Goal: Information Seeking & Learning: Learn about a topic

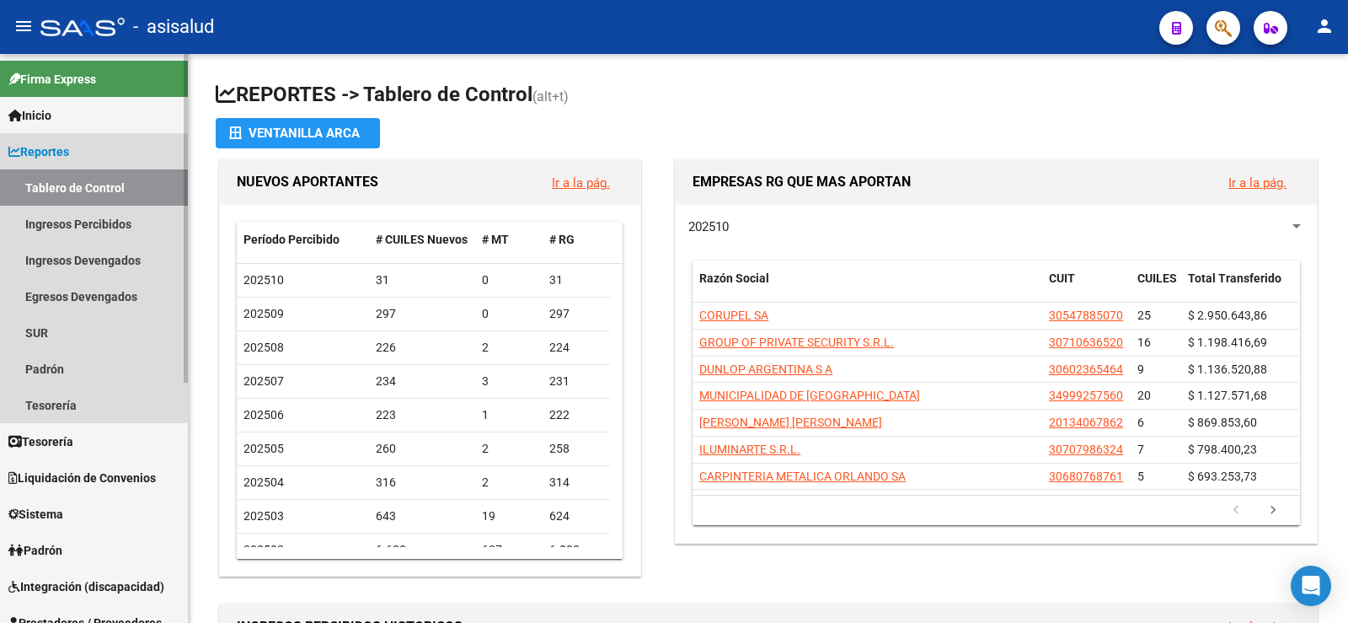
click at [40, 160] on span "Reportes" at bounding box center [38, 151] width 61 height 19
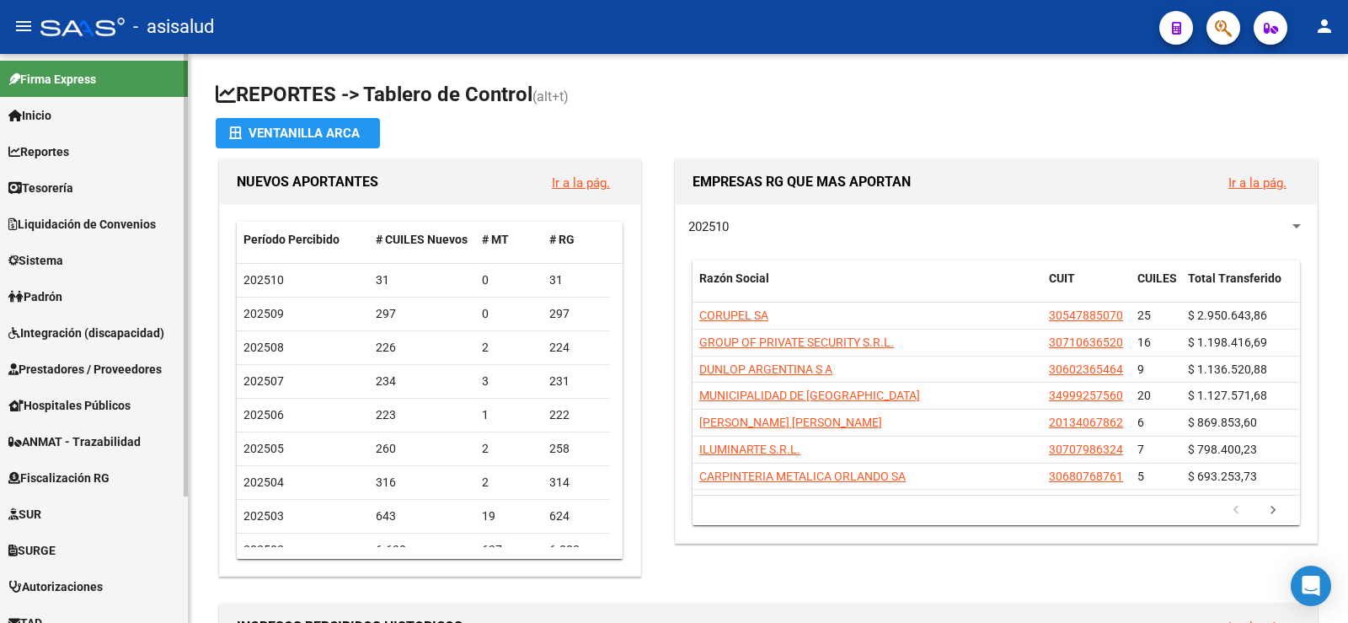
click at [44, 293] on span "Padrón" at bounding box center [35, 296] width 54 height 19
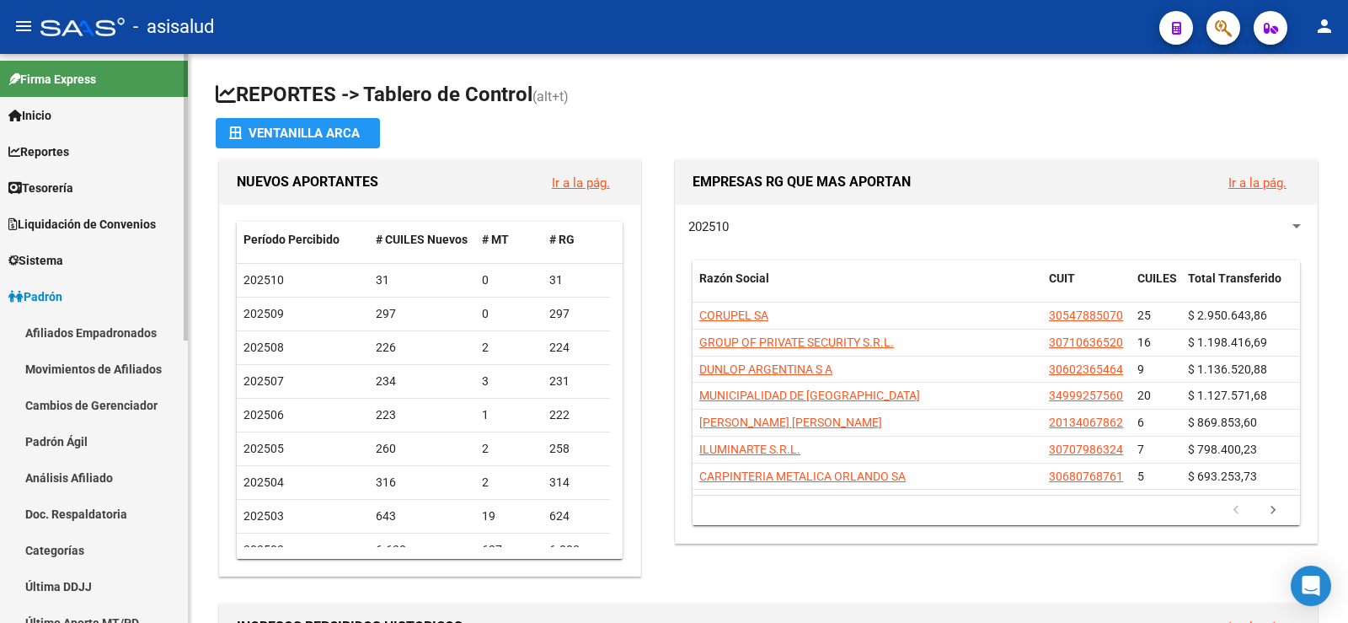
click at [75, 481] on link "Análisis Afiliado" at bounding box center [94, 477] width 188 height 36
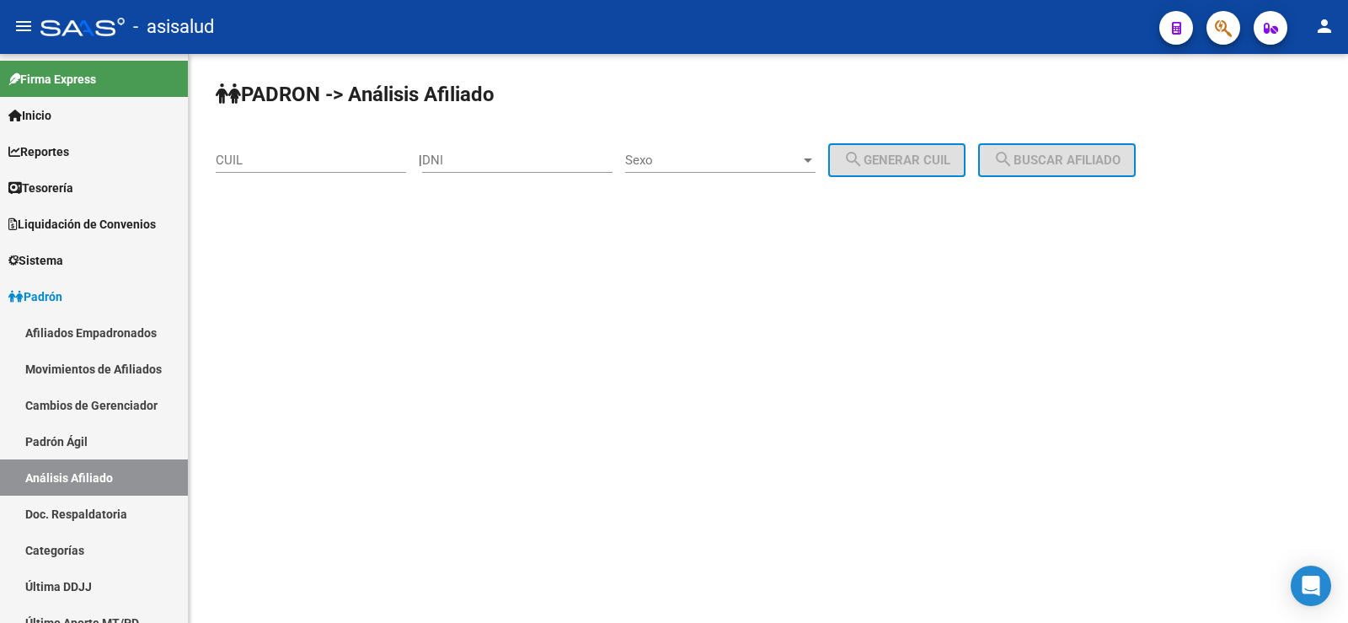
click at [283, 172] on div "CUIL" at bounding box center [311, 155] width 190 height 36
paste input "27-22522913-4"
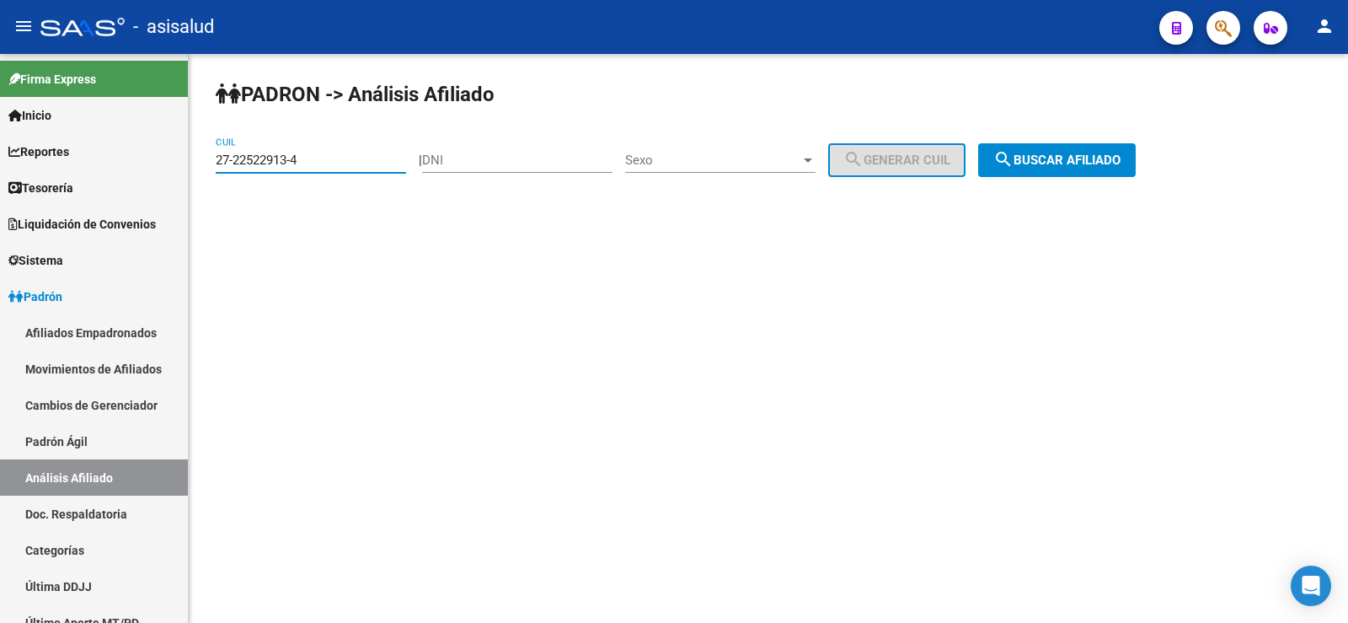
click at [1014, 156] on mat-icon "search" at bounding box center [1004, 159] width 20 height 20
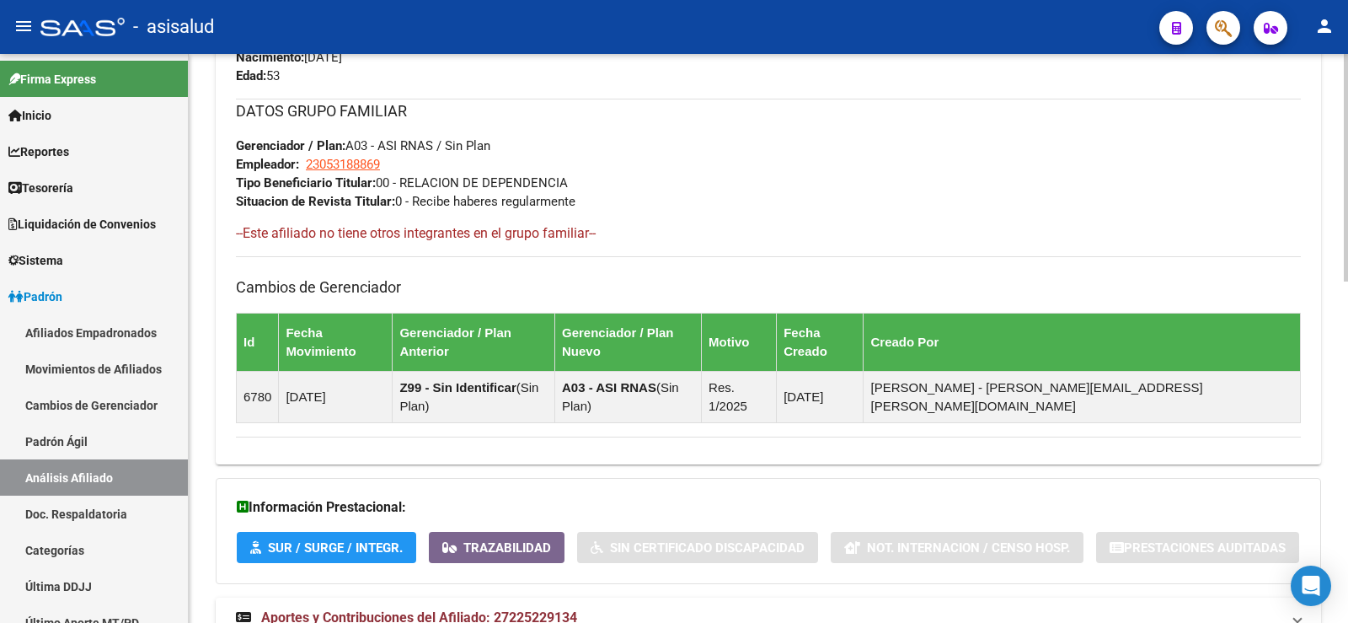
scroll to position [852, 0]
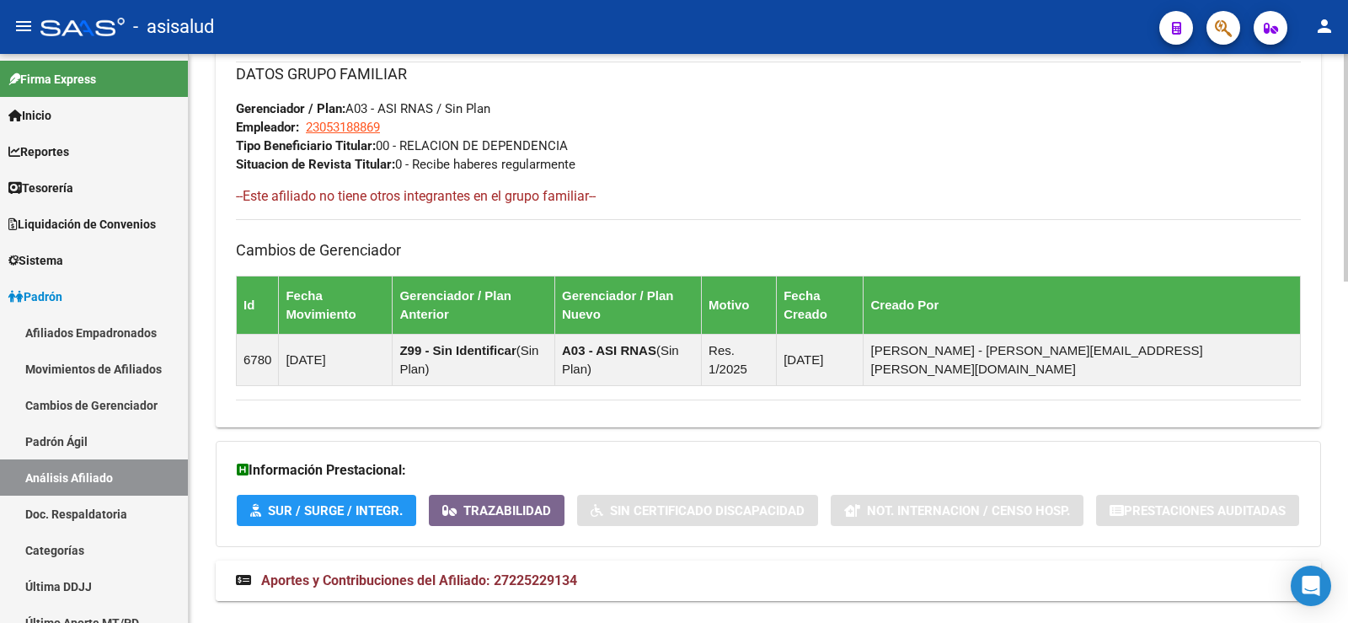
click at [520, 572] on span "Aportes y Contribuciones del Afiliado: 27225229134" at bounding box center [419, 580] width 316 height 16
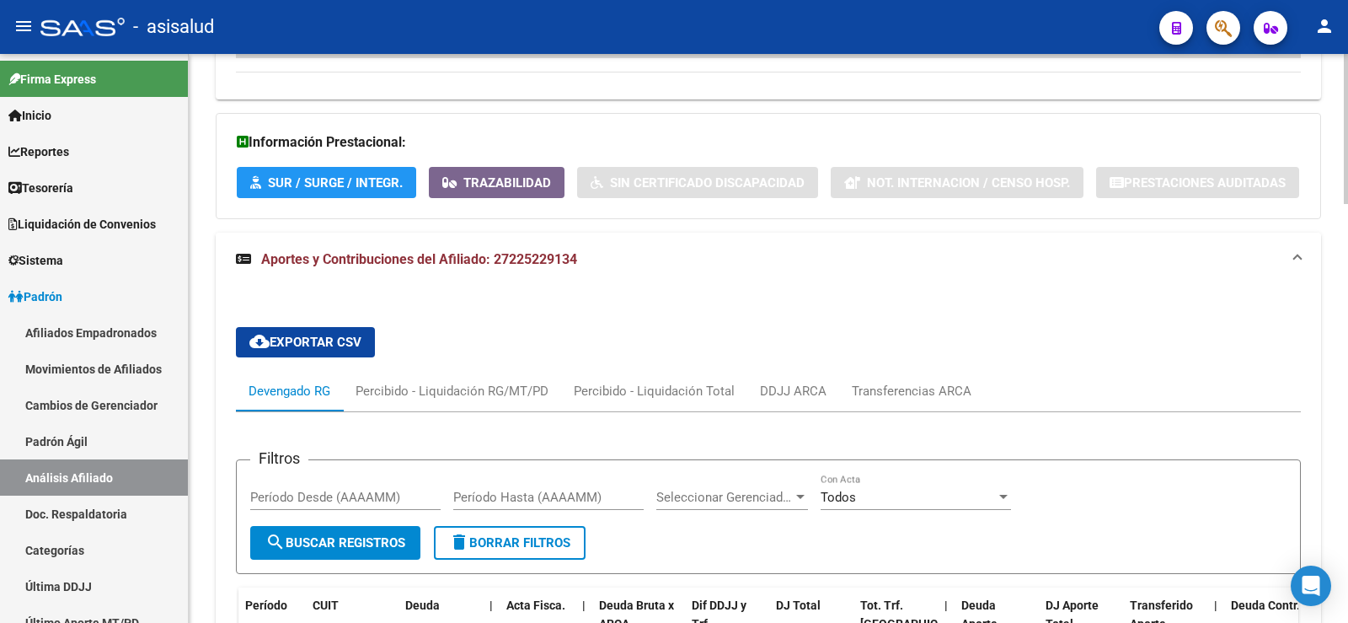
scroll to position [1358, 0]
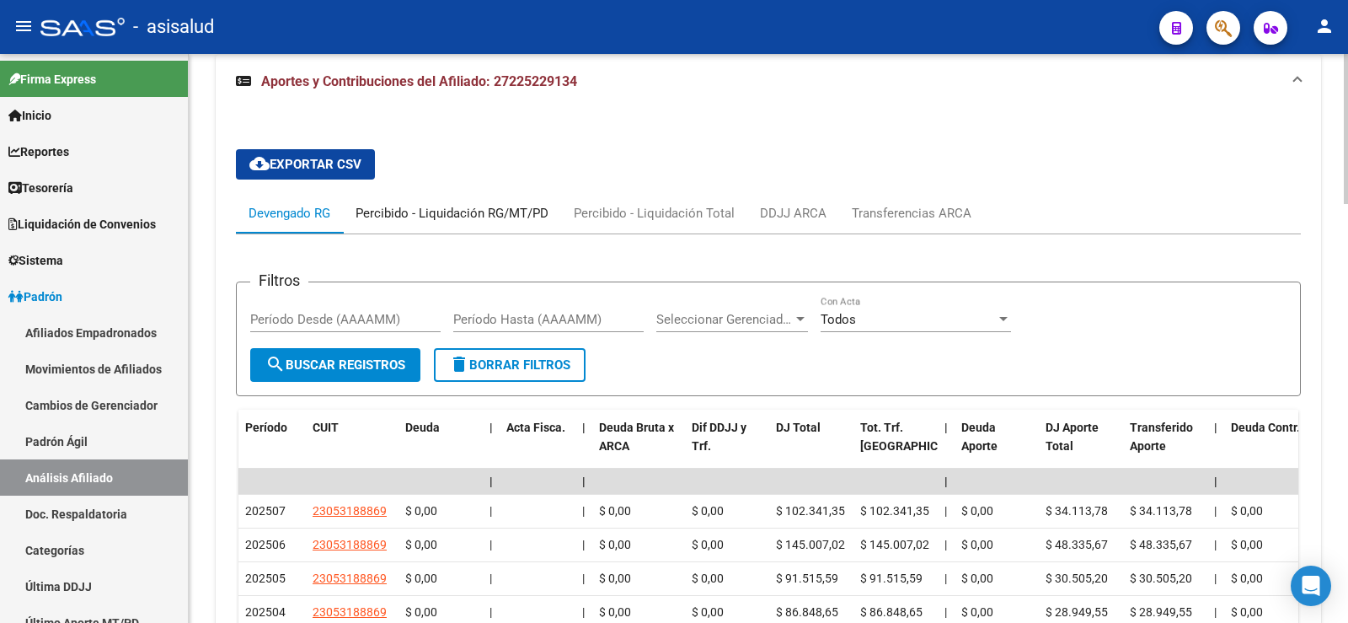
click at [519, 204] on div "Percibido - Liquidación RG/MT/PD" at bounding box center [452, 213] width 193 height 19
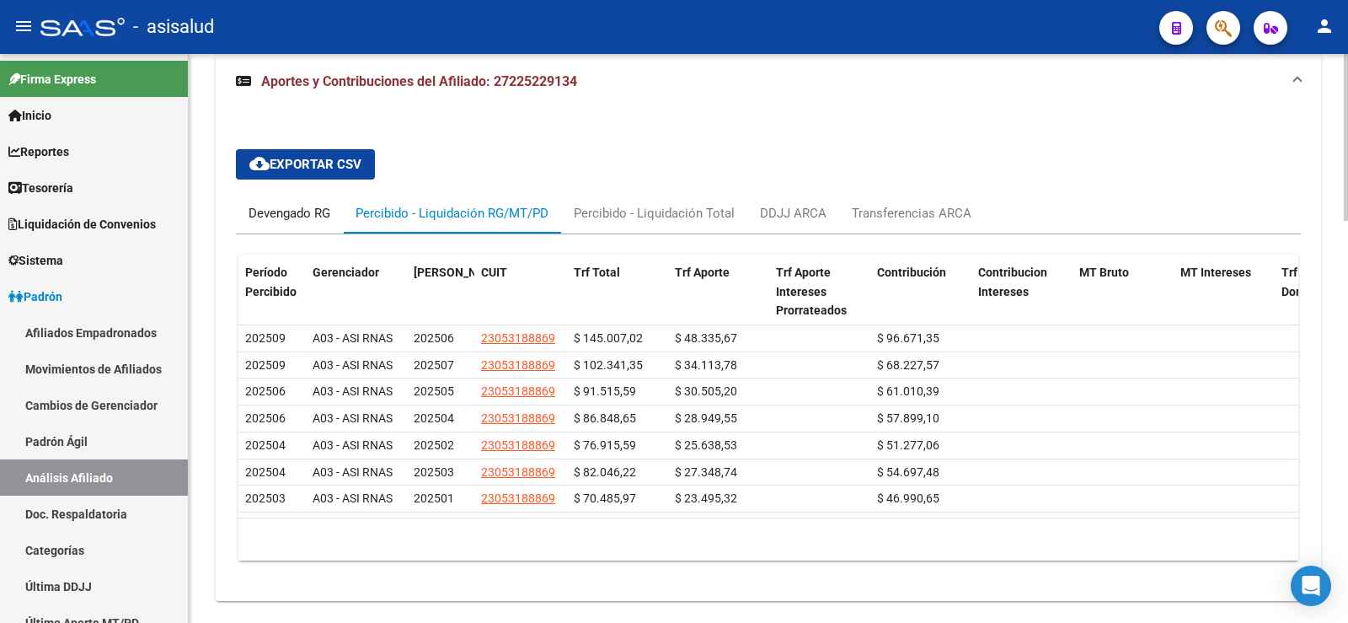
click at [237, 193] on div "Devengado RG" at bounding box center [289, 213] width 107 height 40
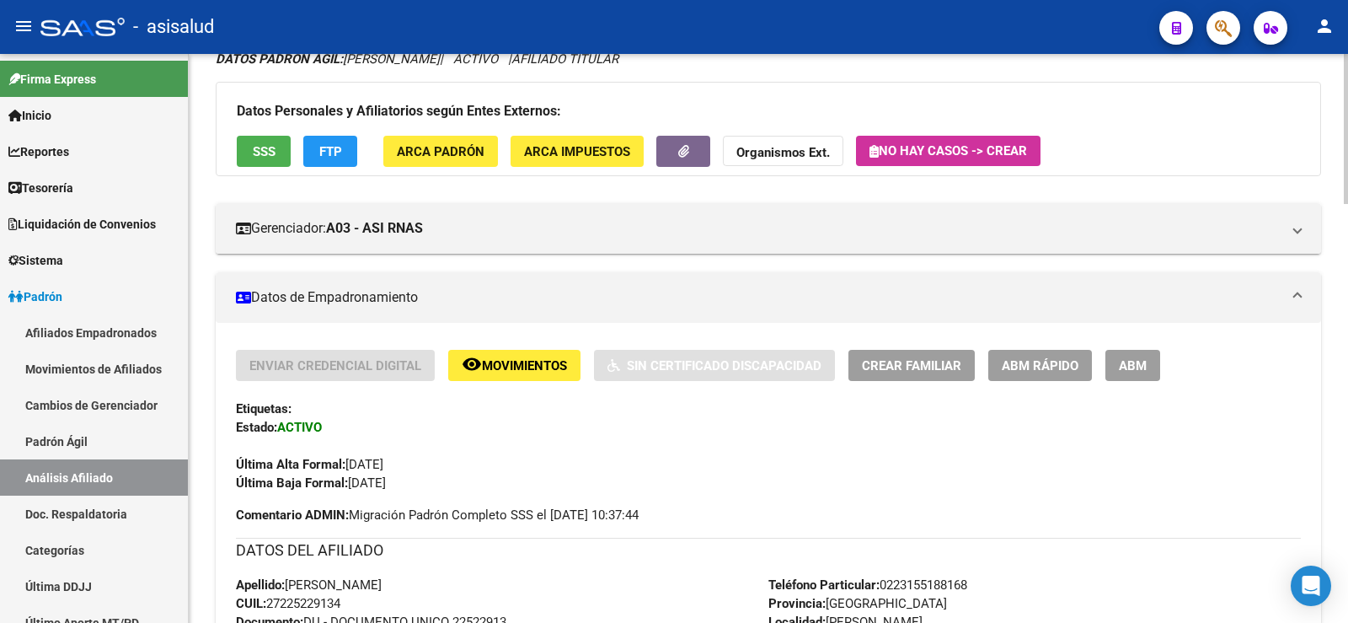
scroll to position [94, 0]
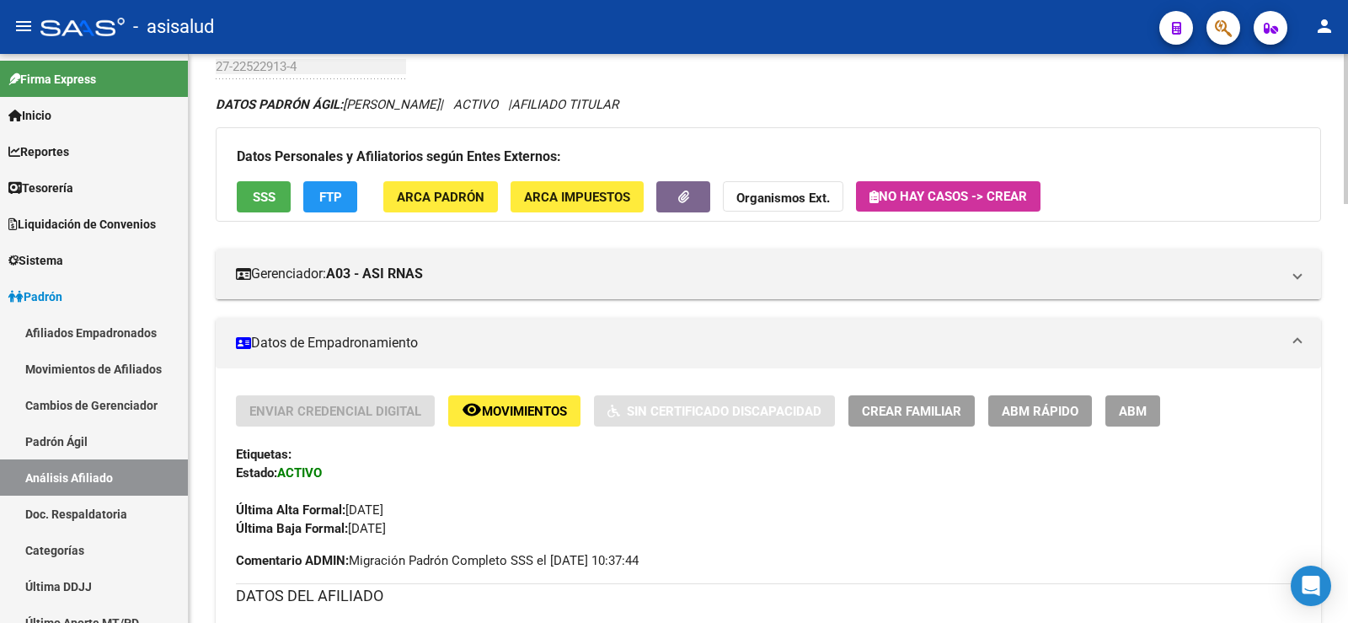
click at [322, 183] on button "FTP" at bounding box center [330, 196] width 54 height 31
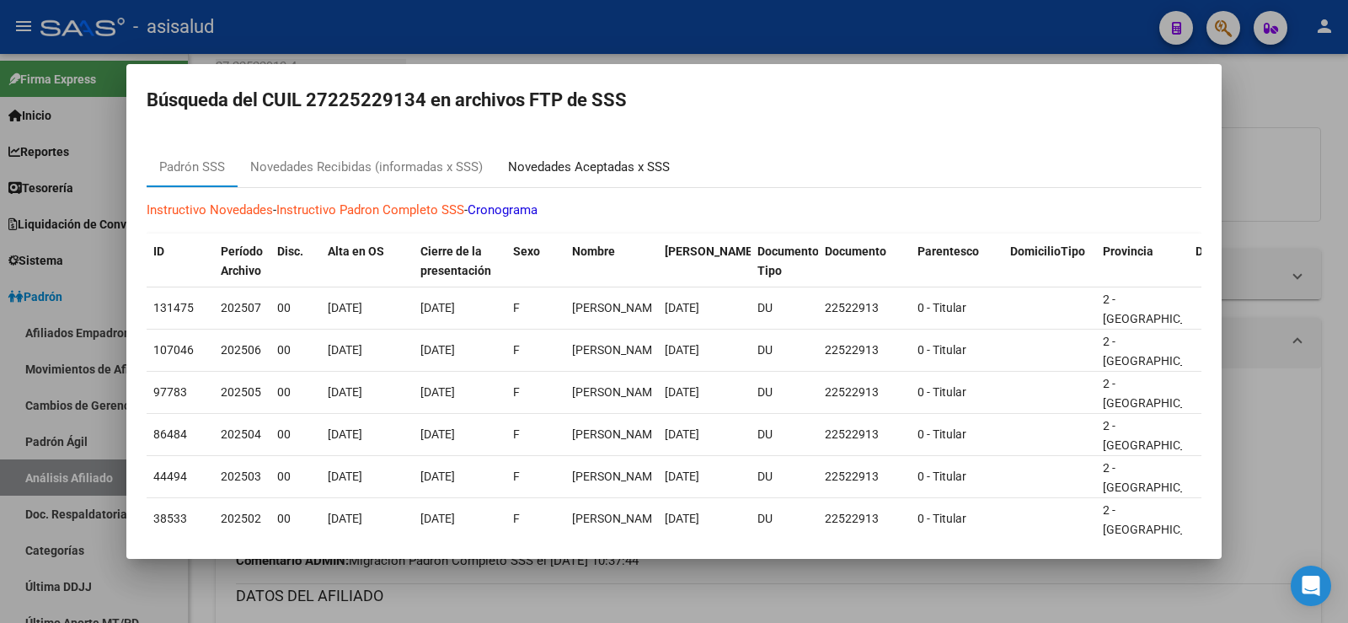
click at [621, 158] on div "Novedades Aceptadas x SSS" at bounding box center [589, 167] width 162 height 19
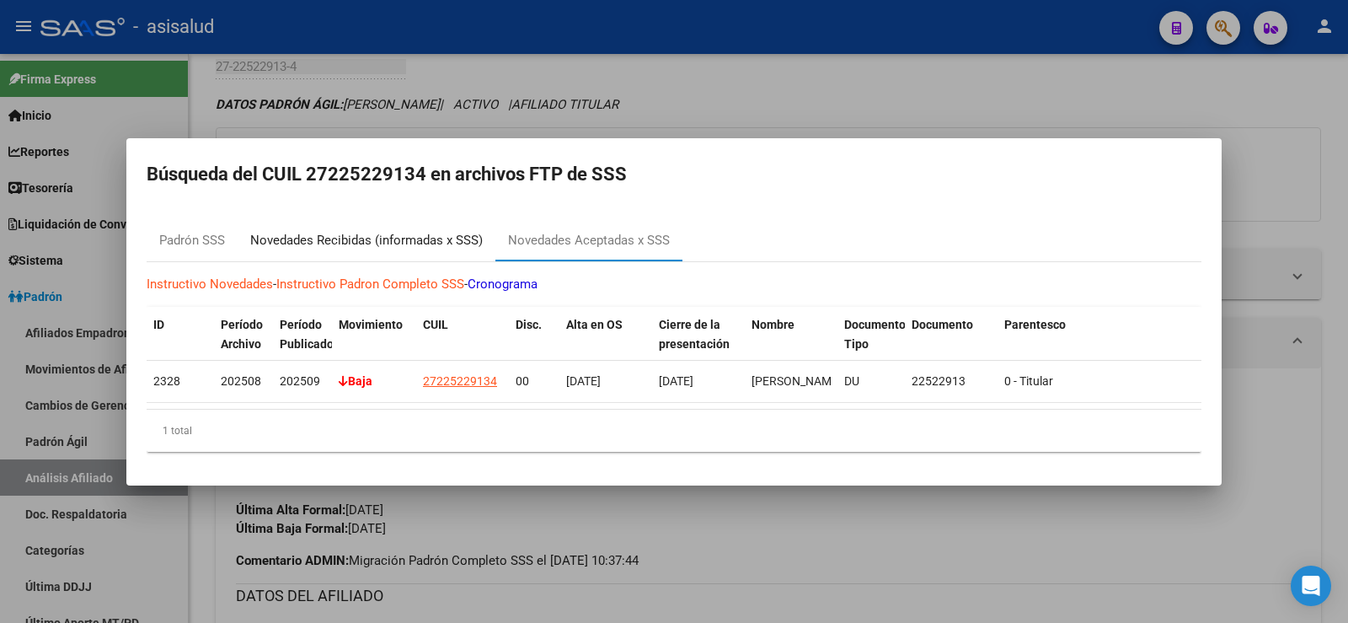
click at [419, 240] on div "Novedades Recibidas (informadas x SSS)" at bounding box center [366, 240] width 233 height 19
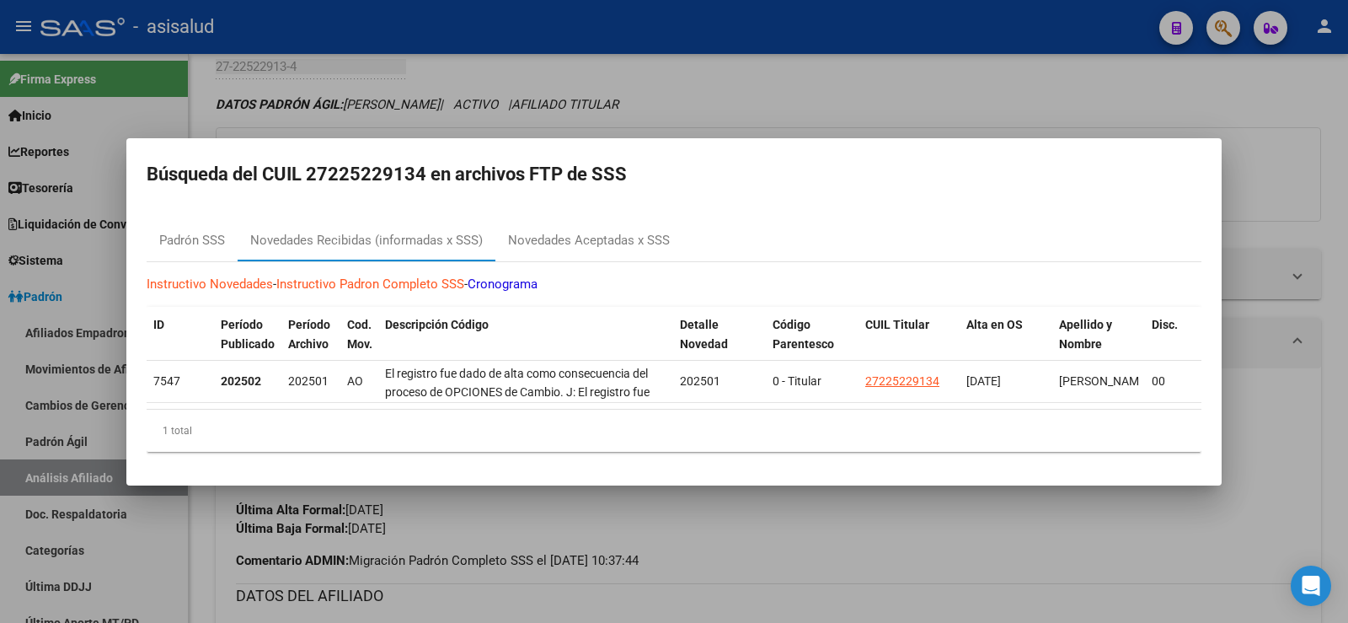
click at [785, 93] on div at bounding box center [674, 311] width 1348 height 623
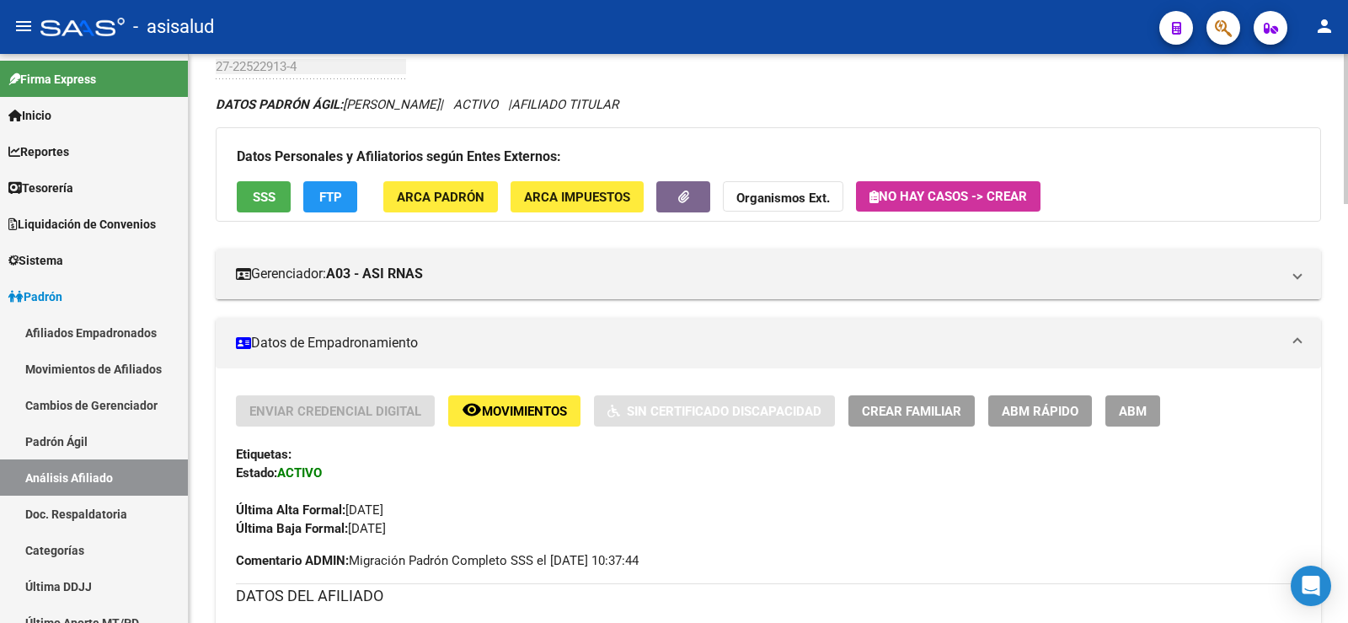
click at [265, 196] on span "SSS" at bounding box center [264, 197] width 23 height 15
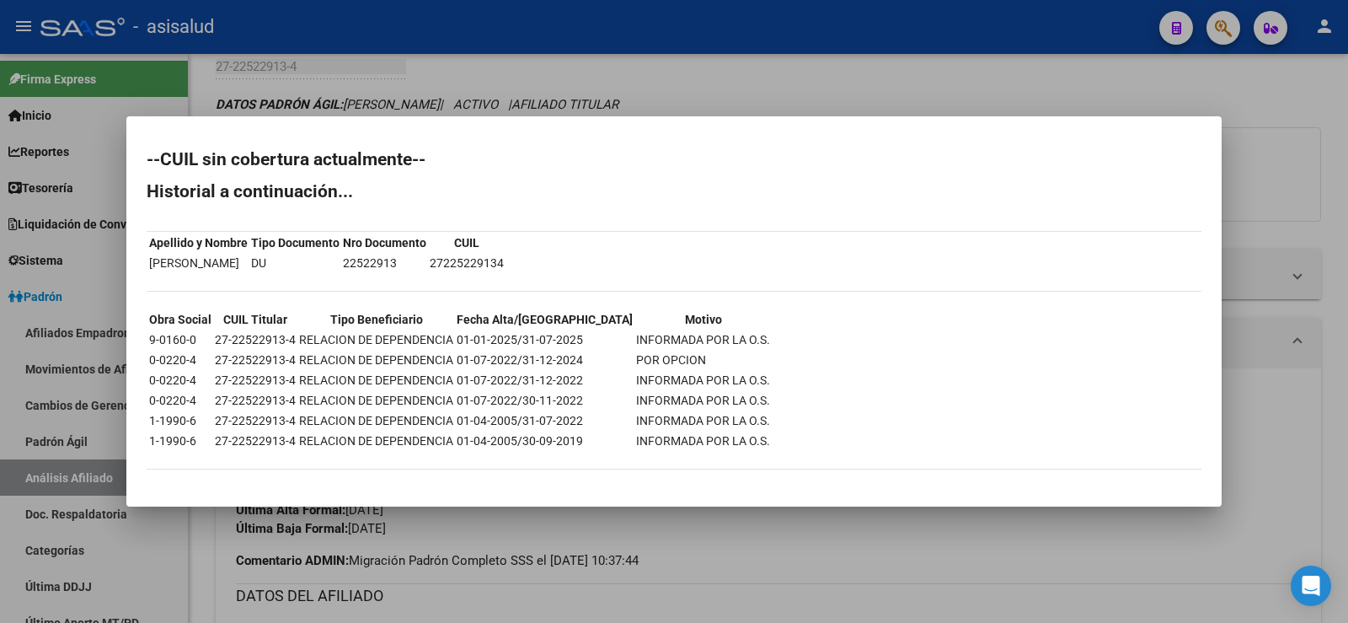
click at [768, 88] on div at bounding box center [674, 311] width 1348 height 623
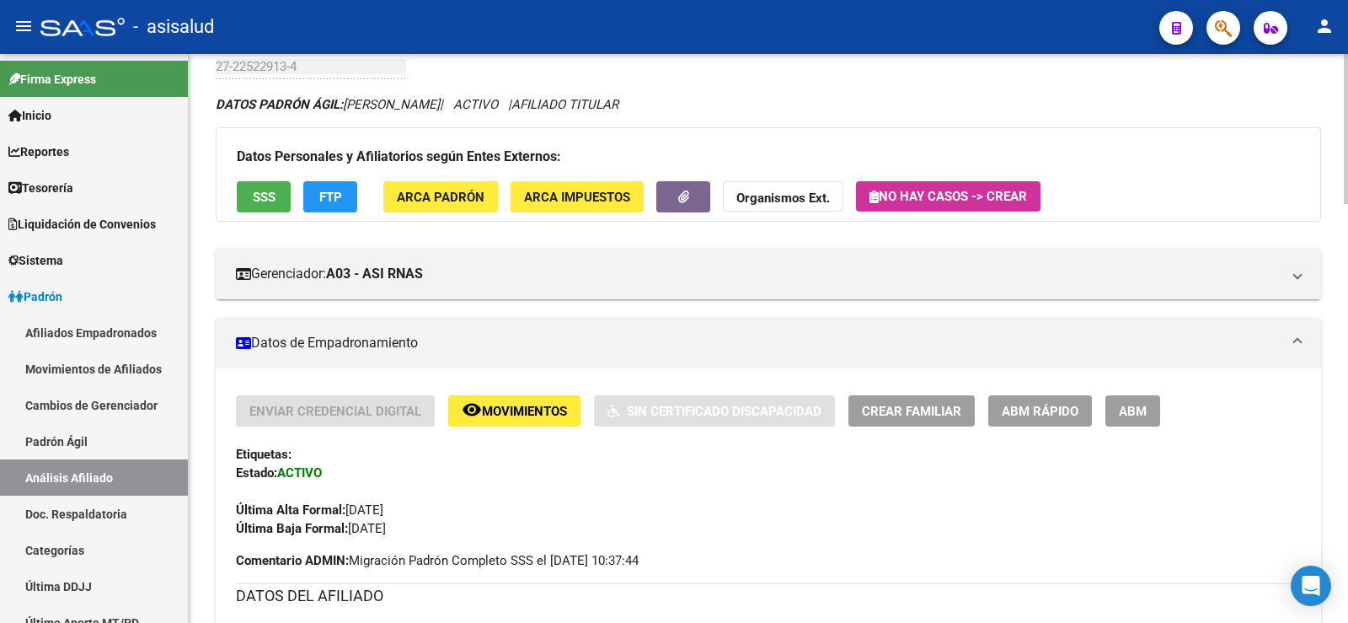
click at [508, 403] on span "remove_red_eye Movimientos" at bounding box center [514, 410] width 105 height 15
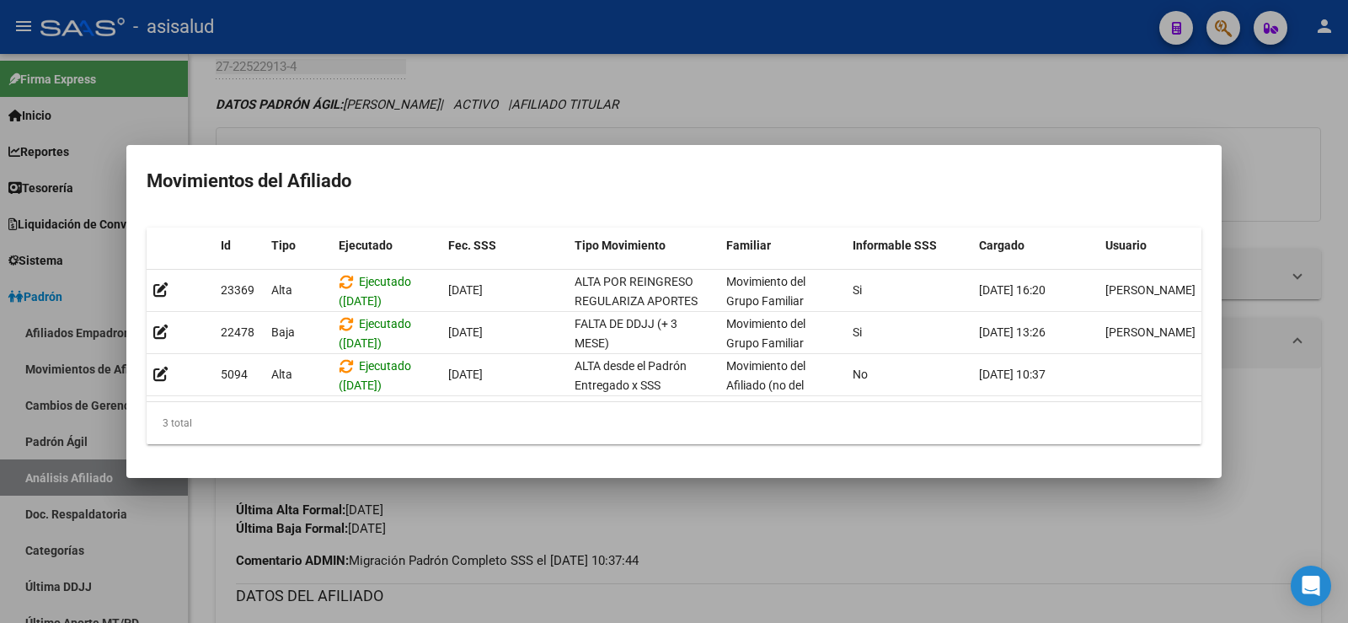
click at [587, 534] on div at bounding box center [674, 311] width 1348 height 623
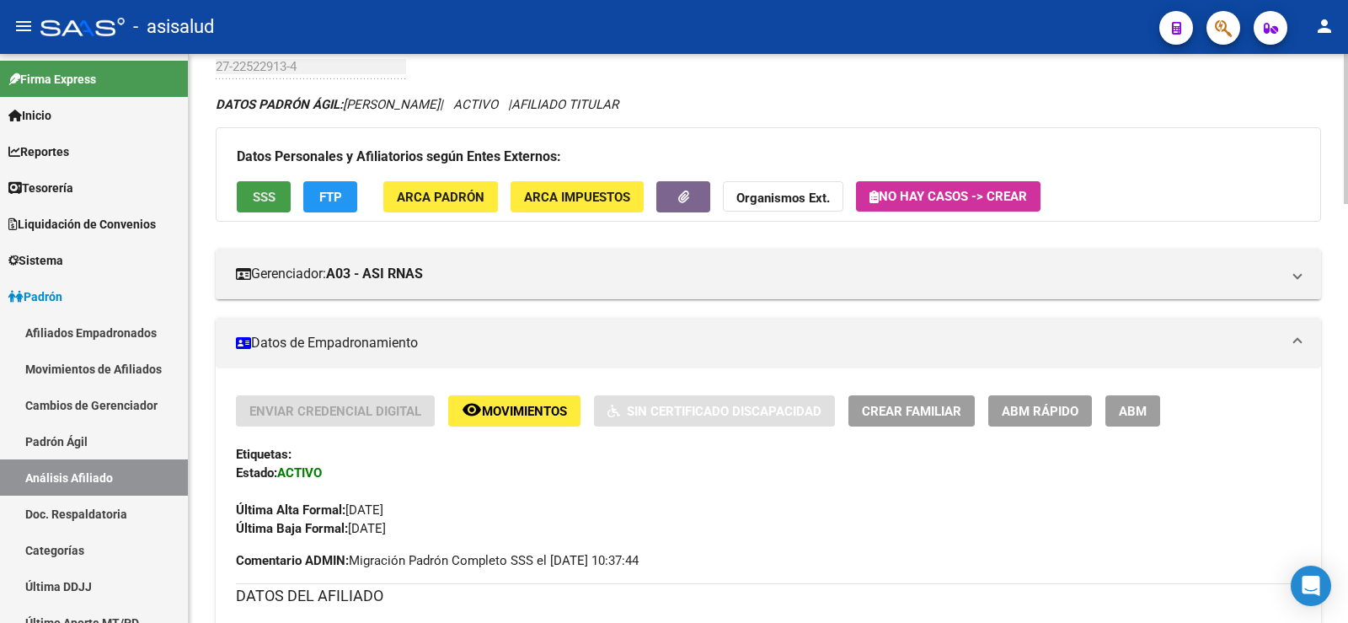
click at [265, 200] on span "SSS" at bounding box center [264, 197] width 23 height 15
click at [348, 193] on button "FTP" at bounding box center [330, 196] width 54 height 31
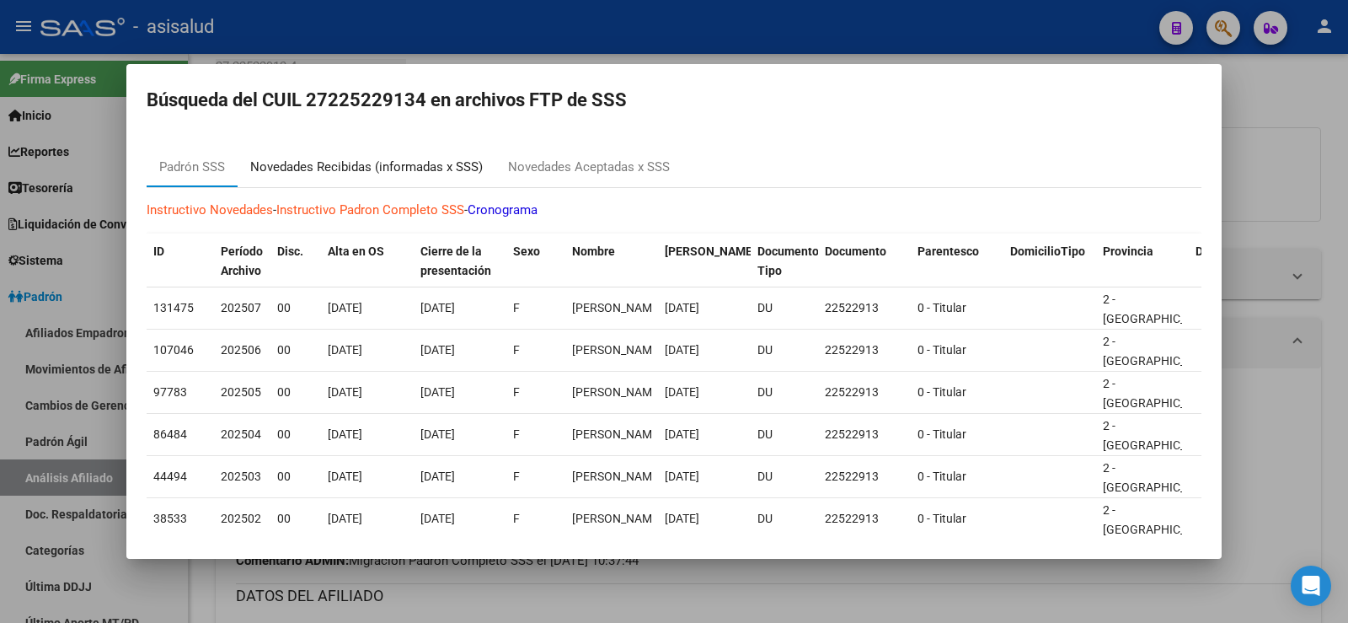
click at [367, 170] on div "Novedades Recibidas (informadas x SSS)" at bounding box center [366, 167] width 233 height 19
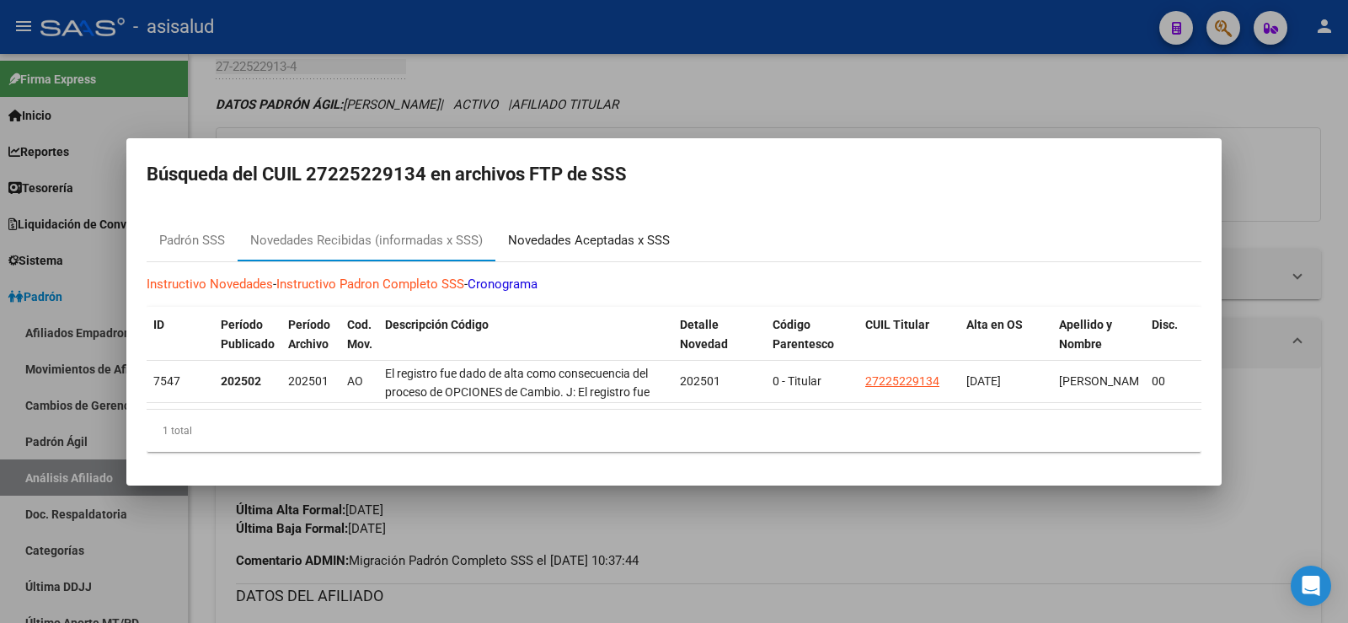
click at [663, 233] on div "Novedades Aceptadas x SSS" at bounding box center [589, 240] width 162 height 19
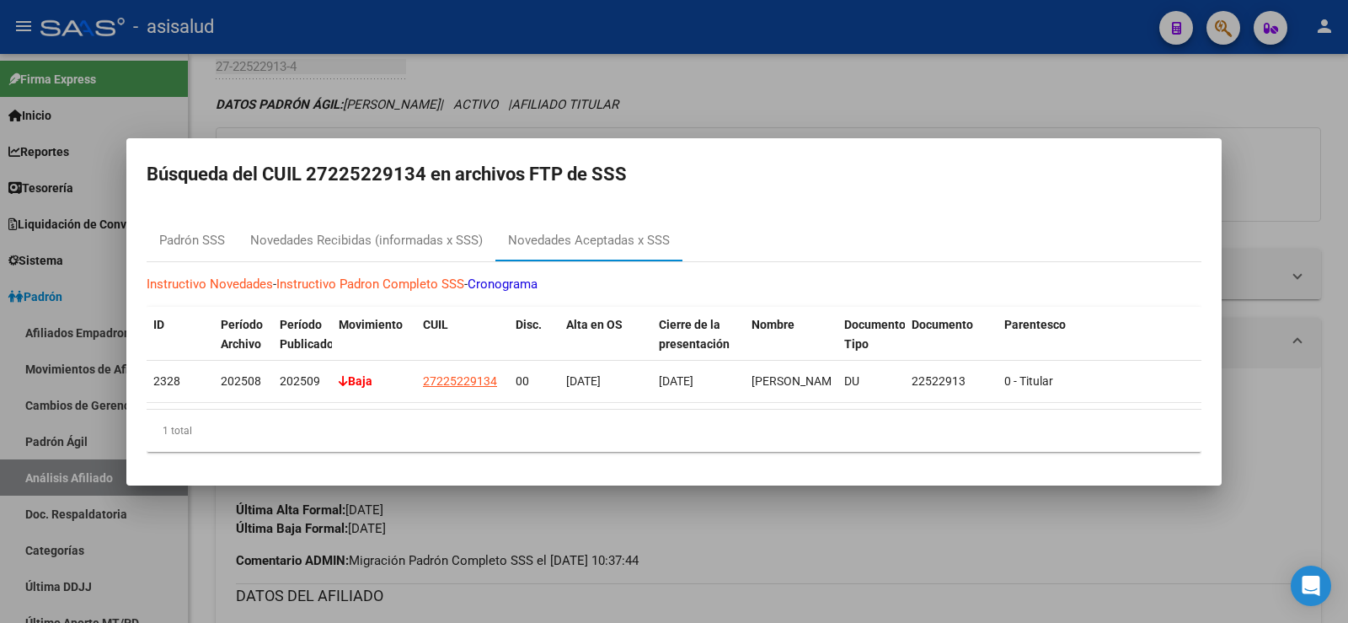
click at [871, 94] on div at bounding box center [674, 311] width 1348 height 623
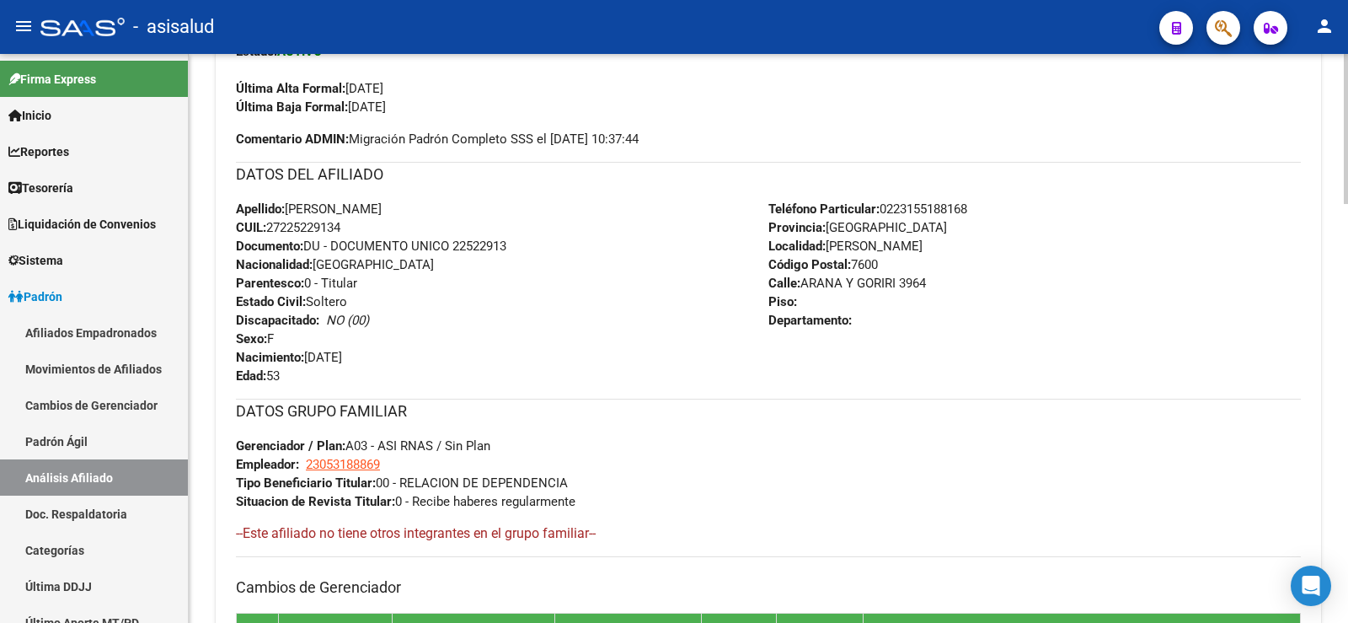
scroll to position [431, 0]
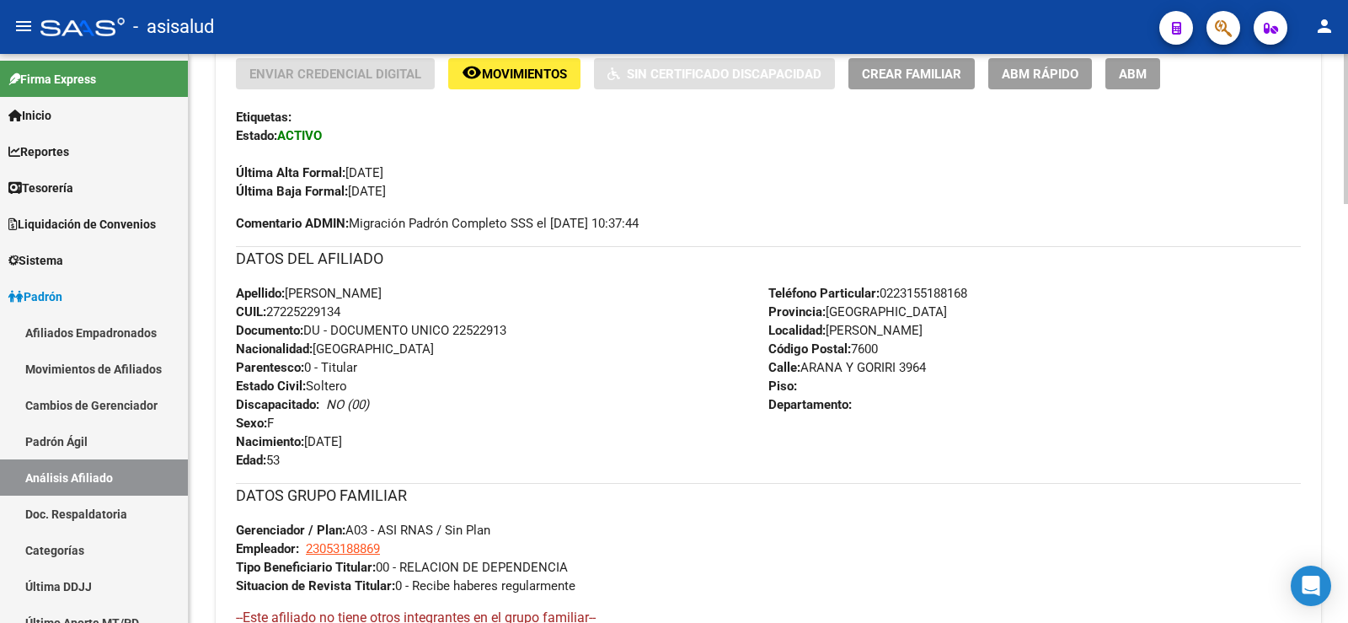
click at [506, 73] on span "Movimientos" at bounding box center [524, 74] width 85 height 15
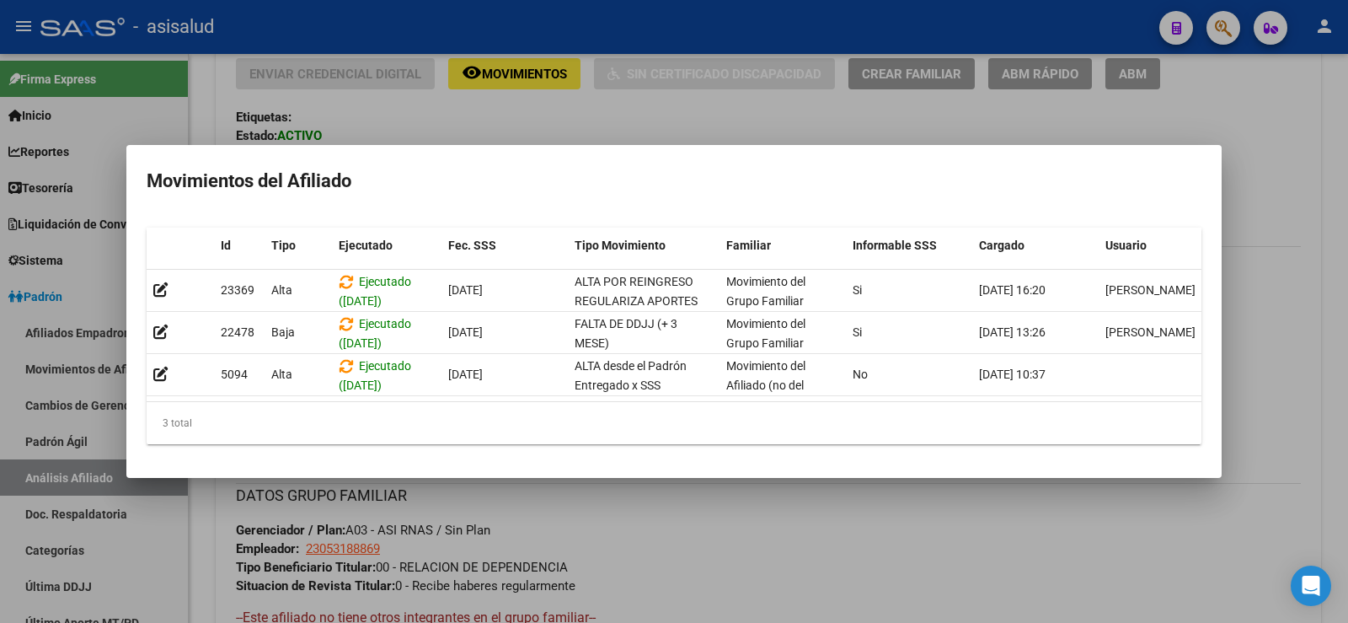
click at [642, 510] on div at bounding box center [674, 311] width 1348 height 623
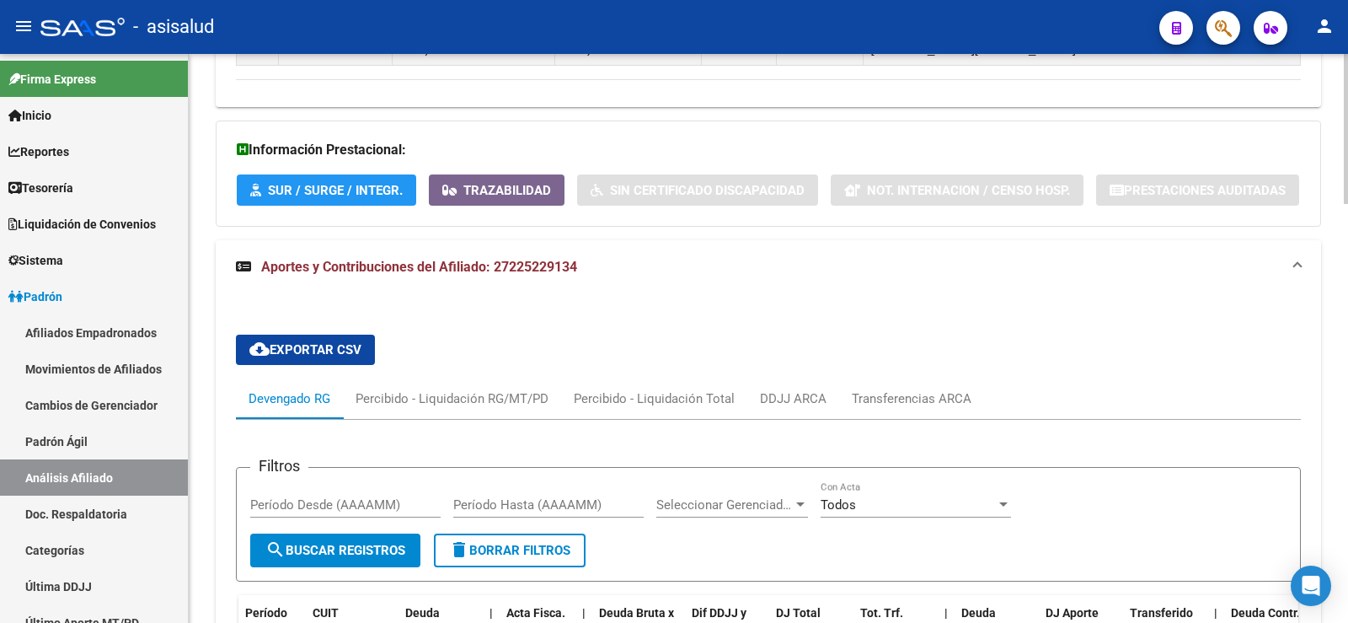
scroll to position [1433, 0]
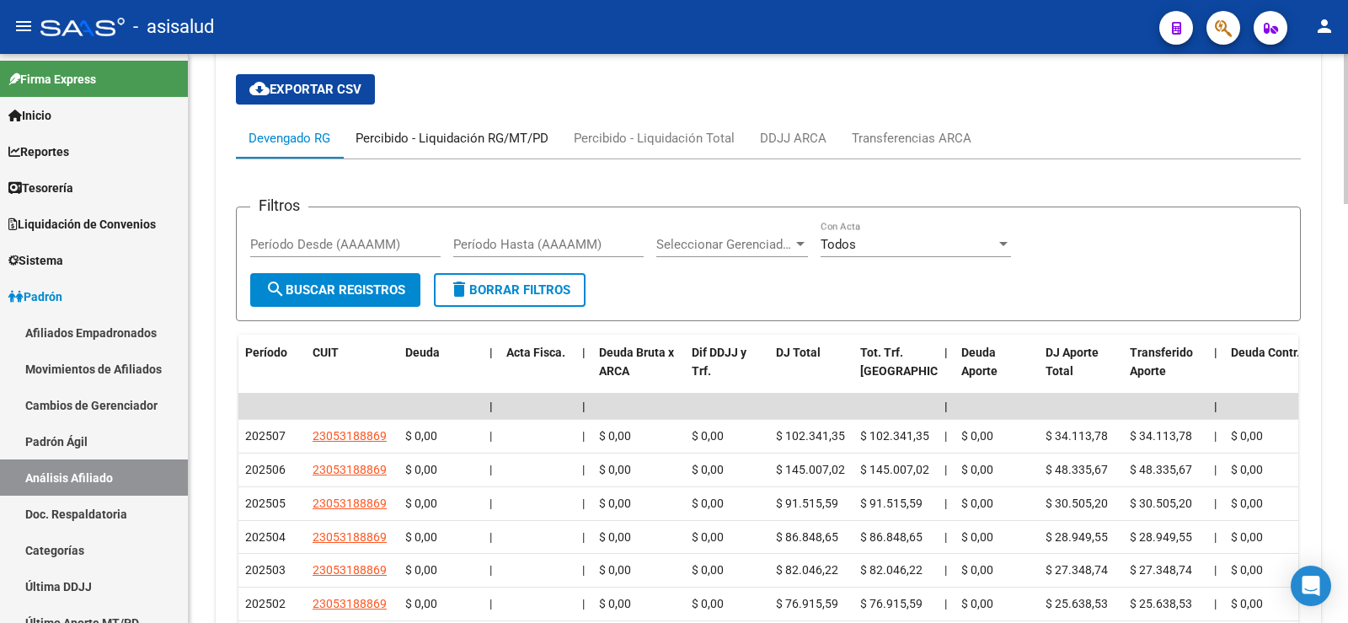
click at [474, 129] on div "Percibido - Liquidación RG/MT/PD" at bounding box center [452, 138] width 193 height 19
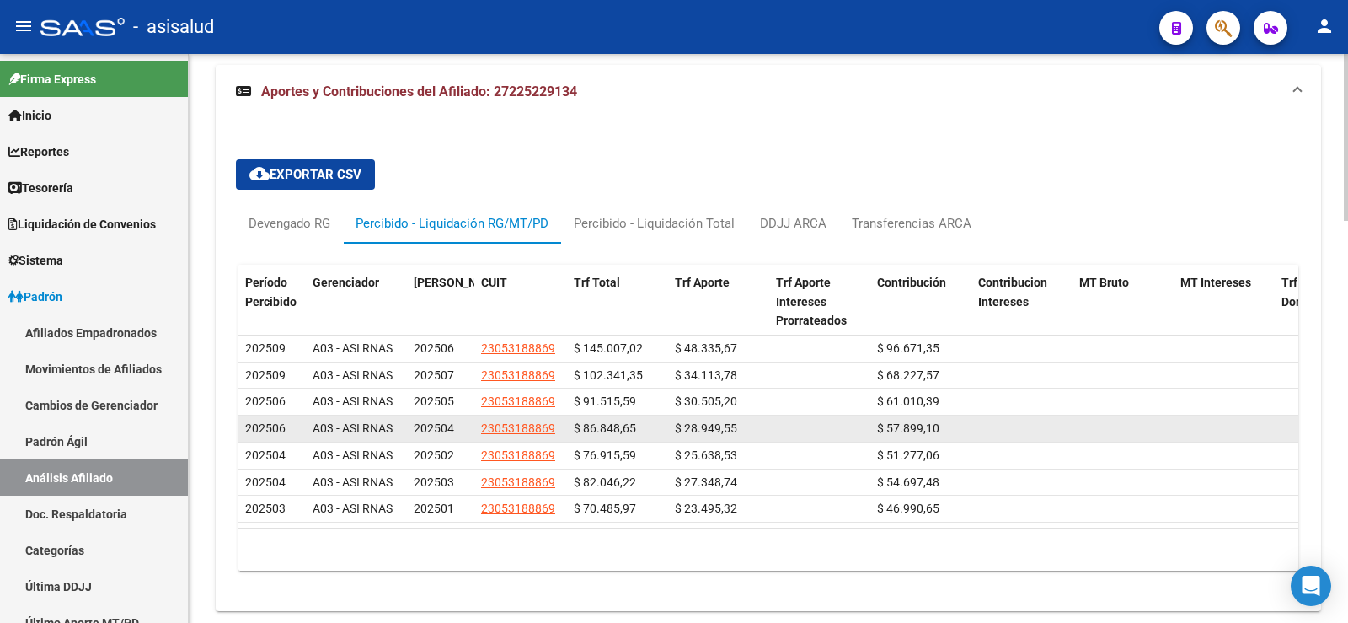
scroll to position [1370, 0]
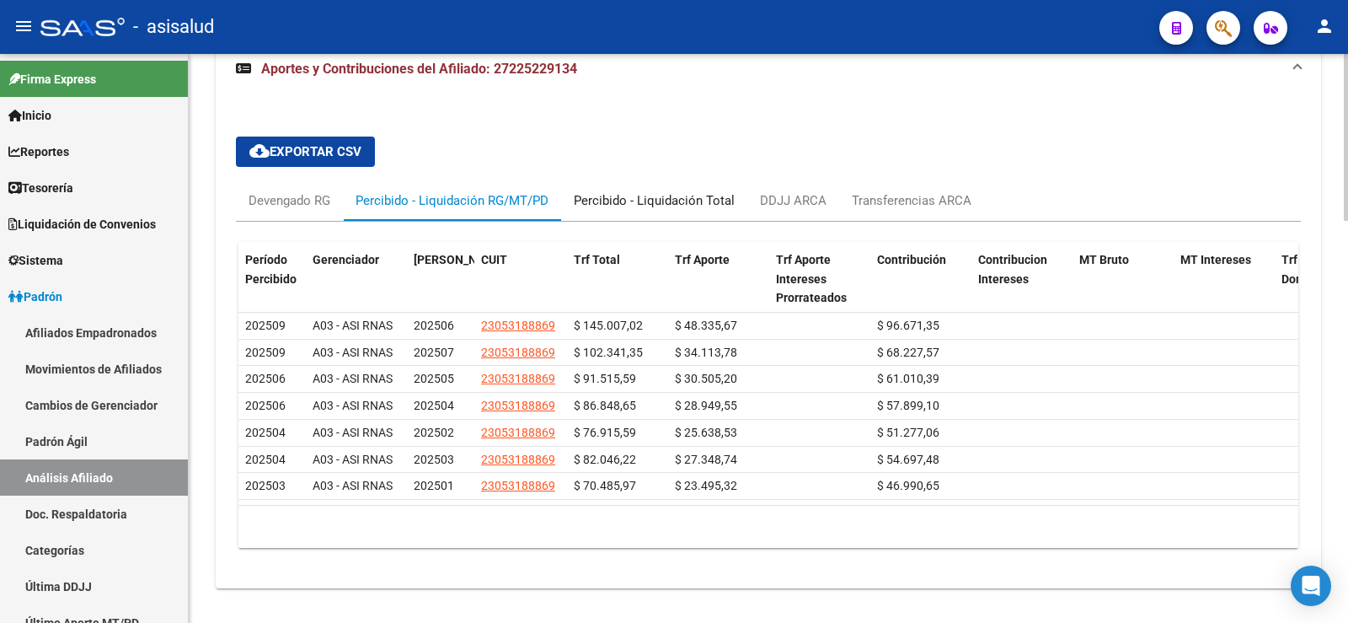
click at [624, 191] on div "Percibido - Liquidación Total" at bounding box center [654, 200] width 161 height 19
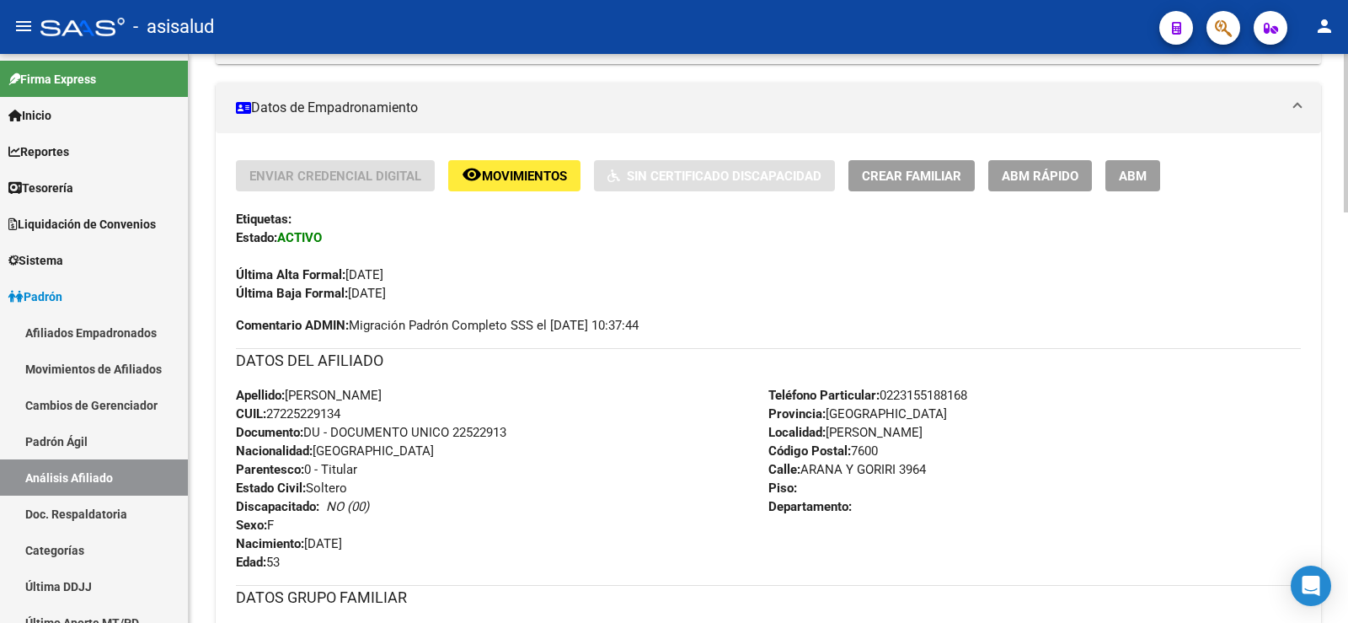
scroll to position [190, 0]
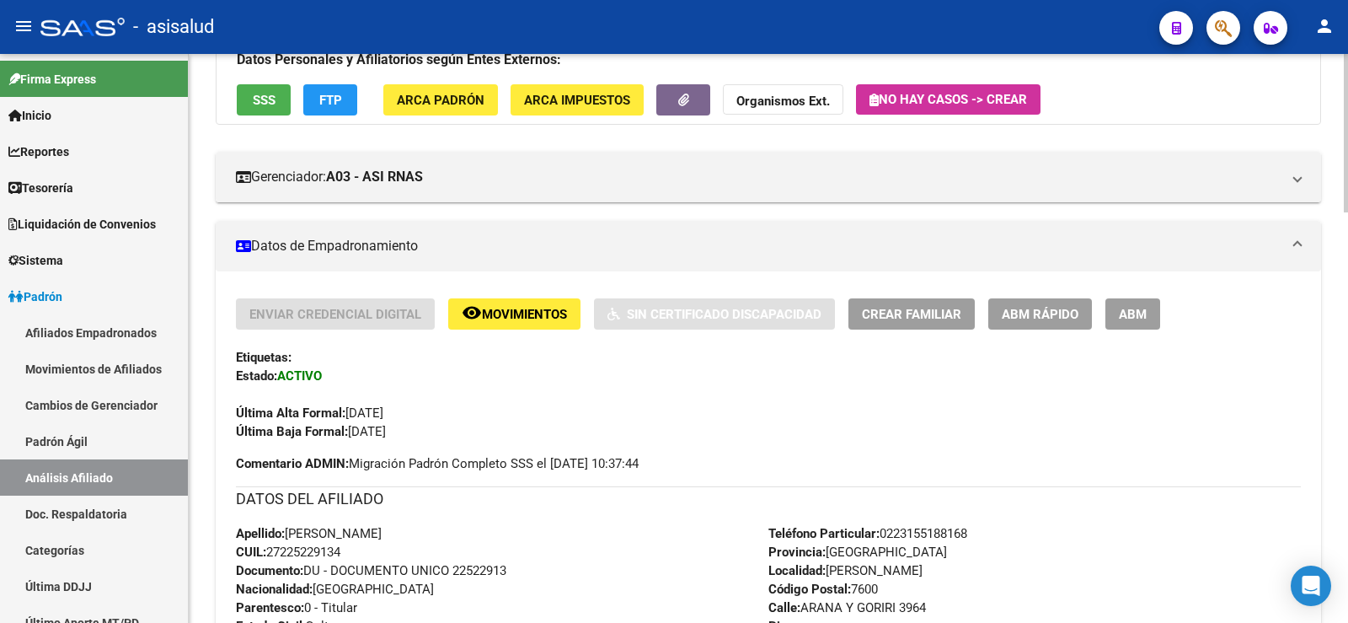
click at [504, 312] on span "Movimientos" at bounding box center [524, 314] width 85 height 15
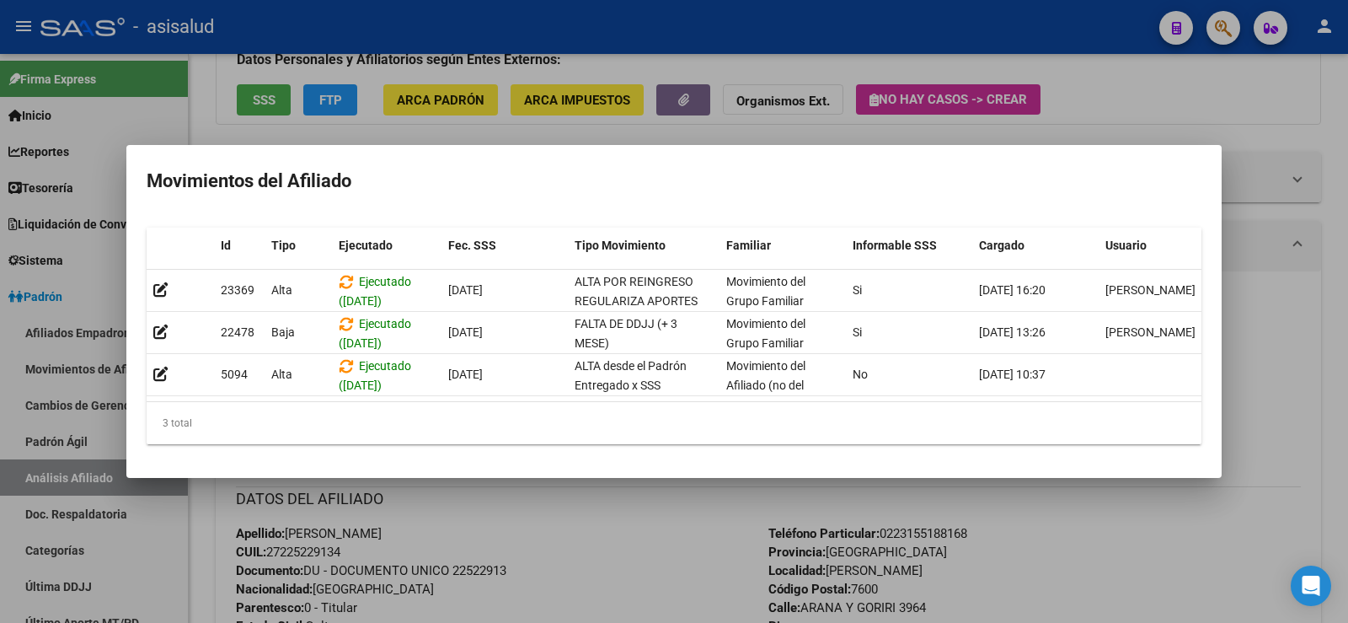
click at [661, 528] on div at bounding box center [674, 311] width 1348 height 623
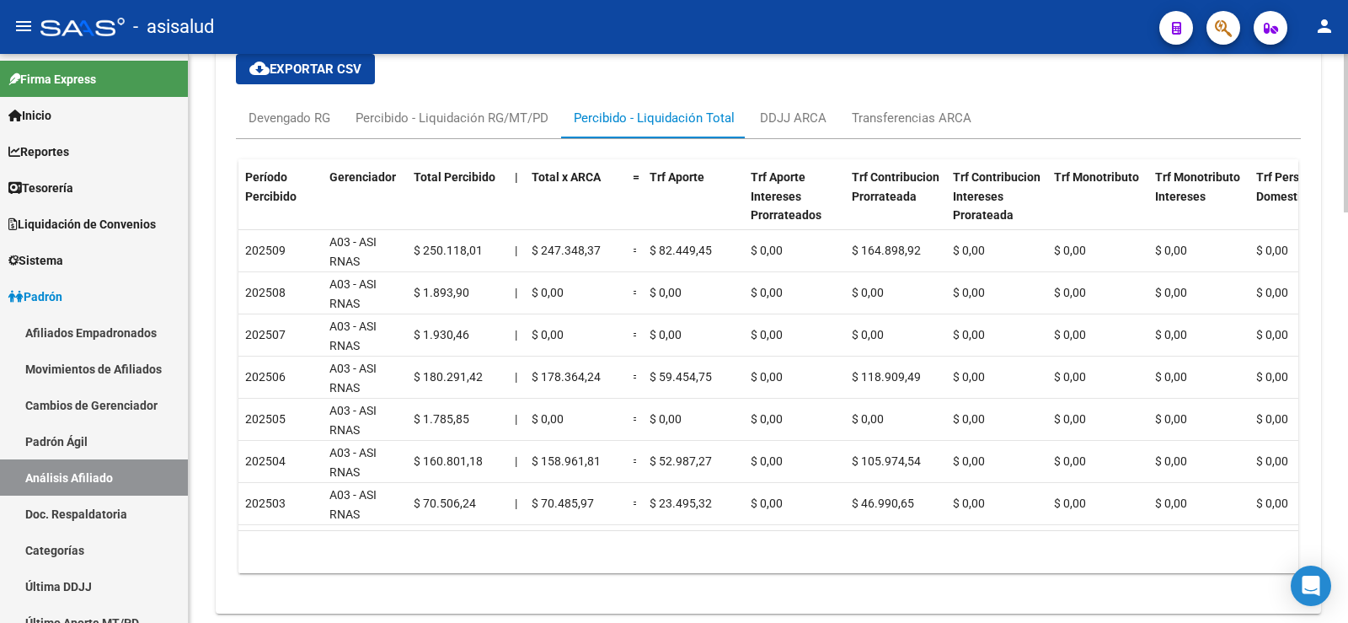
scroll to position [1454, 0]
click at [922, 96] on div "Transferencias ARCA" at bounding box center [911, 116] width 145 height 40
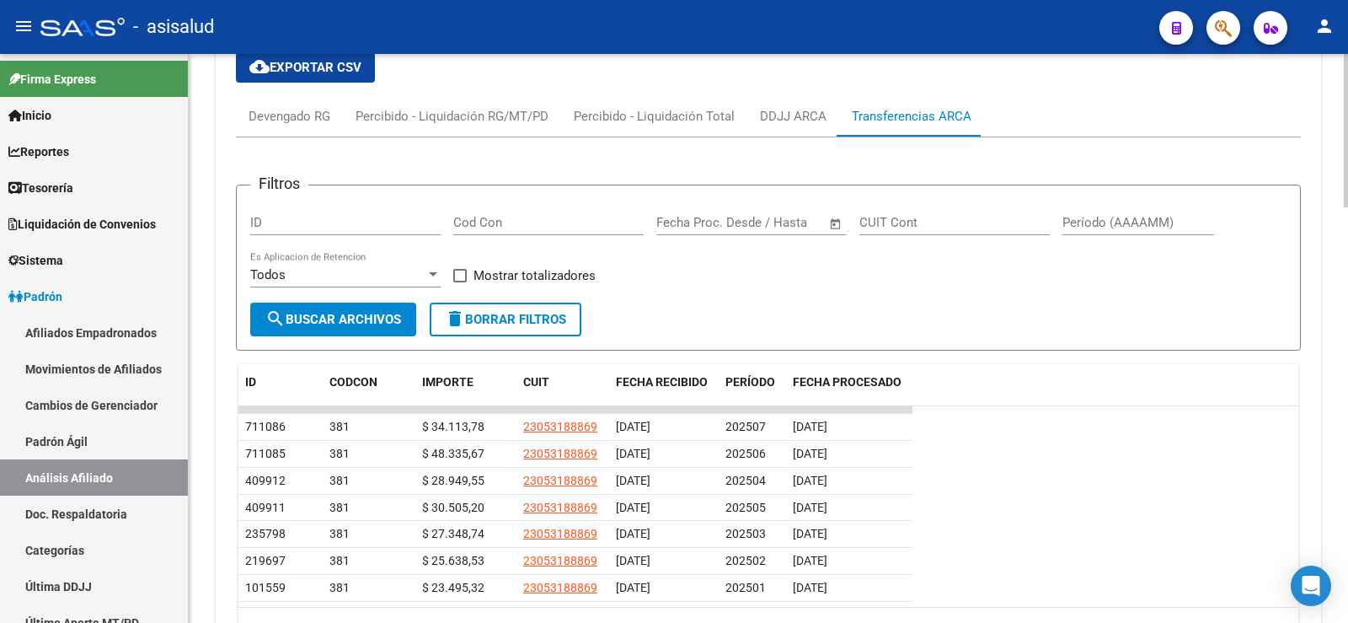
click at [813, 137] on div "Filtros ID Cod Con Fecha inicio – Fecha fin Fecha Proc. Desde / Hasta CUIT Cont…" at bounding box center [768, 400] width 1065 height 526
click at [807, 96] on div "DDJJ ARCA" at bounding box center [793, 116] width 92 height 40
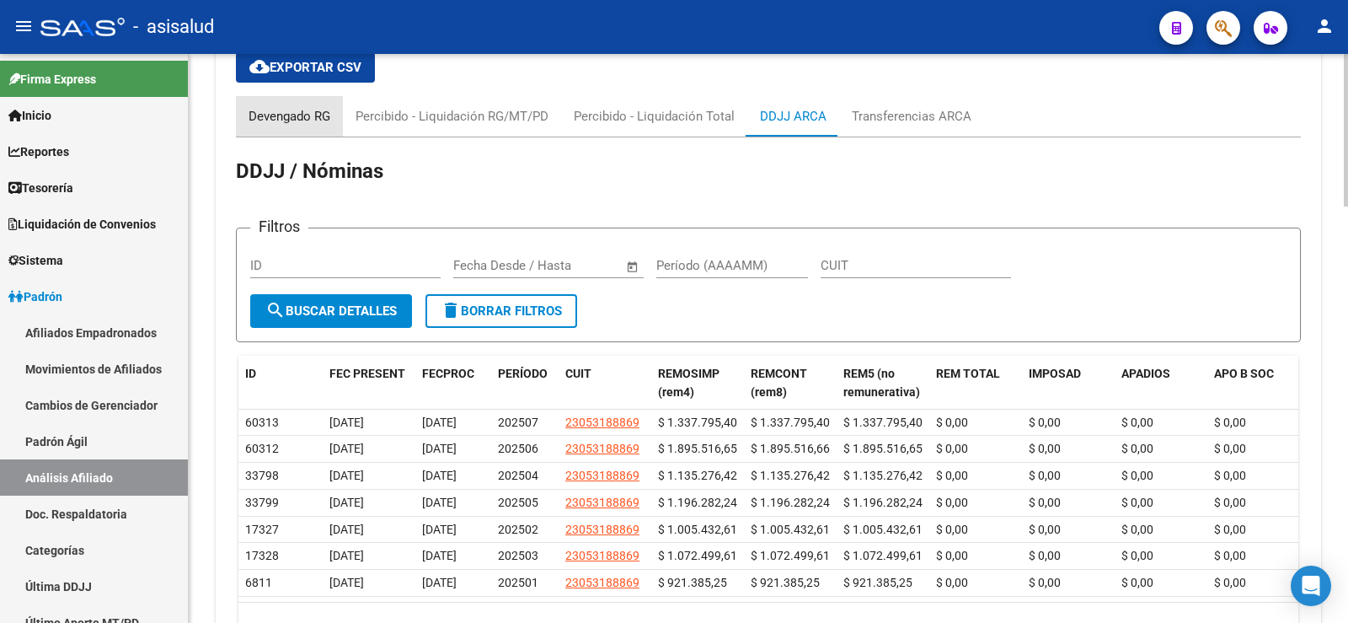
click at [292, 96] on div "Devengado RG" at bounding box center [289, 116] width 107 height 40
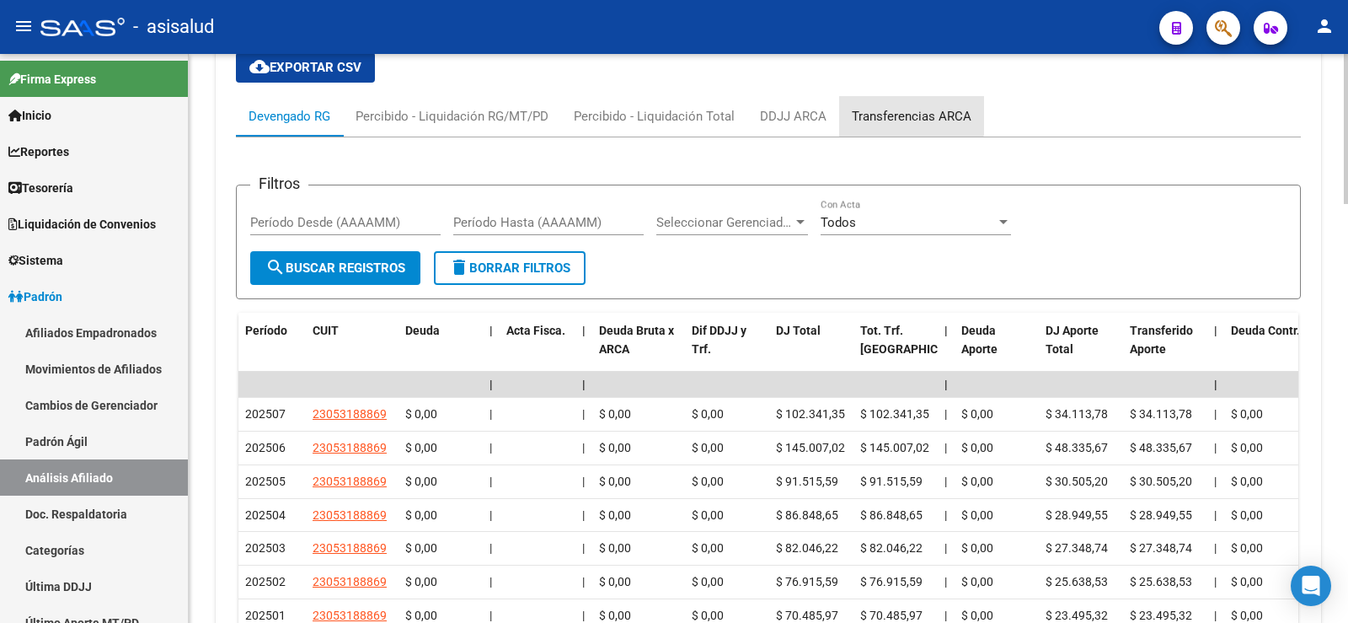
click at [901, 107] on div "Transferencias ARCA" at bounding box center [912, 116] width 120 height 19
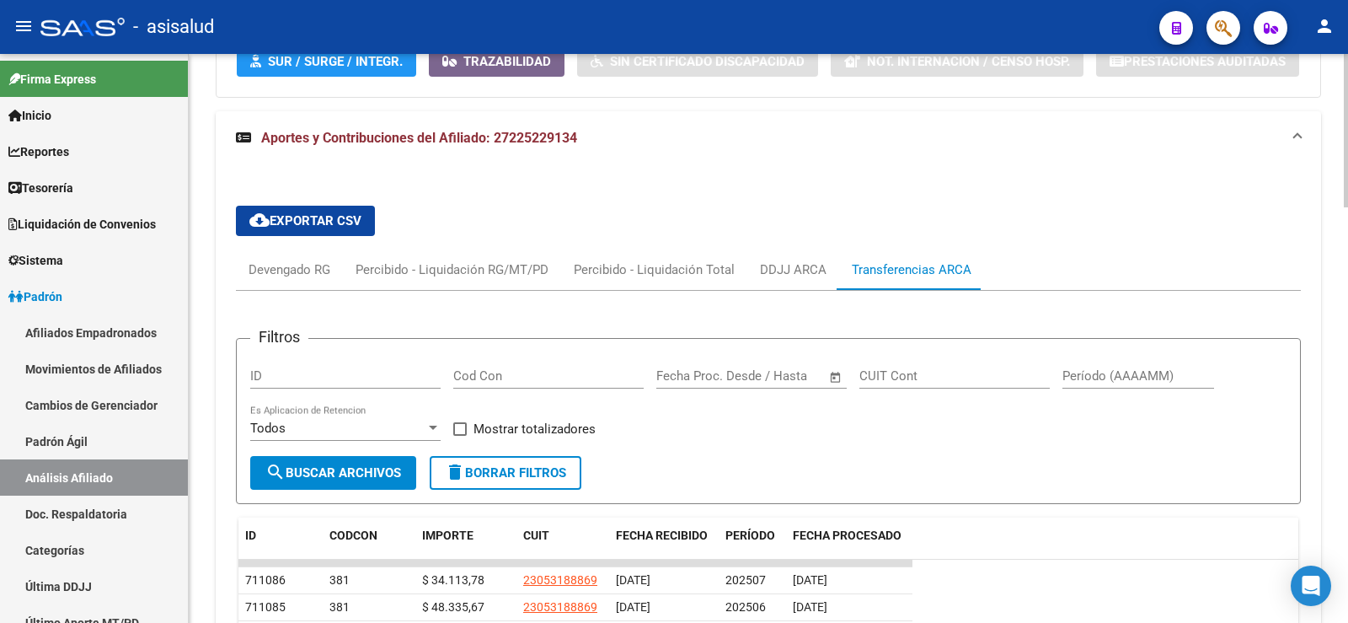
scroll to position [1286, 0]
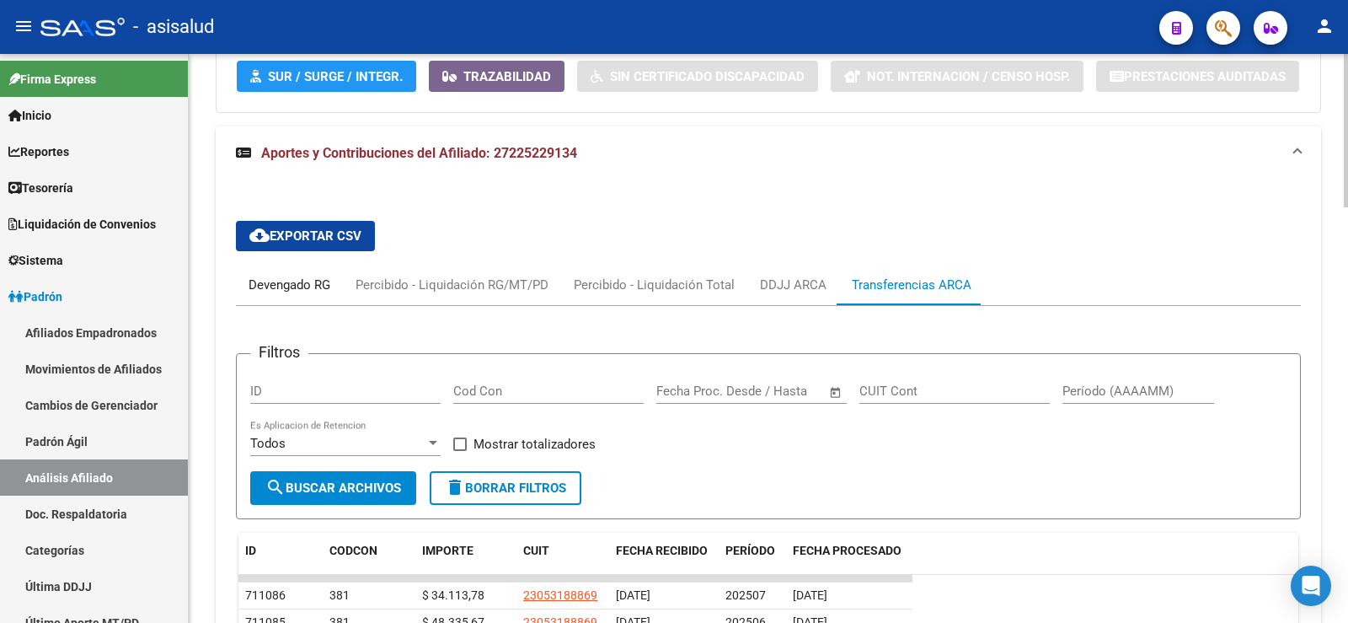
click at [281, 276] on div "Devengado RG" at bounding box center [290, 285] width 82 height 19
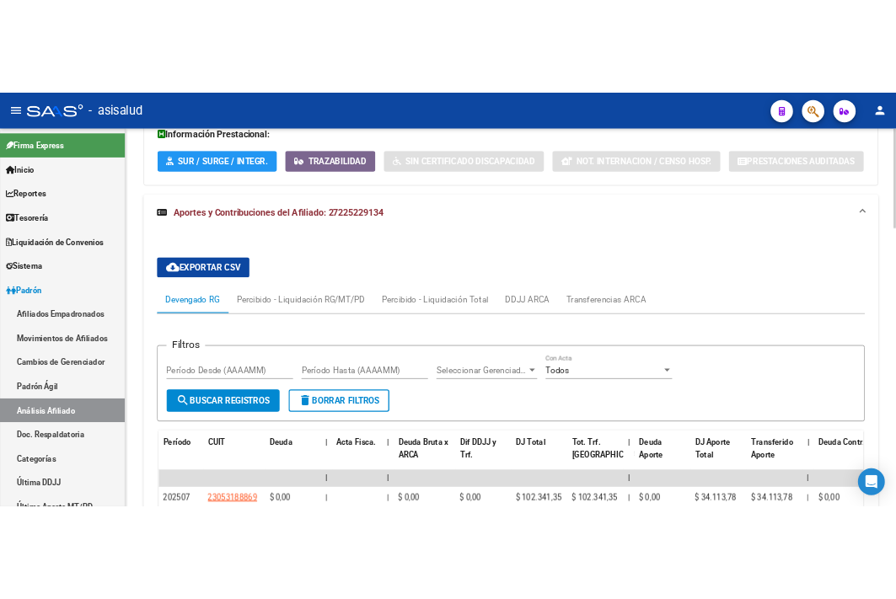
scroll to position [1256, 0]
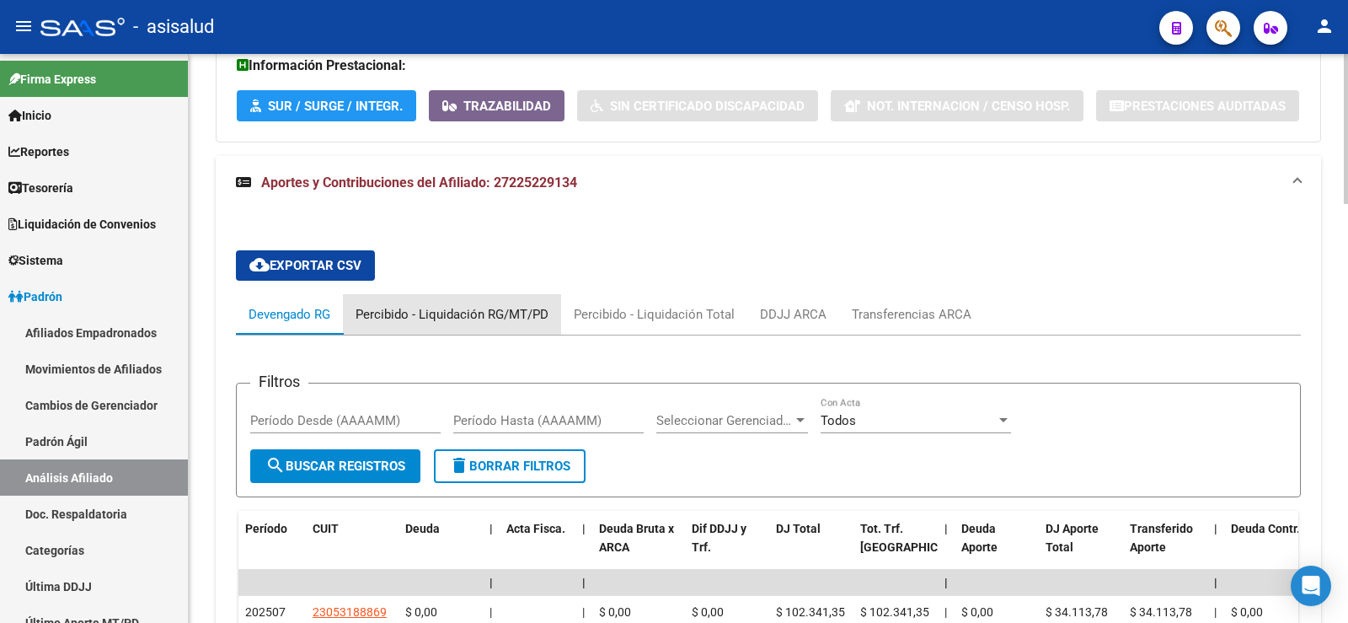
click at [474, 305] on div "Percibido - Liquidación RG/MT/PD" at bounding box center [452, 314] width 193 height 19
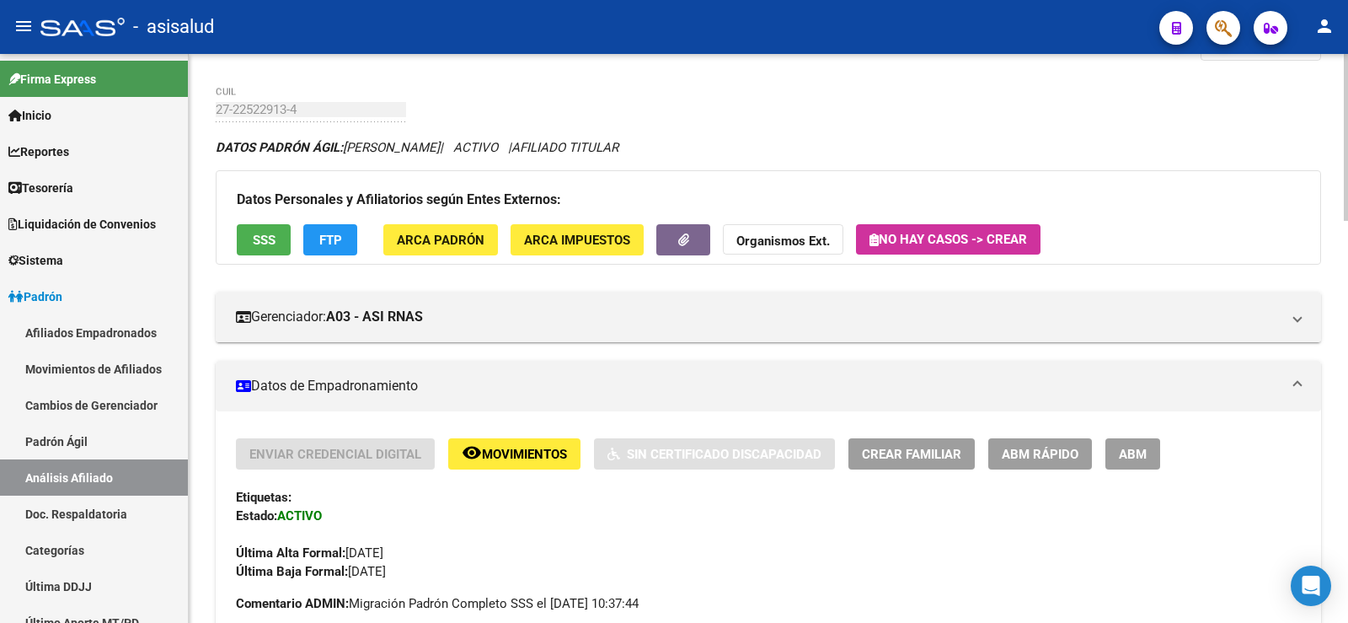
scroll to position [0, 0]
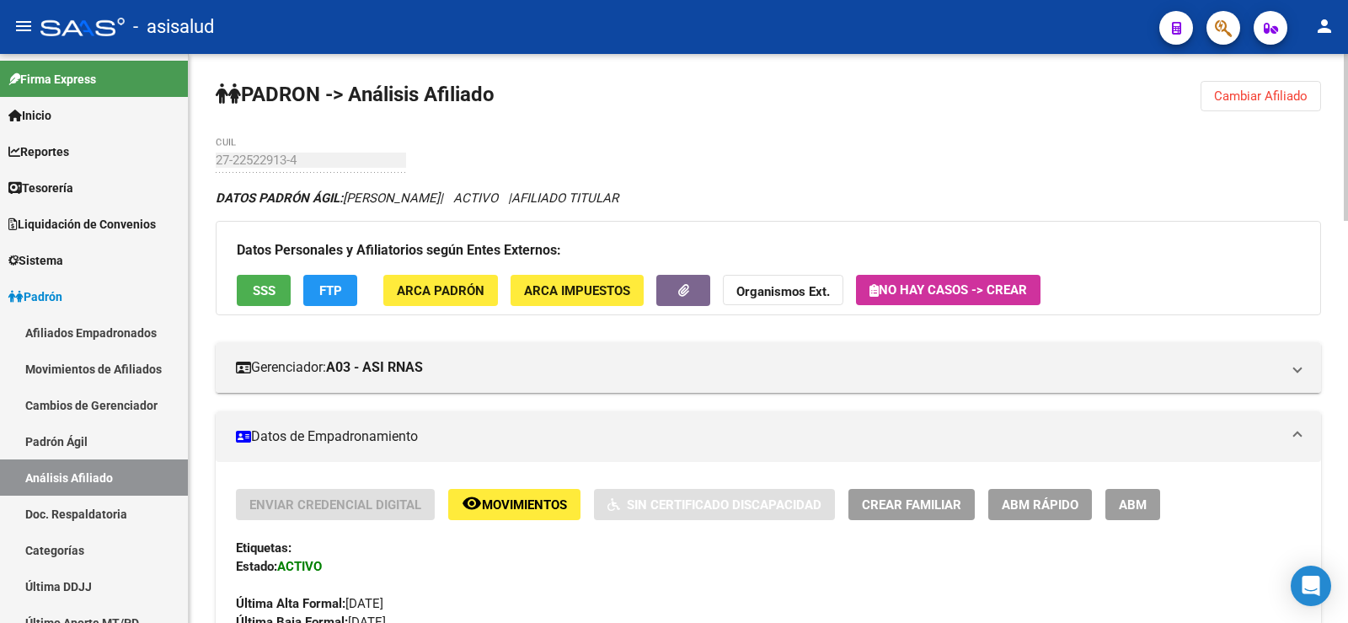
click at [1249, 93] on span "Cambiar Afiliado" at bounding box center [1261, 95] width 94 height 15
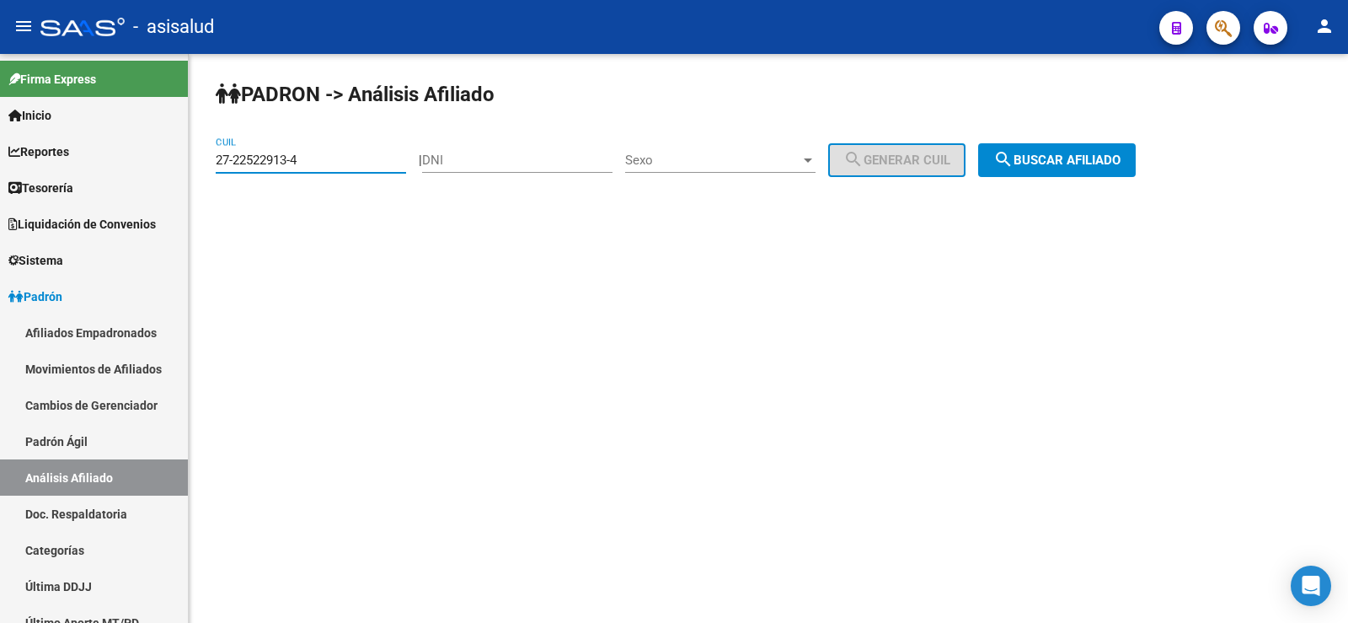
drag, startPoint x: 332, startPoint y: 158, endPoint x: 190, endPoint y: 158, distance: 141.6
click at [190, 158] on div "PADRON -> Análisis Afiliado 27-22522913-4 CUIL | DNI Sexo Sexo search Generar C…" at bounding box center [769, 142] width 1160 height 177
paste input "38709403-8"
click at [1085, 154] on span "search Buscar afiliado" at bounding box center [1057, 160] width 127 height 15
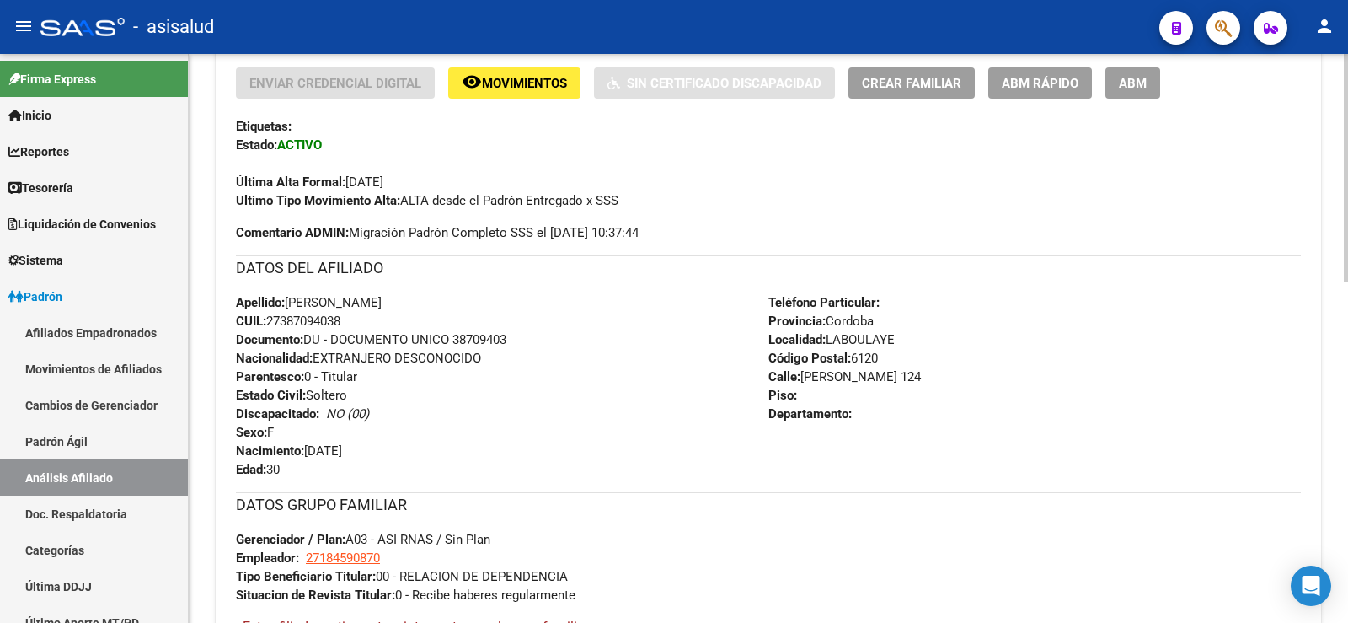
scroll to position [852, 0]
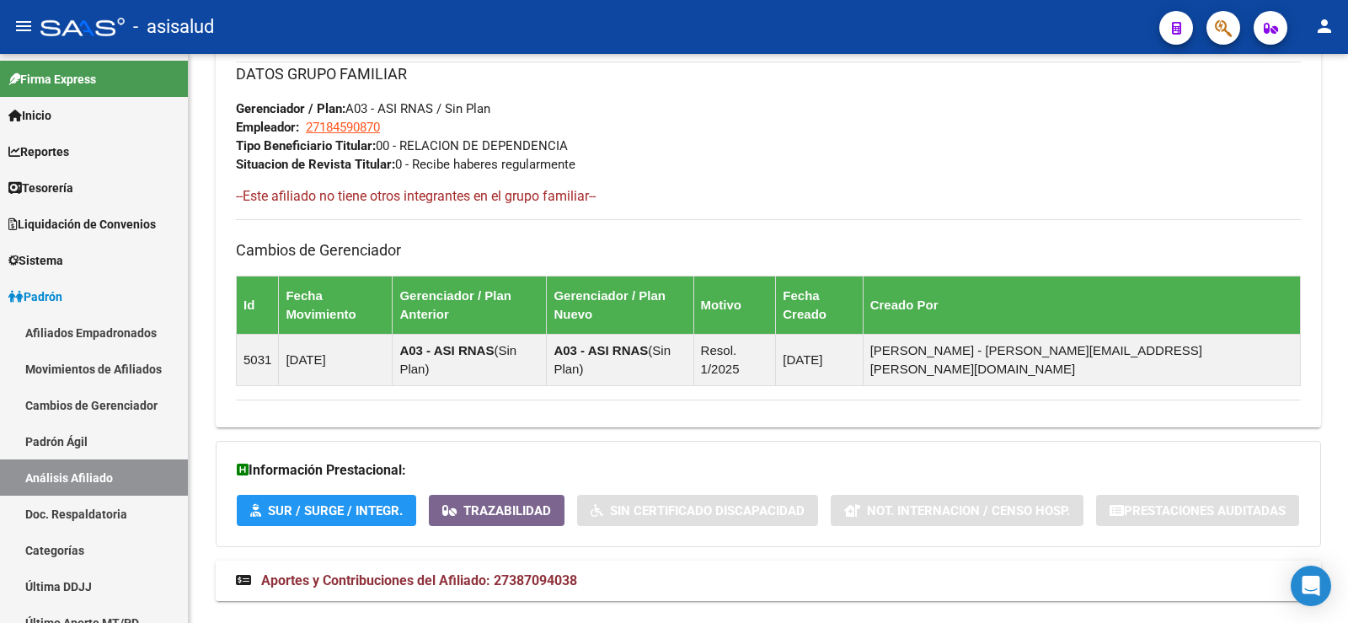
click at [544, 560] on mat-expansion-panel-header "Aportes y Contribuciones del Afiliado: 27387094038" at bounding box center [769, 580] width 1106 height 40
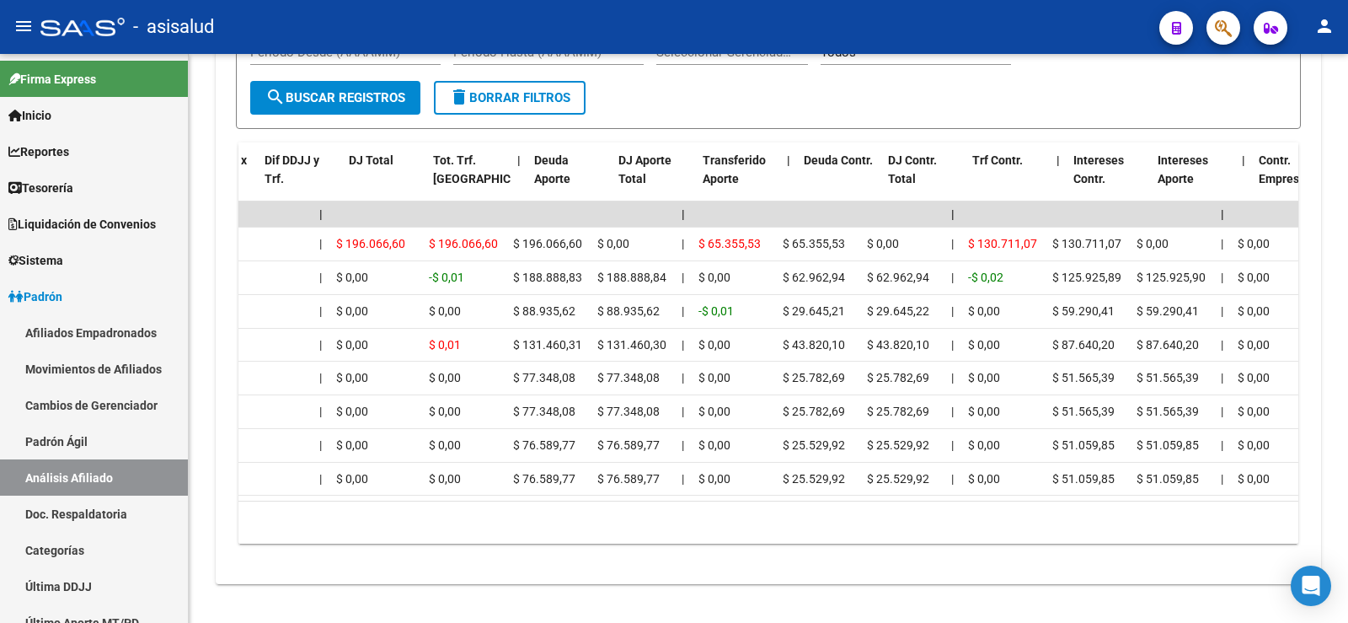
scroll to position [0, 0]
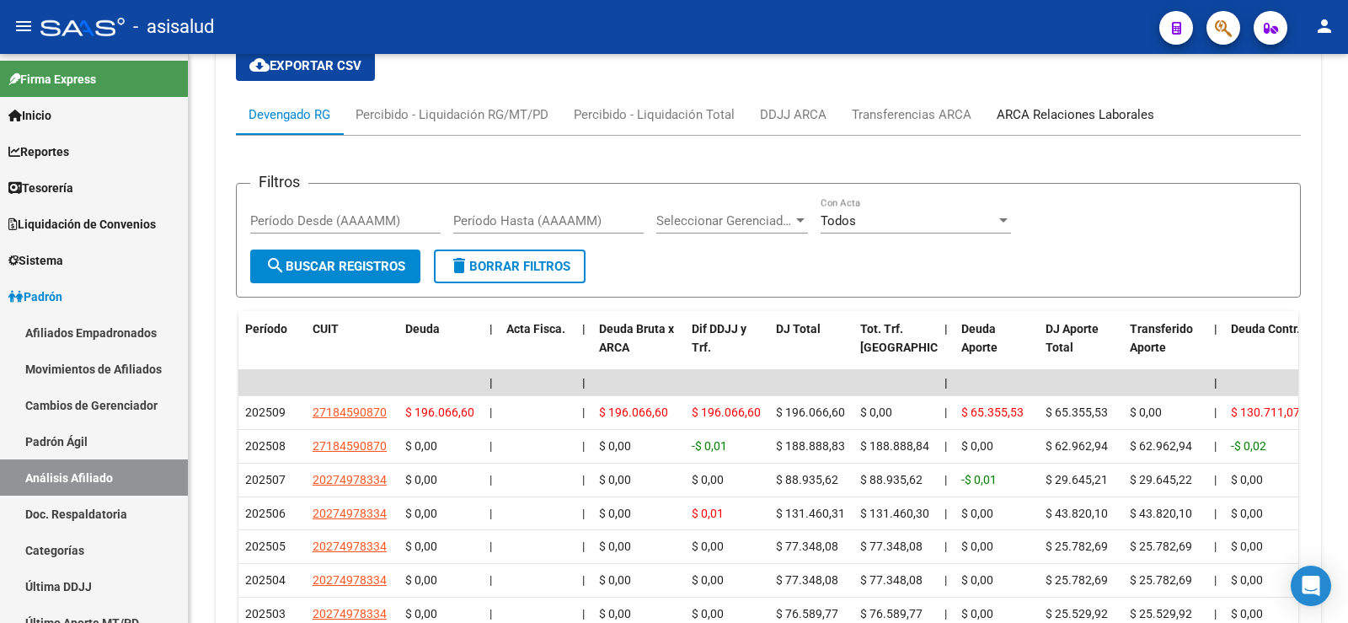
click at [1080, 94] on div "ARCA Relaciones Laborales" at bounding box center [1075, 114] width 183 height 40
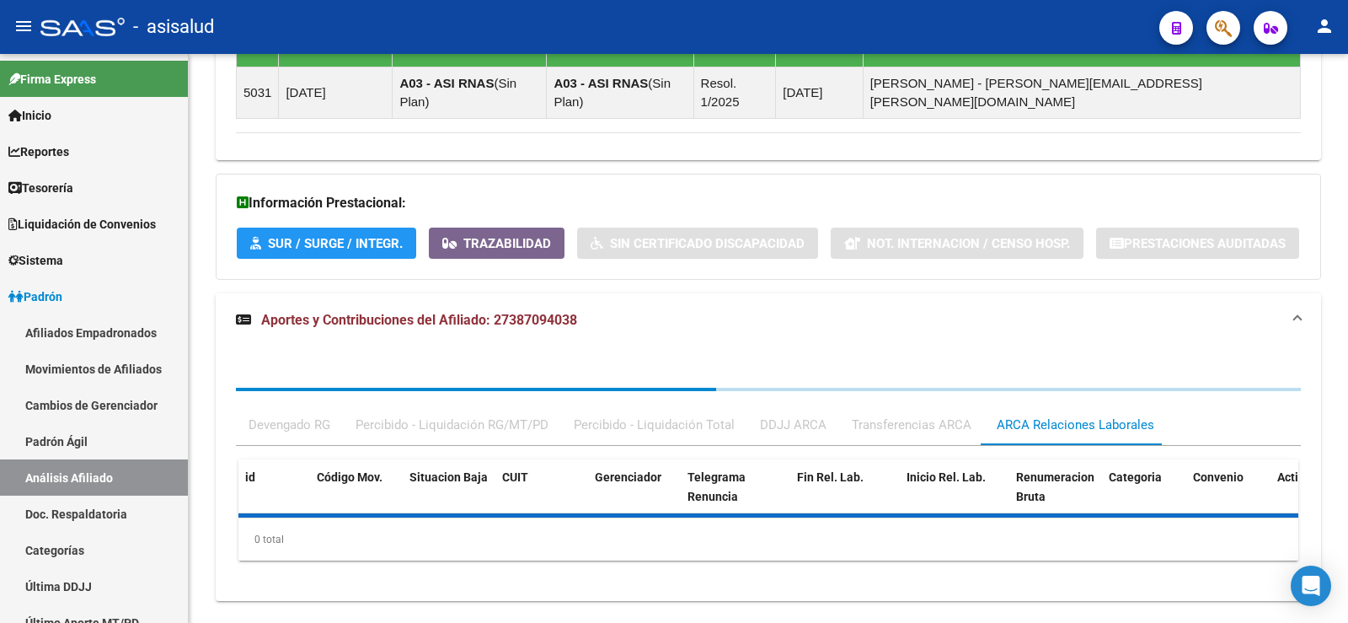
scroll to position [1202, 0]
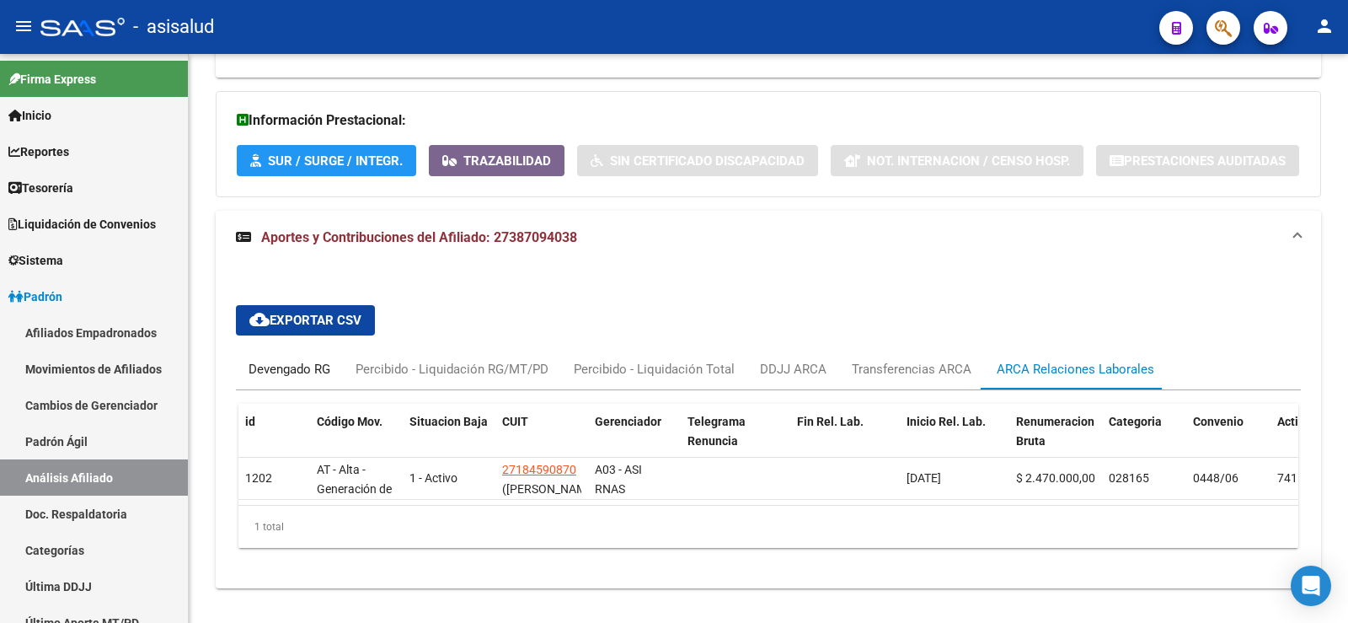
click at [287, 360] on div "Devengado RG" at bounding box center [290, 369] width 82 height 19
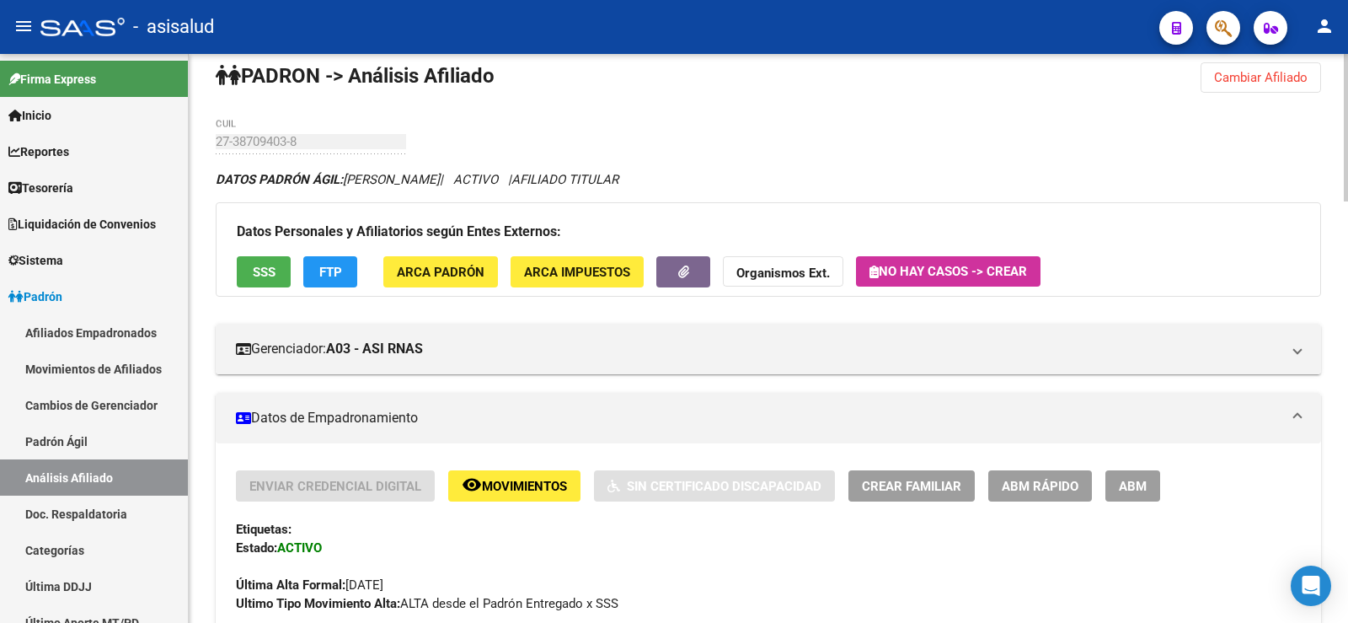
scroll to position [0, 0]
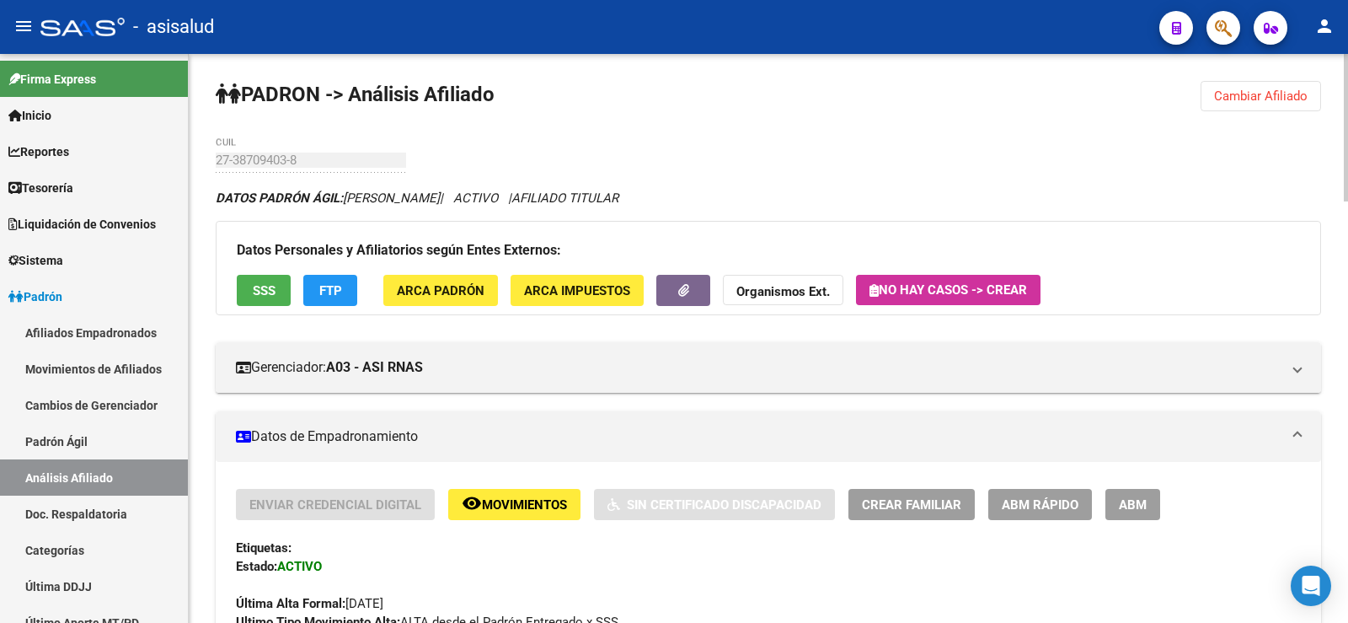
click at [1261, 95] on span "Cambiar Afiliado" at bounding box center [1261, 95] width 94 height 15
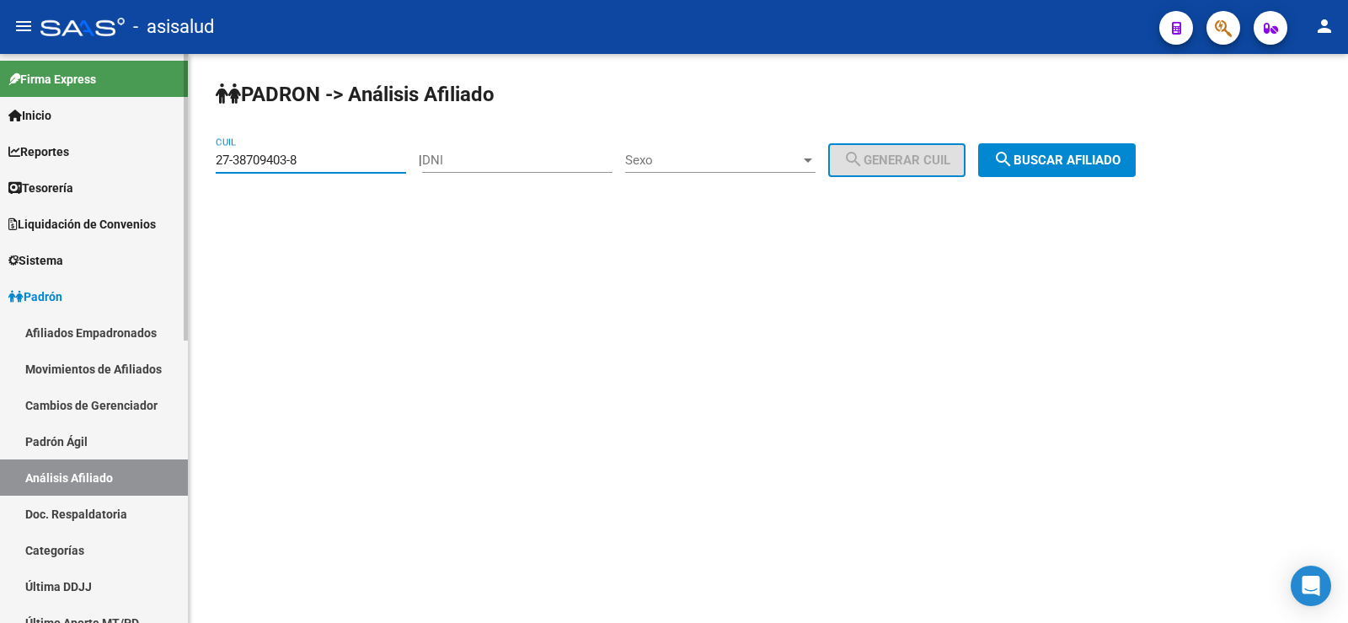
drag, startPoint x: 331, startPoint y: 158, endPoint x: 171, endPoint y: 165, distance: 160.3
click at [171, 165] on mat-sidenav-container "Firma Express Inicio Calendario SSS Instructivos Contacto OS Reportes Tablero d…" at bounding box center [674, 338] width 1348 height 569
paste input "9166911"
type input "27-39166911-8"
click at [1076, 151] on button "search Buscar afiliado" at bounding box center [1057, 160] width 158 height 34
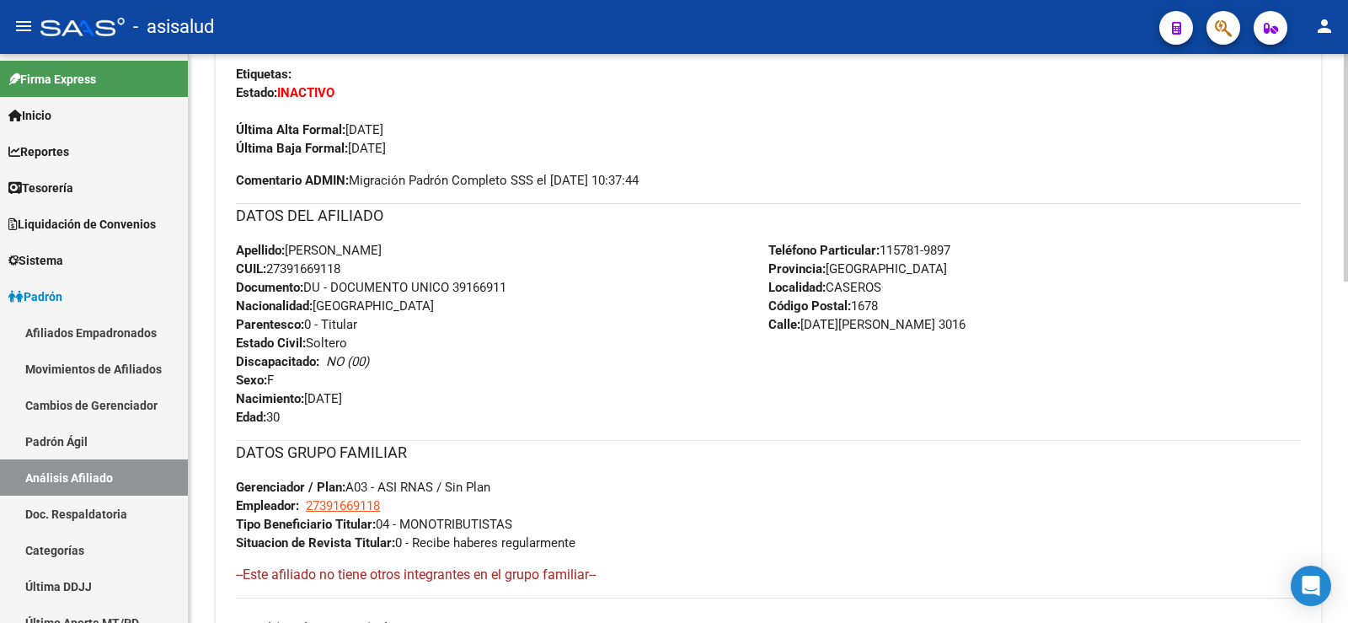
scroll to position [843, 0]
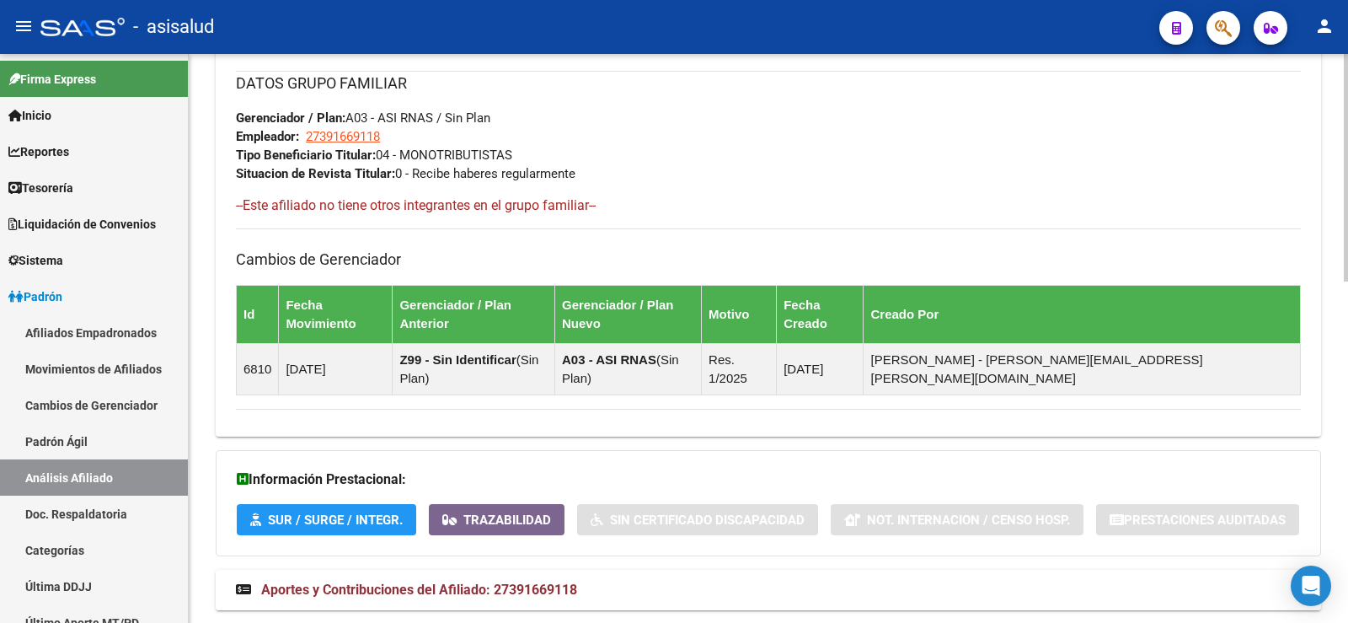
click at [542, 581] on span "Aportes y Contribuciones del Afiliado: 27391669118" at bounding box center [419, 589] width 316 height 16
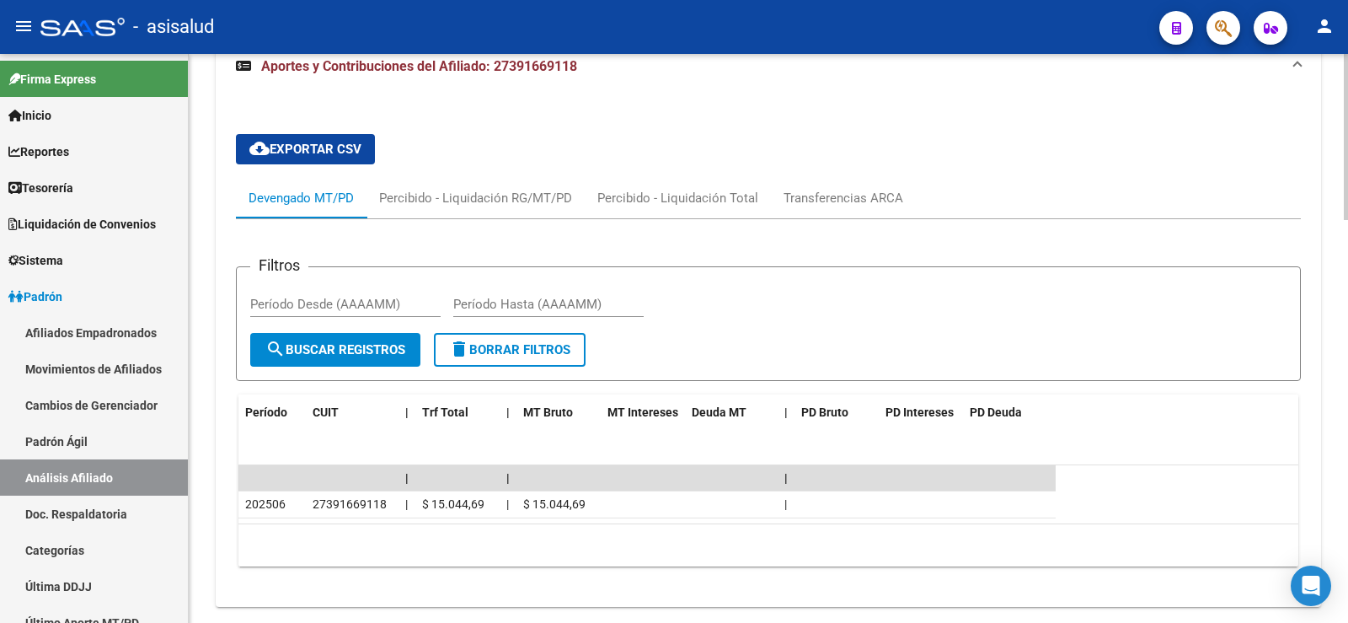
scroll to position [1379, 0]
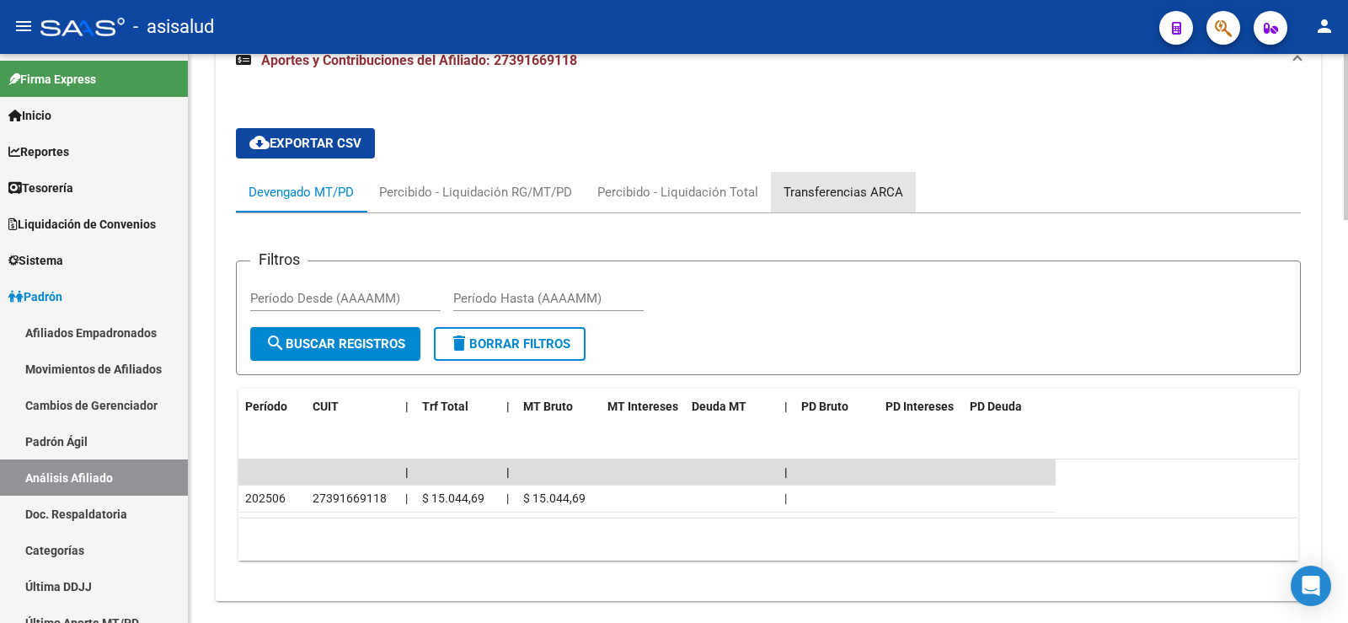
click at [860, 183] on div "Transferencias ARCA" at bounding box center [844, 192] width 120 height 19
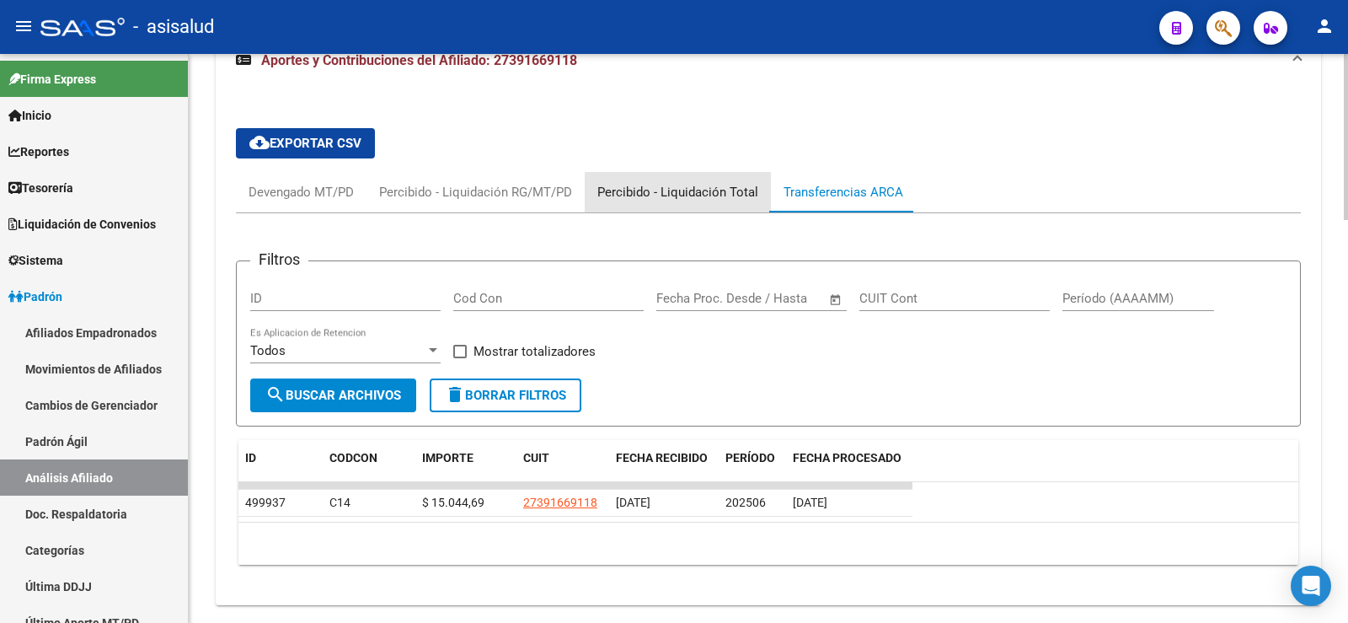
click at [706, 183] on div "Percibido - Liquidación Total" at bounding box center [677, 192] width 161 height 19
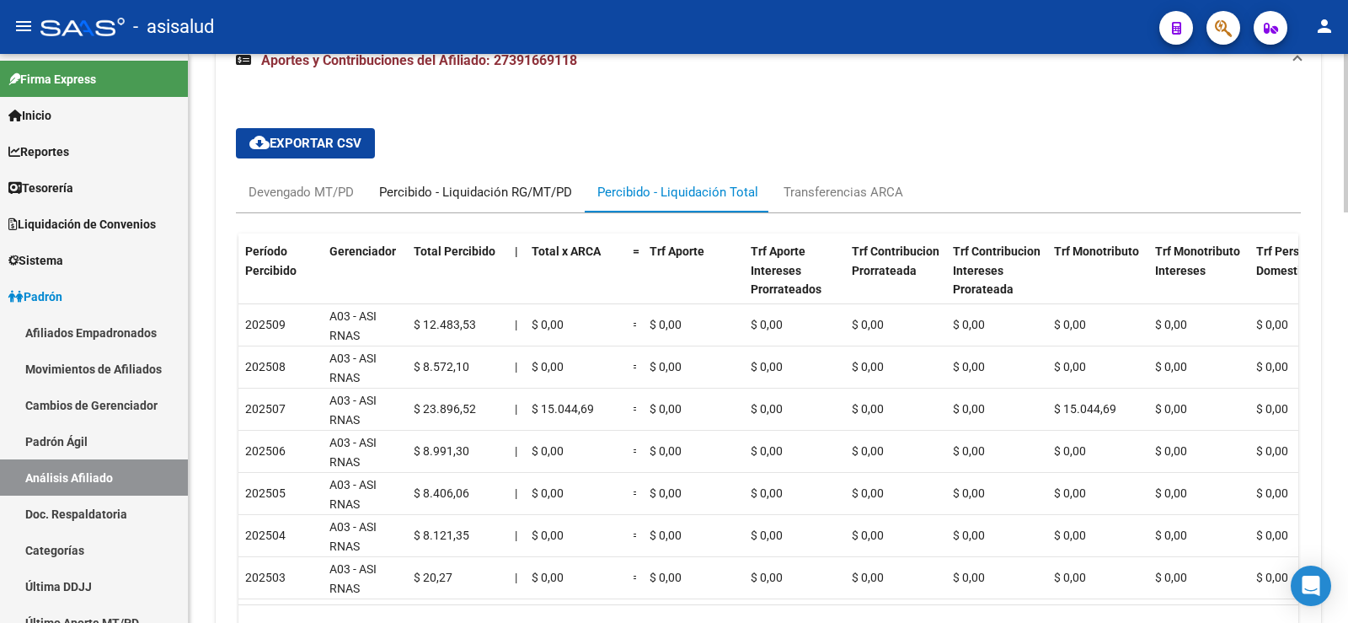
click at [530, 183] on div "Percibido - Liquidación RG/MT/PD" at bounding box center [475, 192] width 193 height 19
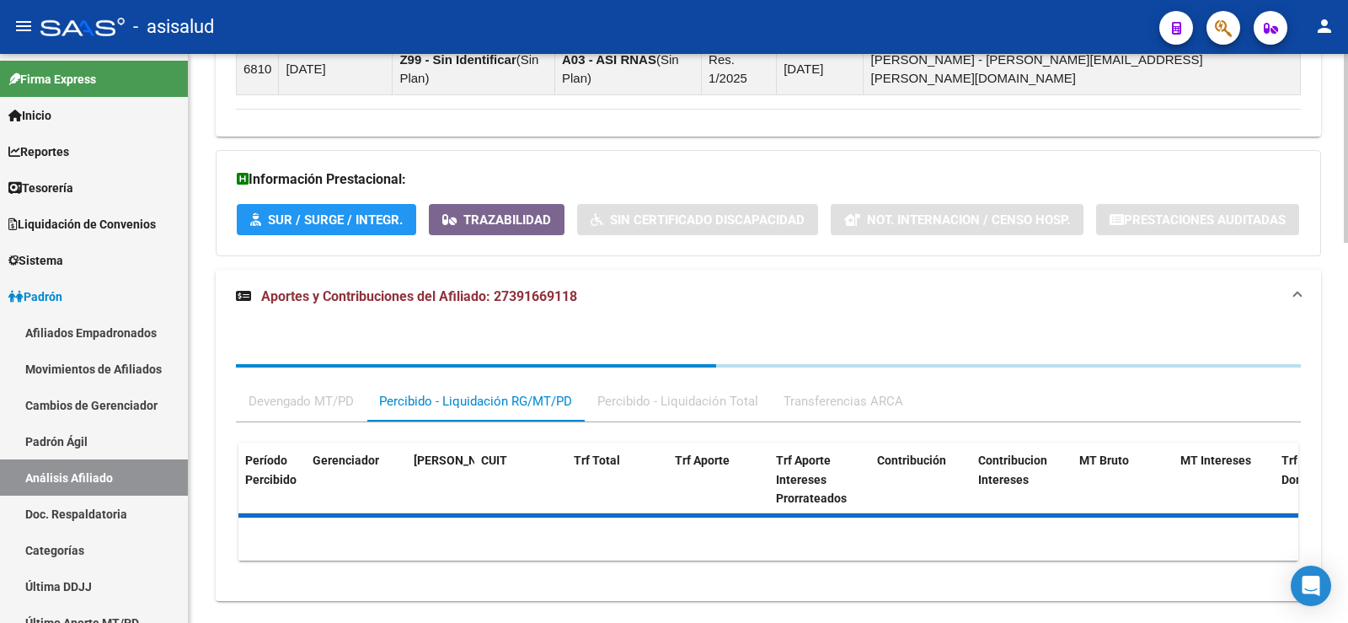
scroll to position [1210, 0]
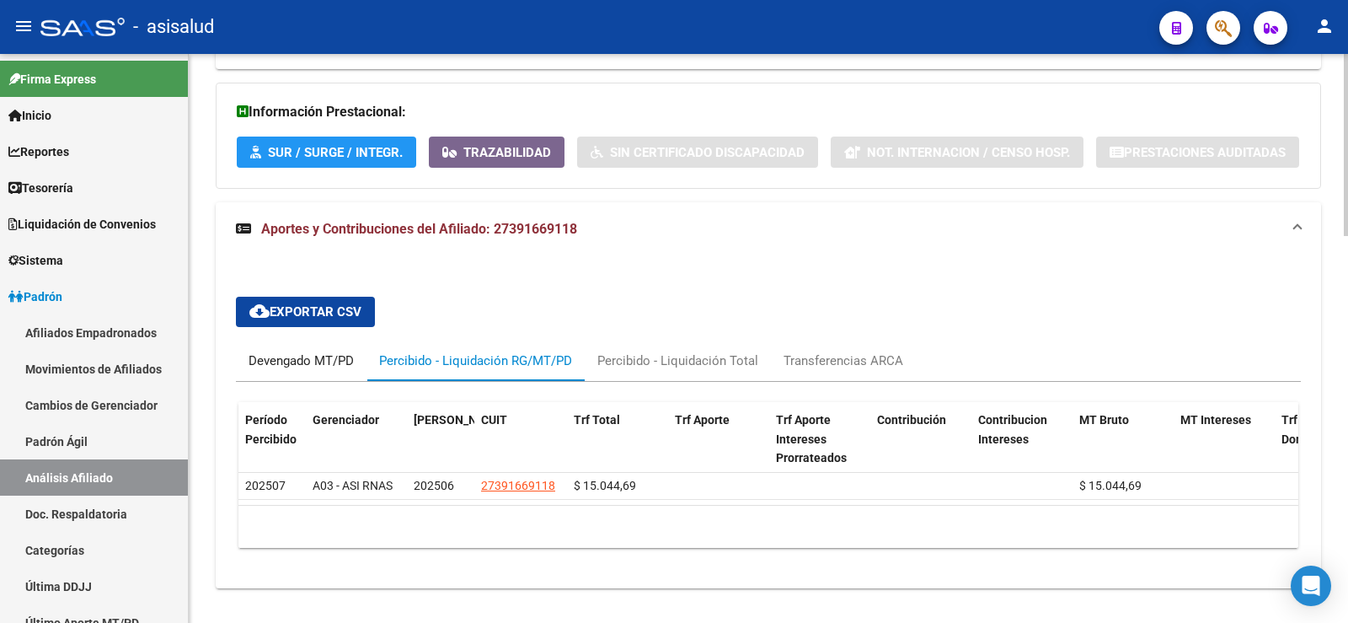
click at [308, 340] on div "Devengado MT/PD" at bounding box center [301, 360] width 131 height 40
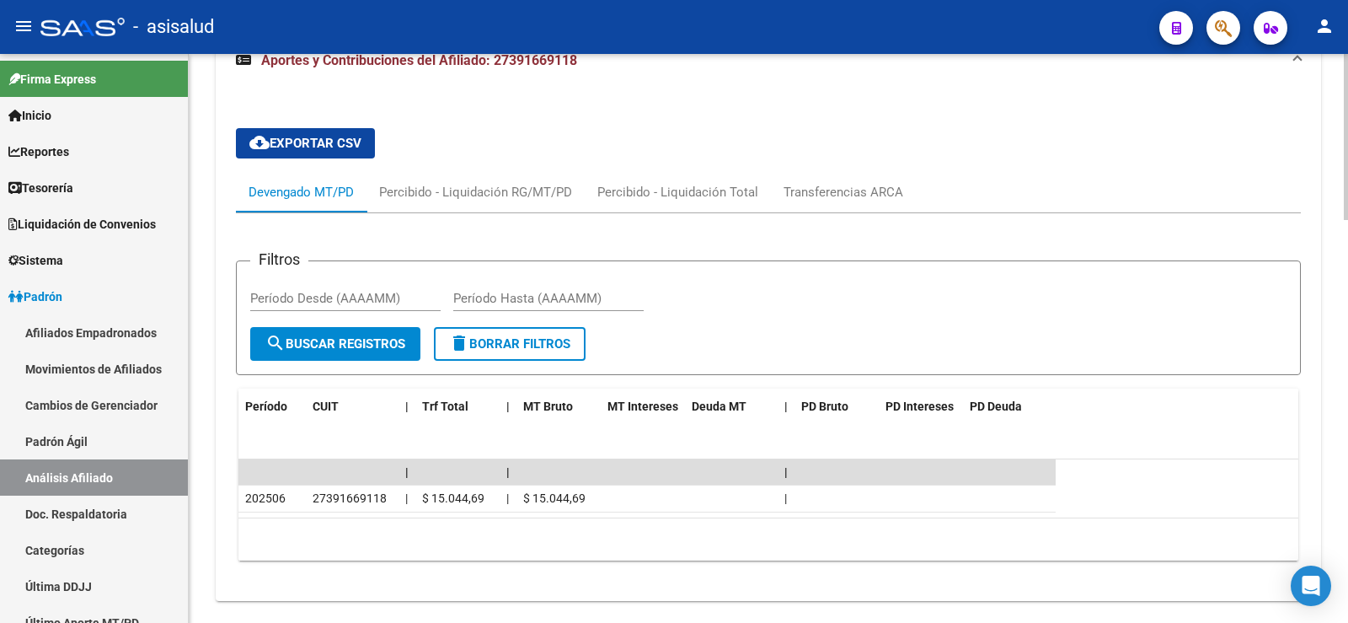
scroll to position [1042, 0]
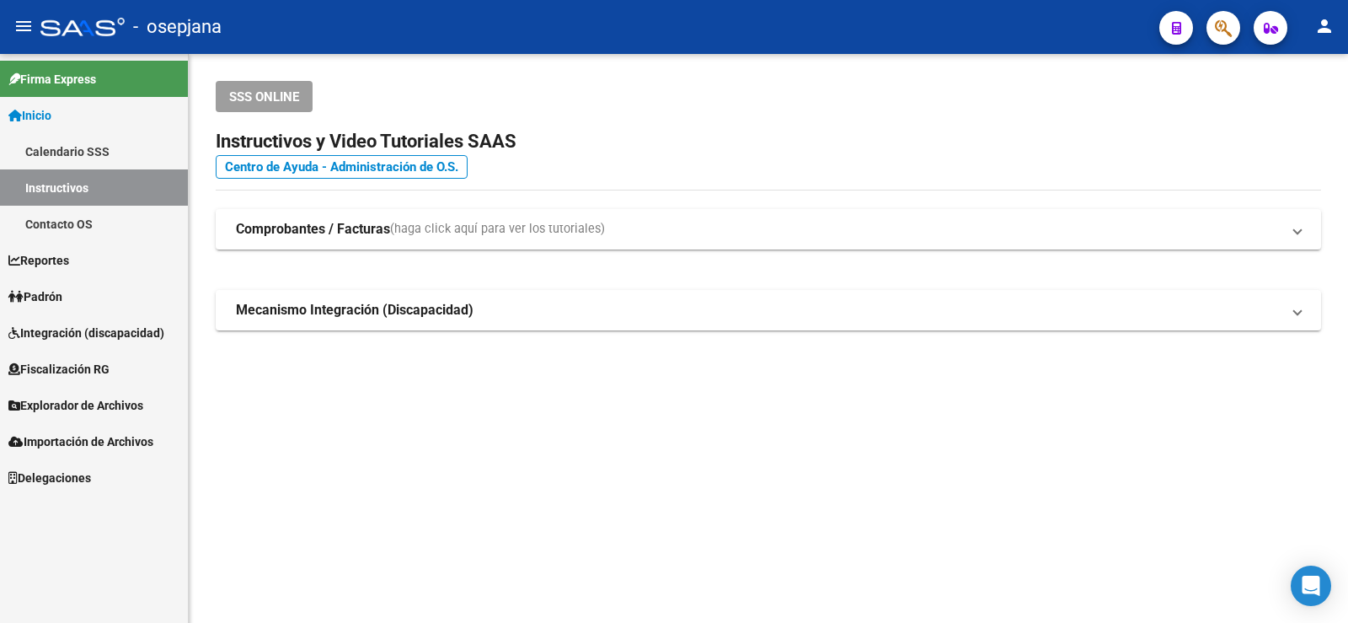
click at [51, 295] on span "Padrón" at bounding box center [35, 296] width 54 height 19
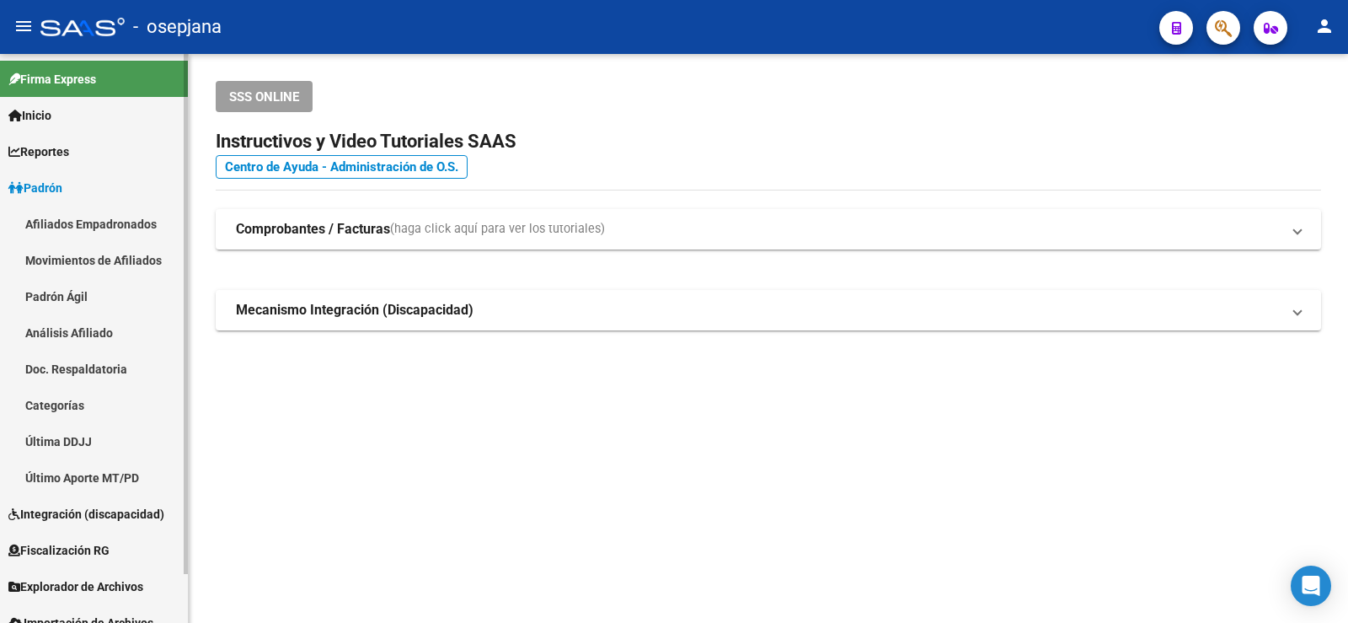
click at [68, 327] on link "Análisis Afiliado" at bounding box center [94, 332] width 188 height 36
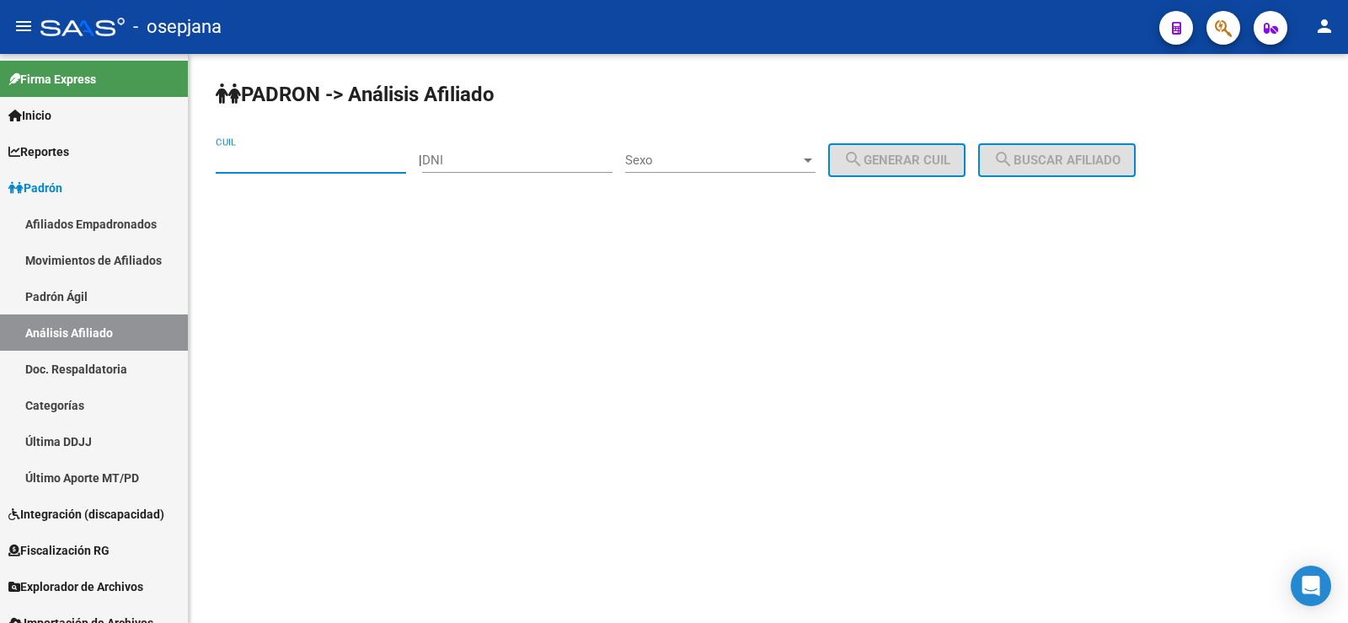
click at [253, 155] on input "CUIL" at bounding box center [311, 160] width 190 height 15
paste input "23-31684290-9"
type input "23-31684290-9"
click at [1095, 147] on button "search Buscar afiliado" at bounding box center [1057, 160] width 158 height 34
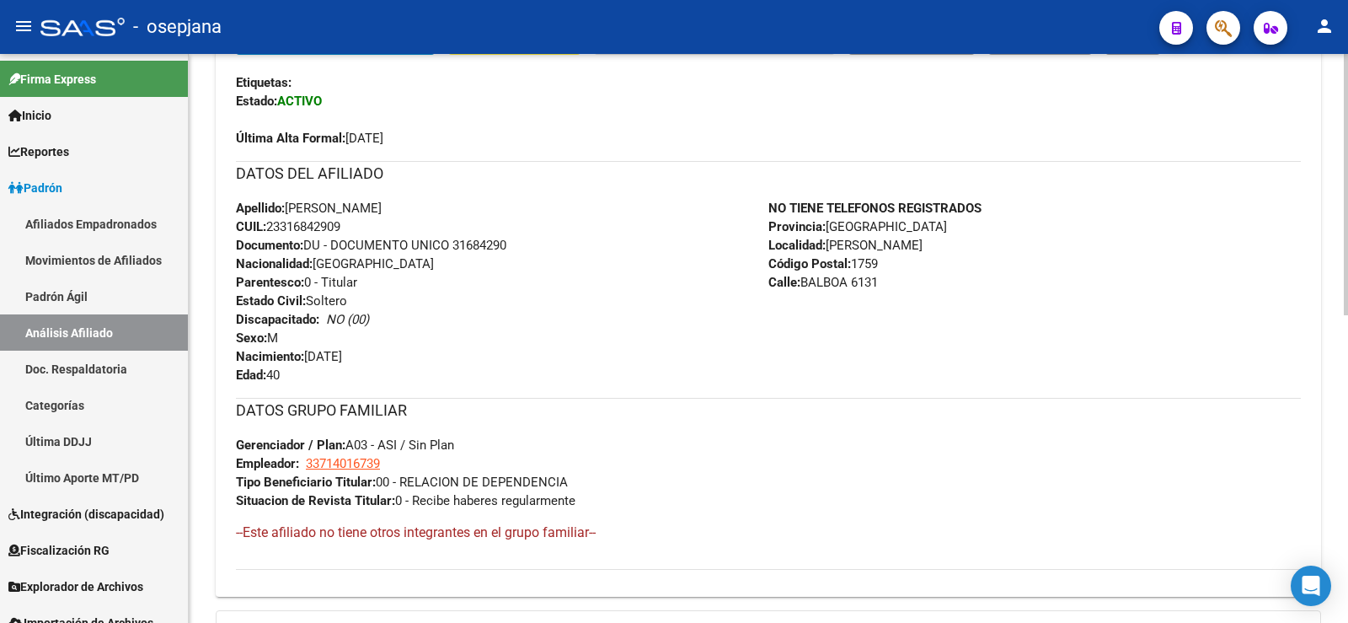
scroll to position [672, 0]
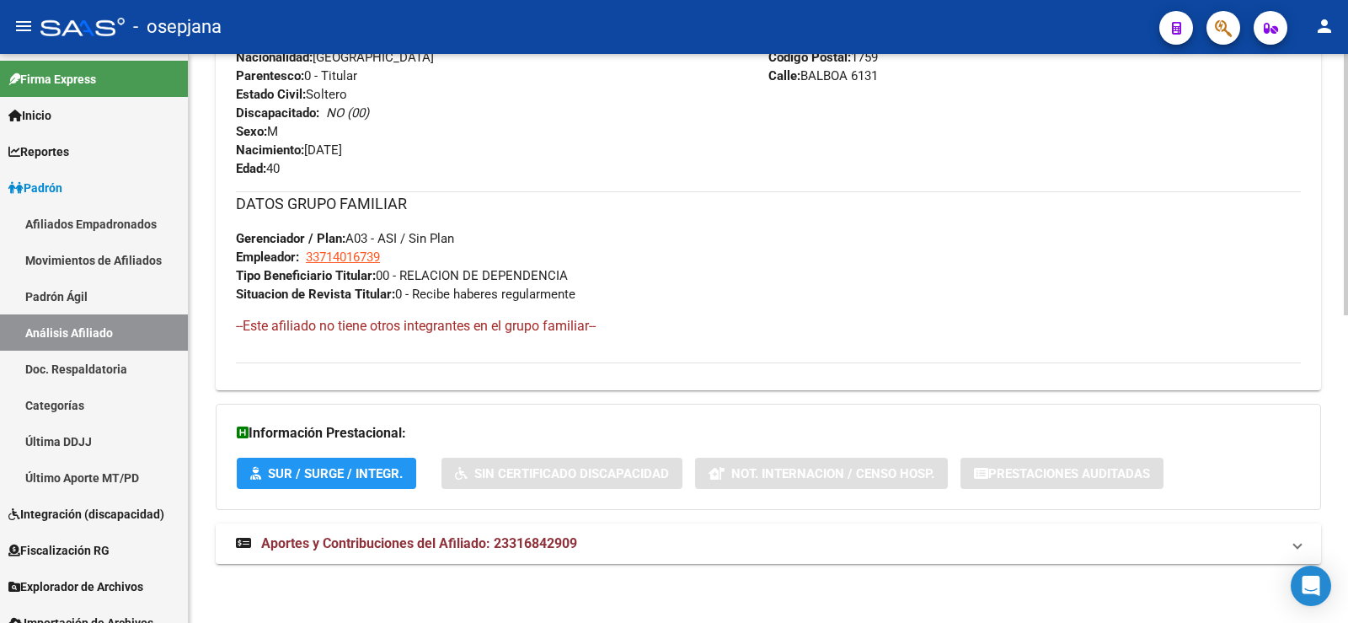
click at [483, 537] on span "Aportes y Contribuciones del Afiliado: 23316842909" at bounding box center [419, 543] width 316 height 16
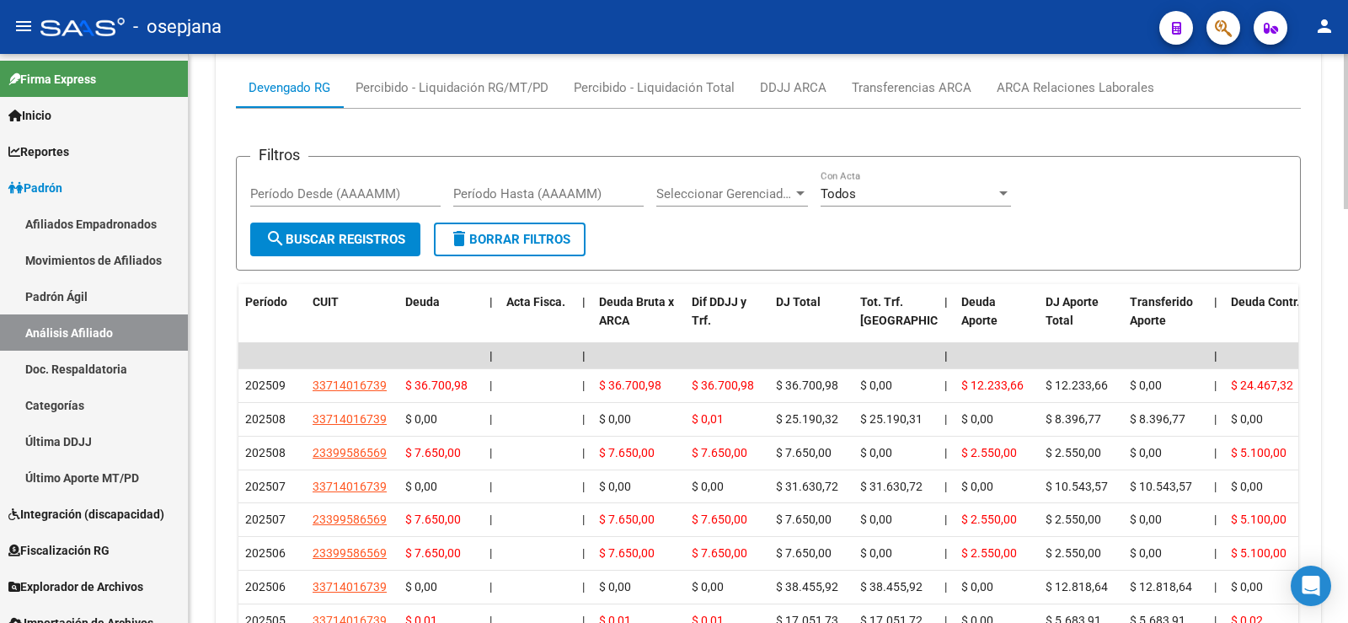
scroll to position [1274, 0]
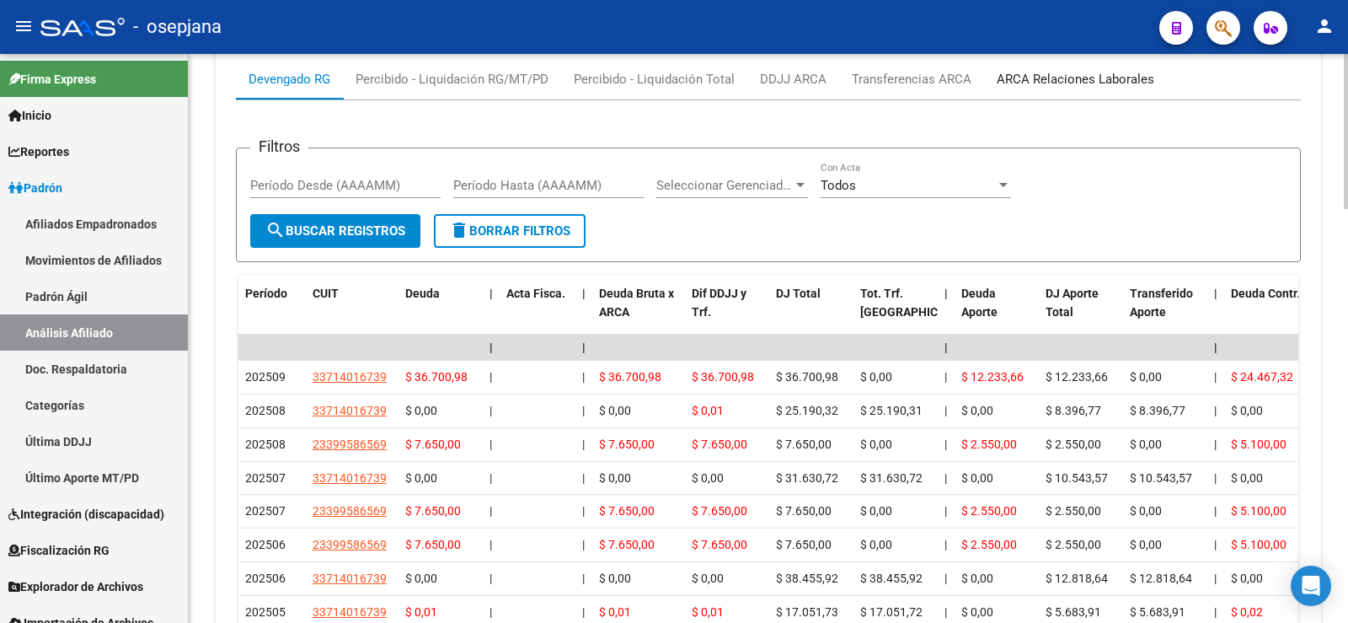
click at [1129, 78] on div "ARCA Relaciones Laborales" at bounding box center [1076, 79] width 158 height 19
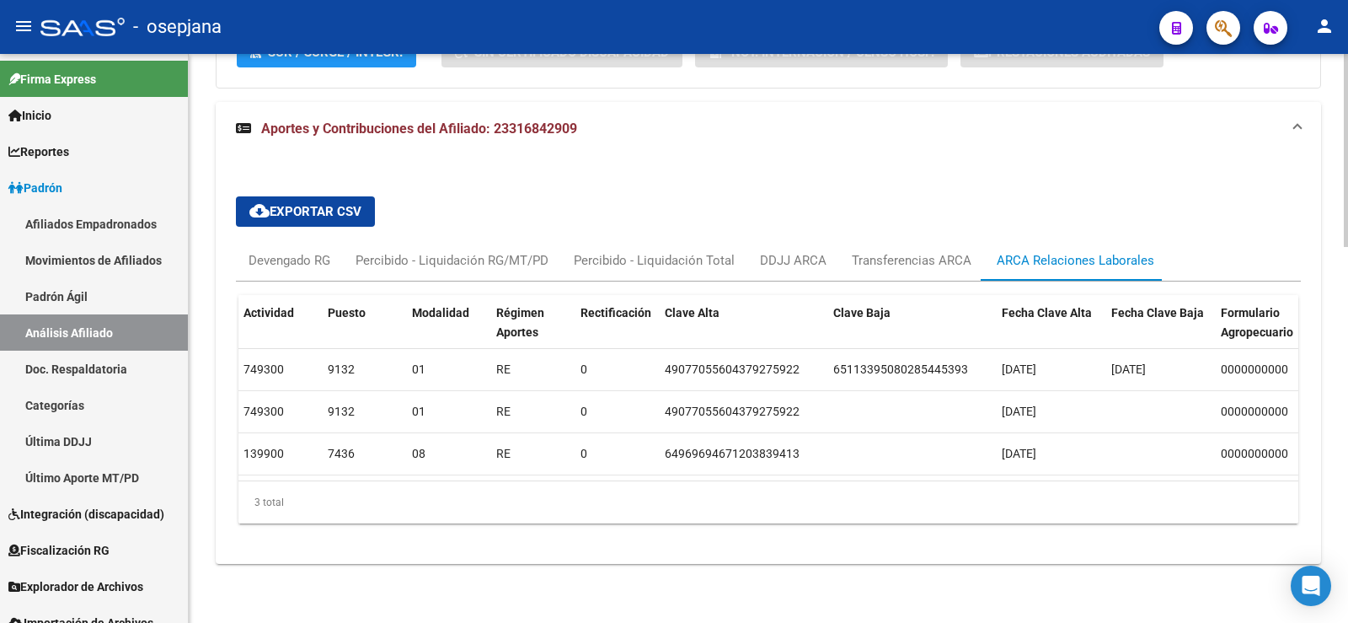
scroll to position [0, 0]
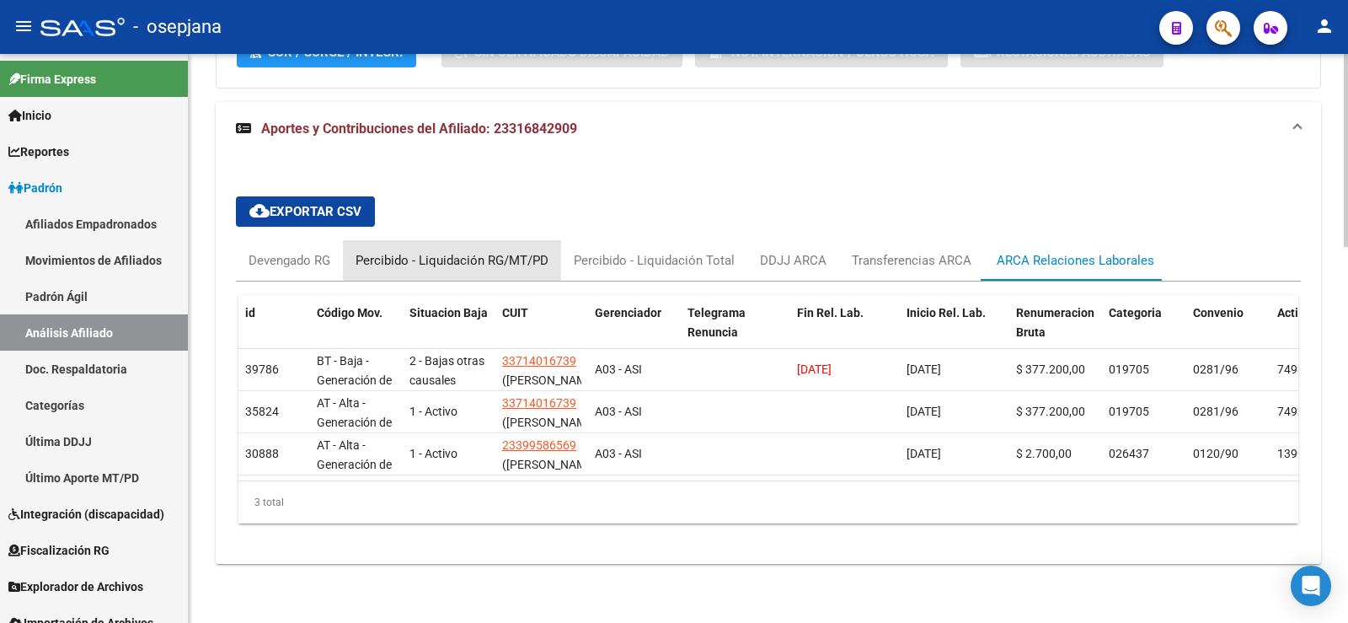
click at [460, 251] on div "Percibido - Liquidación RG/MT/PD" at bounding box center [452, 260] width 193 height 19
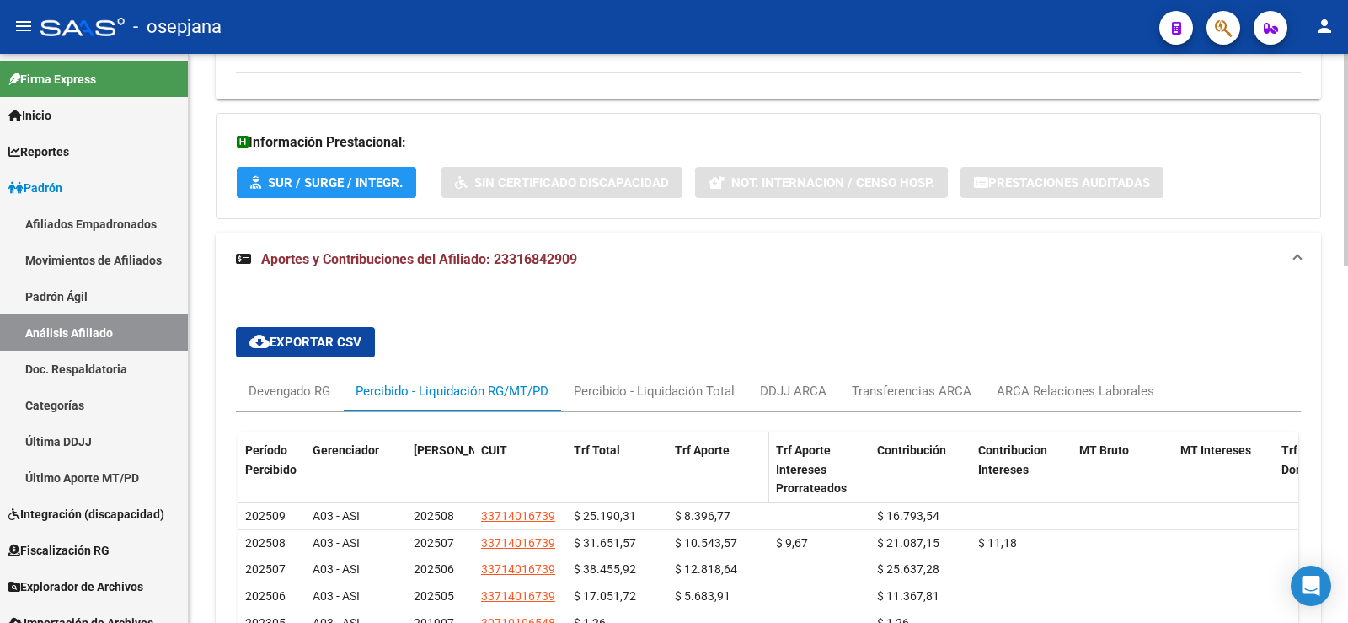
scroll to position [1106, 0]
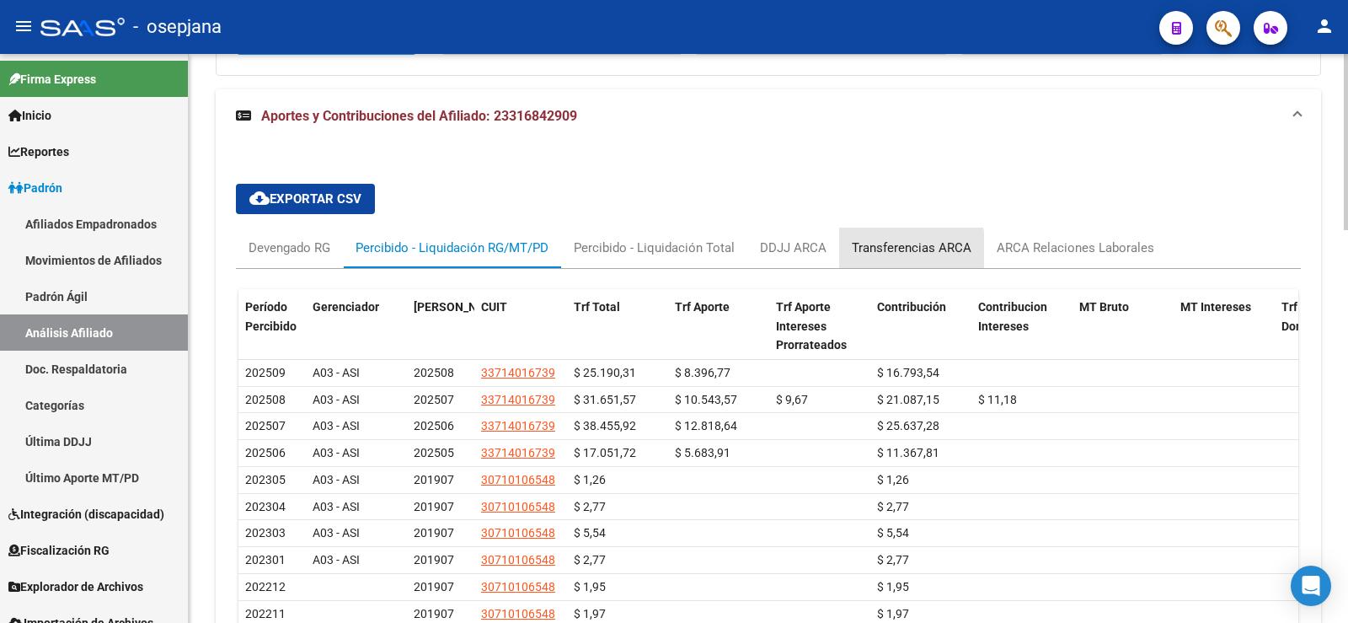
click at [891, 249] on div "Transferencias ARCA" at bounding box center [912, 247] width 120 height 19
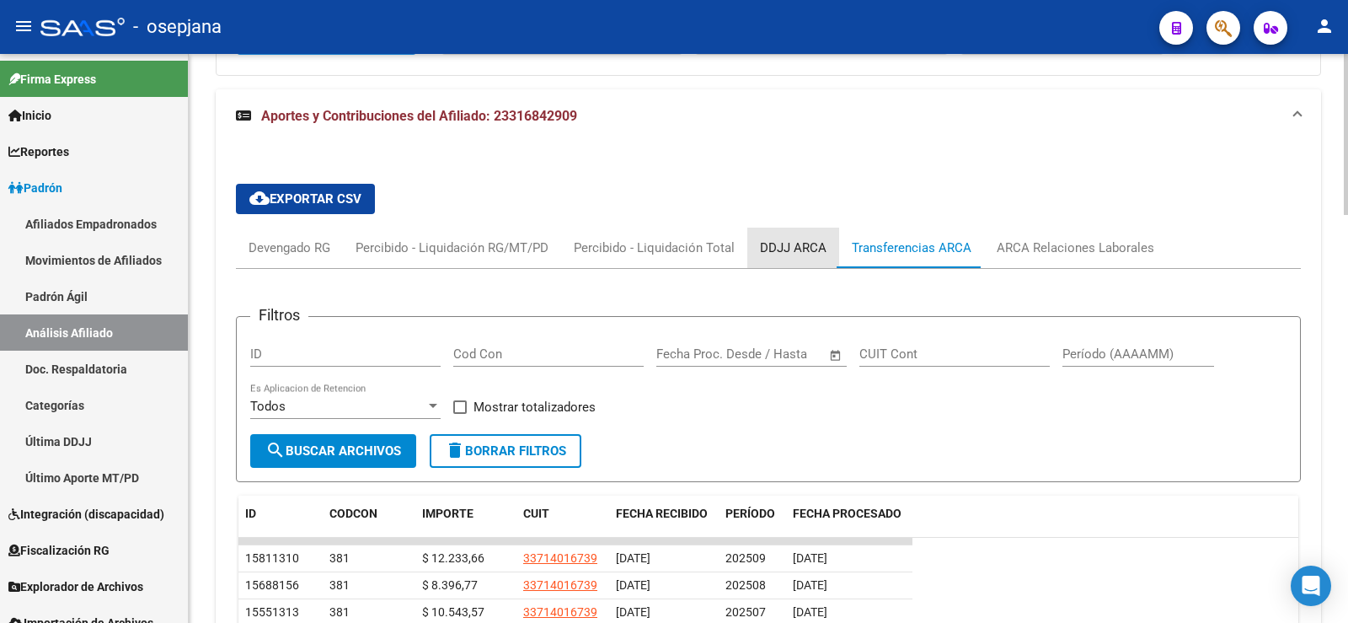
click at [799, 244] on div "DDJJ ARCA" at bounding box center [793, 247] width 67 height 19
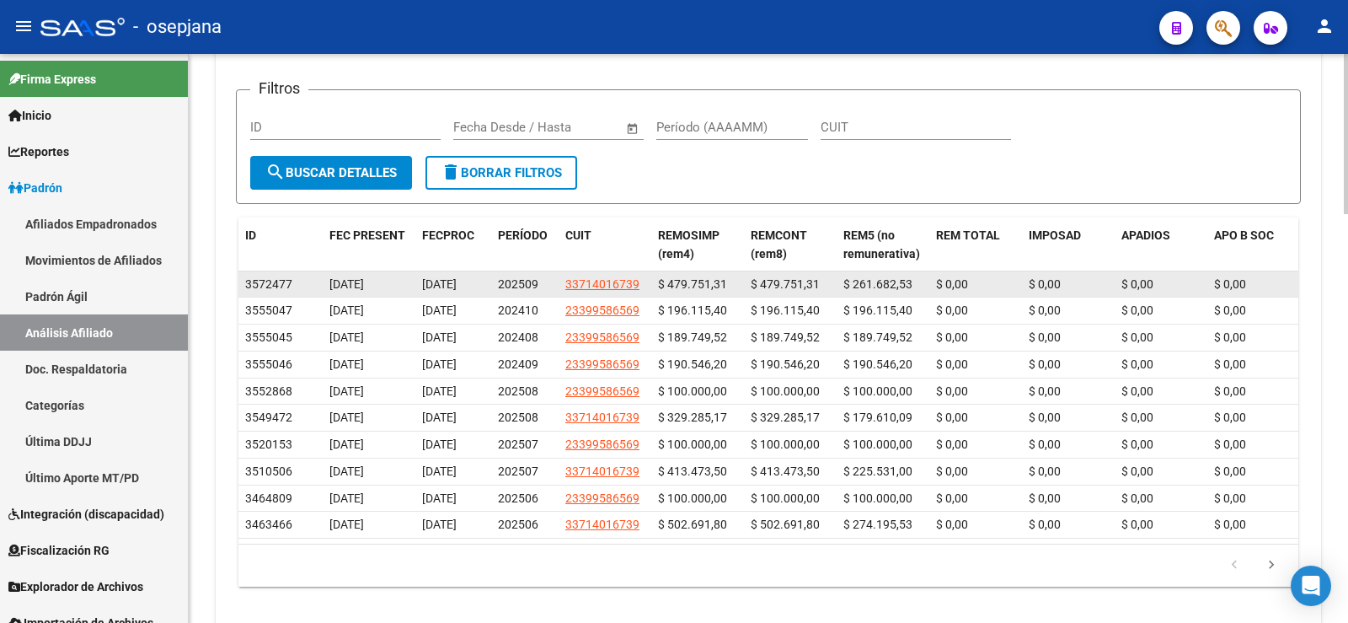
scroll to position [1274, 0]
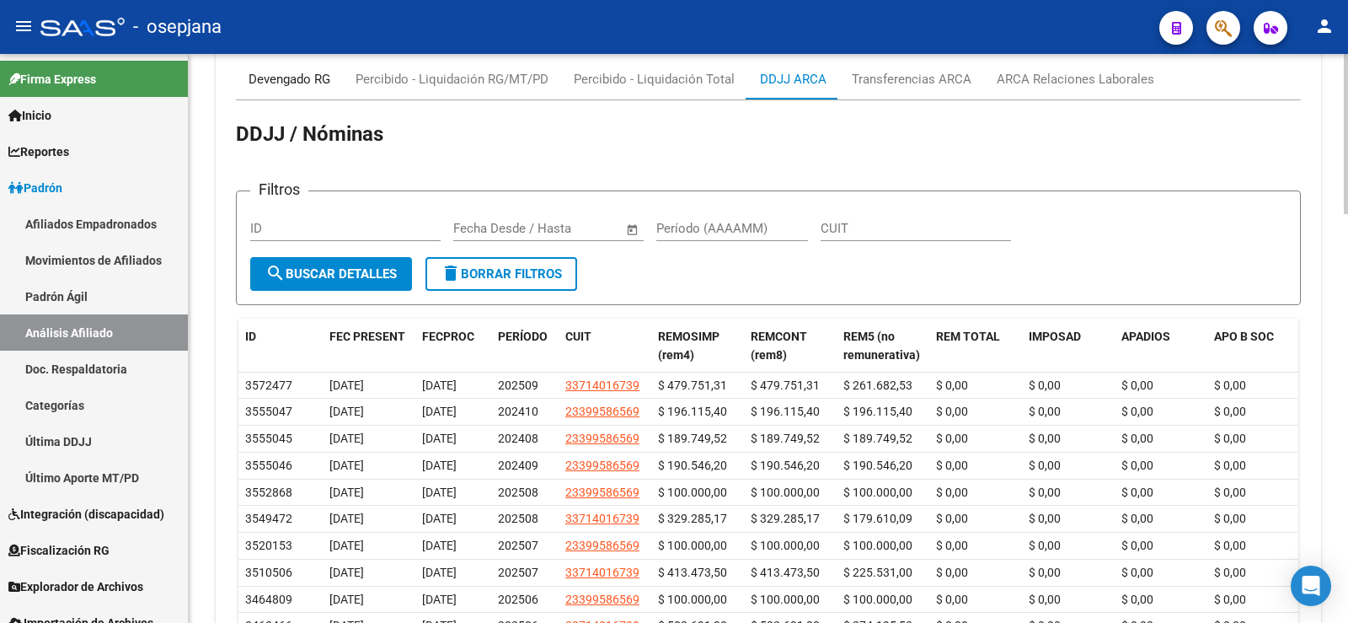
click at [306, 83] on div "Devengado RG" at bounding box center [290, 79] width 82 height 19
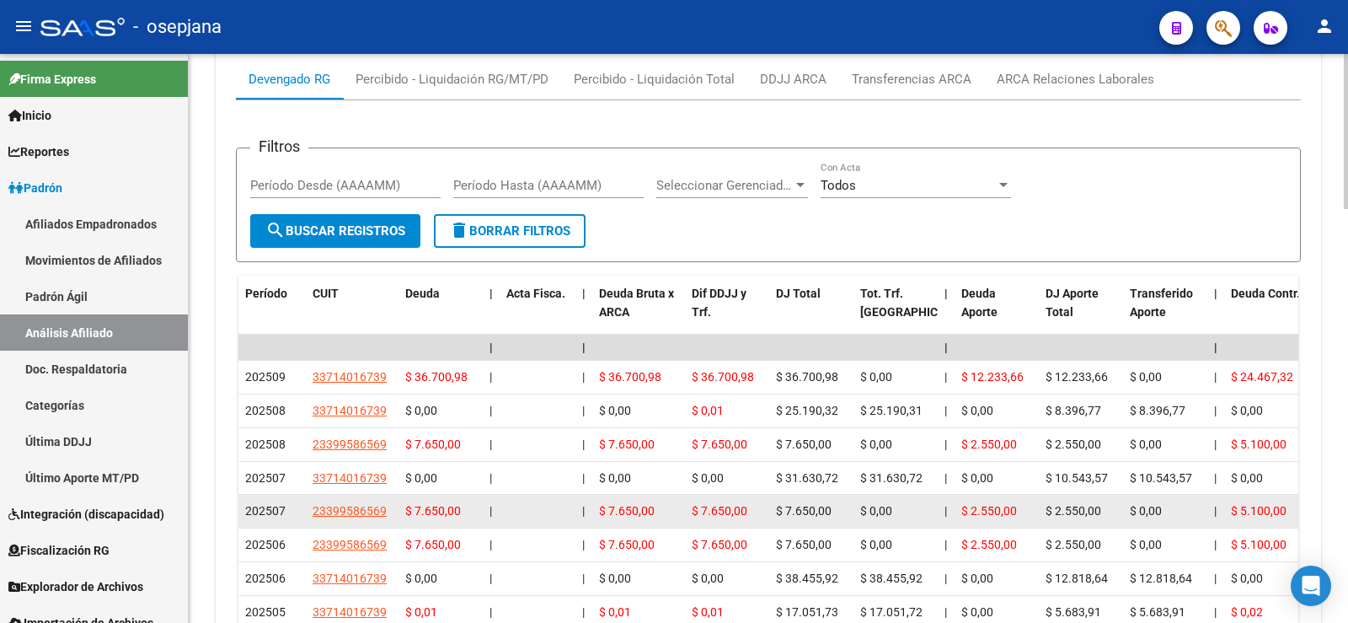
scroll to position [1358, 0]
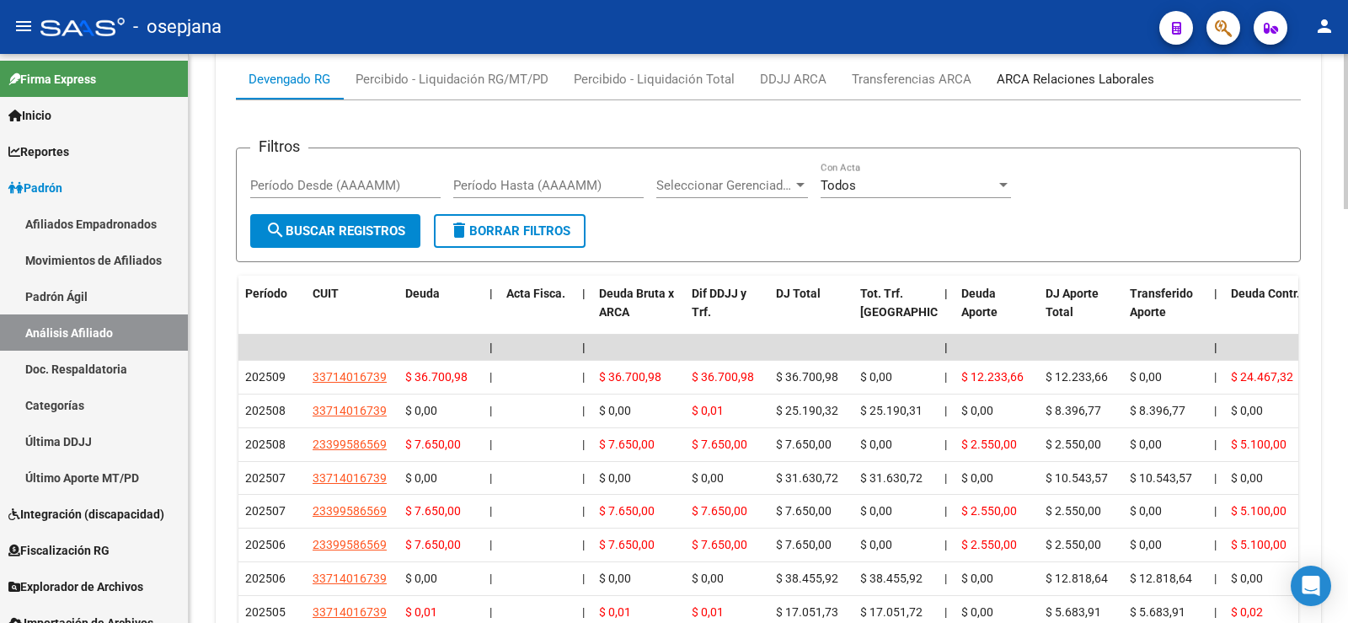
click at [1070, 88] on div "ARCA Relaciones Laborales" at bounding box center [1076, 79] width 158 height 19
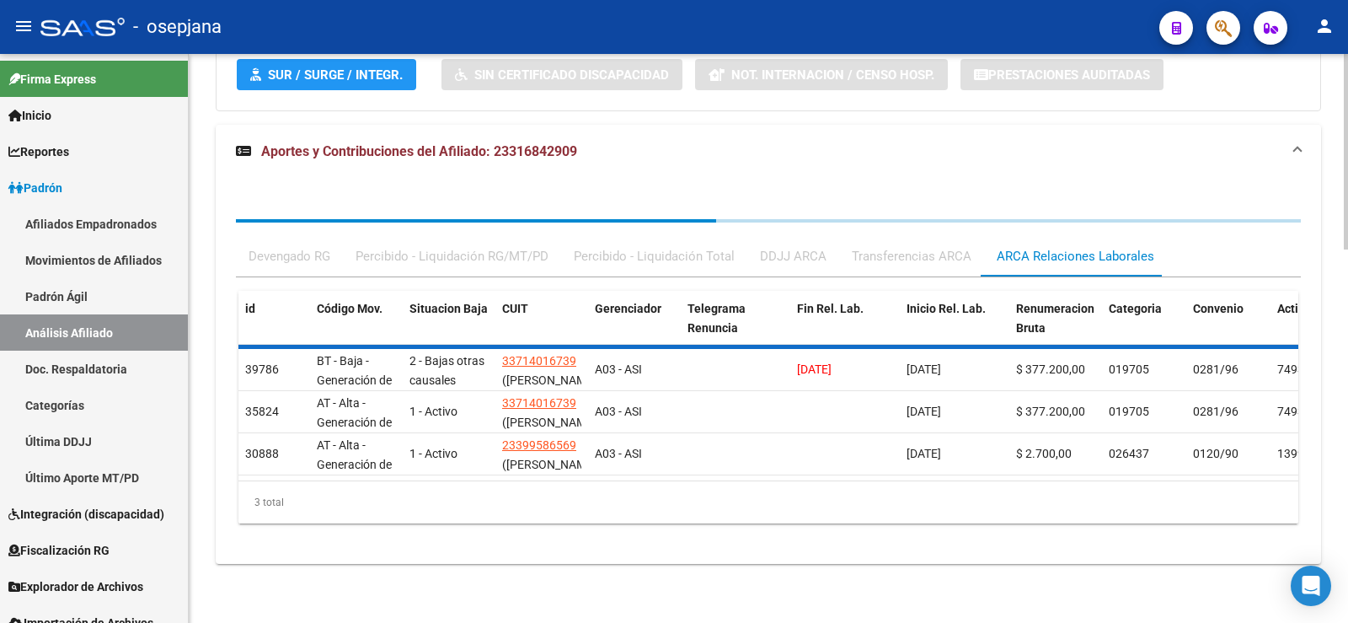
scroll to position [1106, 0]
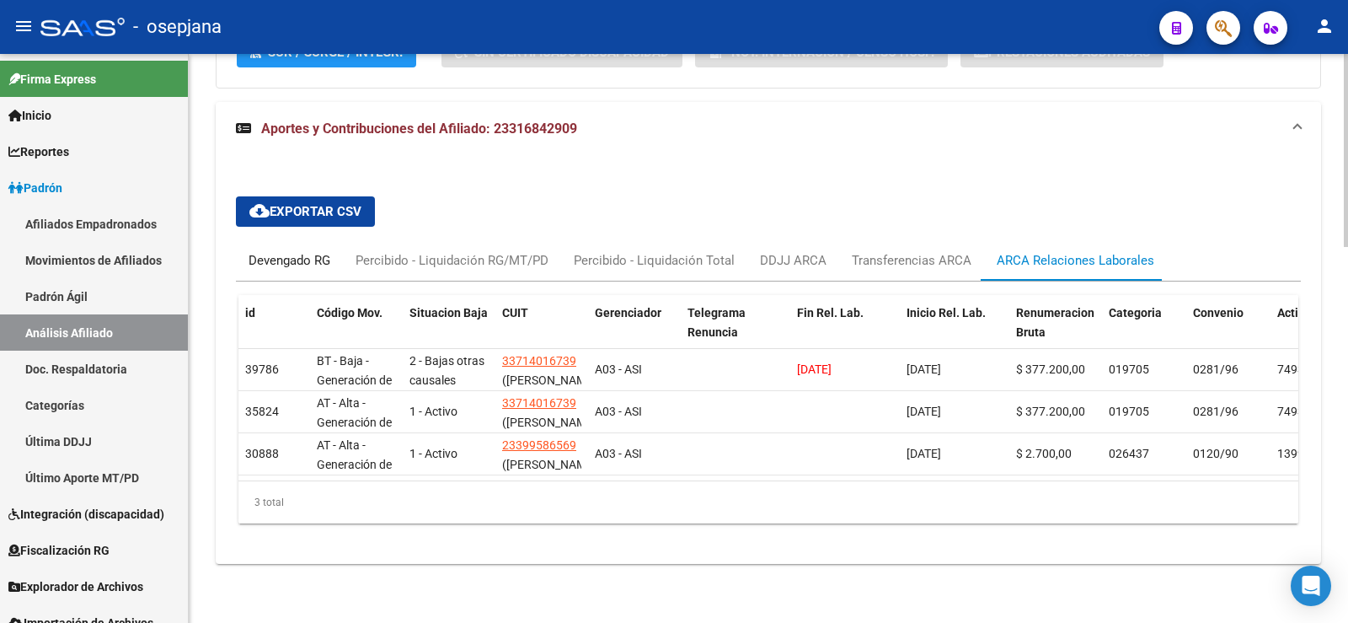
click at [308, 251] on div "Devengado RG" at bounding box center [290, 260] width 82 height 19
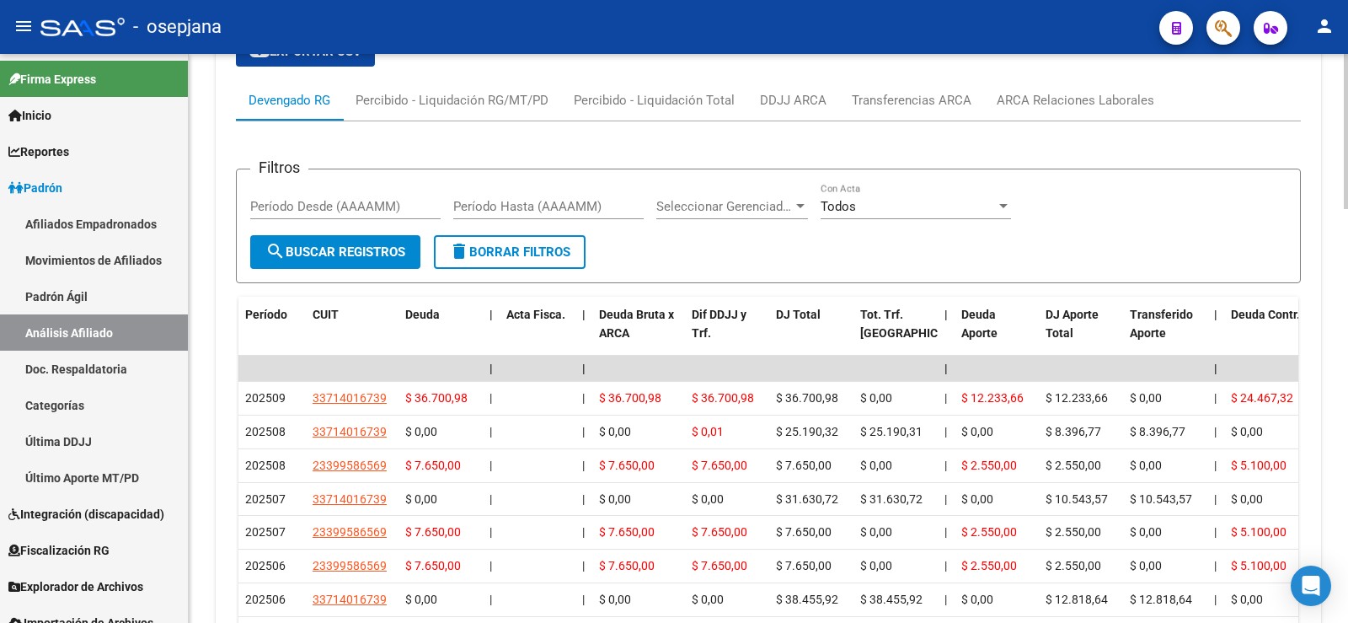
scroll to position [1274, 0]
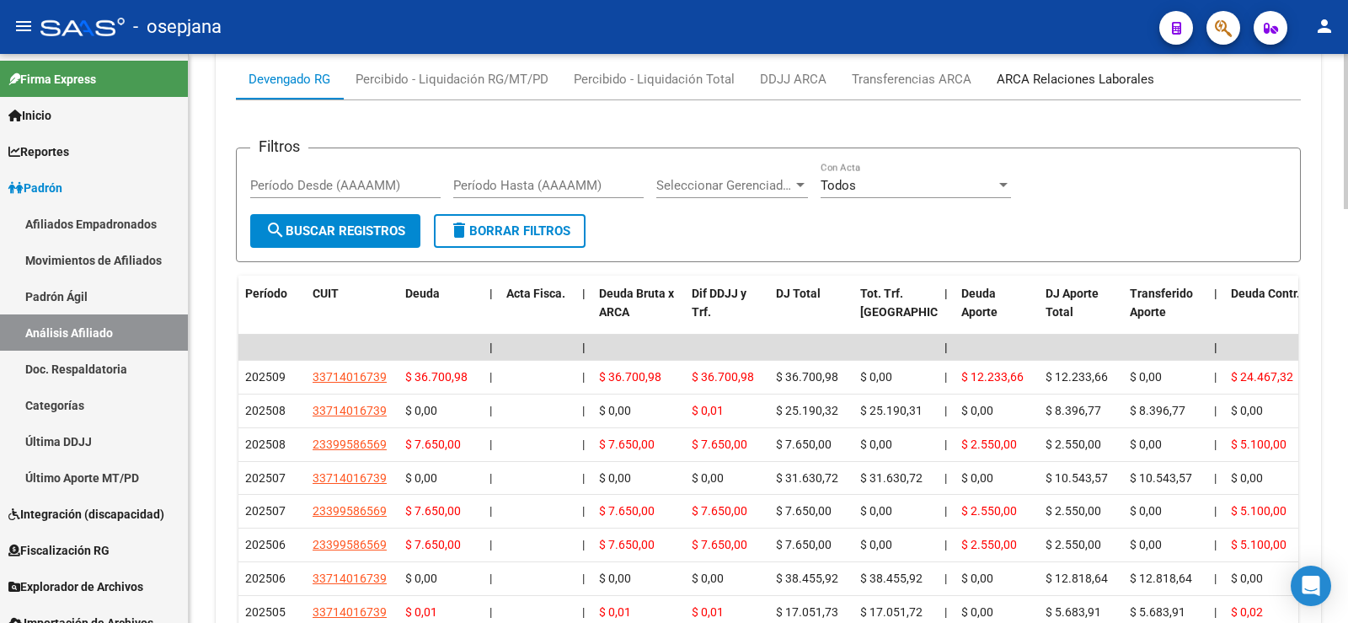
click at [1101, 82] on div "ARCA Relaciones Laborales" at bounding box center [1076, 79] width 158 height 19
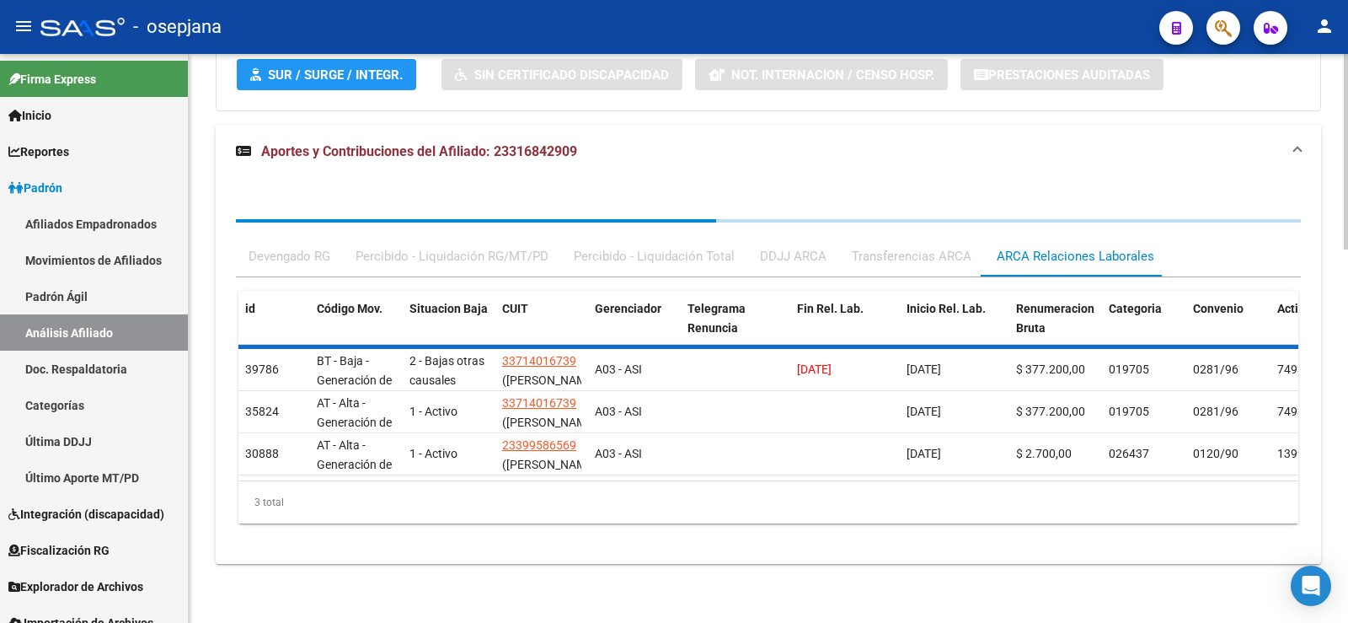
scroll to position [1106, 0]
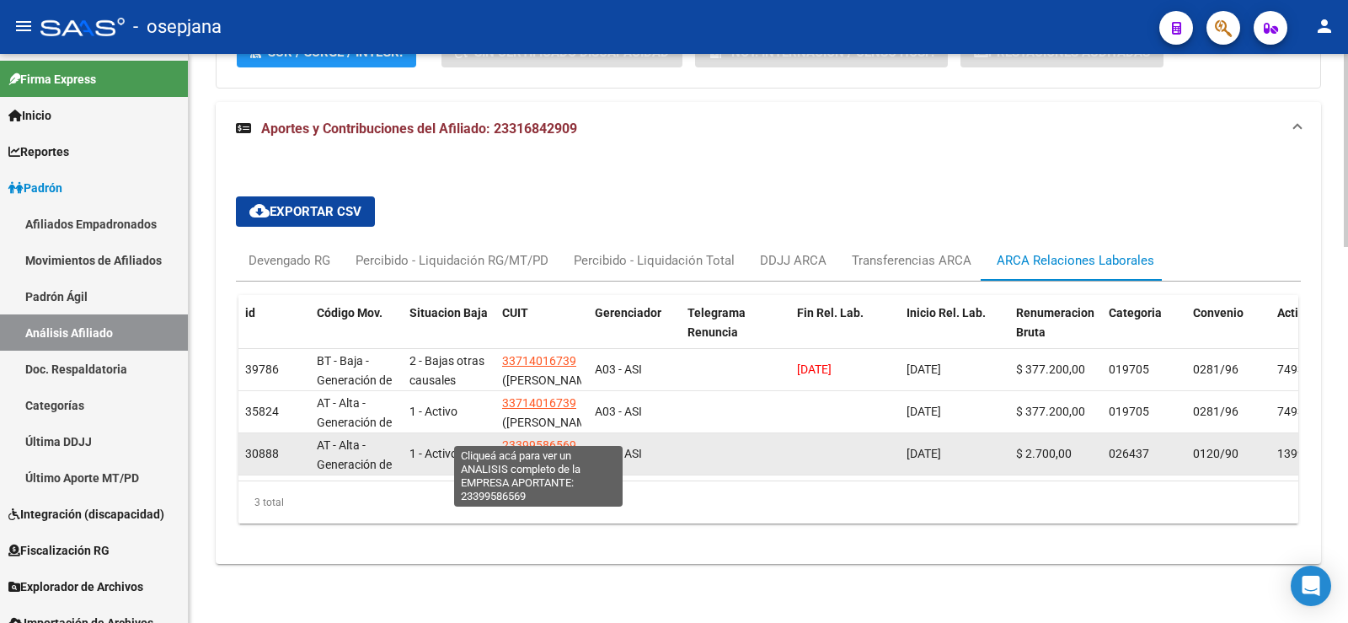
click at [525, 438] on span "23399586569" at bounding box center [539, 444] width 74 height 13
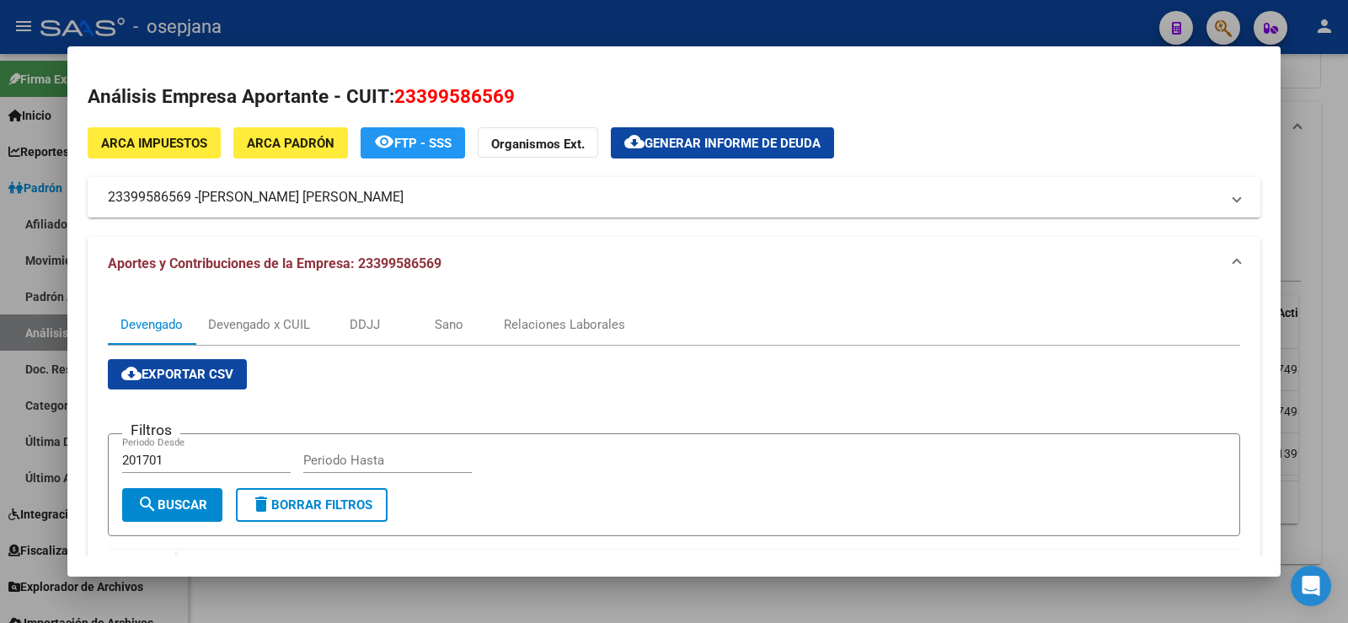
drag, startPoint x: 203, startPoint y: 196, endPoint x: 344, endPoint y: 196, distance: 140.7
click at [344, 196] on span "RIOS FACUNDO RAFAEL" at bounding box center [301, 197] width 206 height 20
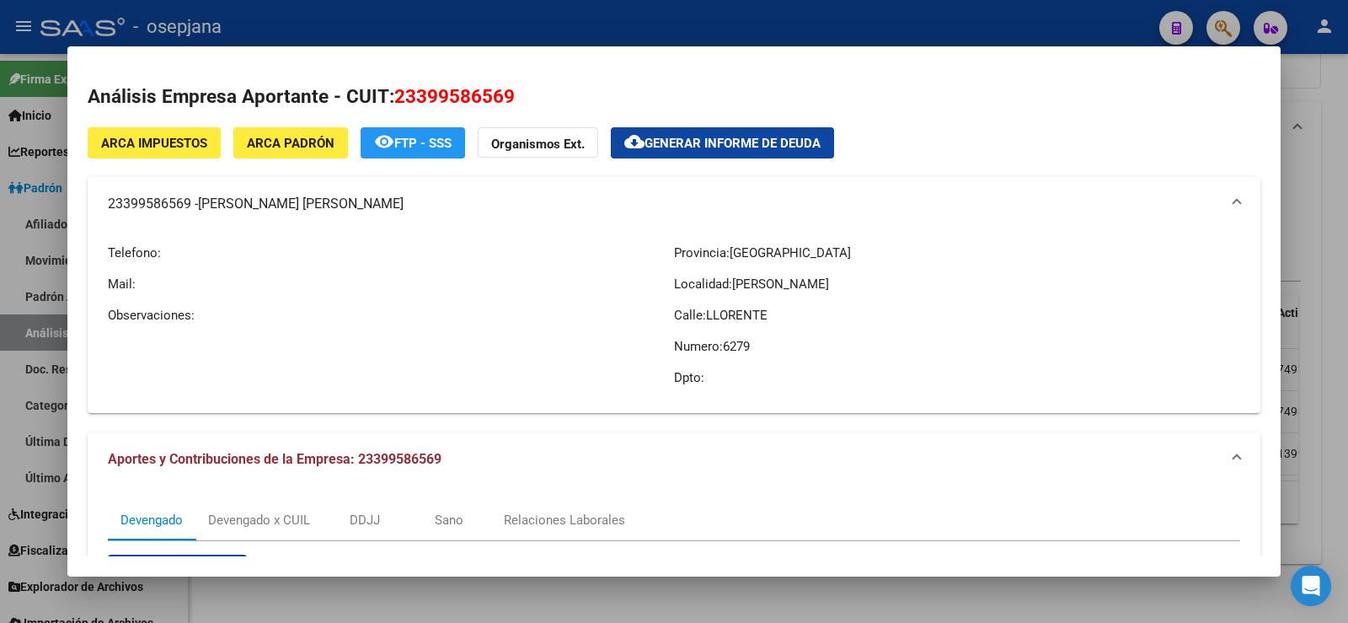
copy span "RIOS FACUNDO RAFAEL"
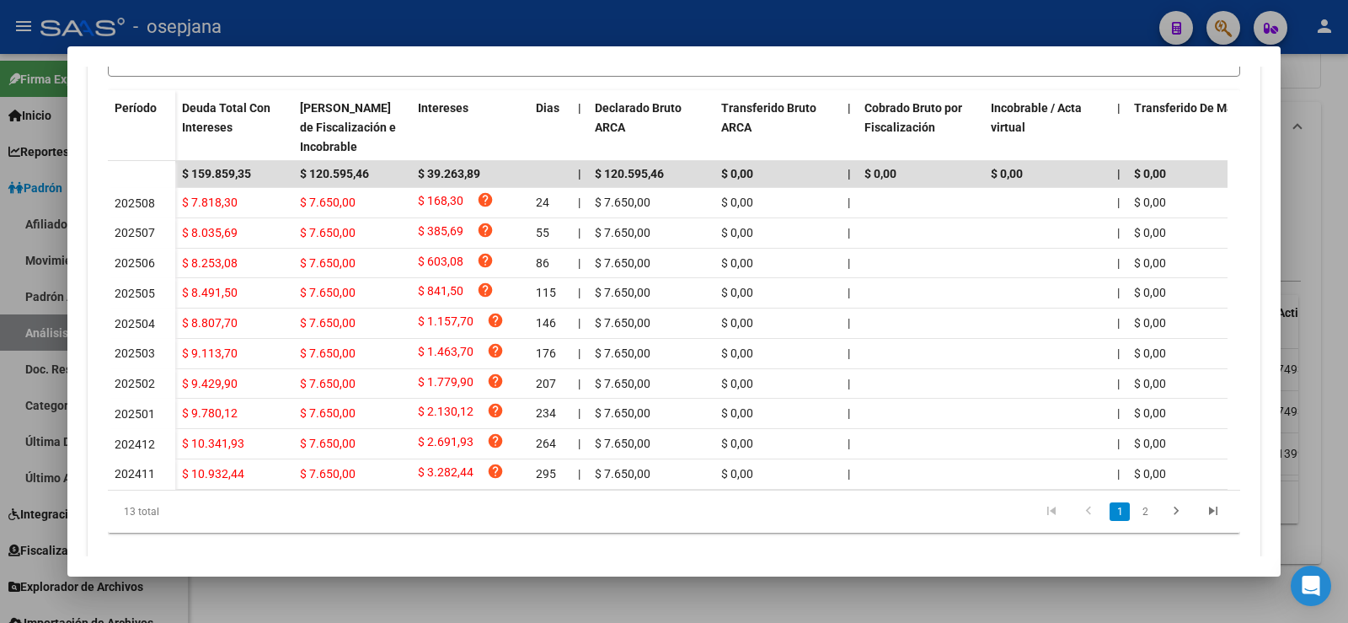
scroll to position [674, 0]
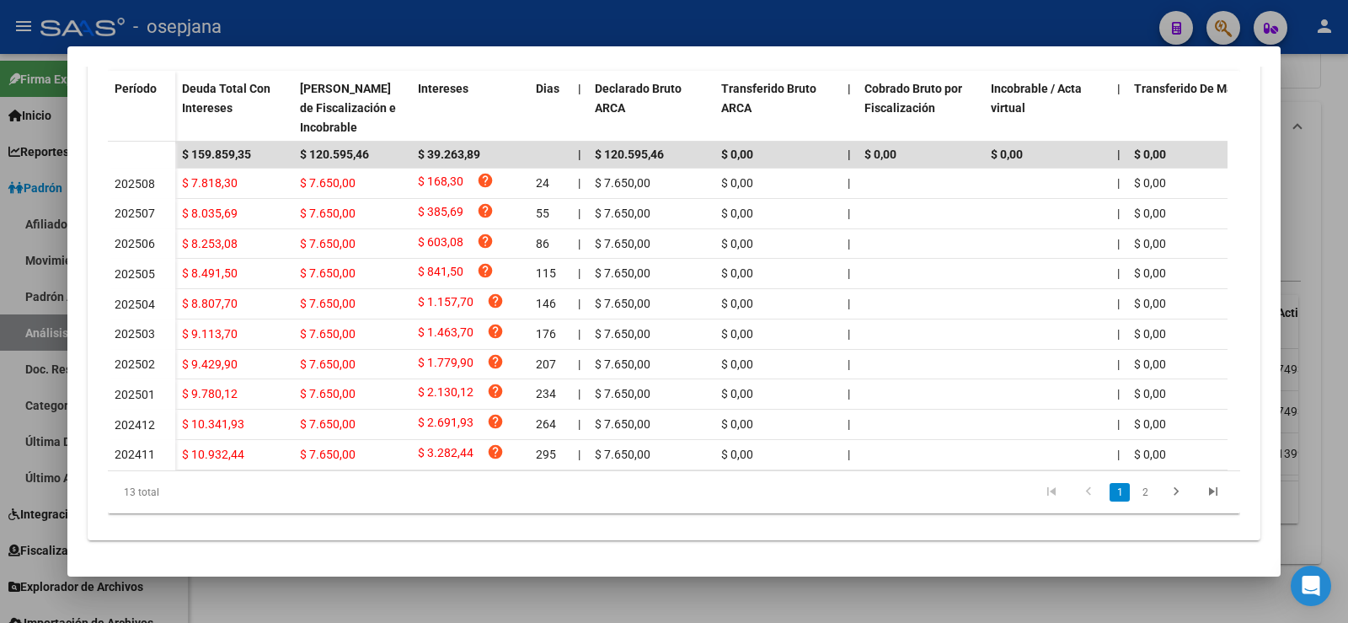
click at [1345, 160] on div at bounding box center [674, 311] width 1348 height 623
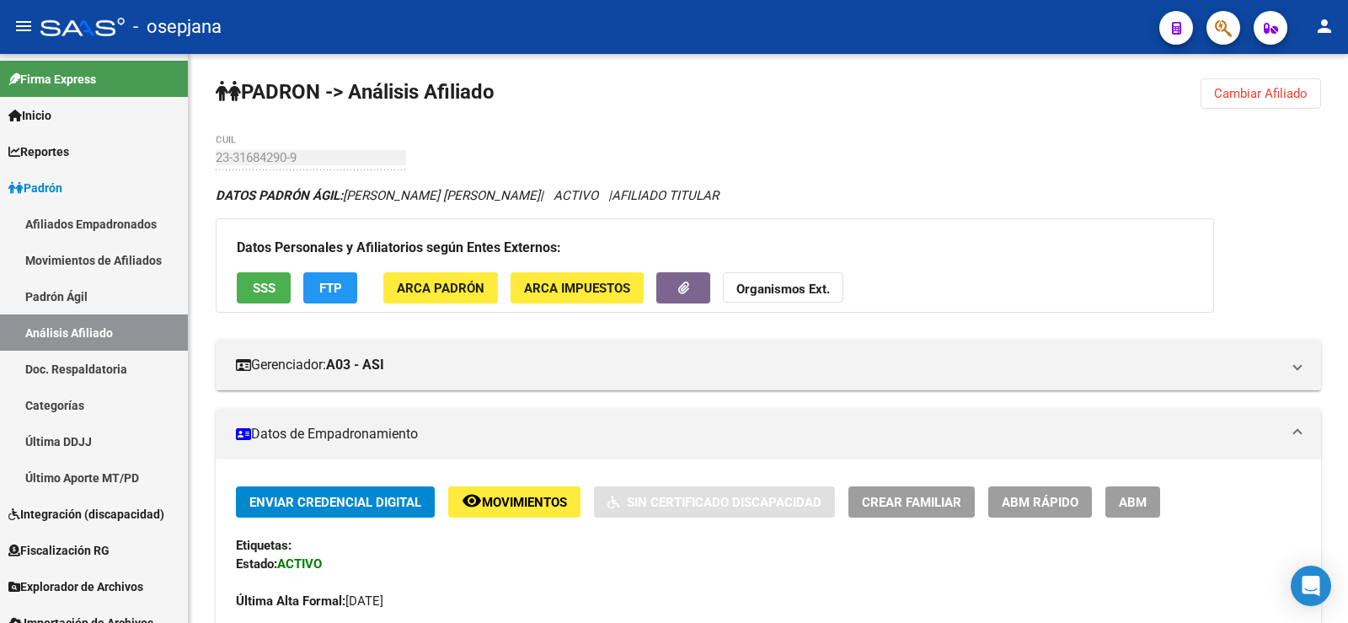
scroll to position [0, 0]
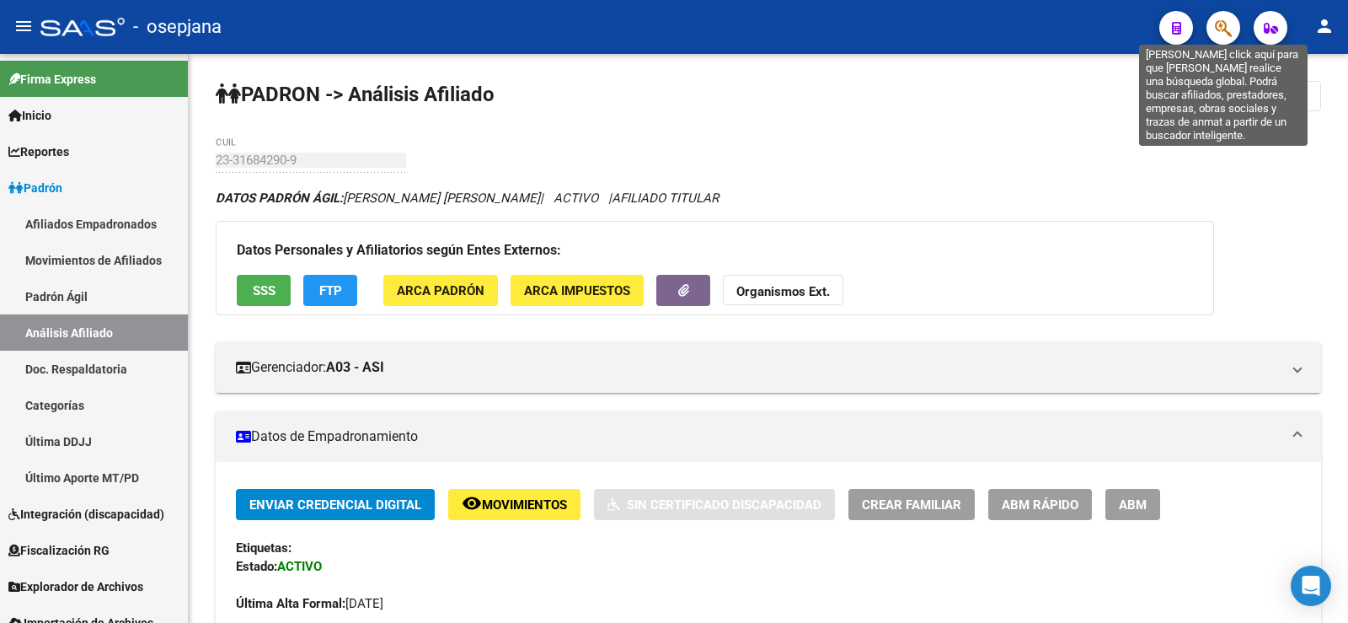
click at [1220, 35] on icon "button" at bounding box center [1223, 28] width 17 height 19
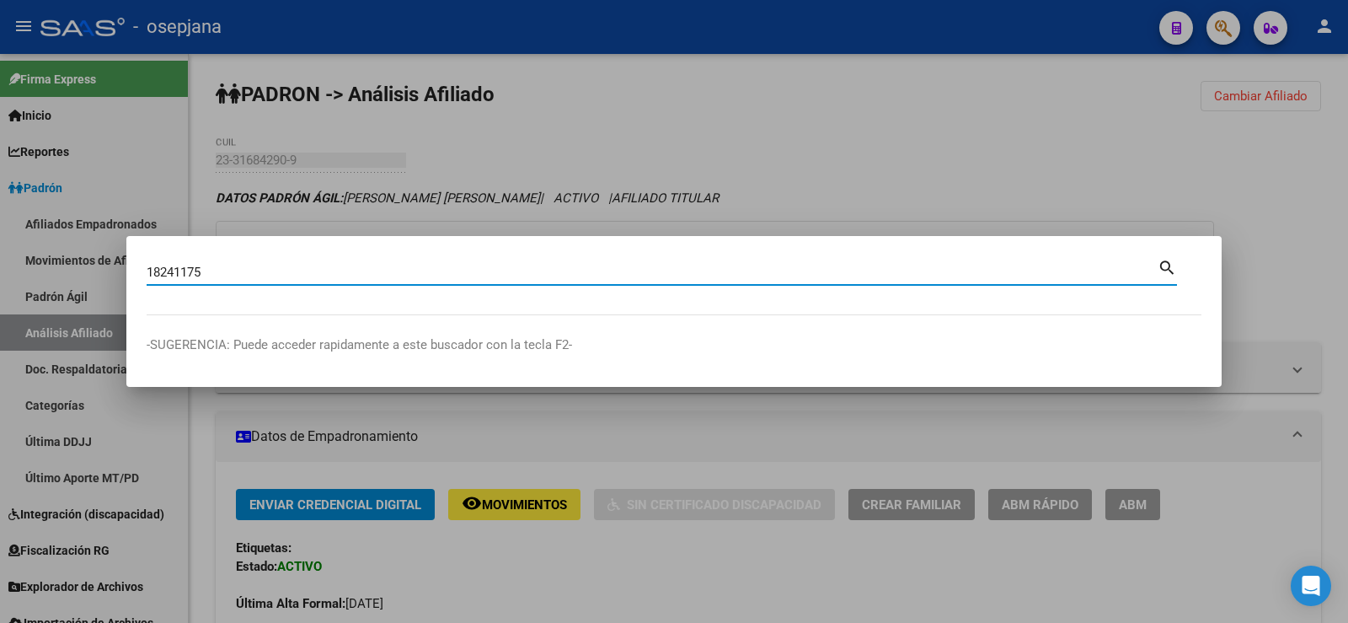
type input "18241175"
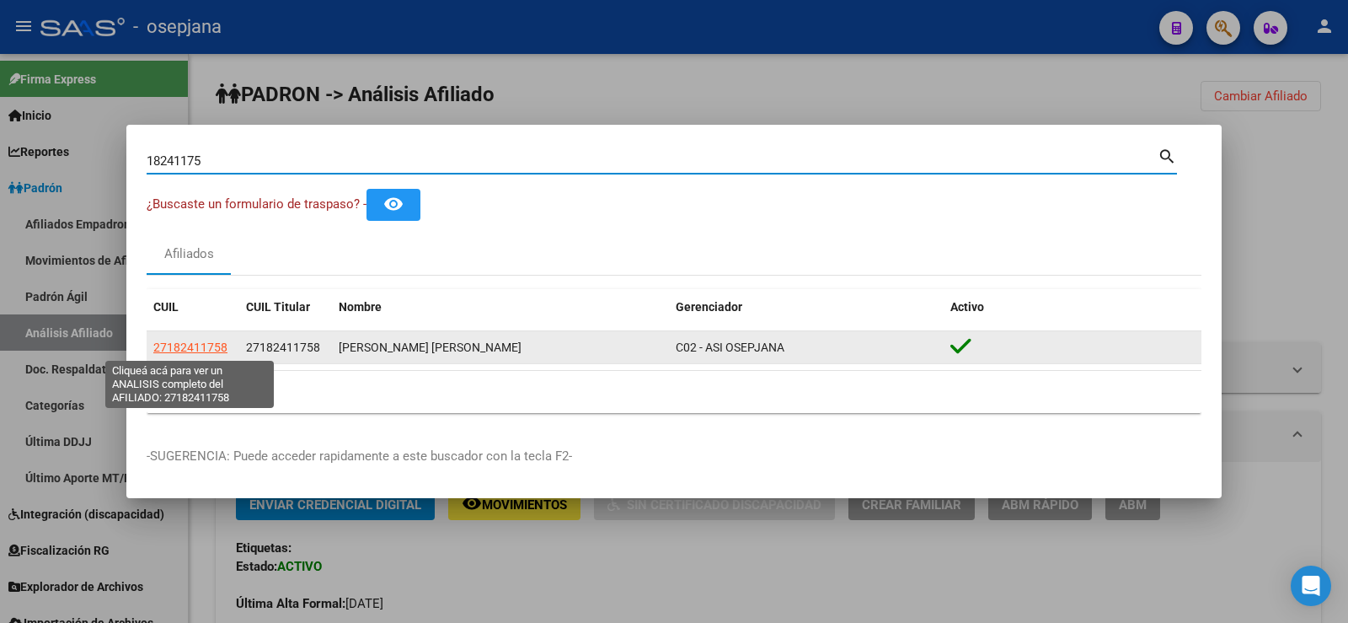
click at [202, 347] on span "27182411758" at bounding box center [190, 346] width 74 height 13
type textarea "27182411758"
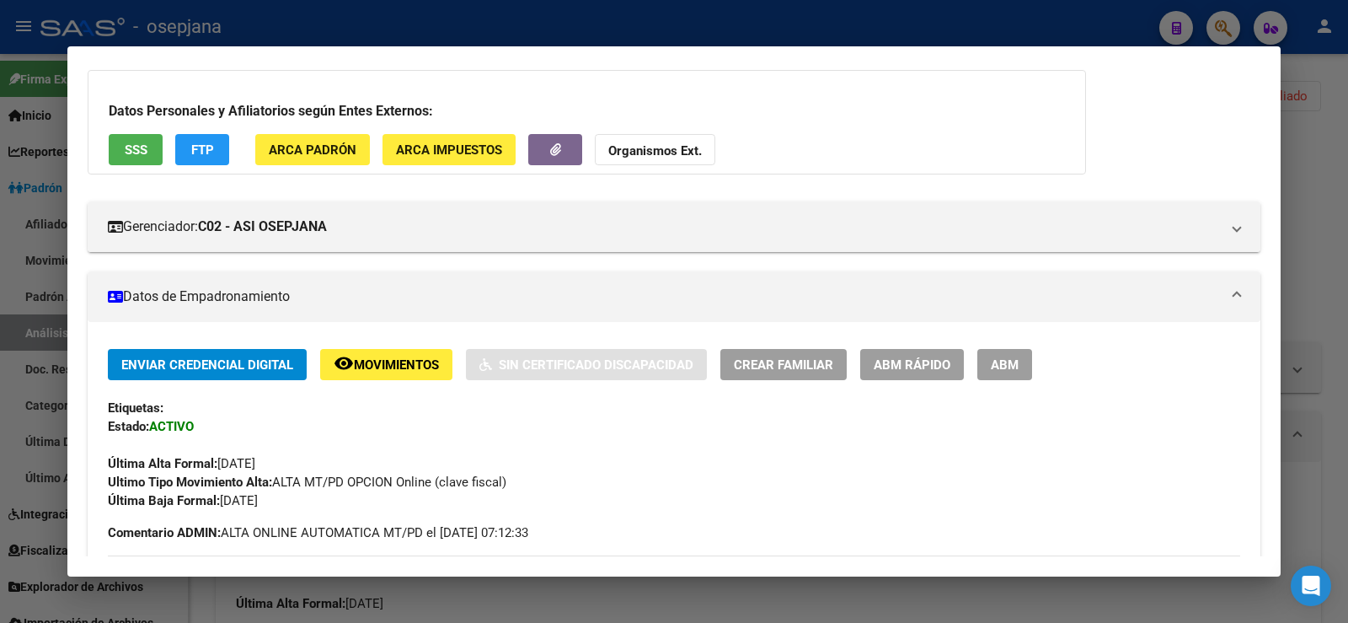
scroll to position [84, 0]
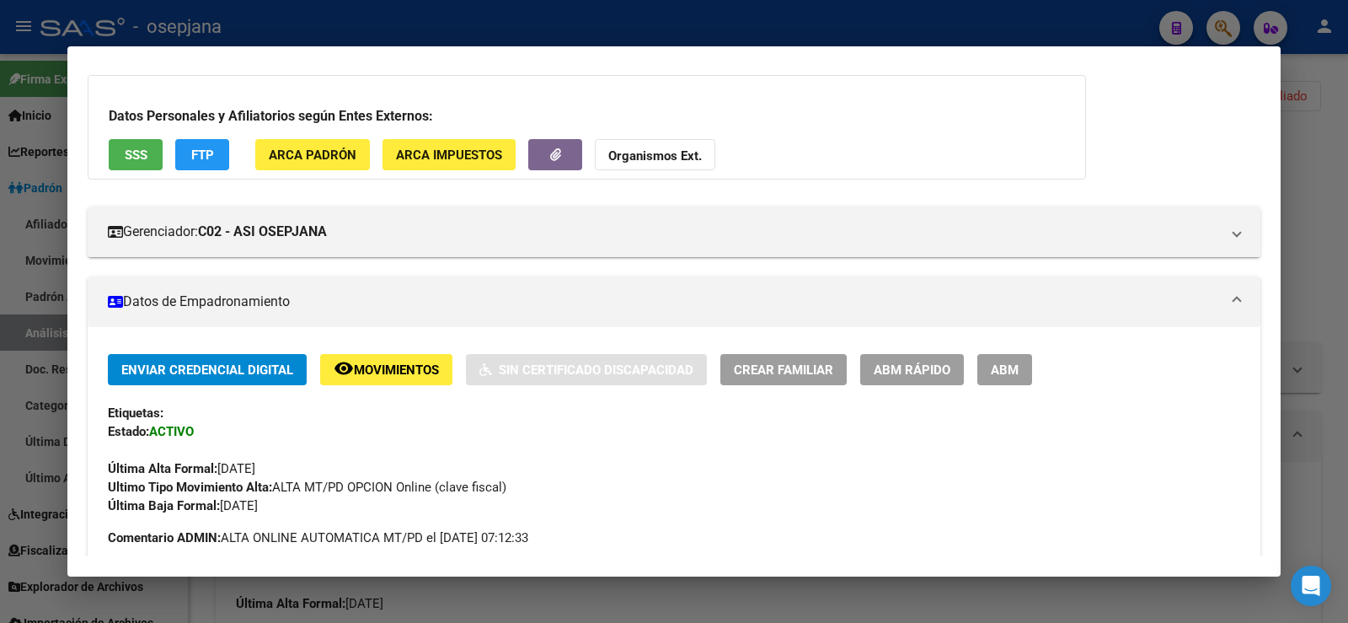
click at [147, 156] on span "SSS" at bounding box center [136, 154] width 23 height 15
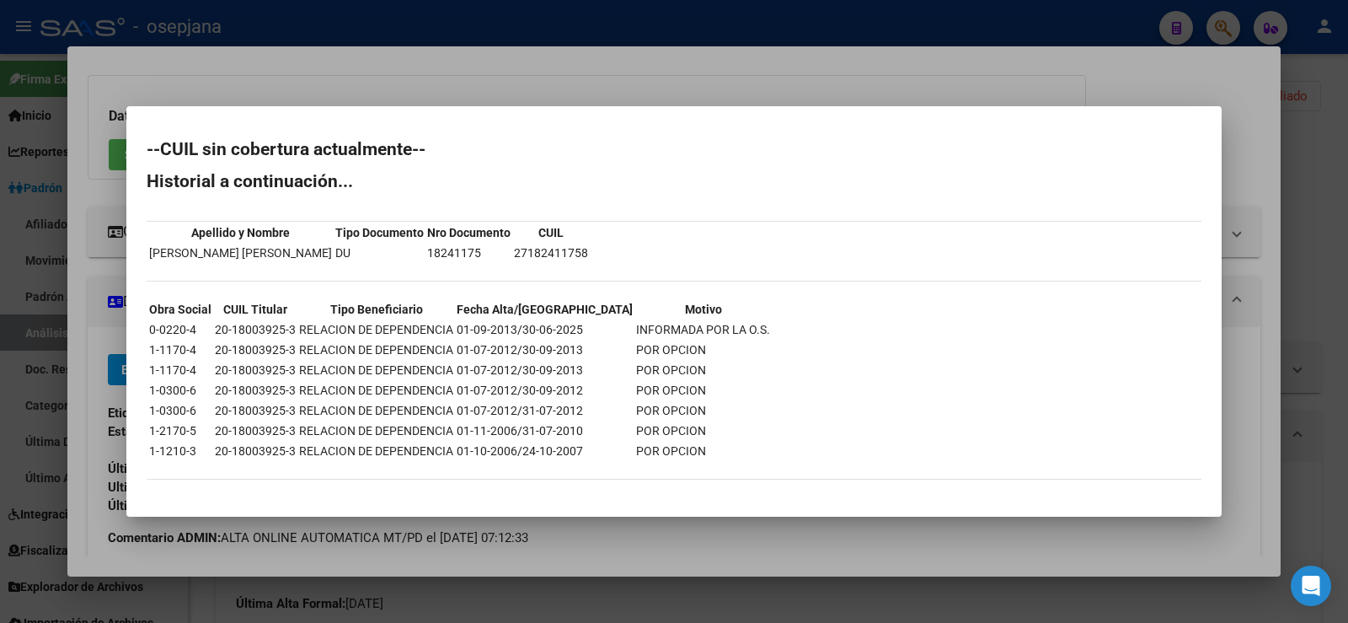
click at [637, 88] on div at bounding box center [674, 311] width 1348 height 623
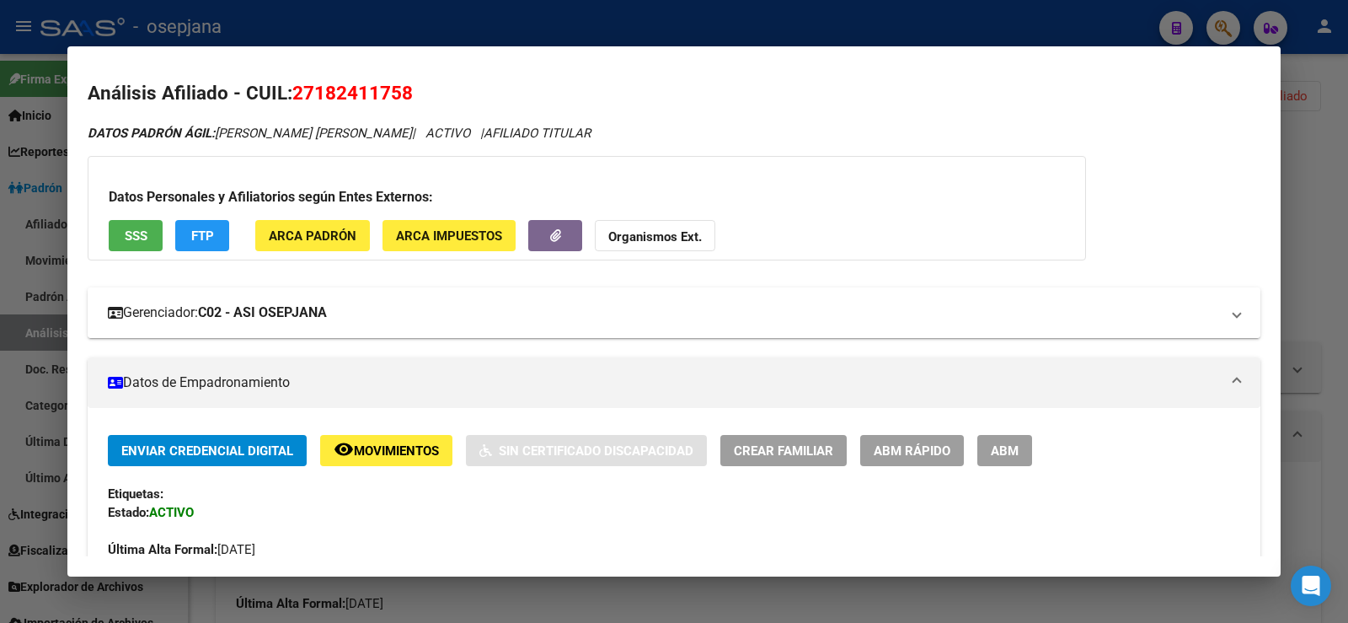
scroll to position [0, 0]
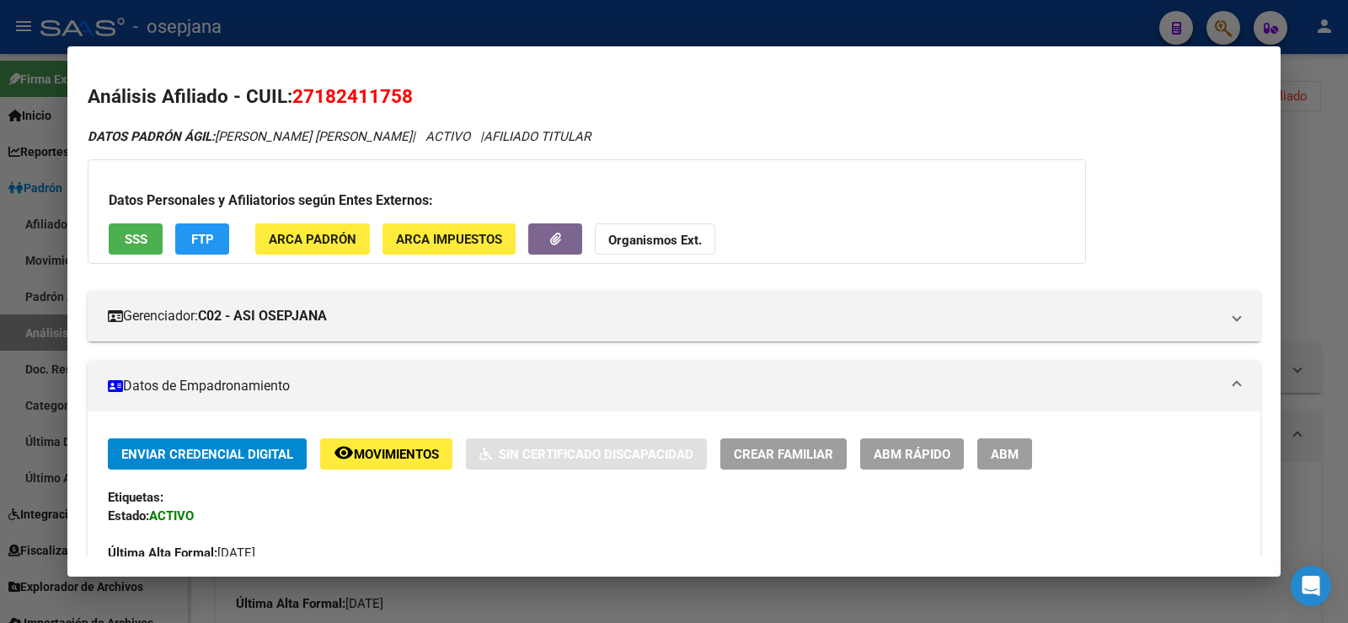
drag, startPoint x: 297, startPoint y: 96, endPoint x: 415, endPoint y: 91, distance: 118.1
click at [415, 91] on h2 "Análisis Afiliado - CUIL: 27182411758" at bounding box center [674, 97] width 1173 height 29
copy span "27182411758"
click at [447, 21] on div at bounding box center [674, 311] width 1348 height 623
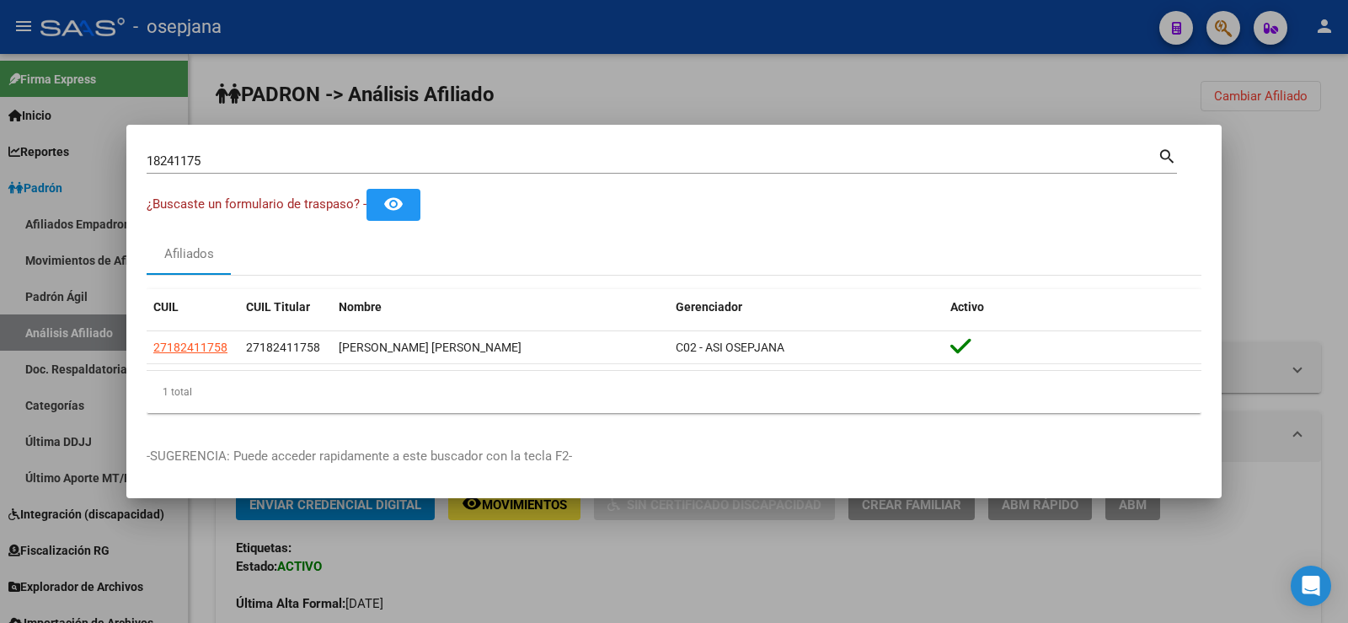
click at [447, 21] on div at bounding box center [674, 311] width 1348 height 623
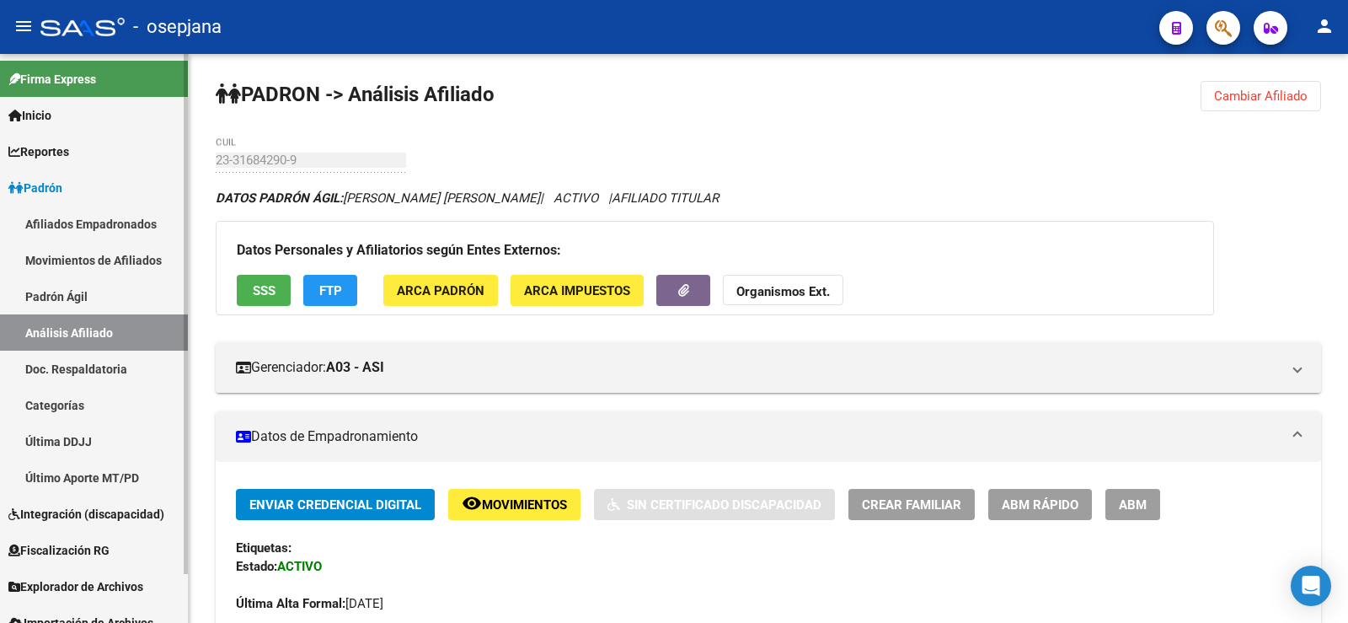
click at [46, 187] on span "Padrón" at bounding box center [35, 188] width 54 height 19
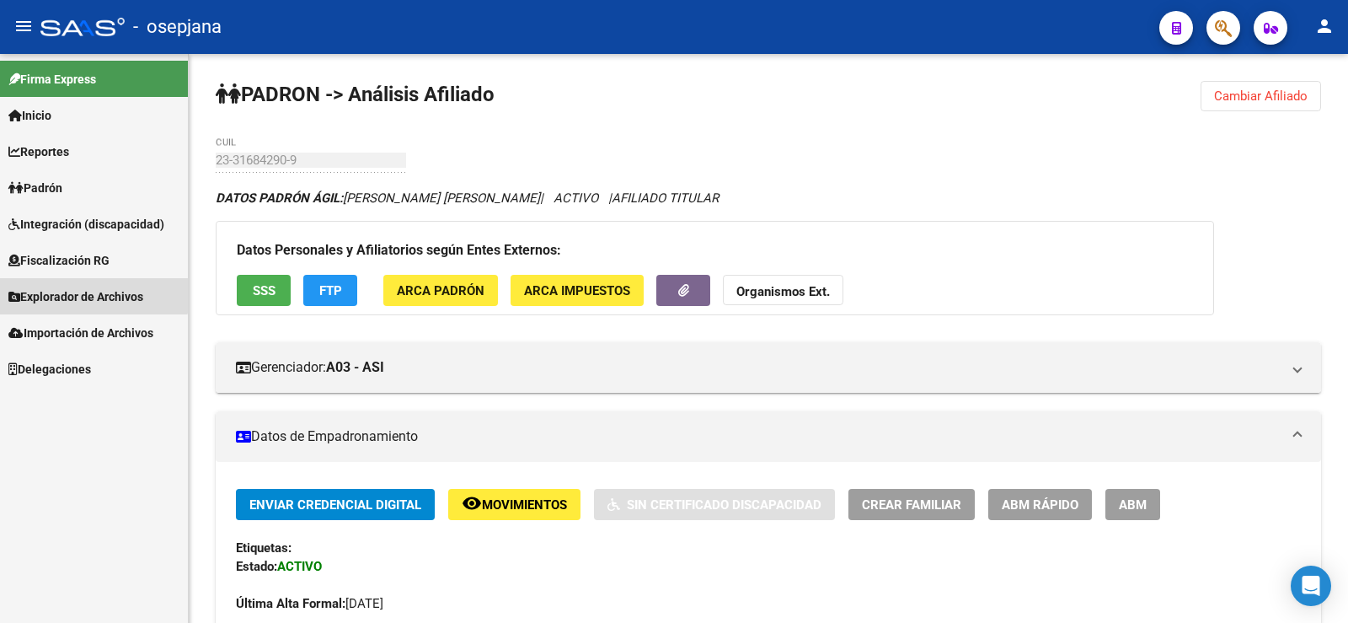
click at [69, 288] on span "Explorador de Archivos" at bounding box center [75, 296] width 135 height 19
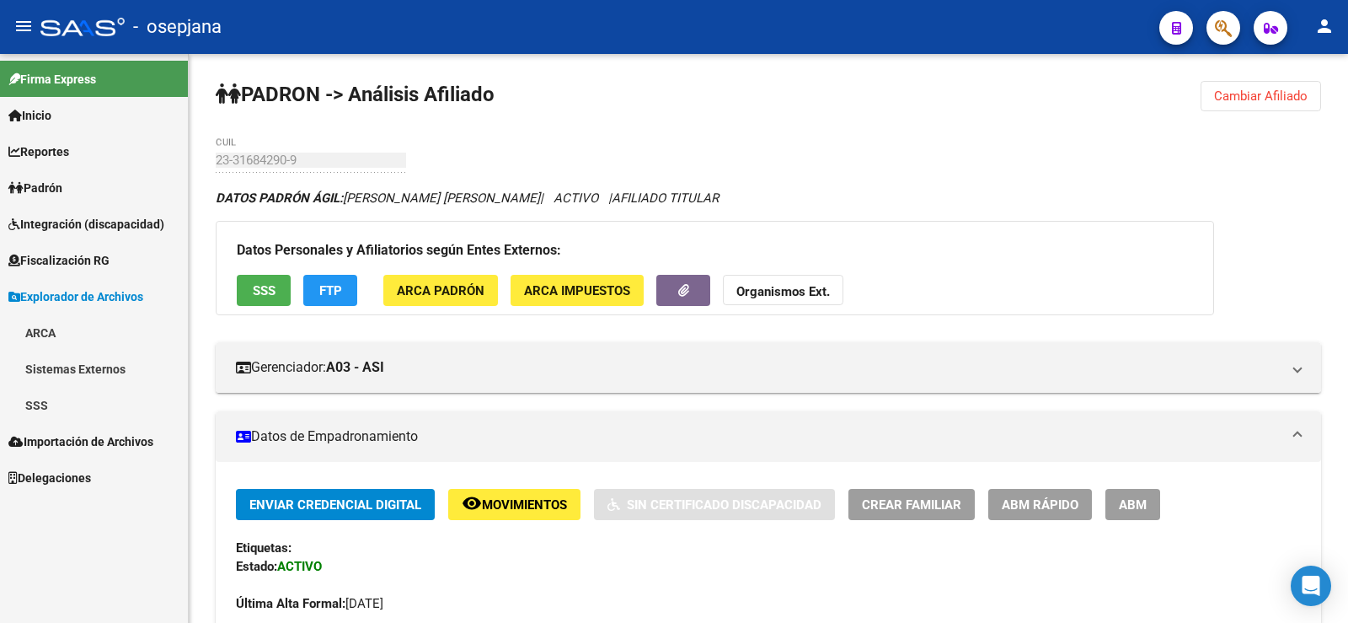
click at [39, 408] on link "SSS" at bounding box center [94, 405] width 188 height 36
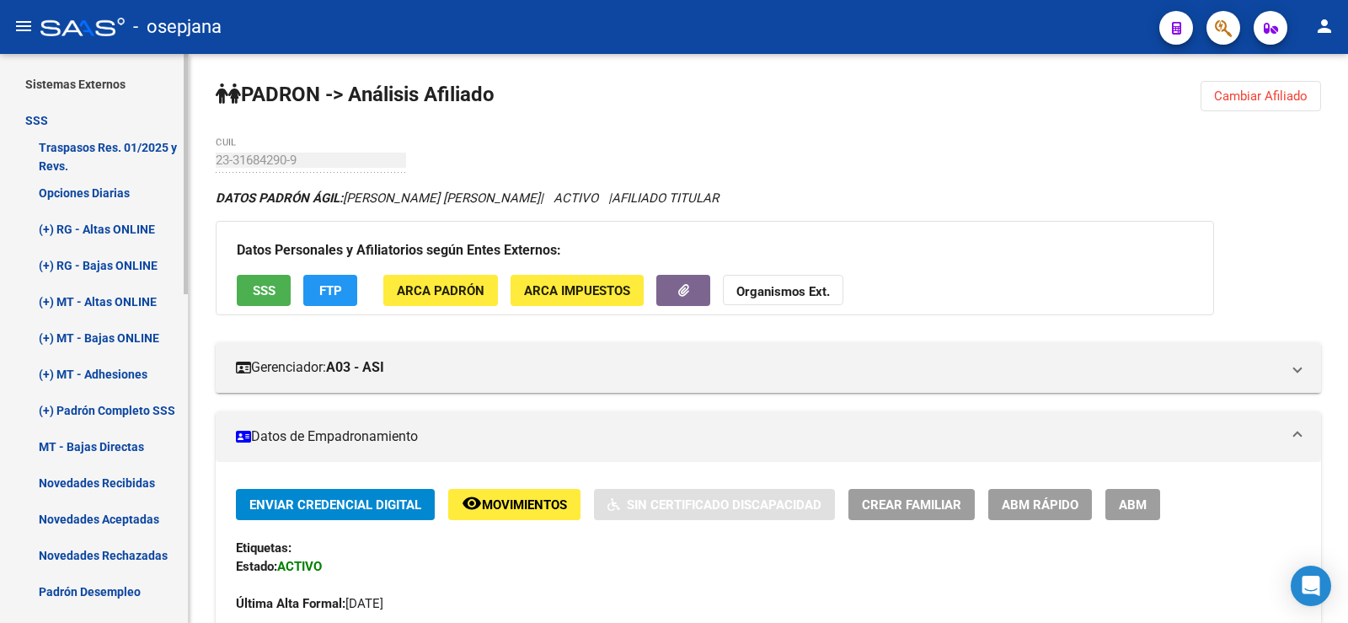
scroll to position [337, 0]
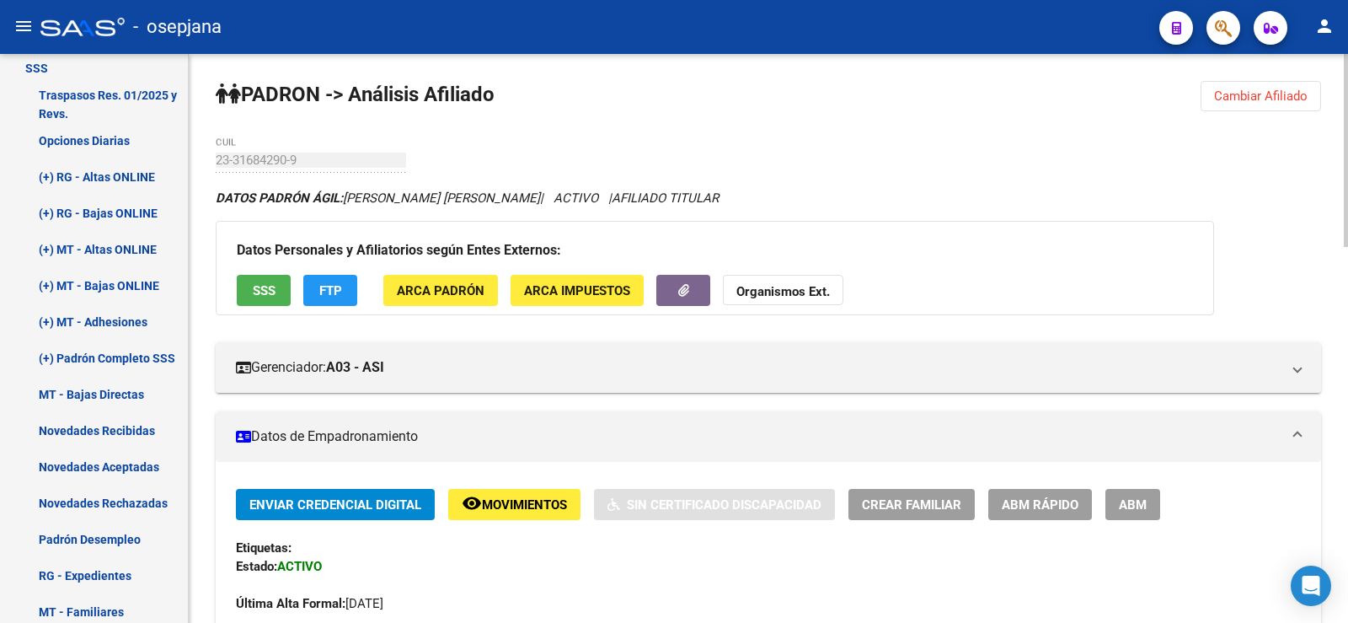
click at [1256, 91] on span "Cambiar Afiliado" at bounding box center [1261, 95] width 94 height 15
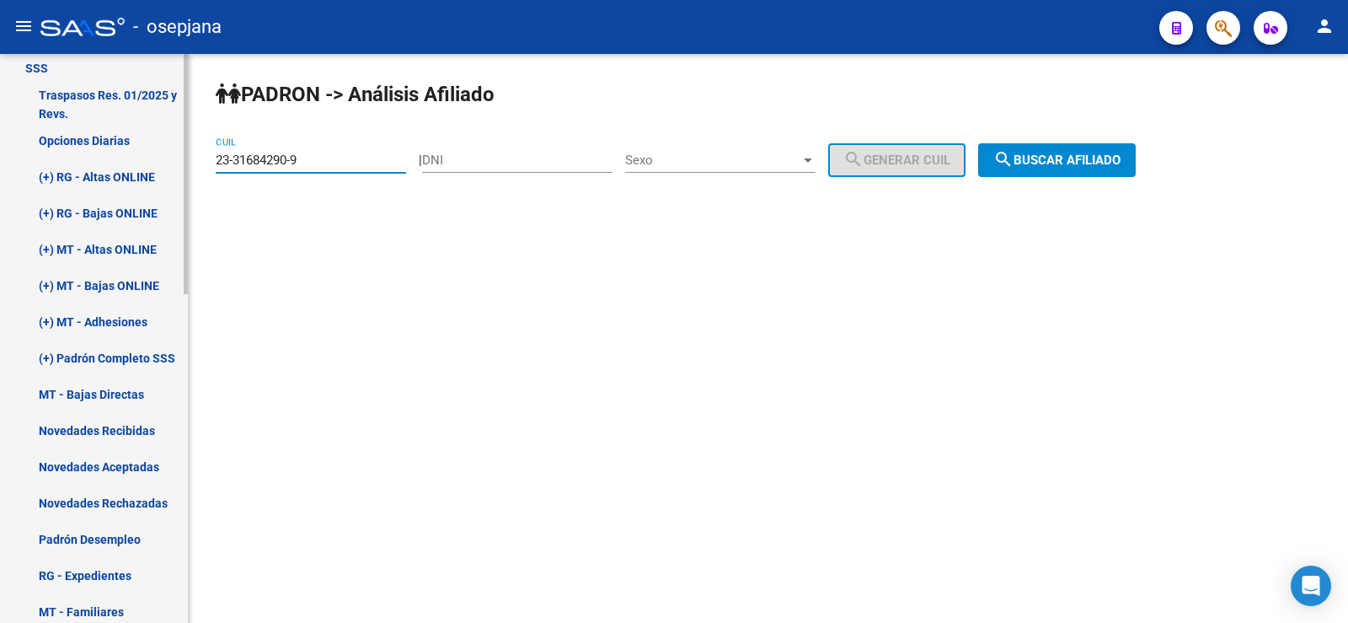
drag, startPoint x: 324, startPoint y: 165, endPoint x: 124, endPoint y: 164, distance: 200.6
click at [124, 164] on mat-sidenav-container "Firma Express Inicio Calendario SSS Instructivos Contacto OS Reportes Ingresos …" at bounding box center [674, 338] width 1348 height 569
paste input "7-18241175-8"
type input "27-18241175-8"
click at [1058, 161] on span "search Buscar afiliado" at bounding box center [1057, 160] width 127 height 15
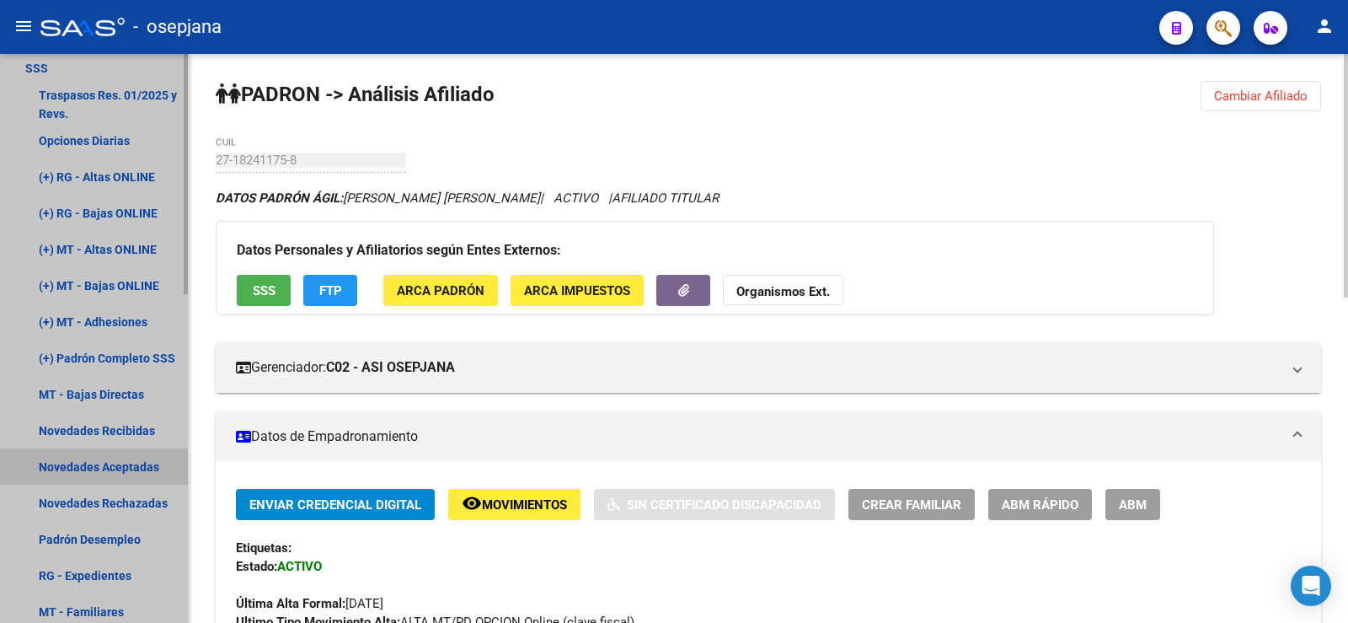
click at [125, 463] on link "Novedades Aceptadas" at bounding box center [94, 466] width 188 height 36
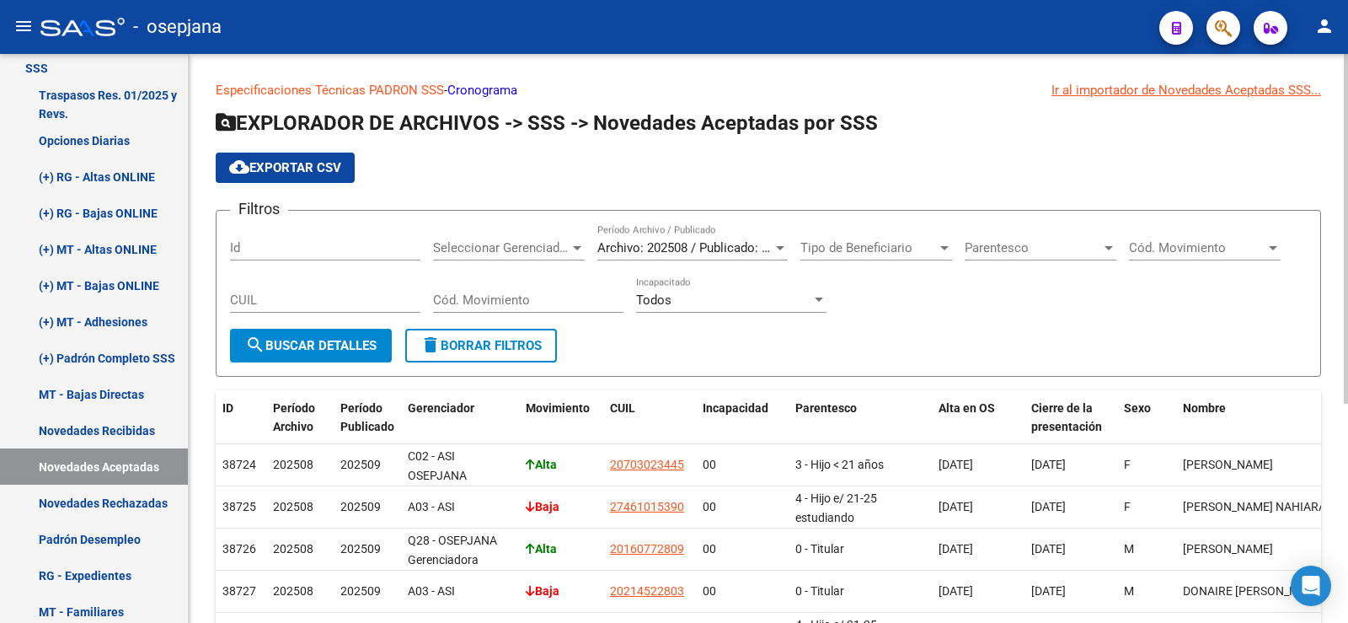
click at [779, 249] on div at bounding box center [780, 248] width 8 height 4
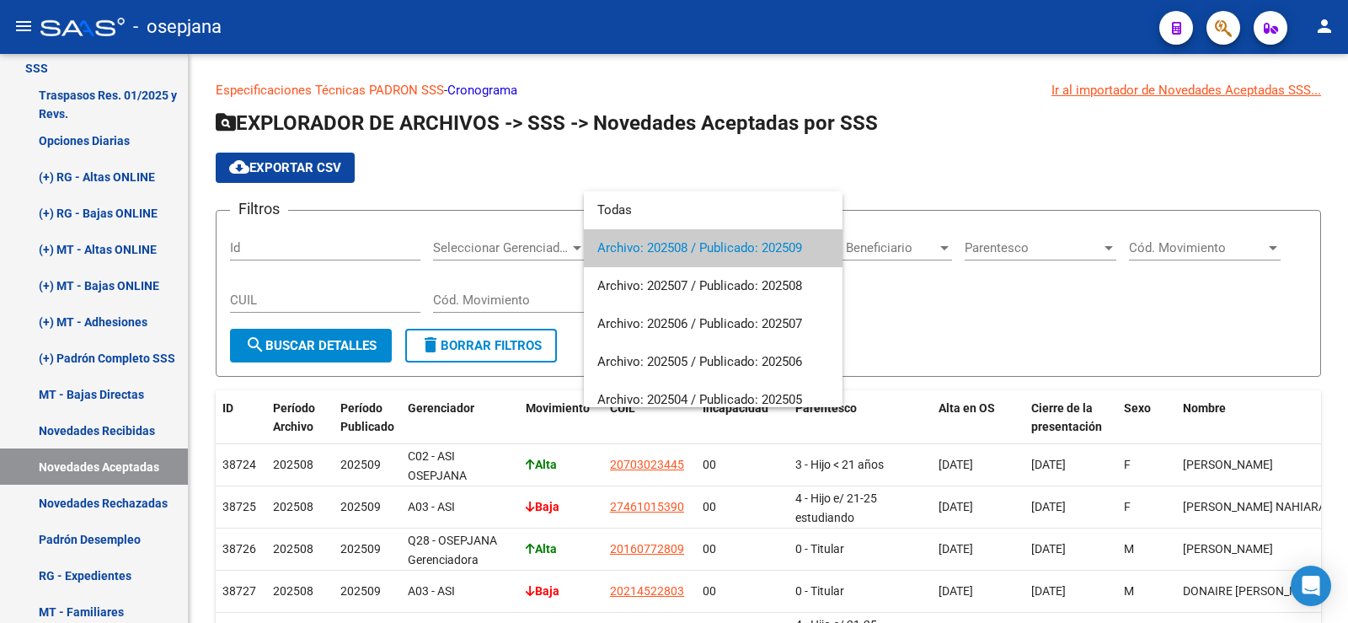
click at [978, 169] on div at bounding box center [674, 311] width 1348 height 623
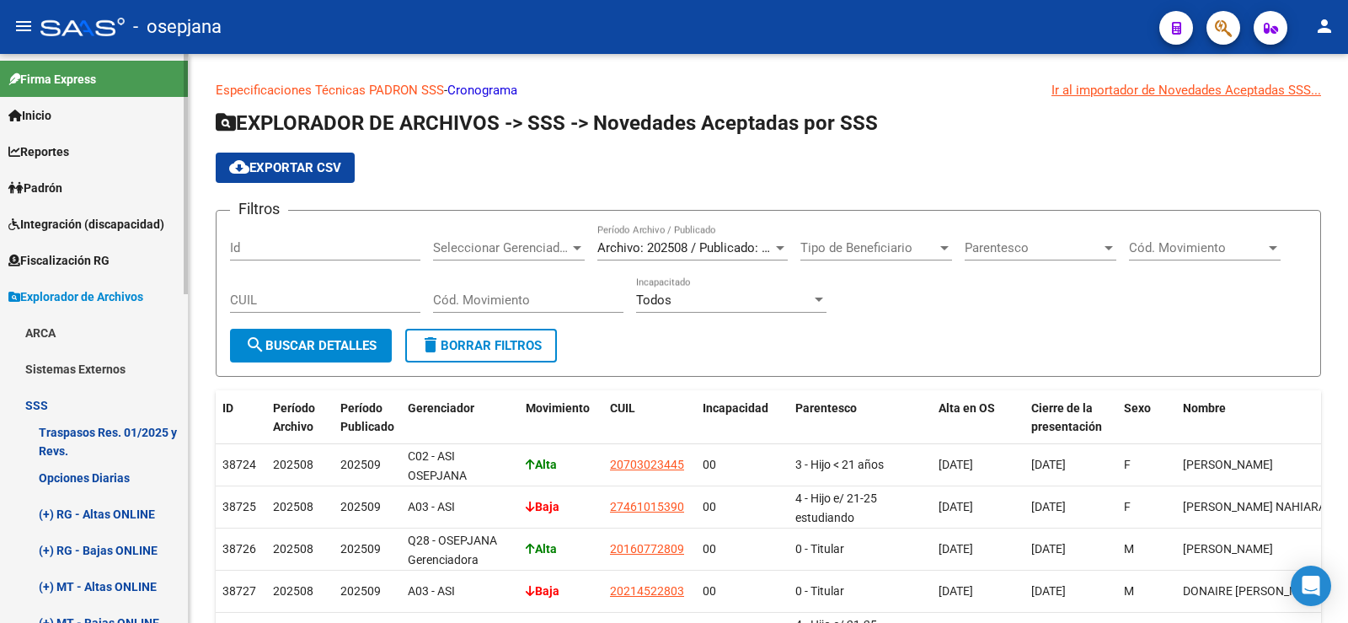
click at [46, 195] on span "Padrón" at bounding box center [35, 188] width 54 height 19
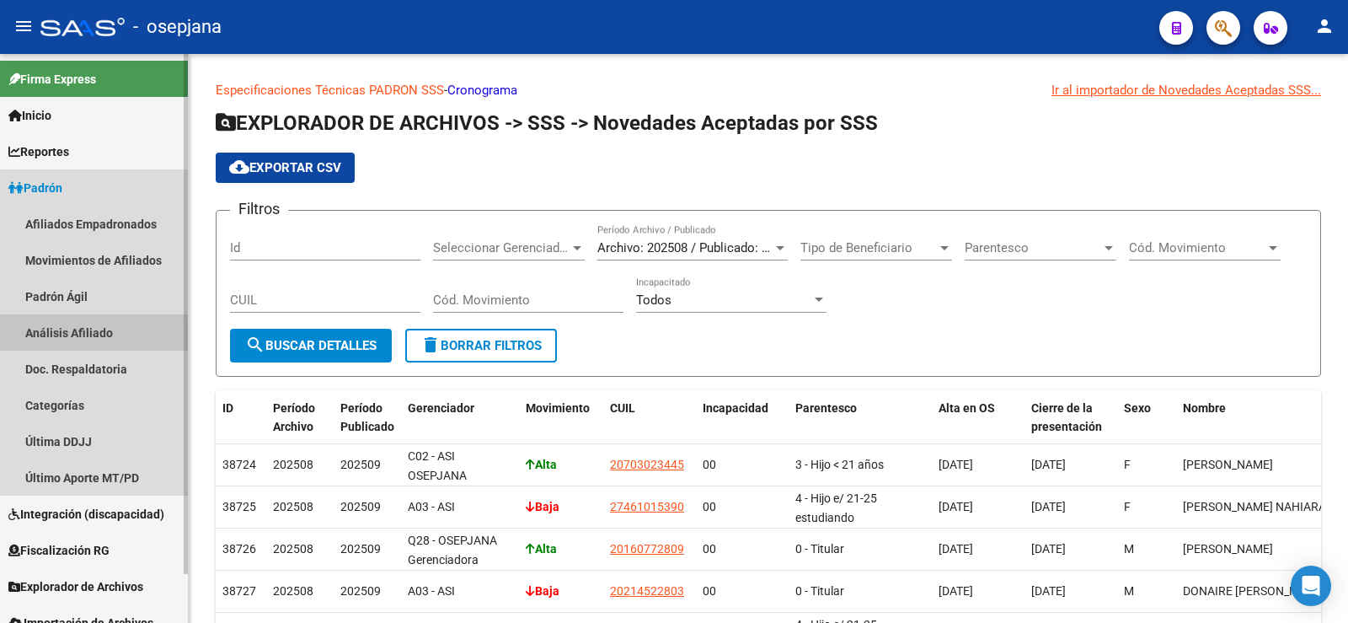
click at [56, 337] on link "Análisis Afiliado" at bounding box center [94, 332] width 188 height 36
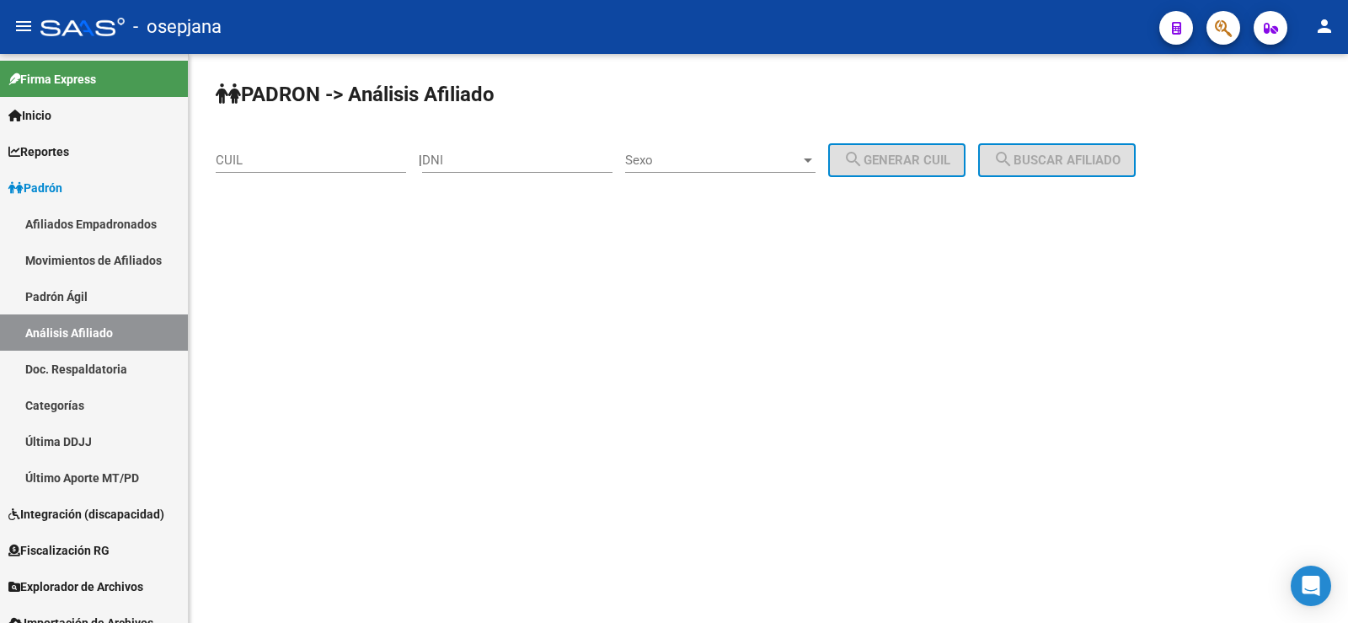
click at [308, 161] on input "CUIL" at bounding box center [311, 160] width 190 height 15
paste input "27-18241175-8"
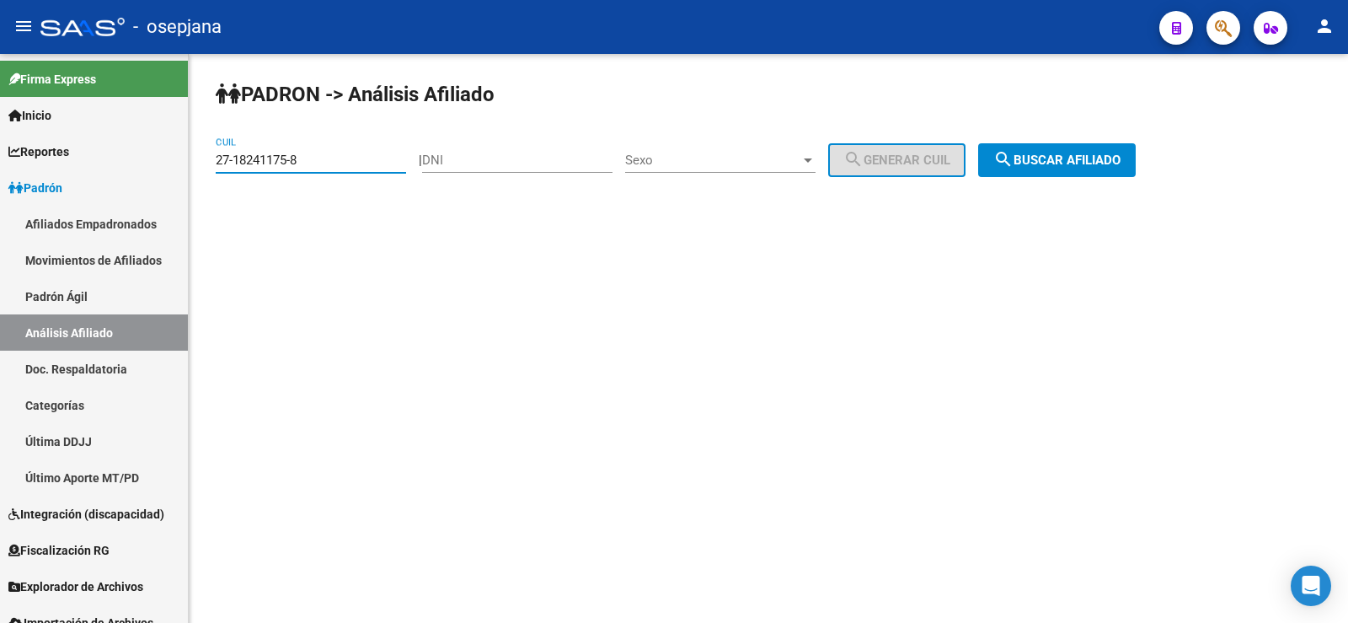
type input "27-18241175-8"
click at [1096, 163] on span "search Buscar afiliado" at bounding box center [1057, 160] width 127 height 15
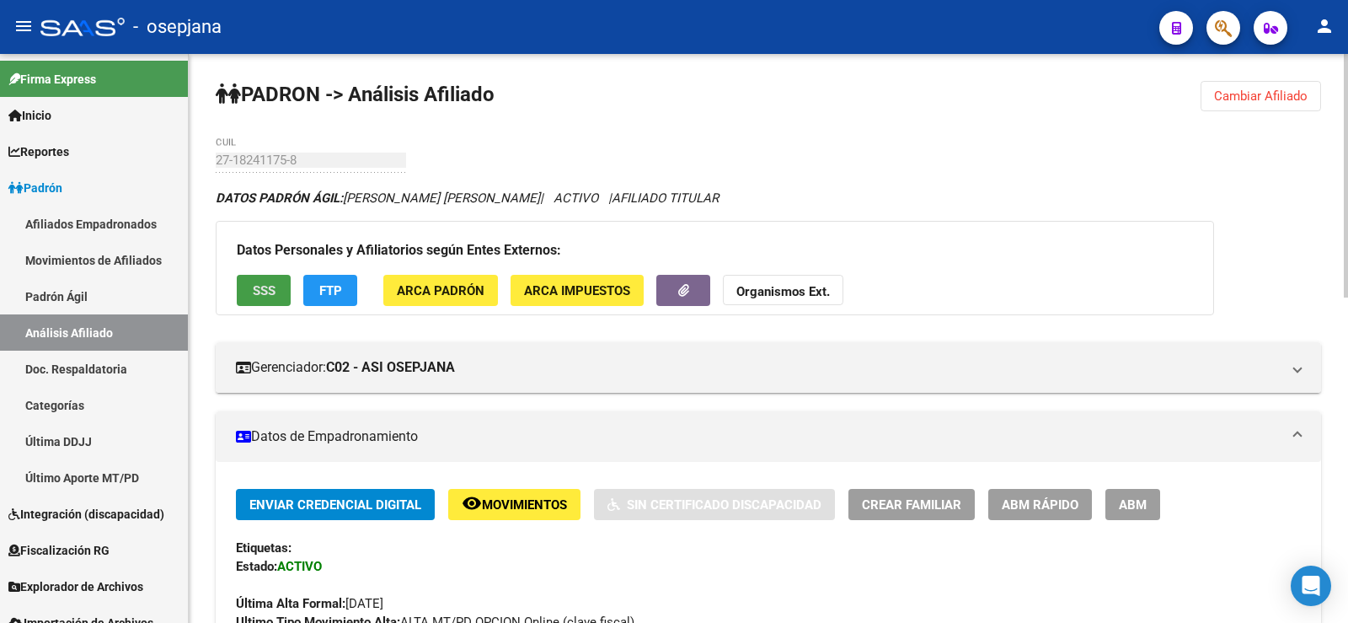
click at [264, 296] on span "SSS" at bounding box center [264, 290] width 23 height 15
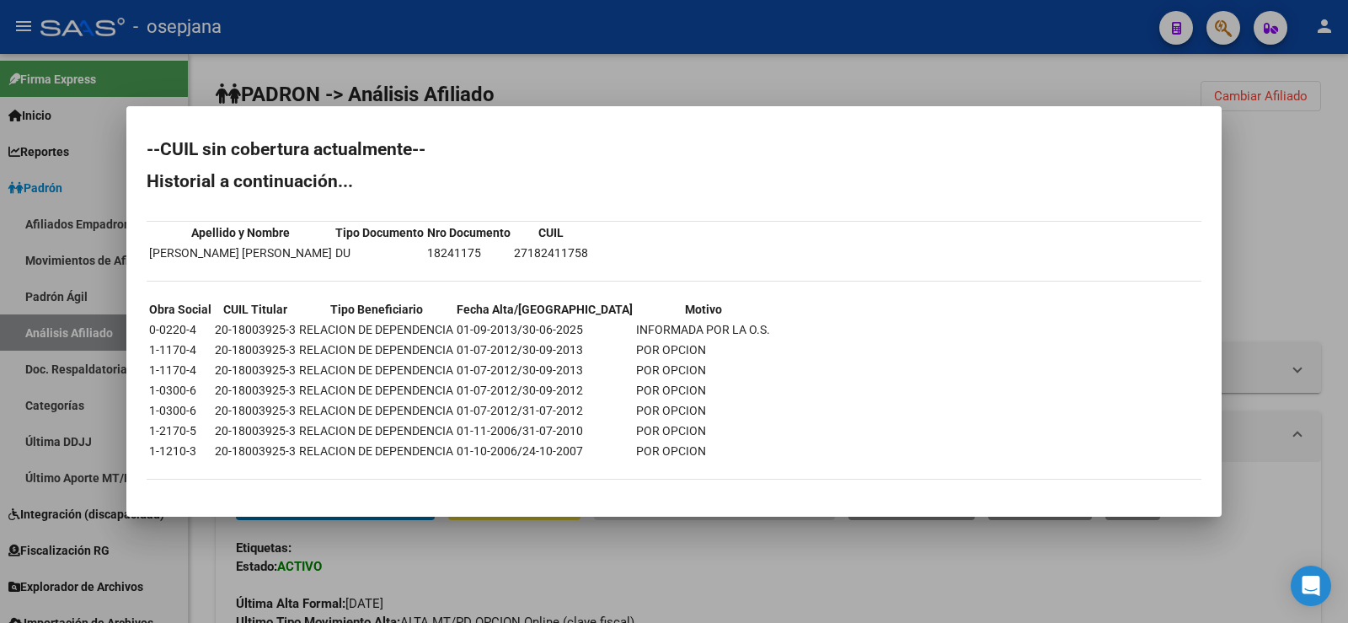
drag, startPoint x: 520, startPoint y: 329, endPoint x: 710, endPoint y: 328, distance: 189.6
click at [710, 328] on tr "0-0220-4 20-18003925-3 RELACION DE DEPENDENCIA 01-09-2013/30-06-2025 INFORMADA …" at bounding box center [459, 329] width 623 height 19
click at [553, 68] on div at bounding box center [674, 311] width 1348 height 623
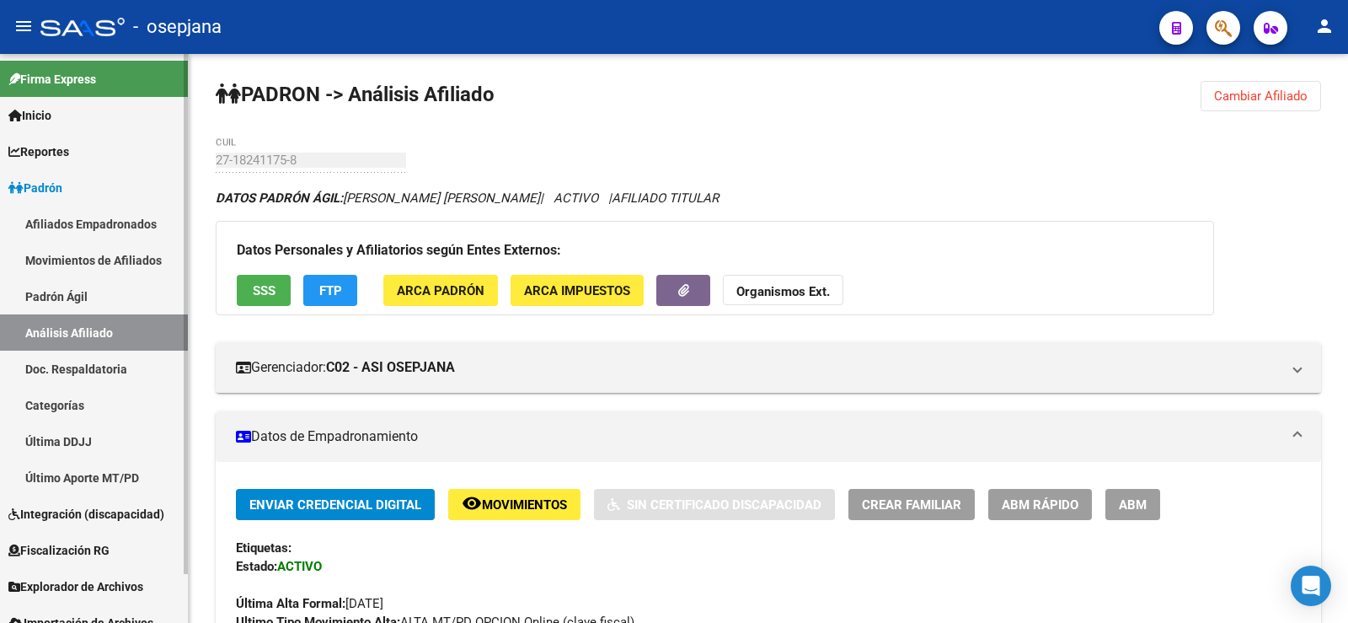
click at [54, 188] on span "Padrón" at bounding box center [35, 188] width 54 height 19
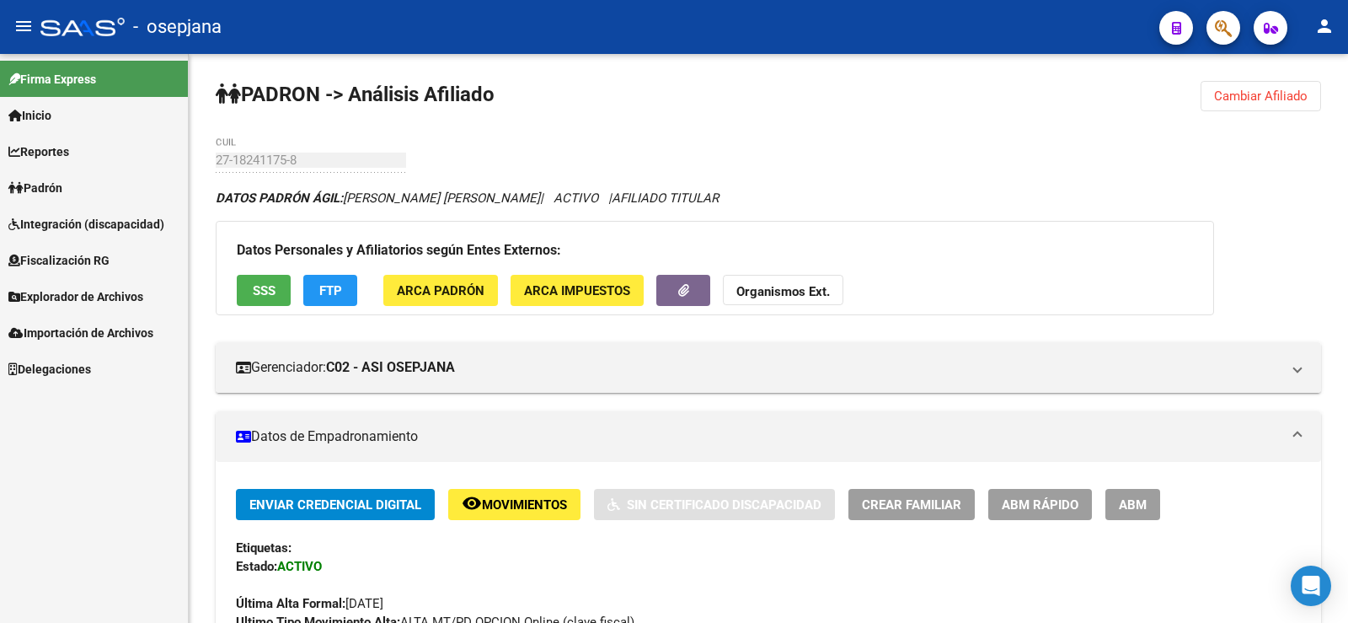
click at [83, 294] on span "Explorador de Archivos" at bounding box center [75, 296] width 135 height 19
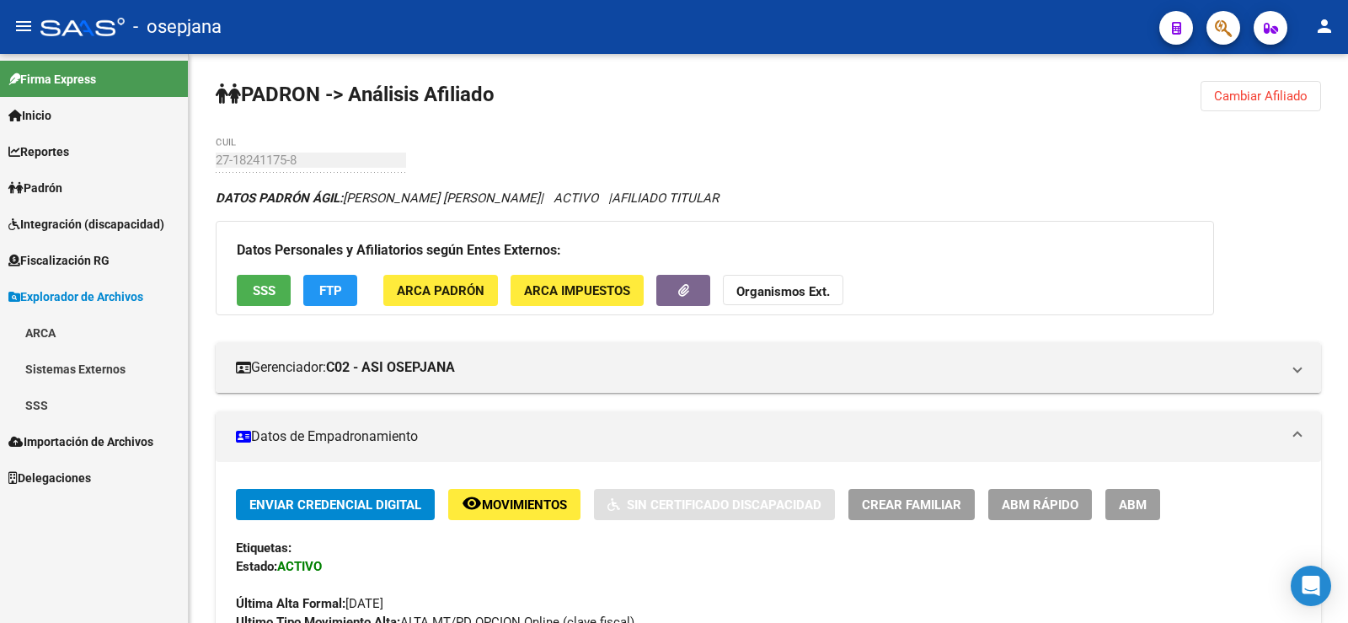
click at [41, 407] on link "SSS" at bounding box center [94, 405] width 188 height 36
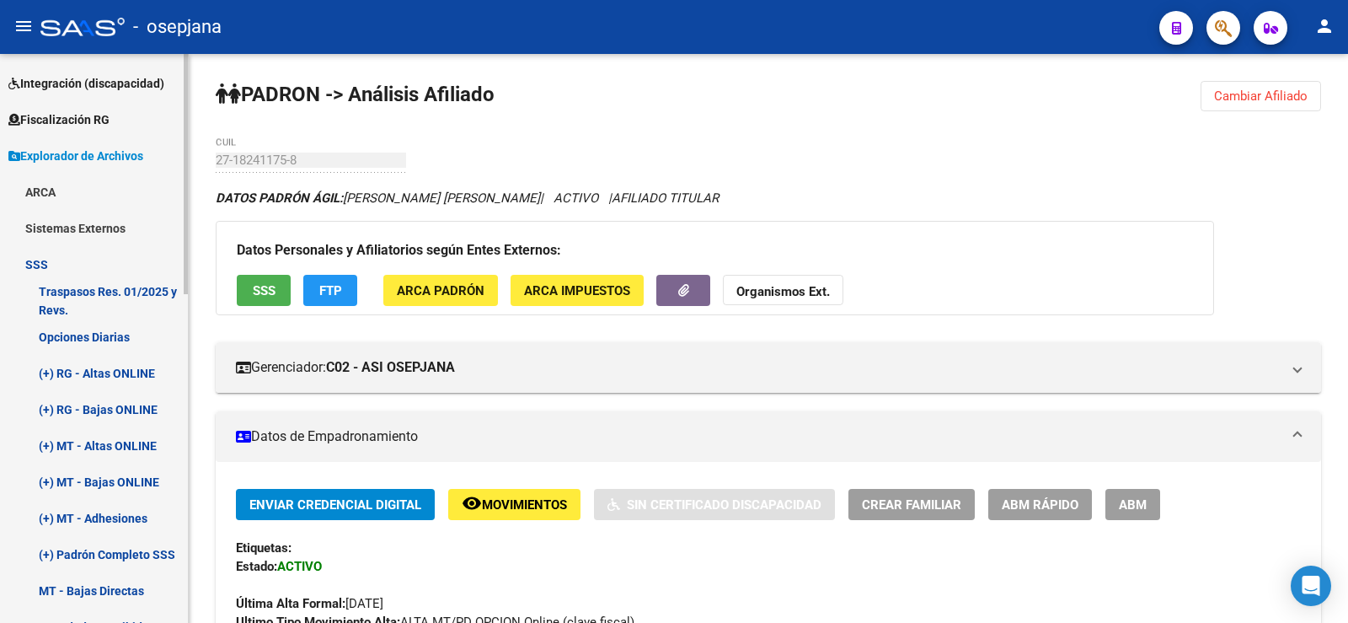
scroll to position [253, 0]
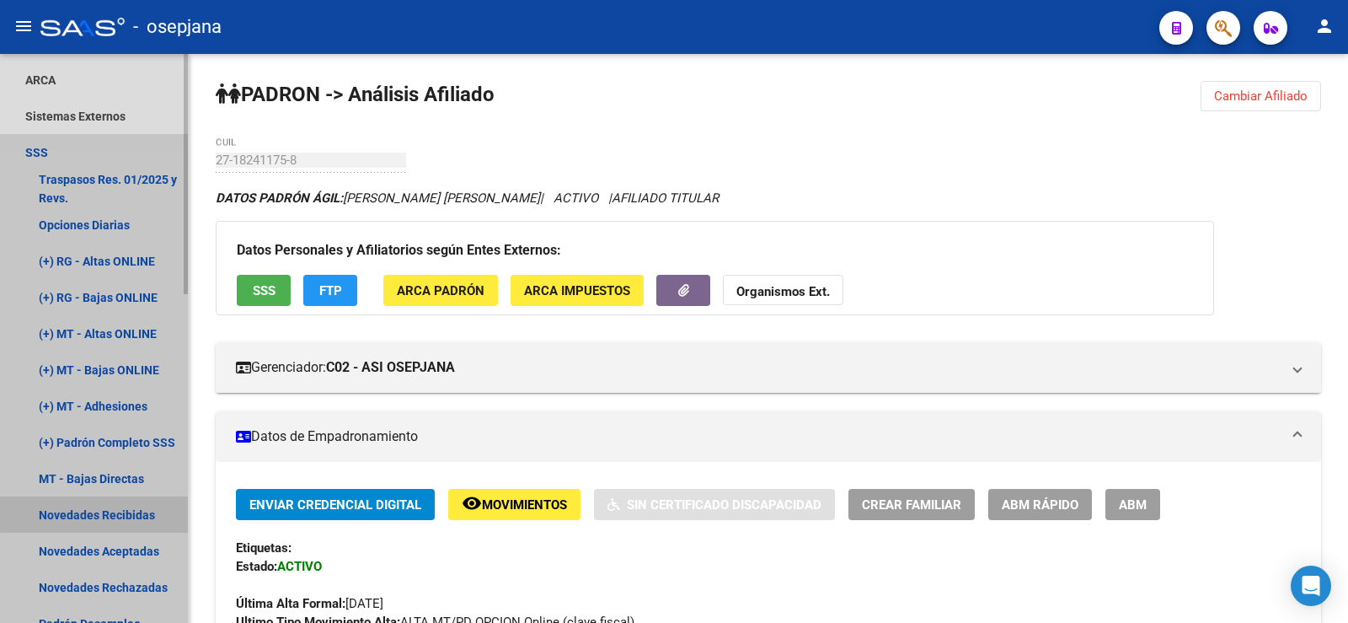
click at [118, 512] on link "Novedades Recibidas" at bounding box center [94, 514] width 188 height 36
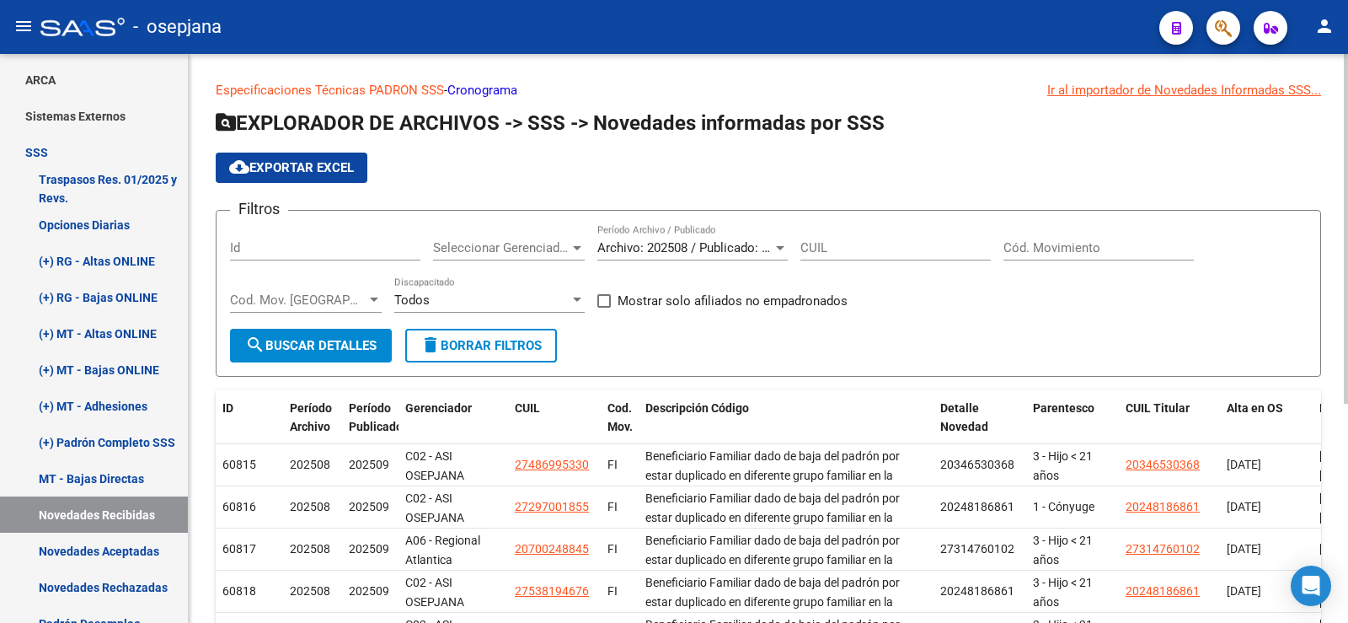
click at [474, 86] on link "Cronograma" at bounding box center [482, 90] width 70 height 15
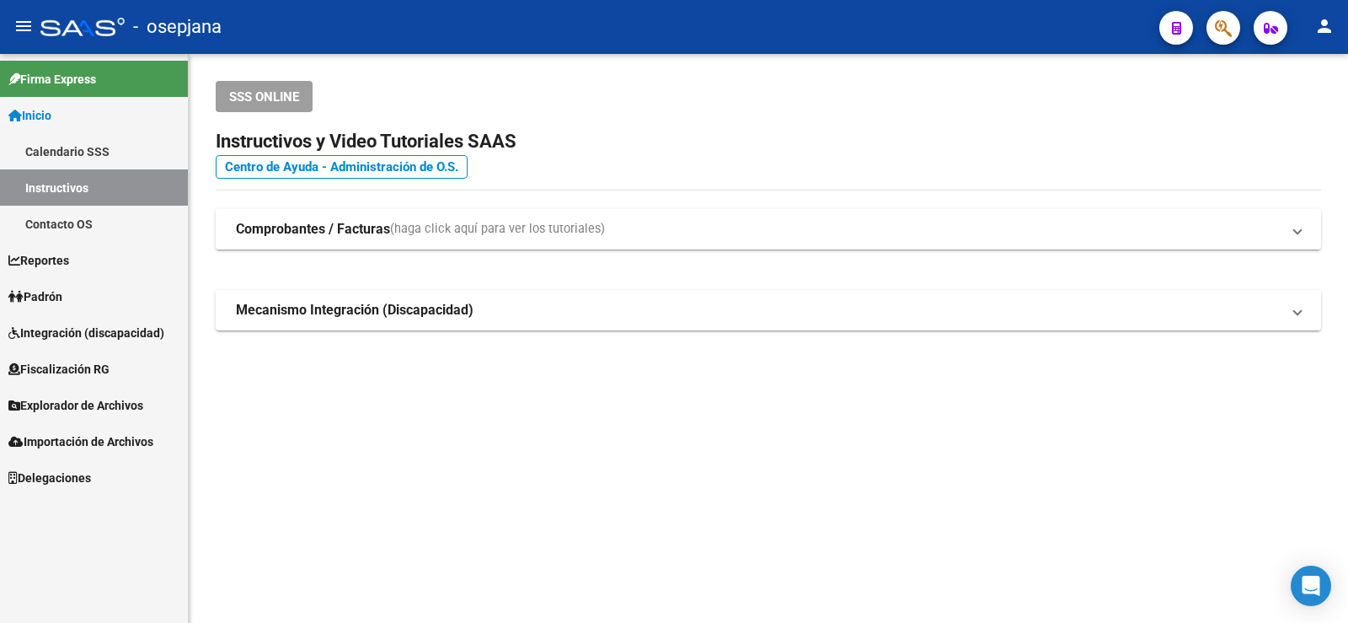
click at [78, 99] on link "Inicio" at bounding box center [94, 115] width 188 height 36
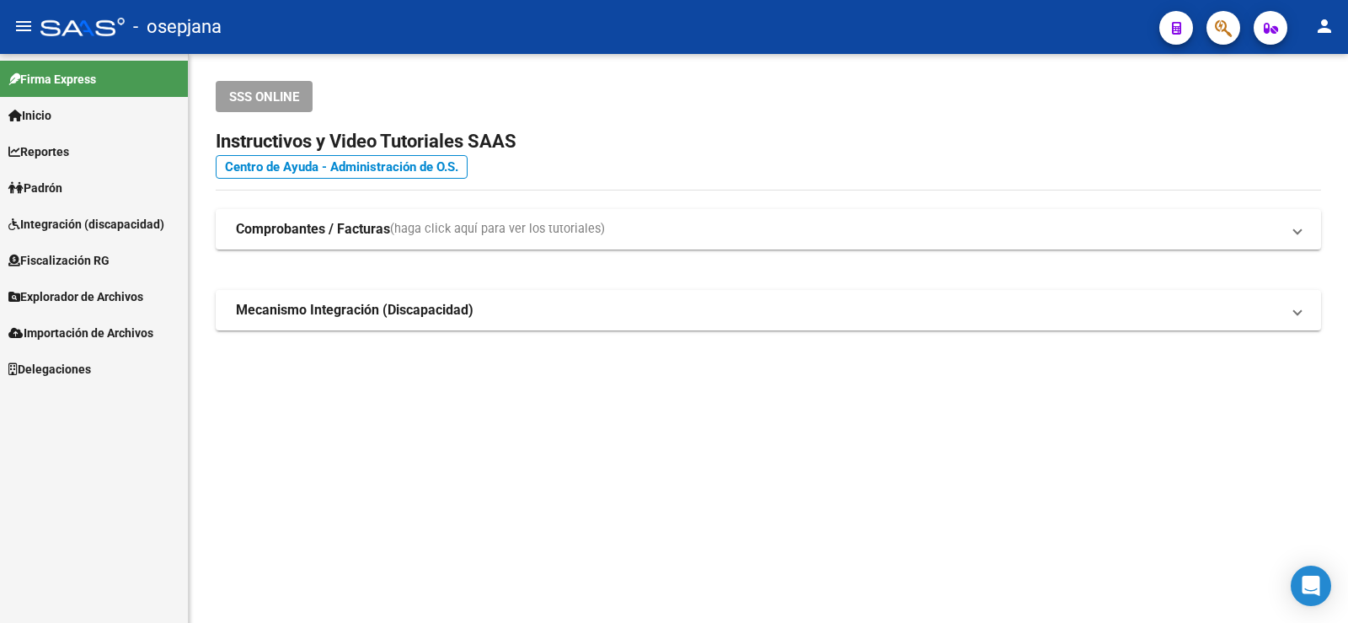
click at [73, 176] on link "Padrón" at bounding box center [94, 187] width 188 height 36
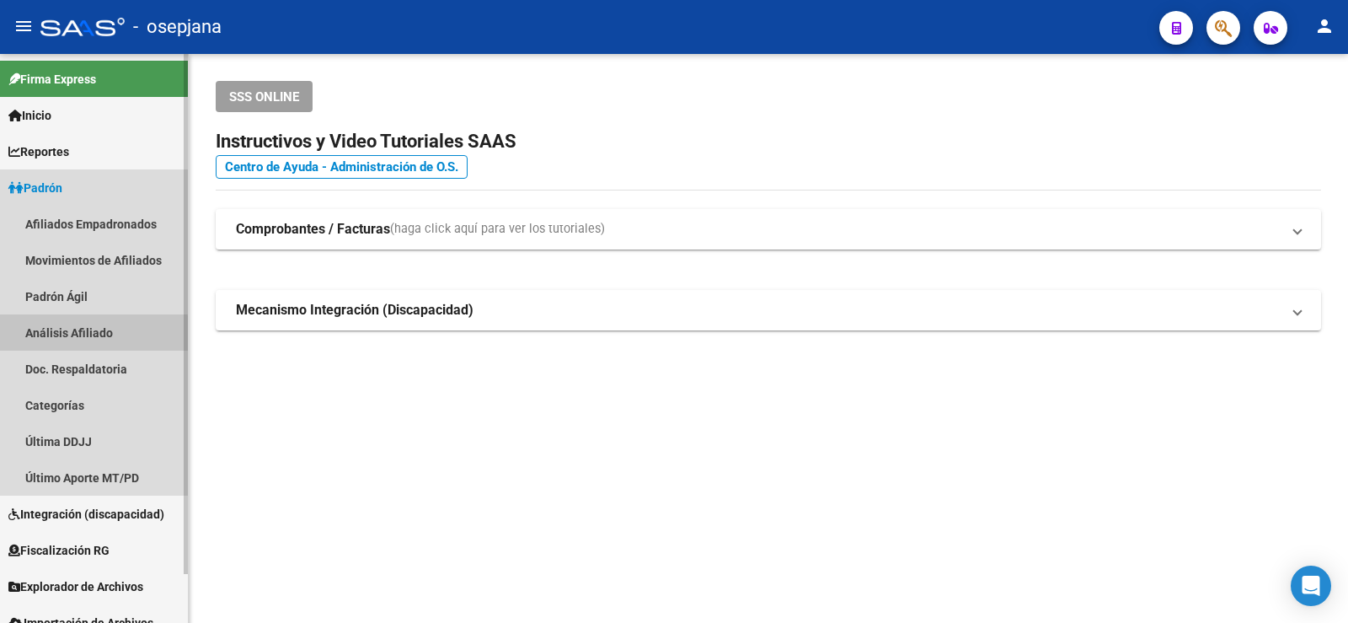
click at [78, 335] on link "Análisis Afiliado" at bounding box center [94, 332] width 188 height 36
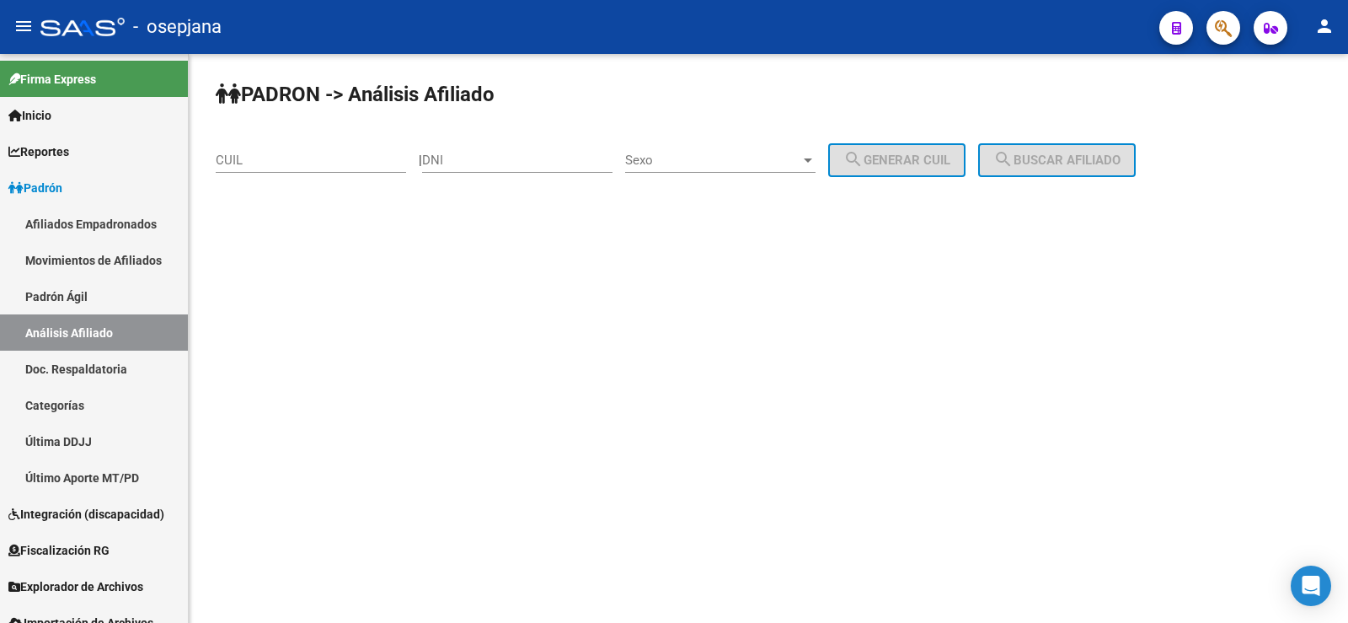
click at [300, 157] on input "CUIL" at bounding box center [311, 160] width 190 height 15
paste input "23-40866448-9"
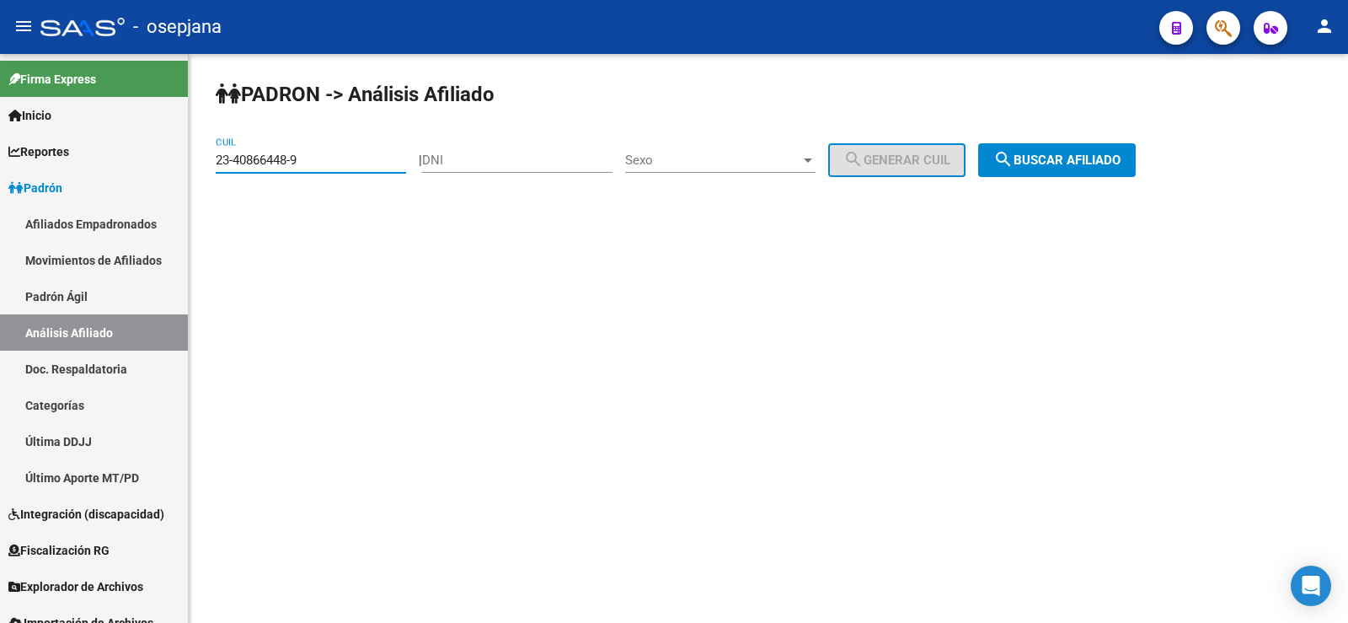
type input "23-40866448-9"
click at [1094, 160] on span "search Buscar afiliado" at bounding box center [1057, 160] width 127 height 15
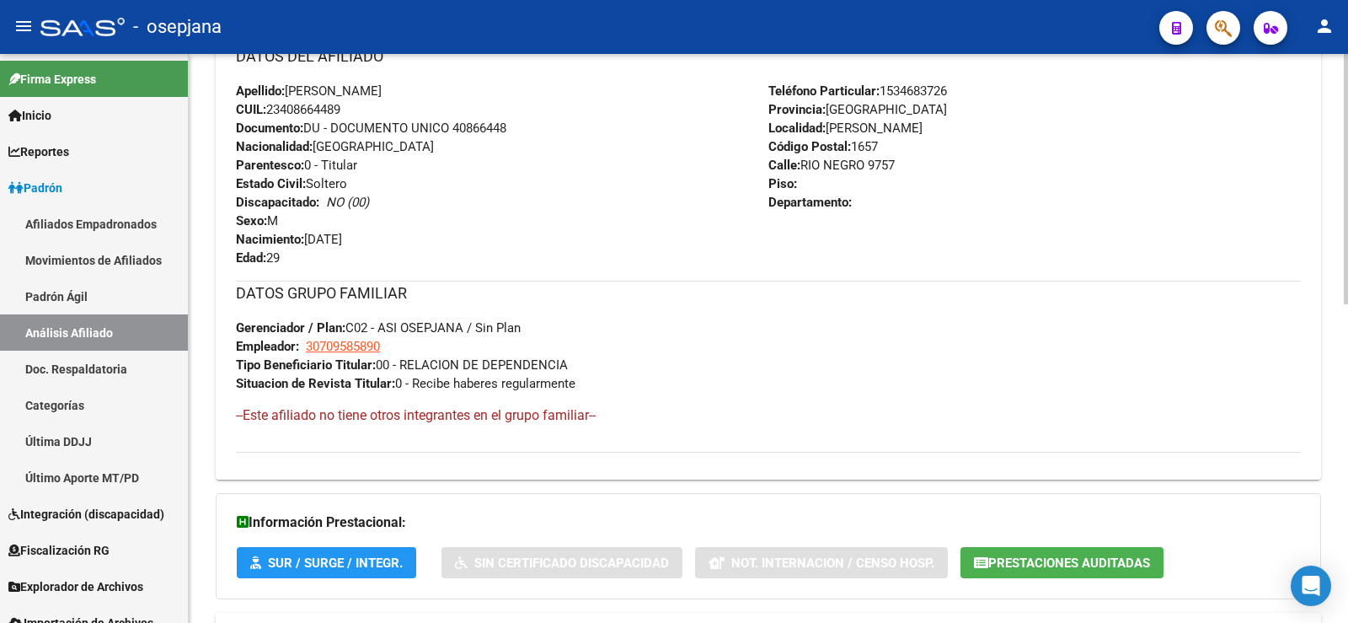
scroll to position [722, 0]
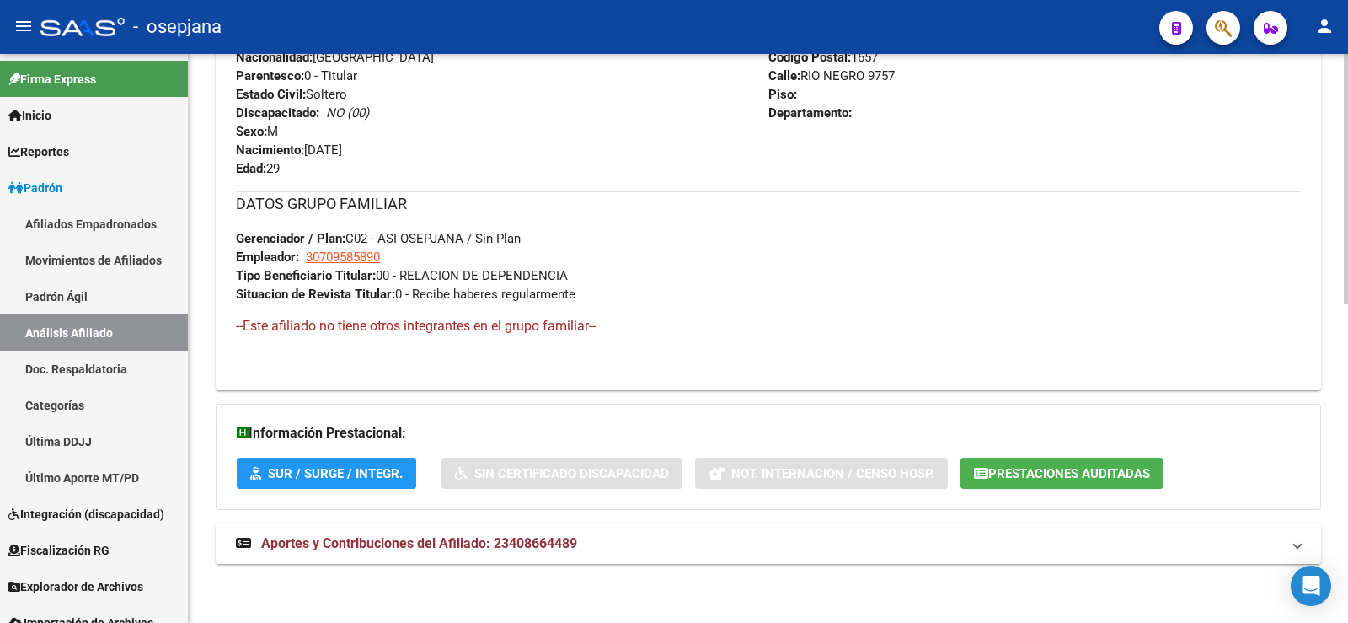
click at [581, 548] on mat-panel-title "Aportes y Contribuciones del Afiliado: 23408664489" at bounding box center [758, 543] width 1045 height 19
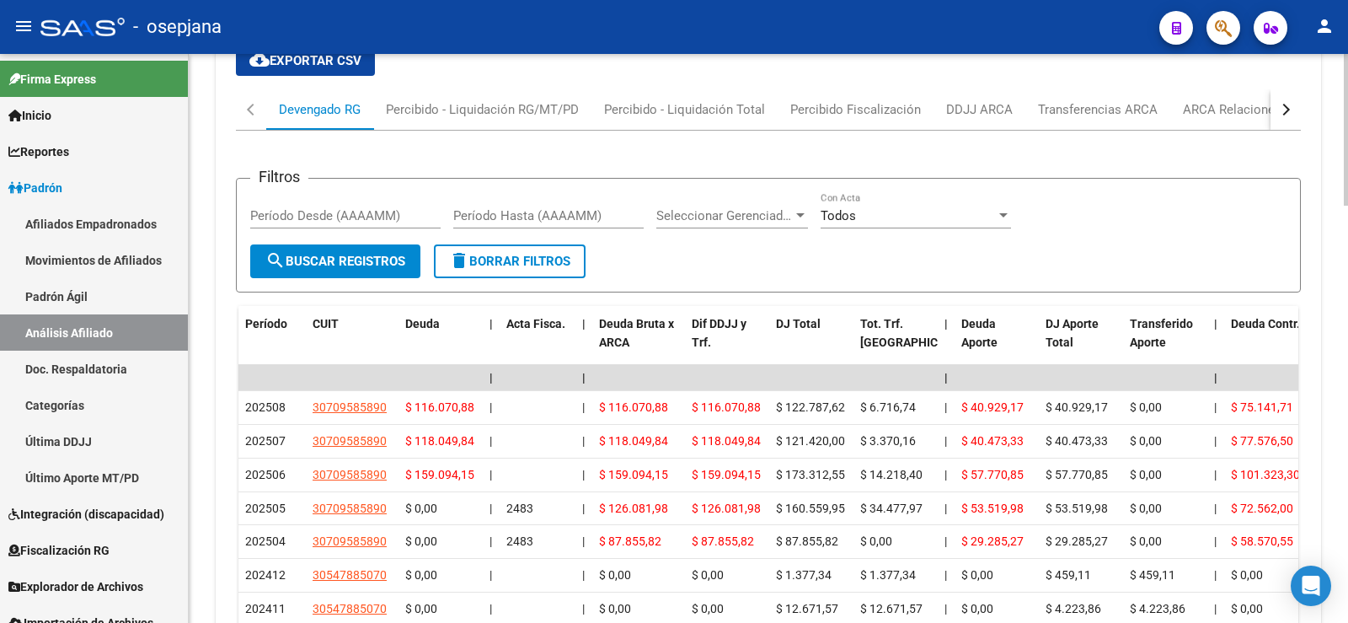
scroll to position [1325, 0]
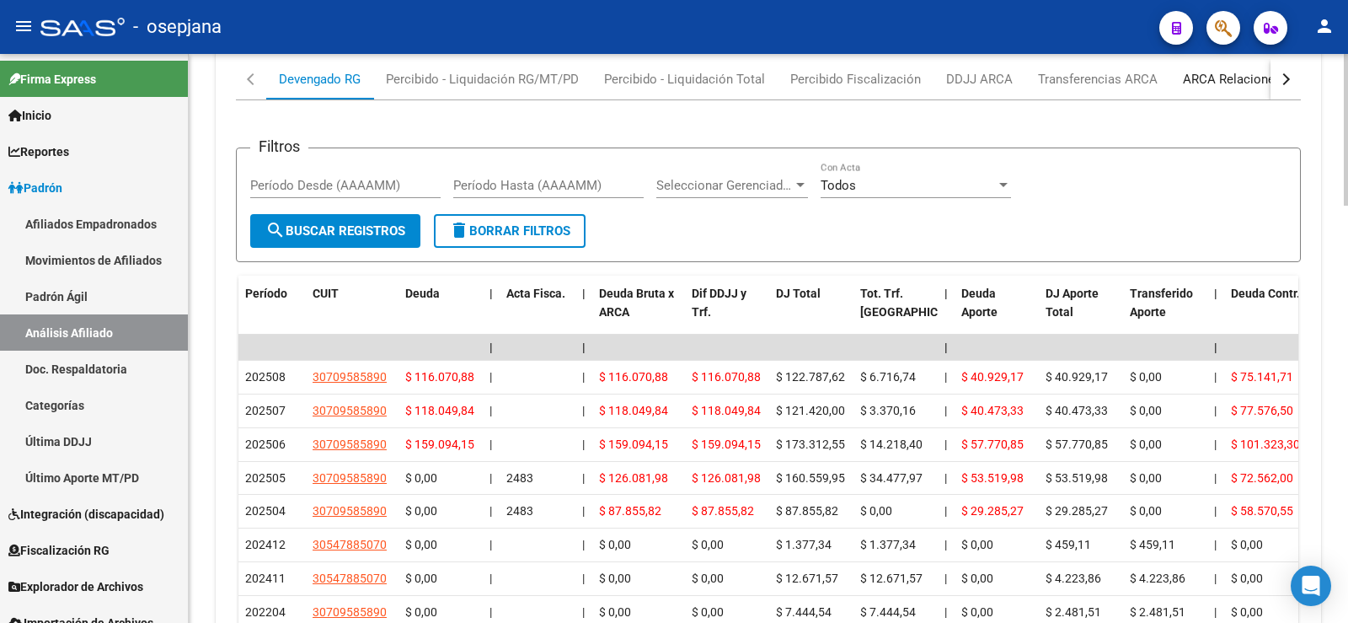
click at [1234, 88] on div "ARCA Relaciones Laborales" at bounding box center [1261, 79] width 183 height 40
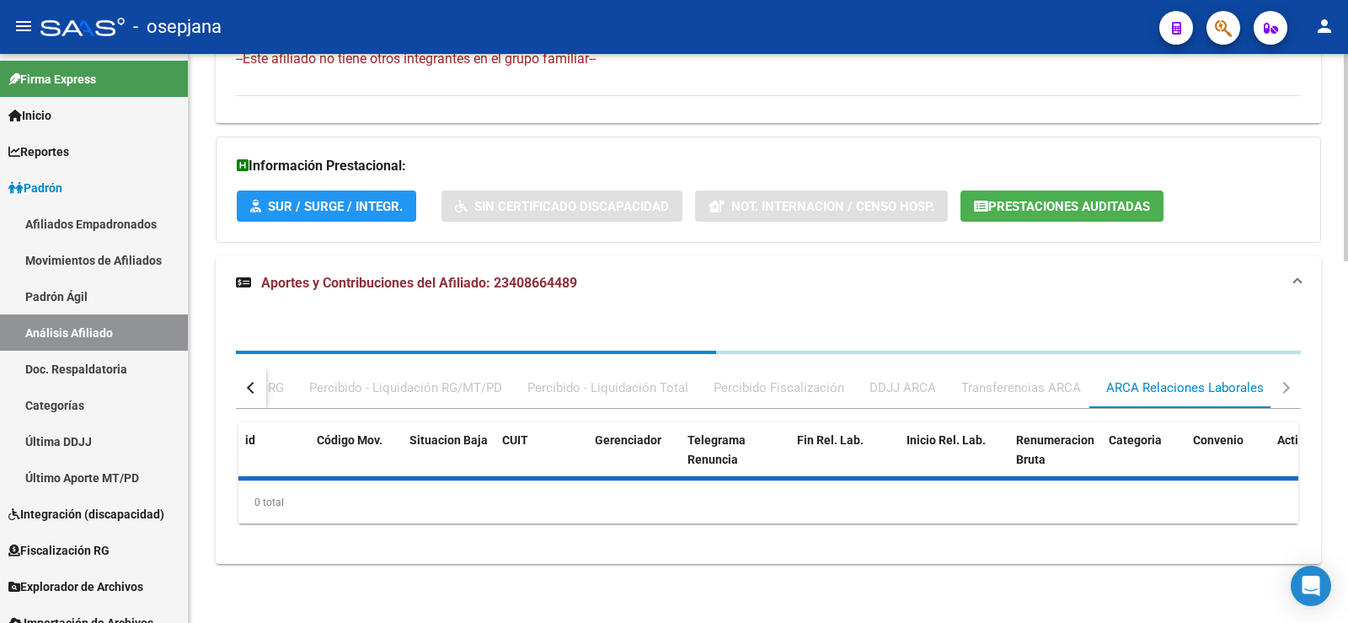
scroll to position [1156, 0]
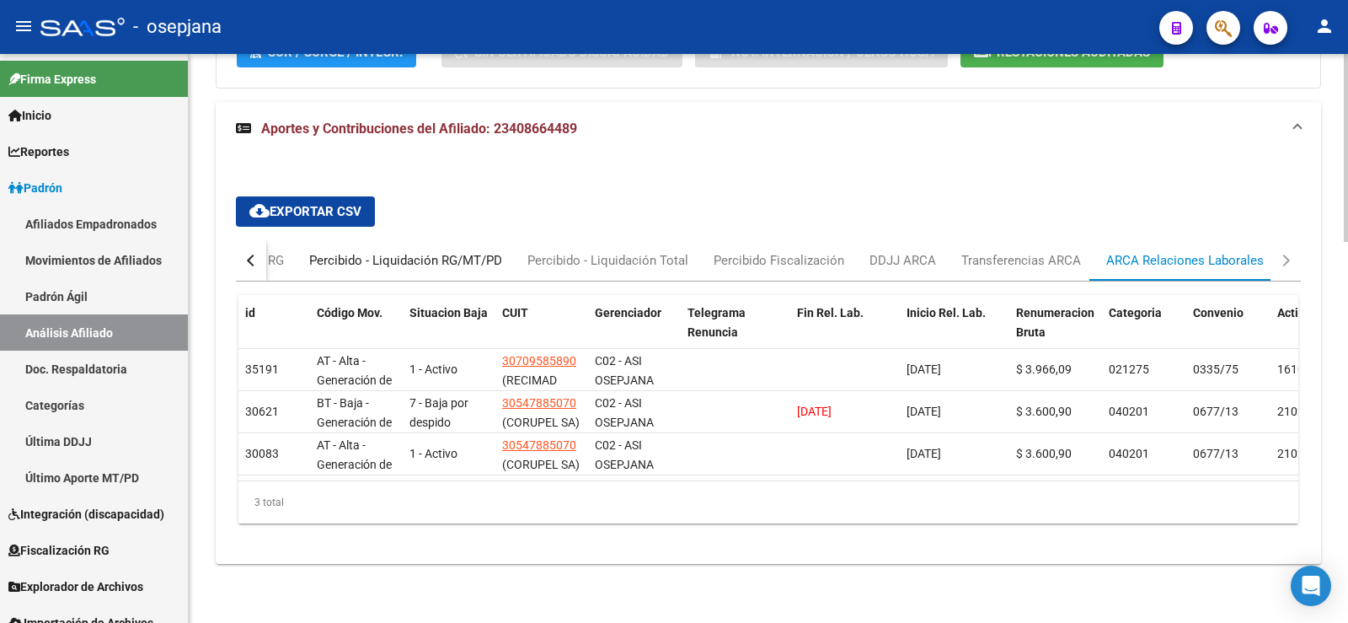
click at [361, 251] on div "Percibido - Liquidación RG/MT/PD" at bounding box center [405, 260] width 193 height 19
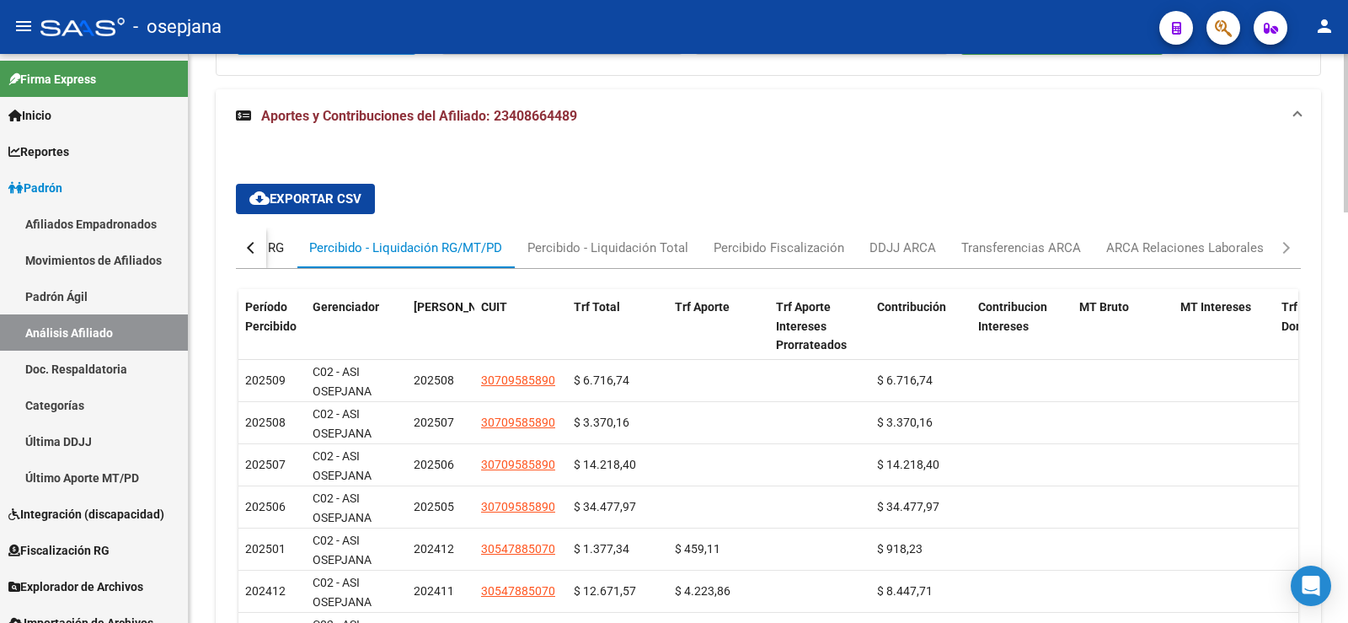
click at [285, 254] on div "Devengado RG" at bounding box center [243, 248] width 107 height 40
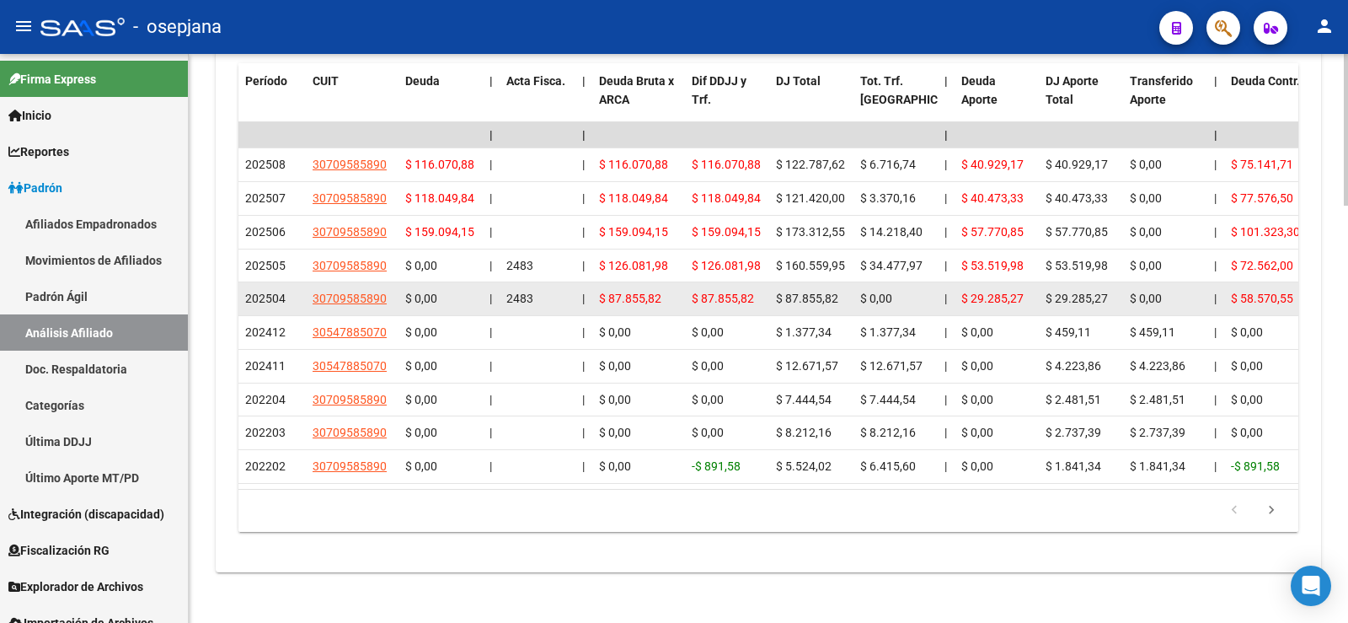
scroll to position [1567, 0]
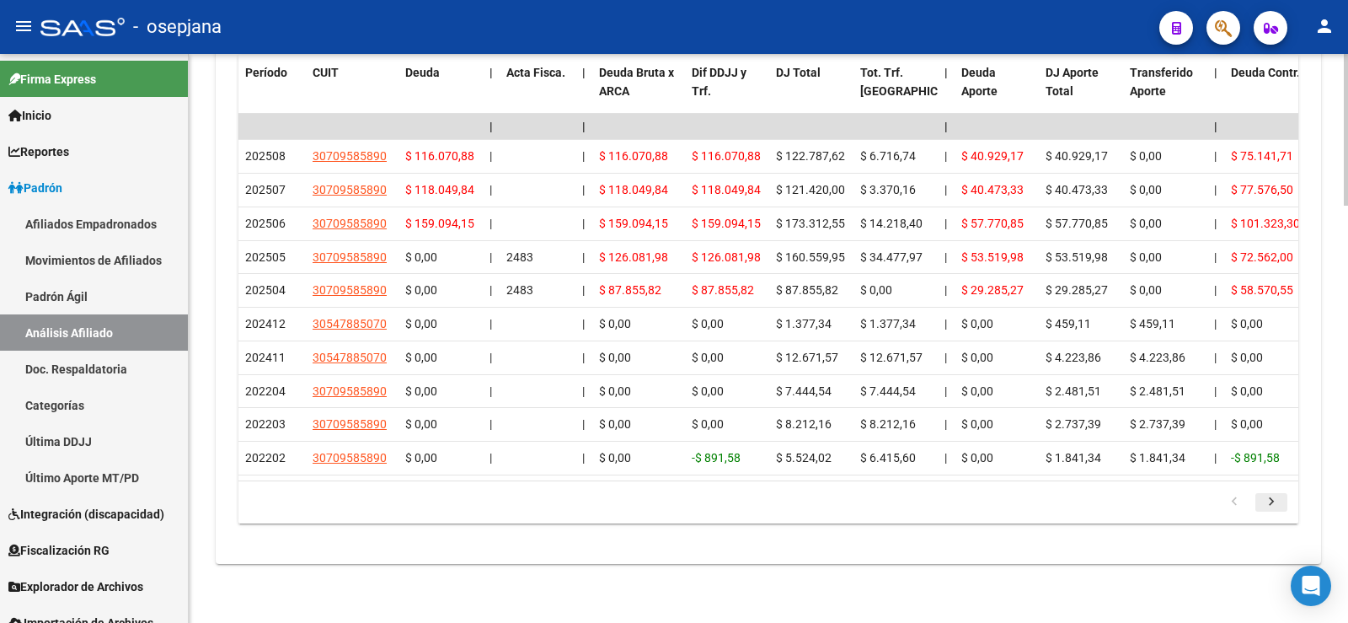
click at [1267, 511] on icon "go to next page" at bounding box center [1272, 504] width 22 height 20
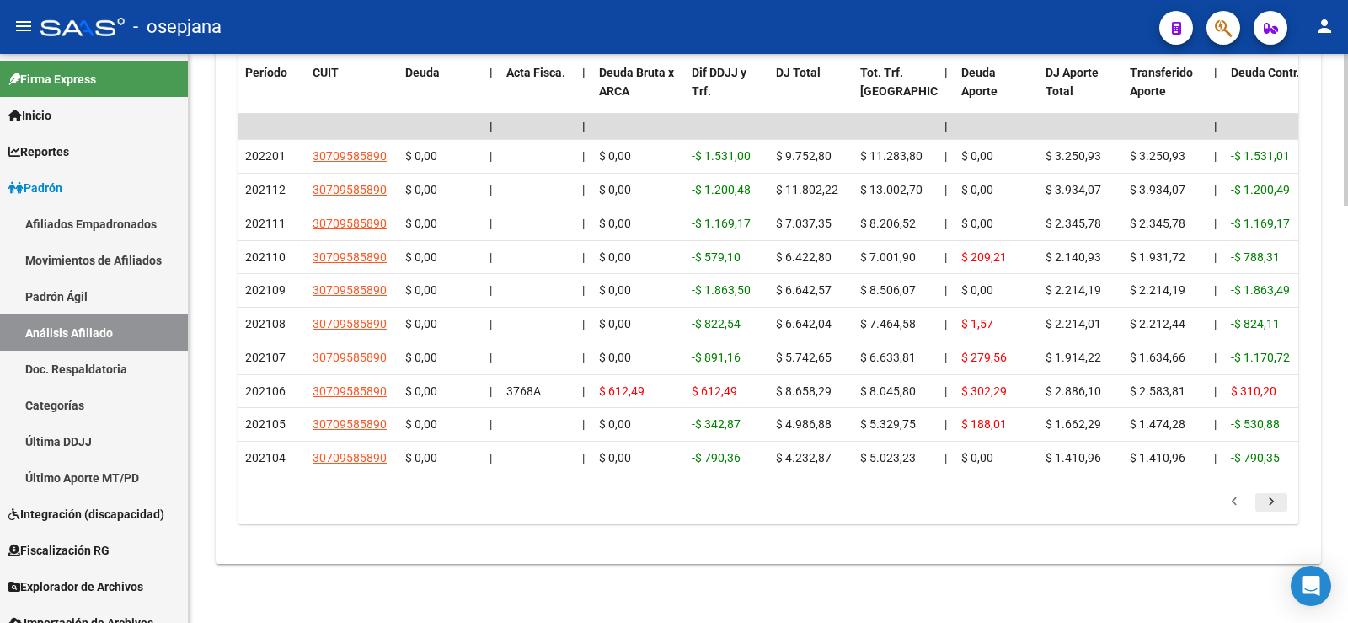
click at [1269, 501] on icon "go to next page" at bounding box center [1272, 504] width 22 height 20
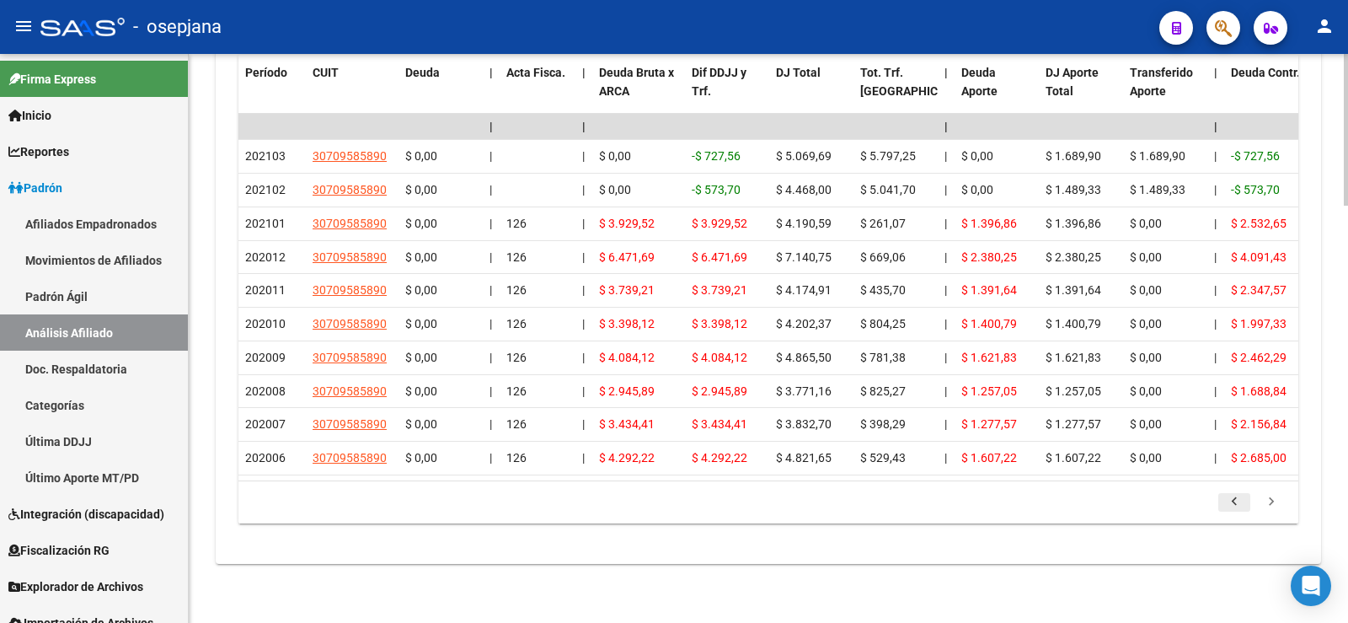
click at [1234, 503] on icon "go to previous page" at bounding box center [1235, 504] width 22 height 20
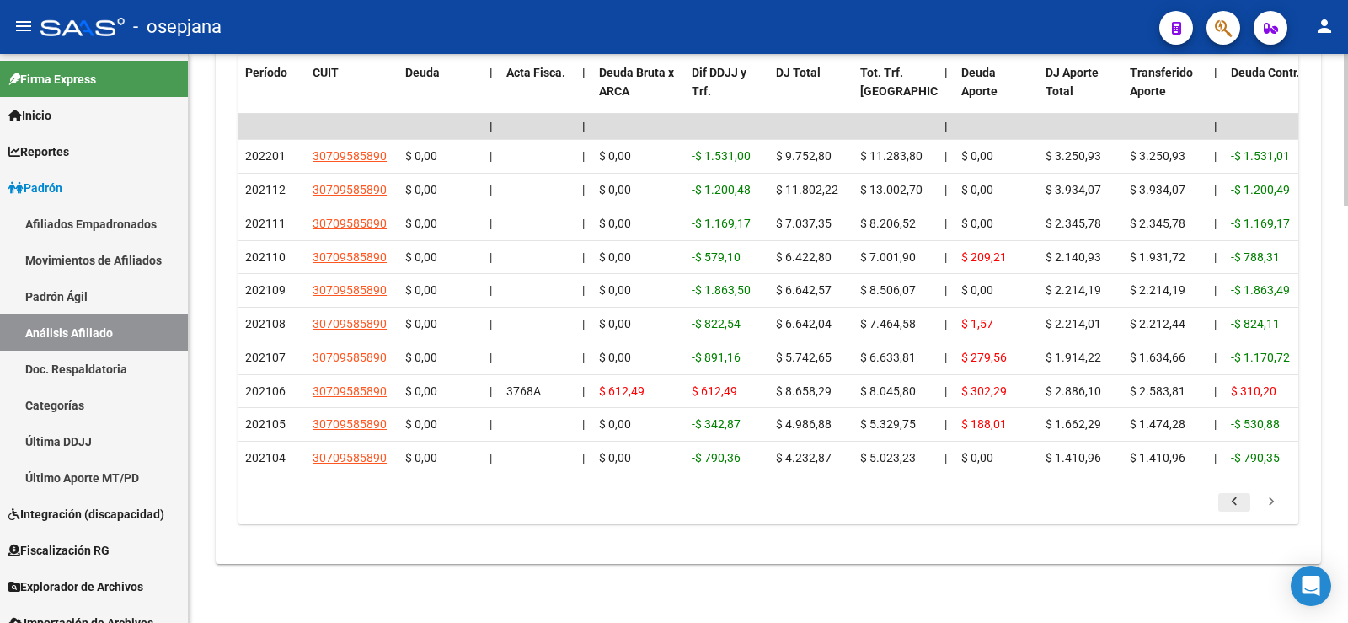
click at [1230, 505] on icon "go to previous page" at bounding box center [1235, 504] width 22 height 20
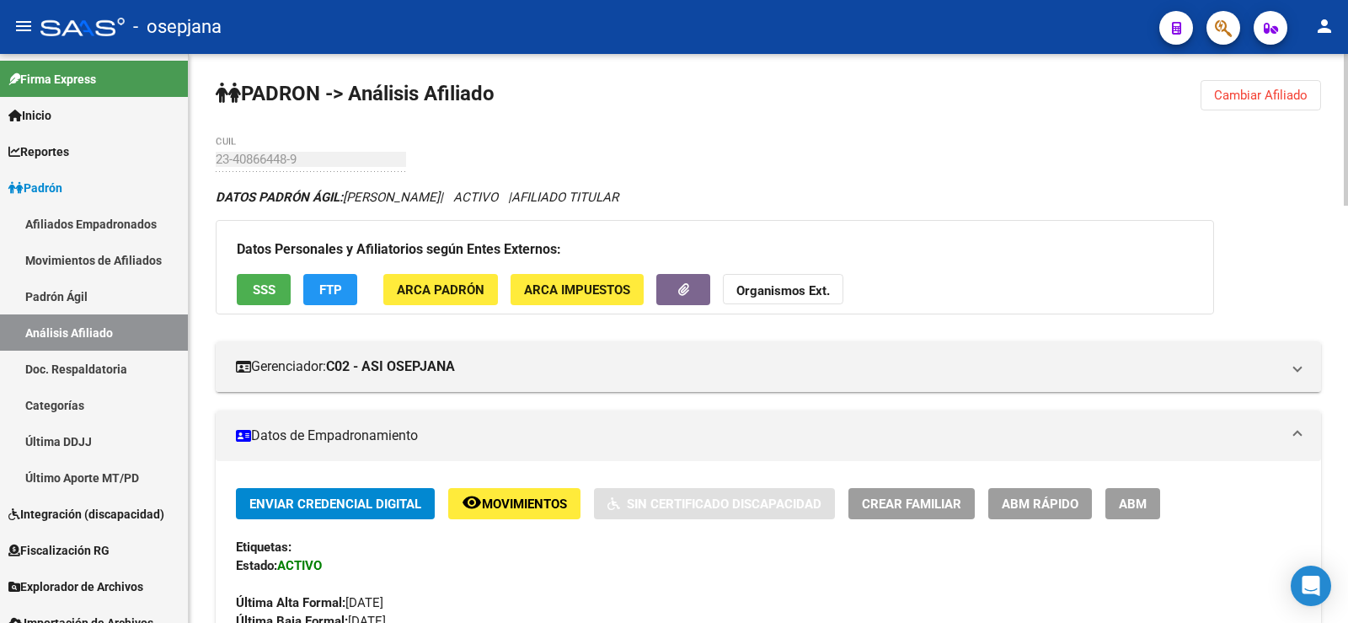
scroll to position [0, 0]
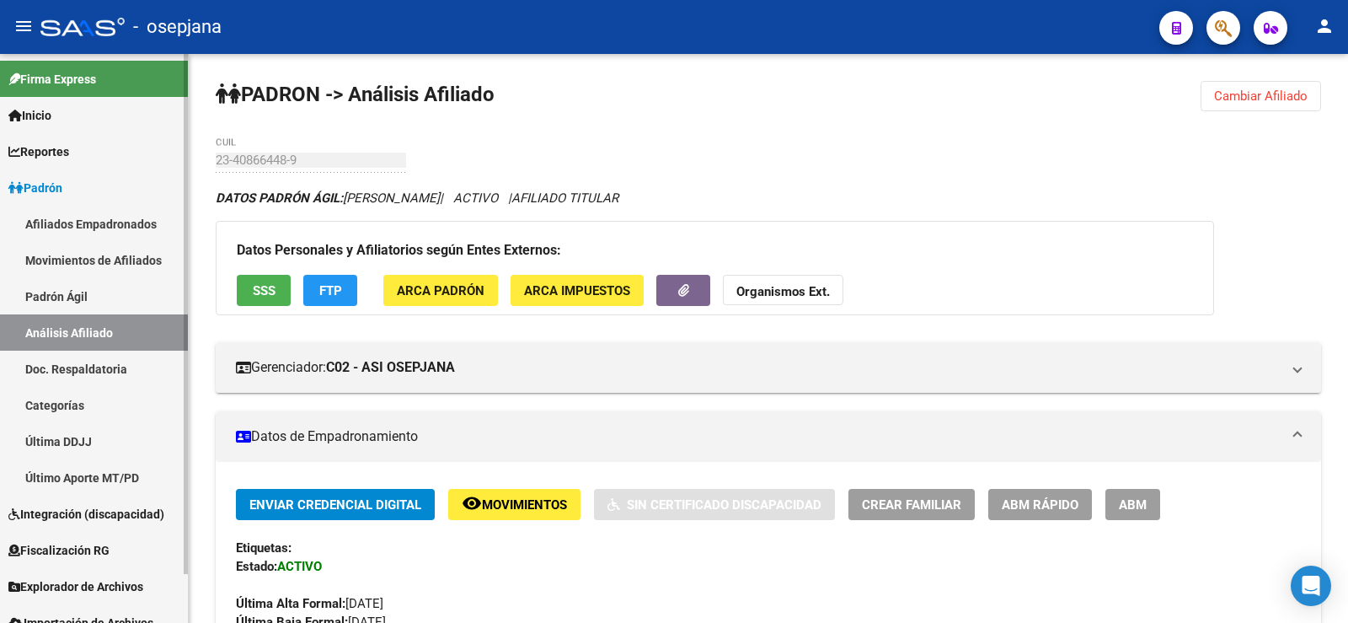
click at [33, 190] on span "Padrón" at bounding box center [35, 188] width 54 height 19
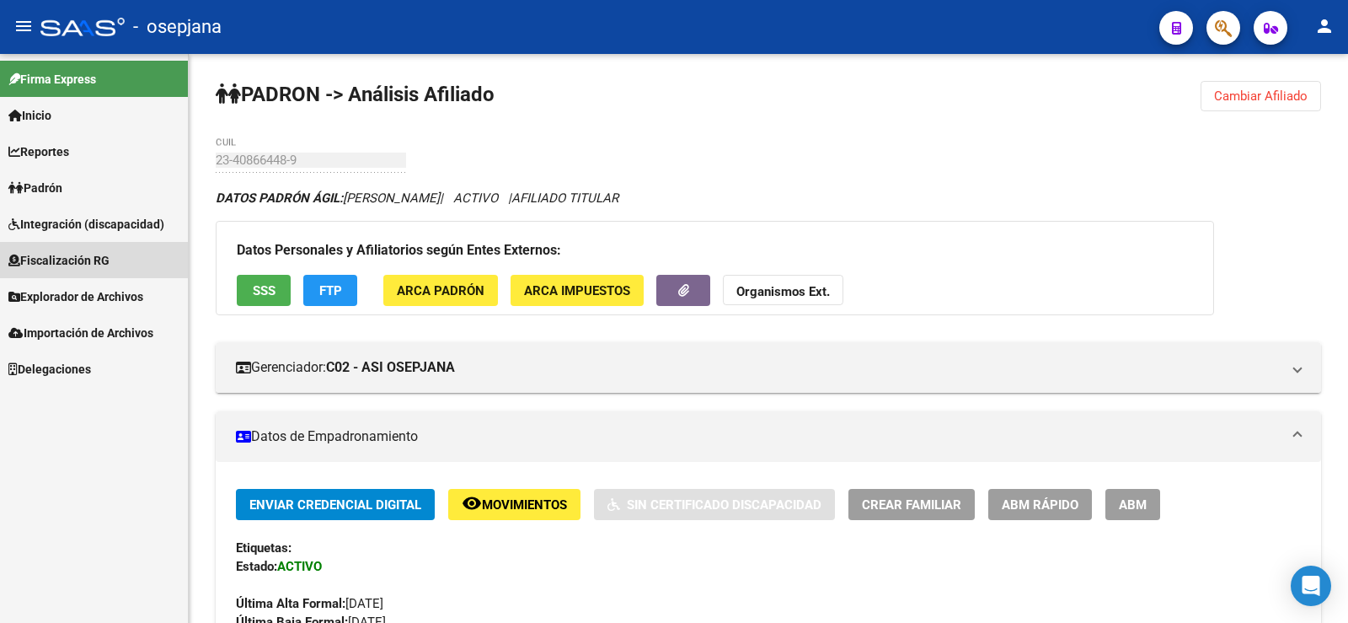
click at [76, 255] on span "Fiscalización RG" at bounding box center [58, 260] width 101 height 19
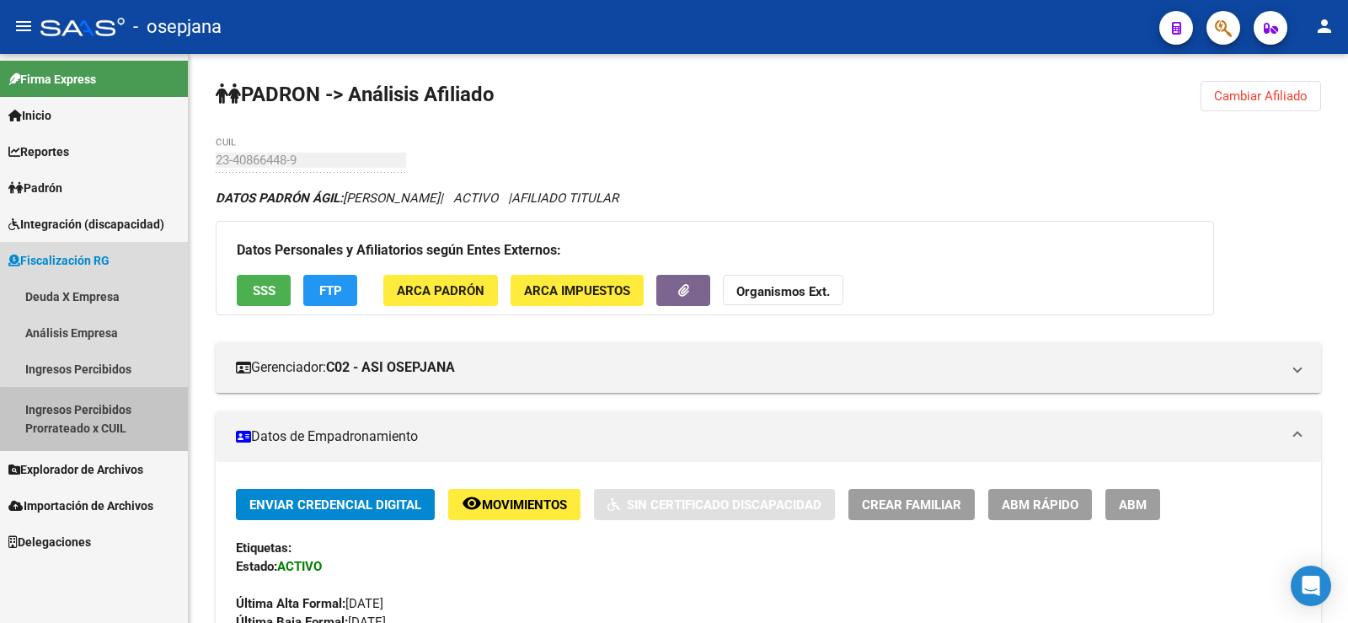
click at [97, 421] on link "Ingresos Percibidos Prorrateado x CUIL" at bounding box center [94, 419] width 188 height 64
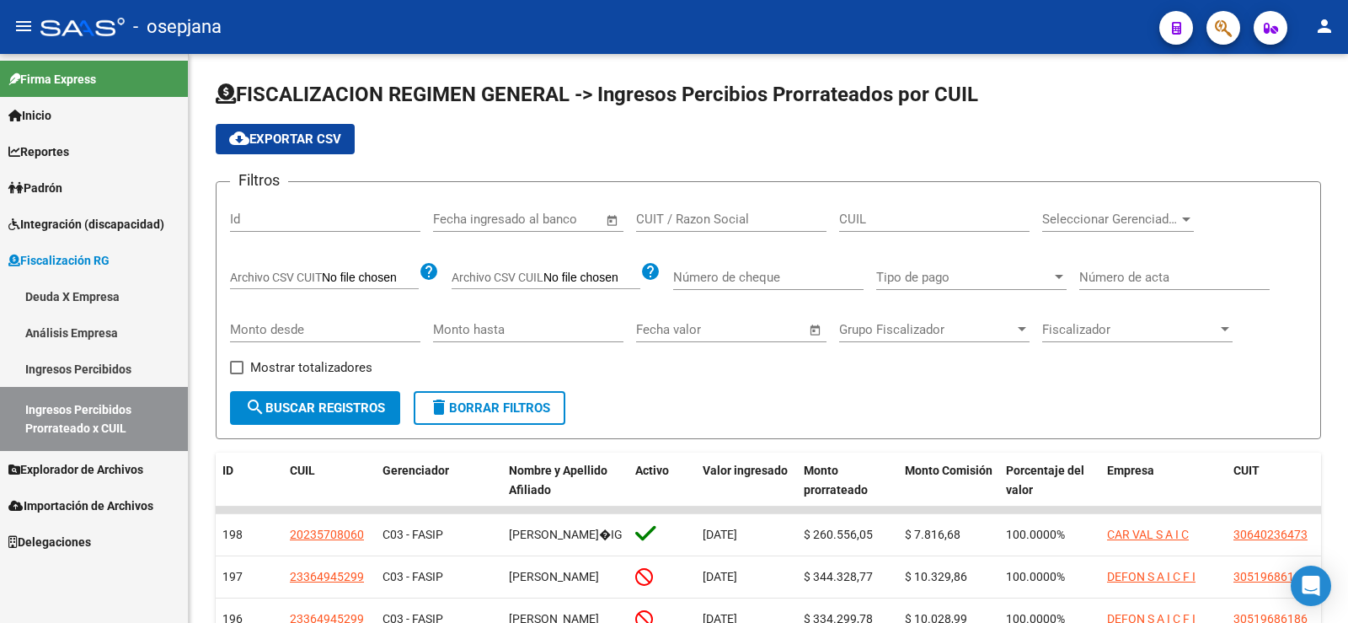
click at [89, 336] on link "Análisis Empresa" at bounding box center [94, 332] width 188 height 36
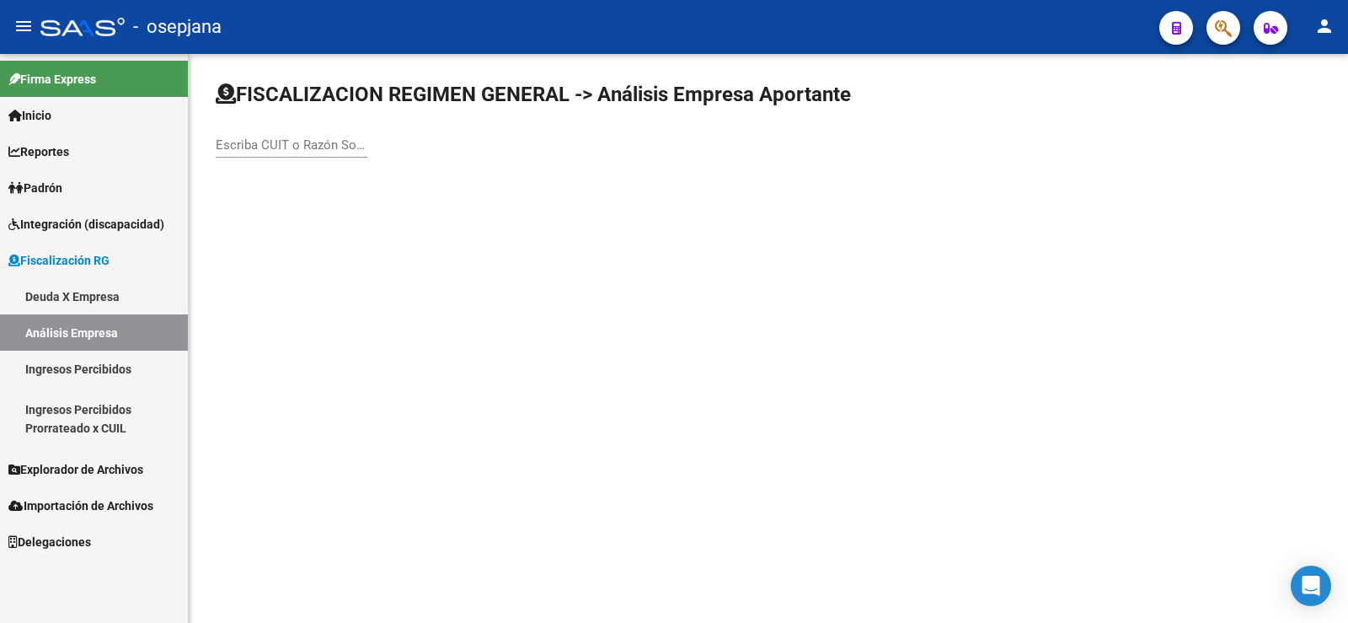
click at [259, 135] on div "Escriba CUIT o Razón Social para buscar" at bounding box center [292, 139] width 152 height 36
paste input "30709585890"
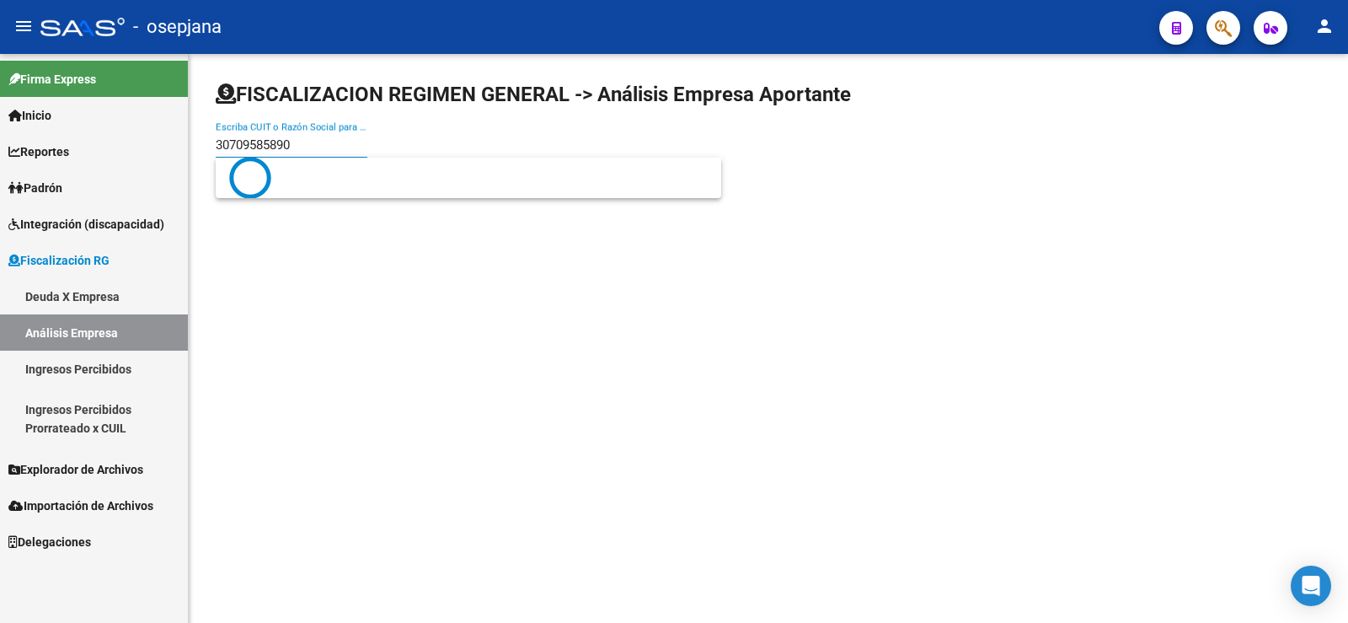
type input "30709585890"
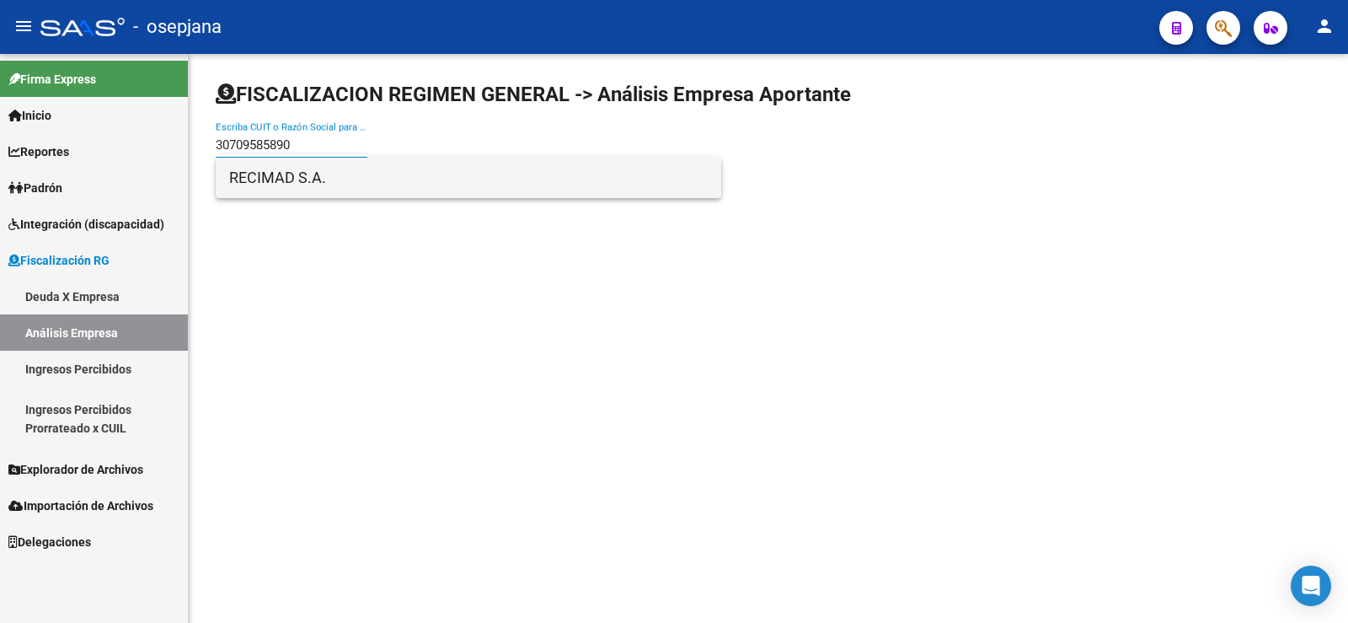
click at [313, 180] on span "RECIMAD S.A." at bounding box center [468, 178] width 479 height 40
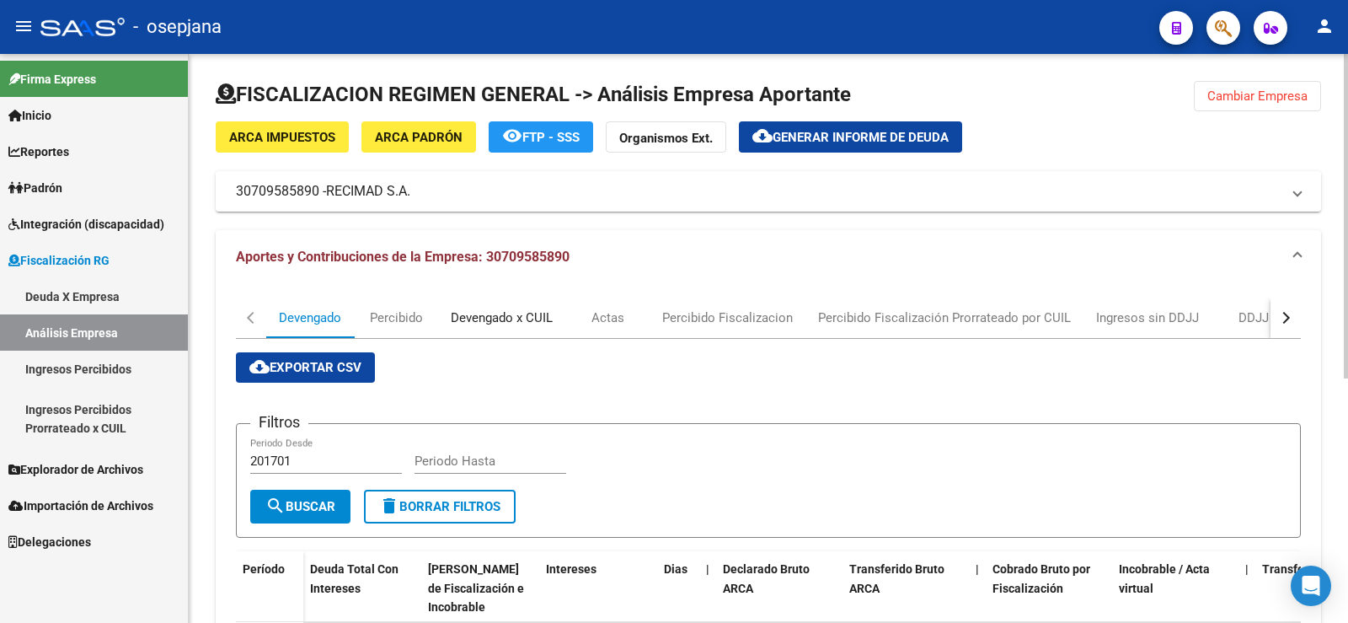
click at [494, 320] on div "Devengado x CUIL" at bounding box center [502, 317] width 102 height 19
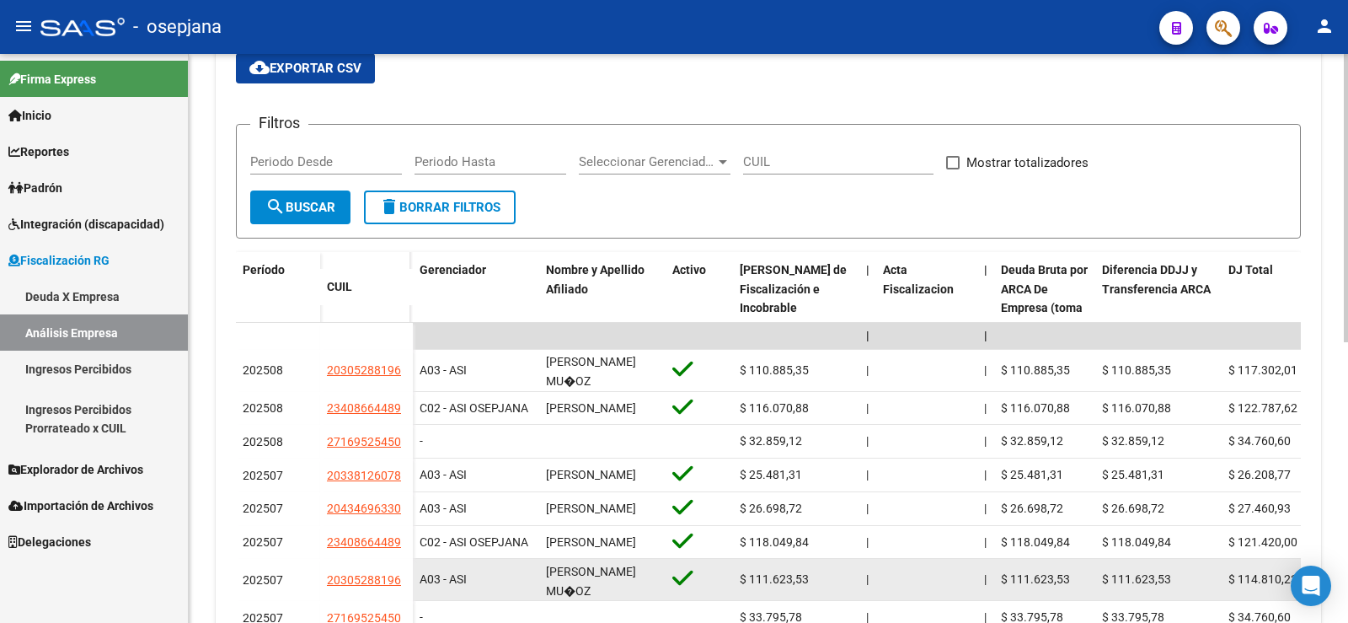
scroll to position [253, 0]
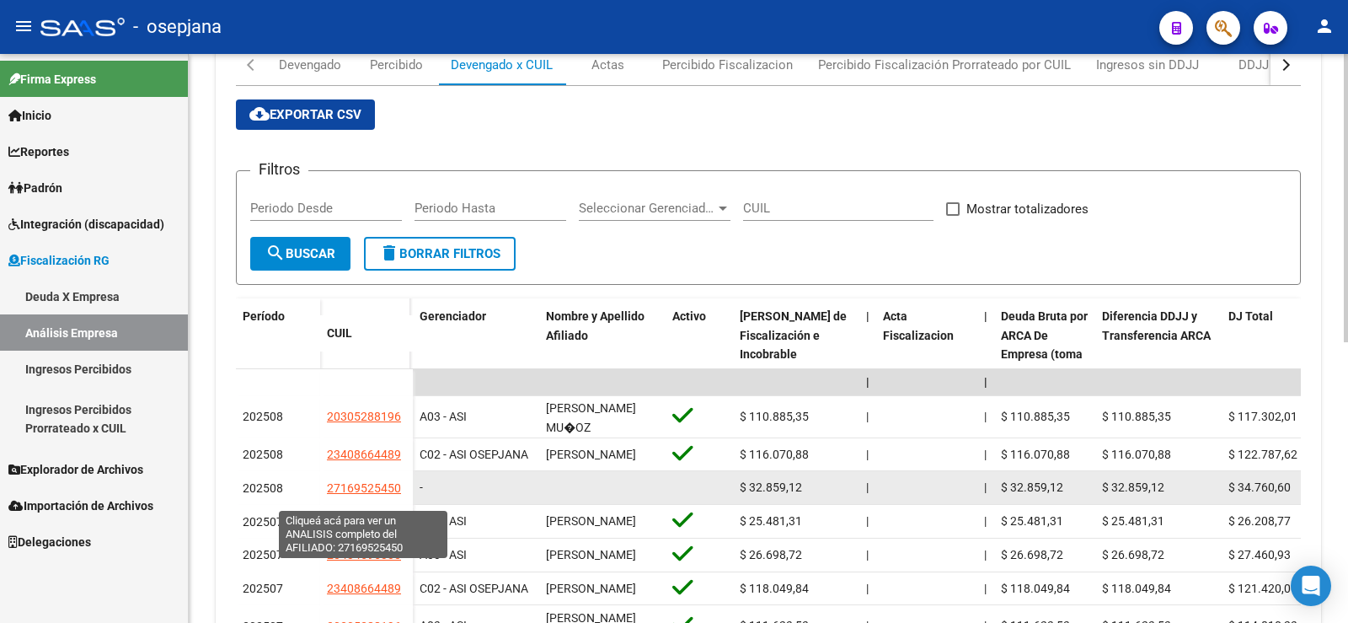
click at [351, 495] on span "27169525450" at bounding box center [364, 487] width 74 height 13
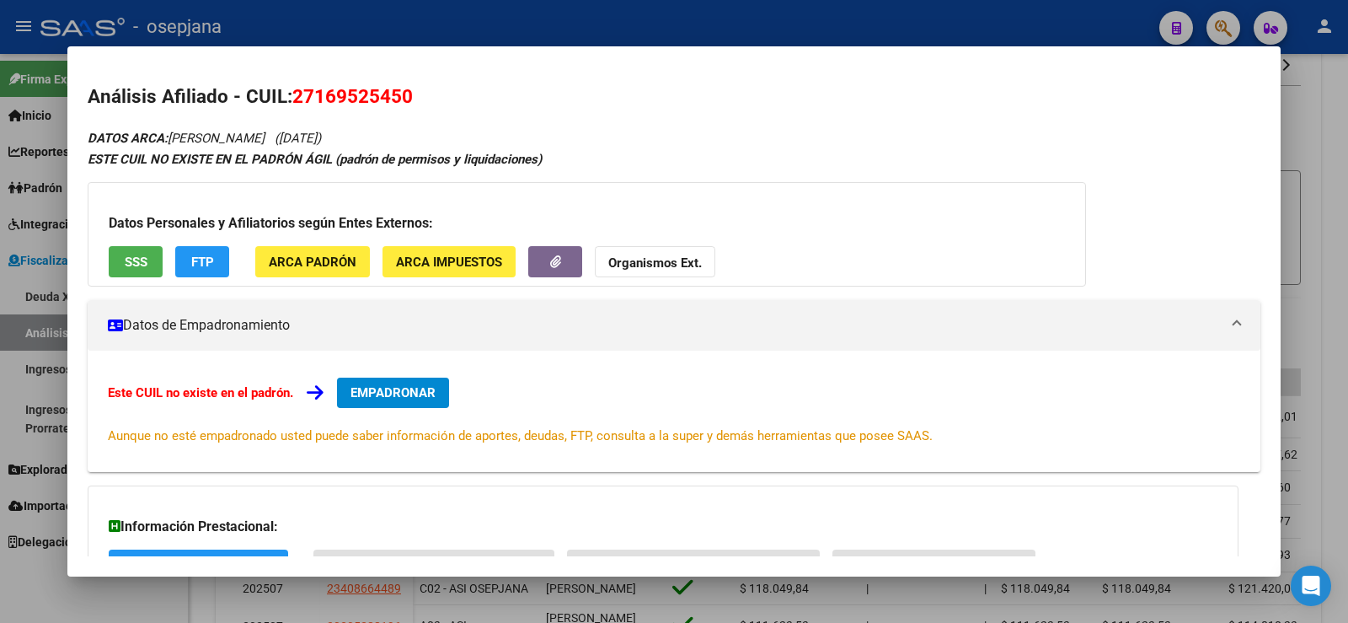
click at [592, 25] on div at bounding box center [674, 311] width 1348 height 623
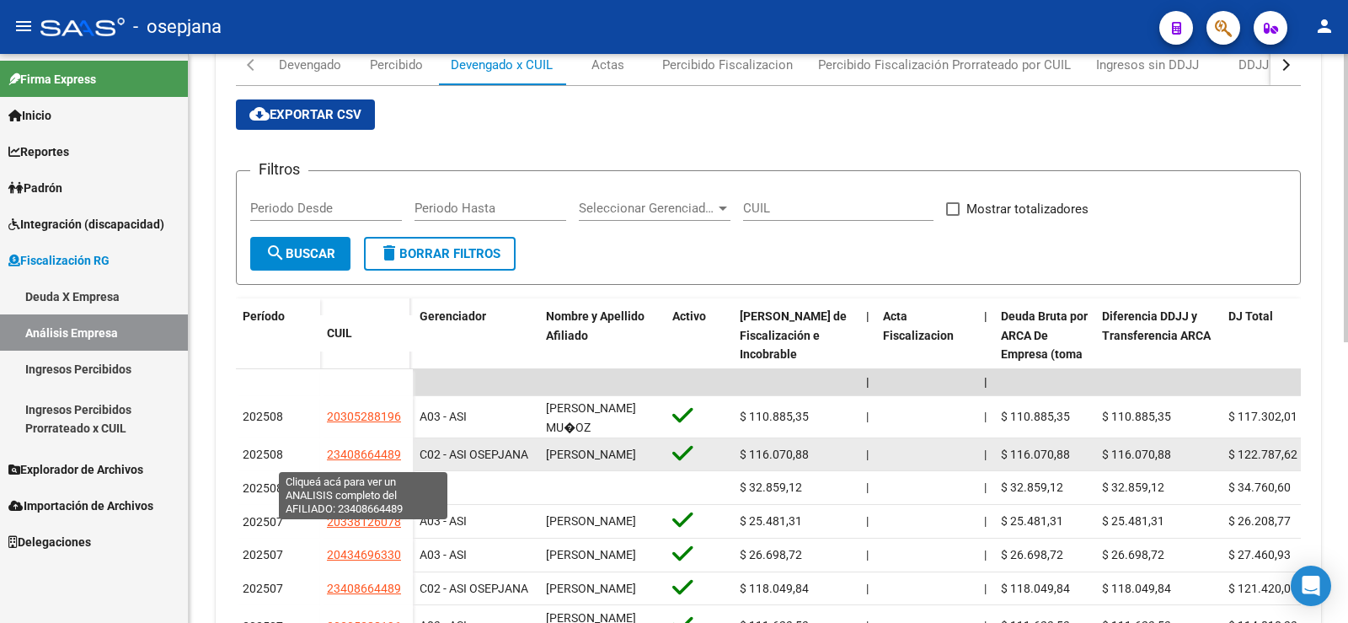
click at [373, 458] on span "23408664489" at bounding box center [364, 453] width 74 height 13
type textarea "23408664489"
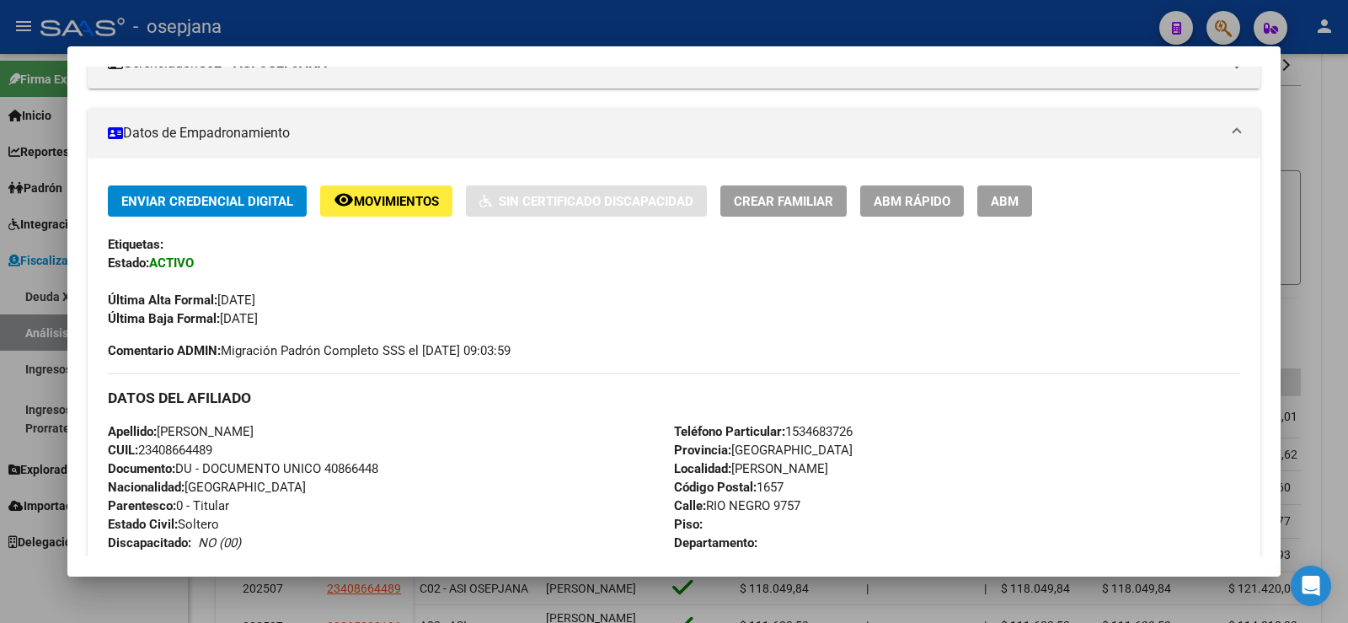
click at [667, 23] on div at bounding box center [674, 311] width 1348 height 623
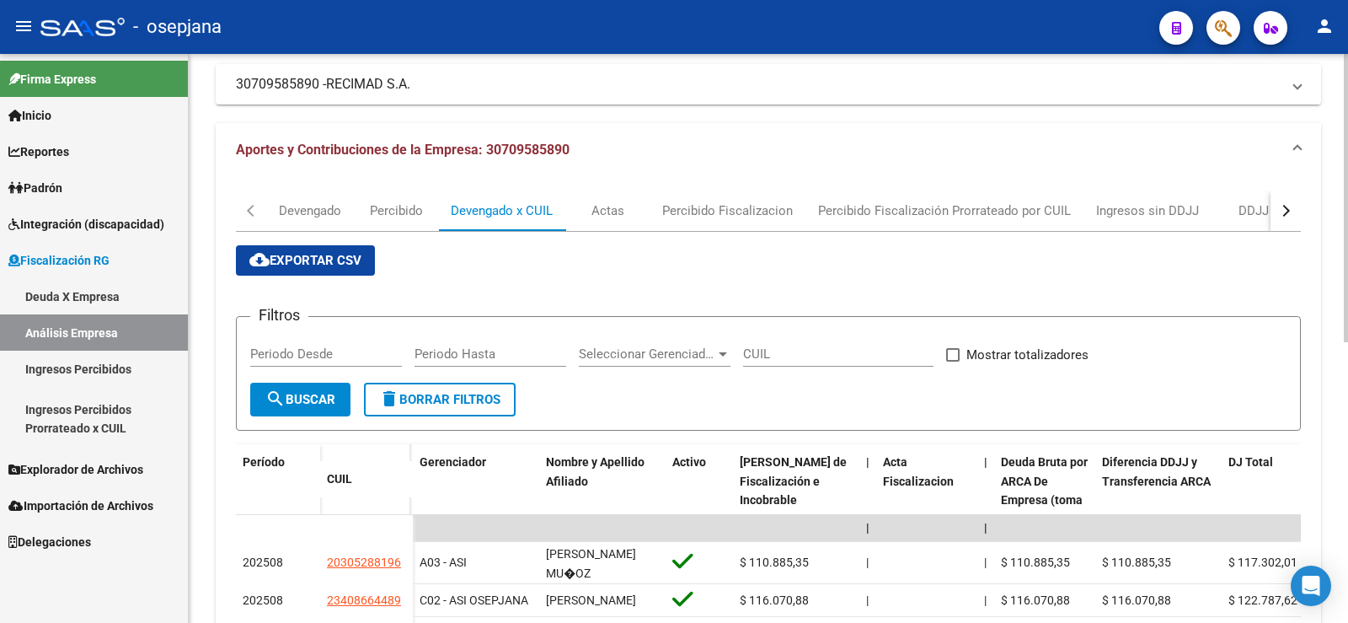
scroll to position [0, 0]
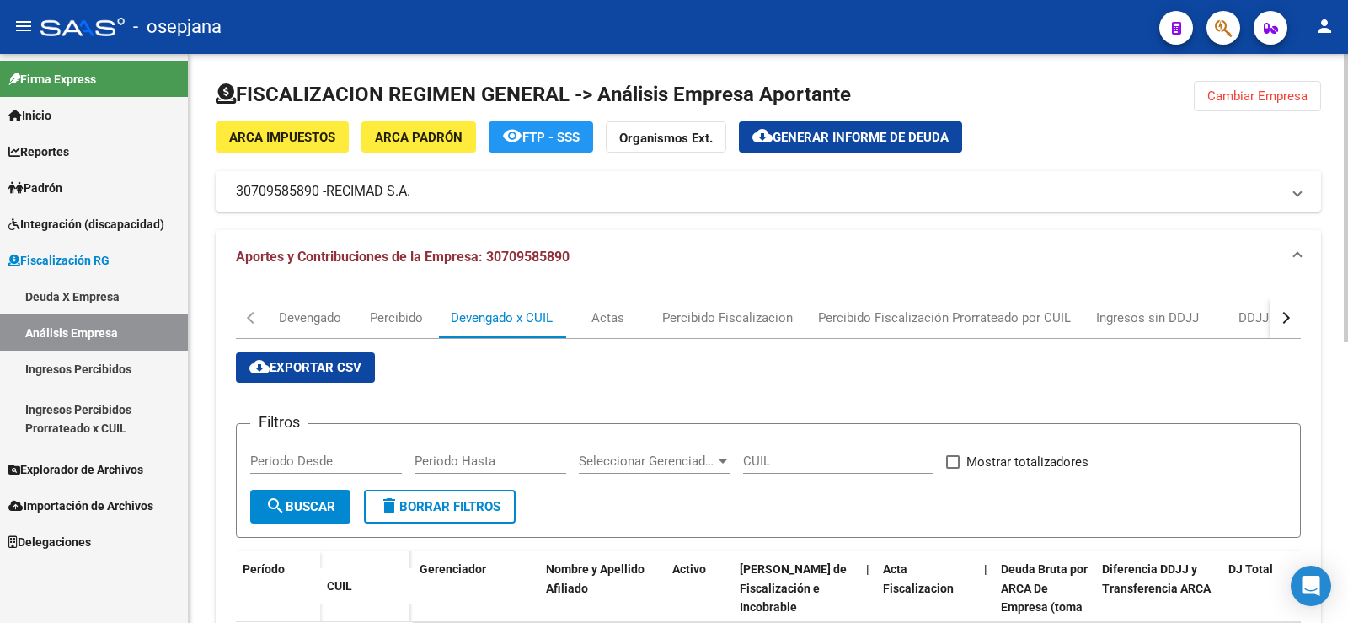
drag, startPoint x: 239, startPoint y: 187, endPoint x: 316, endPoint y: 189, distance: 76.7
click at [316, 189] on mat-panel-title "30709585890 - RECIMAD S.A." at bounding box center [758, 191] width 1045 height 19
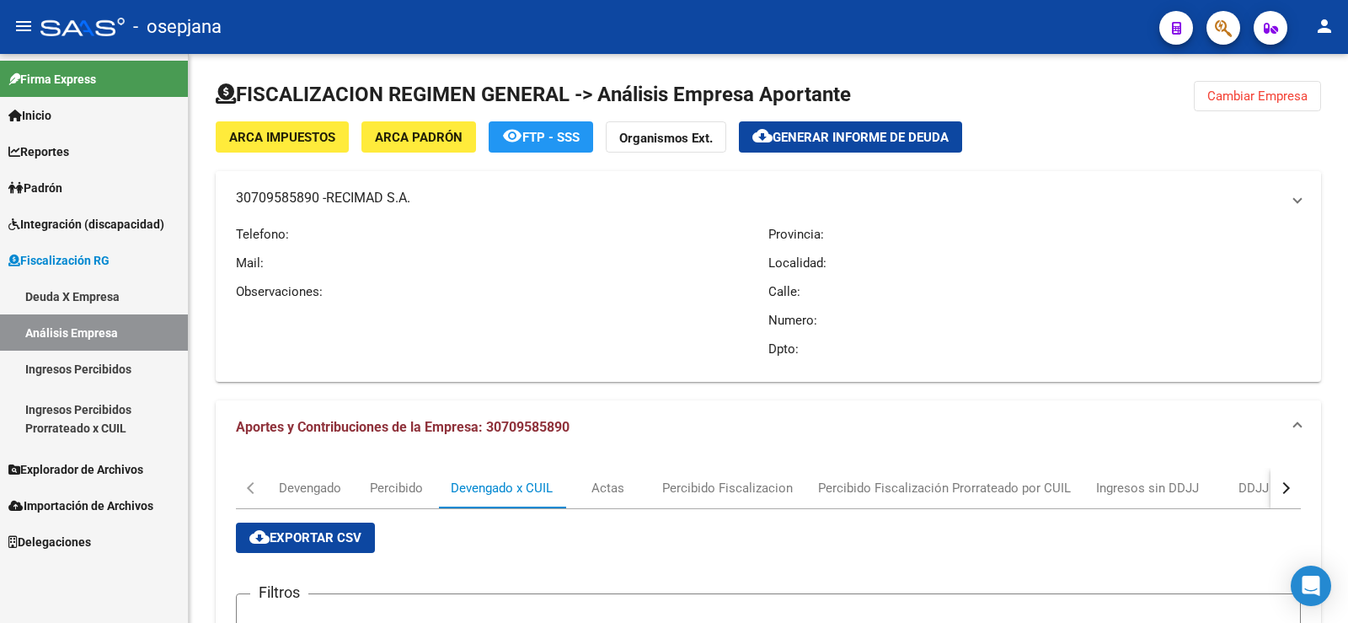
copy mat-panel-title "30709585890"
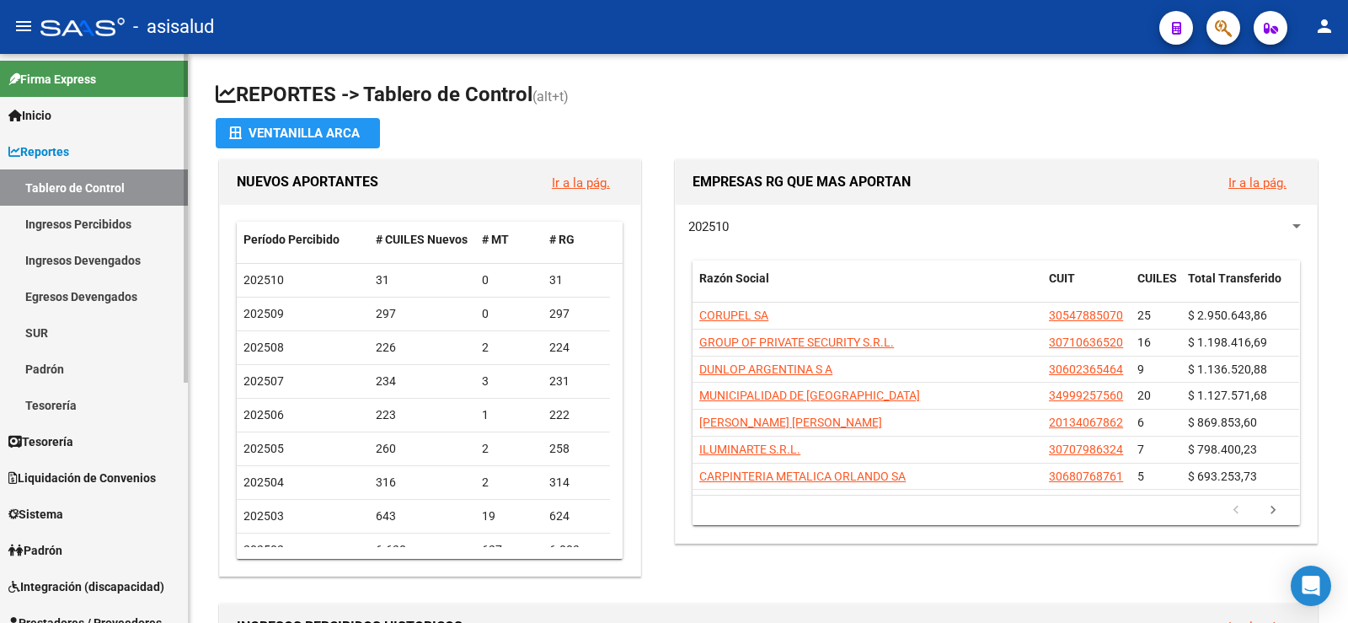
click at [39, 148] on span "Reportes" at bounding box center [38, 151] width 61 height 19
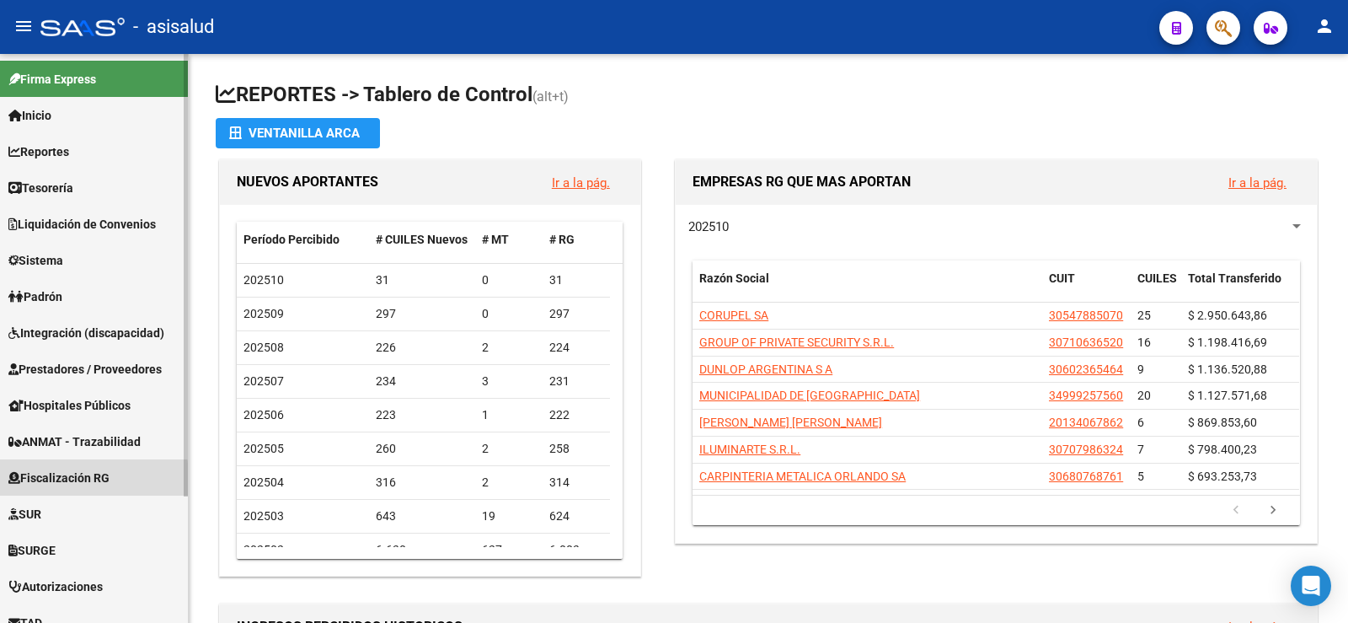
click at [64, 482] on span "Fiscalización RG" at bounding box center [58, 478] width 101 height 19
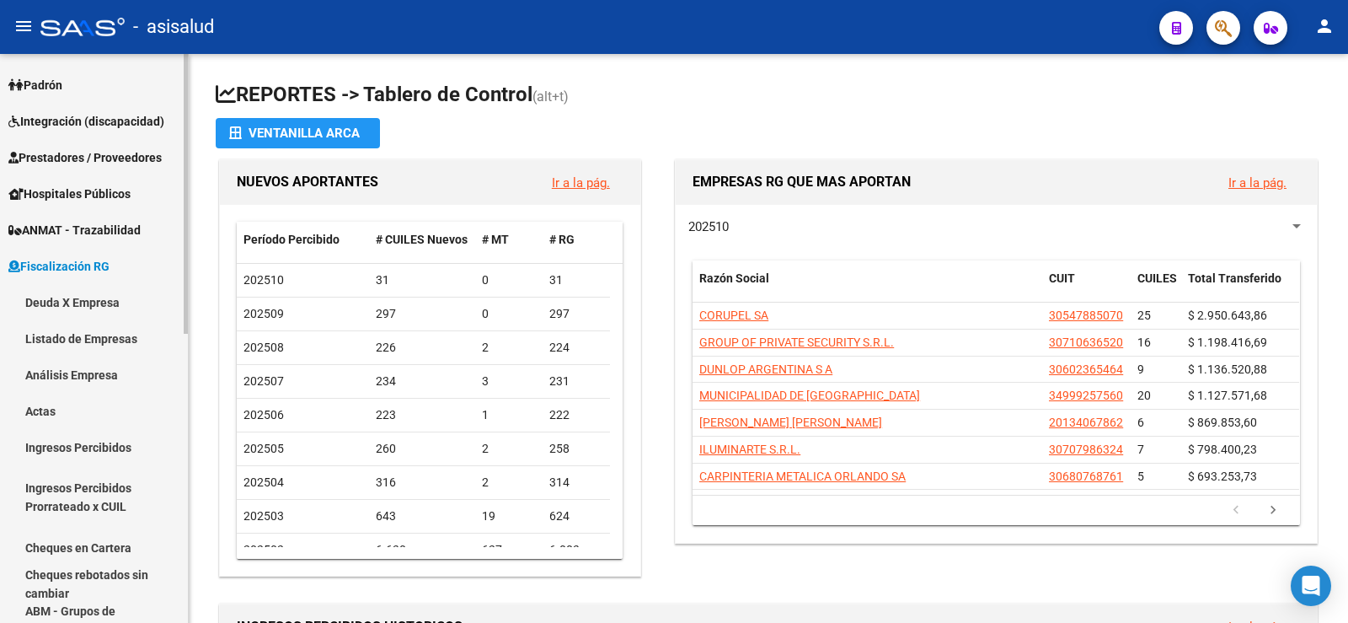
scroll to position [253, 0]
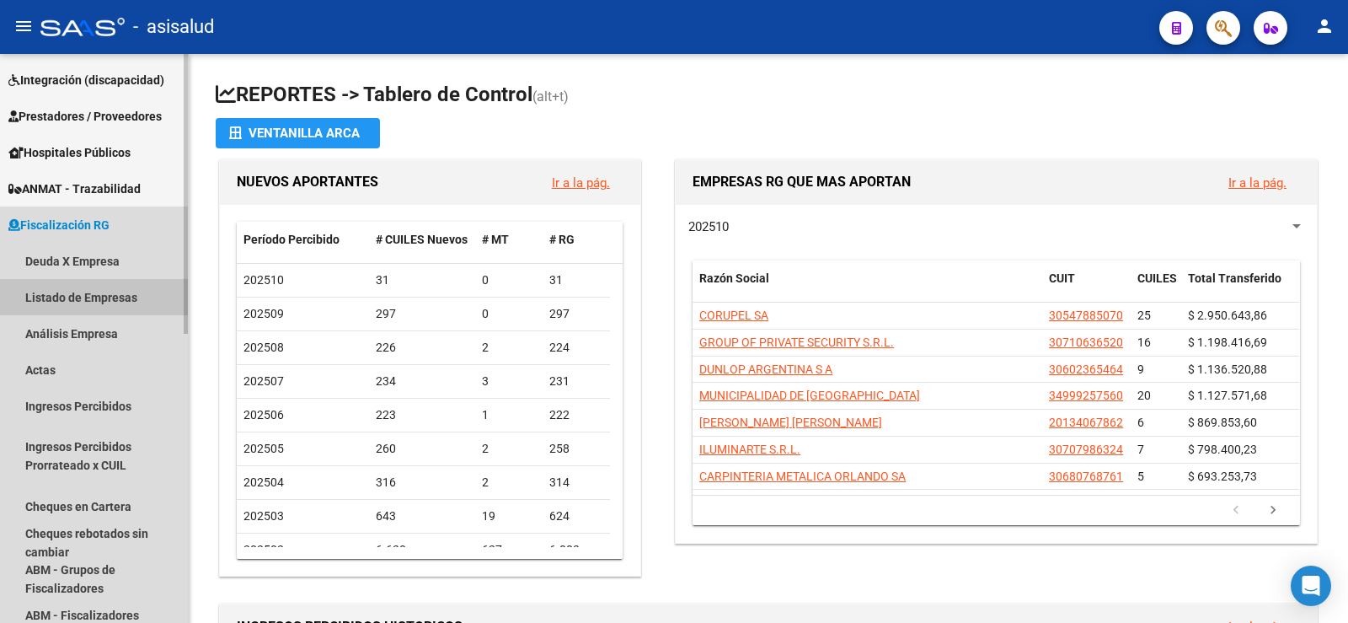
click at [51, 290] on link "Listado de Empresas" at bounding box center [94, 297] width 188 height 36
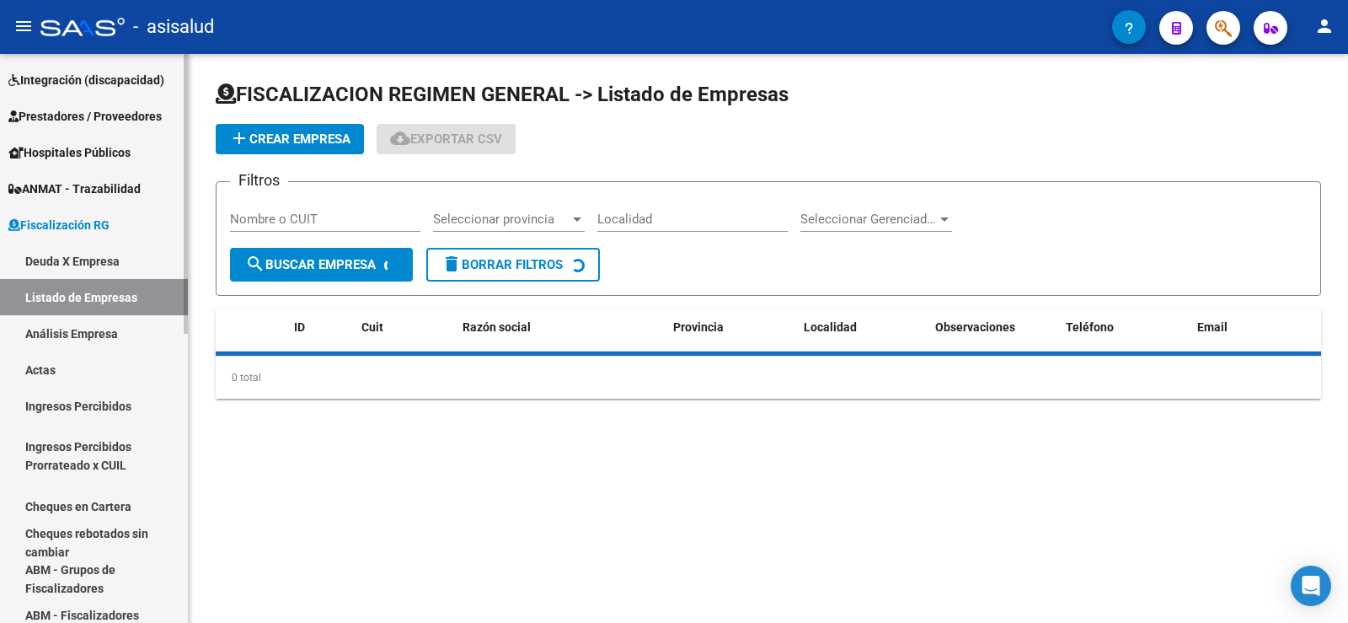
click at [45, 265] on link "Deuda X Empresa" at bounding box center [94, 261] width 188 height 36
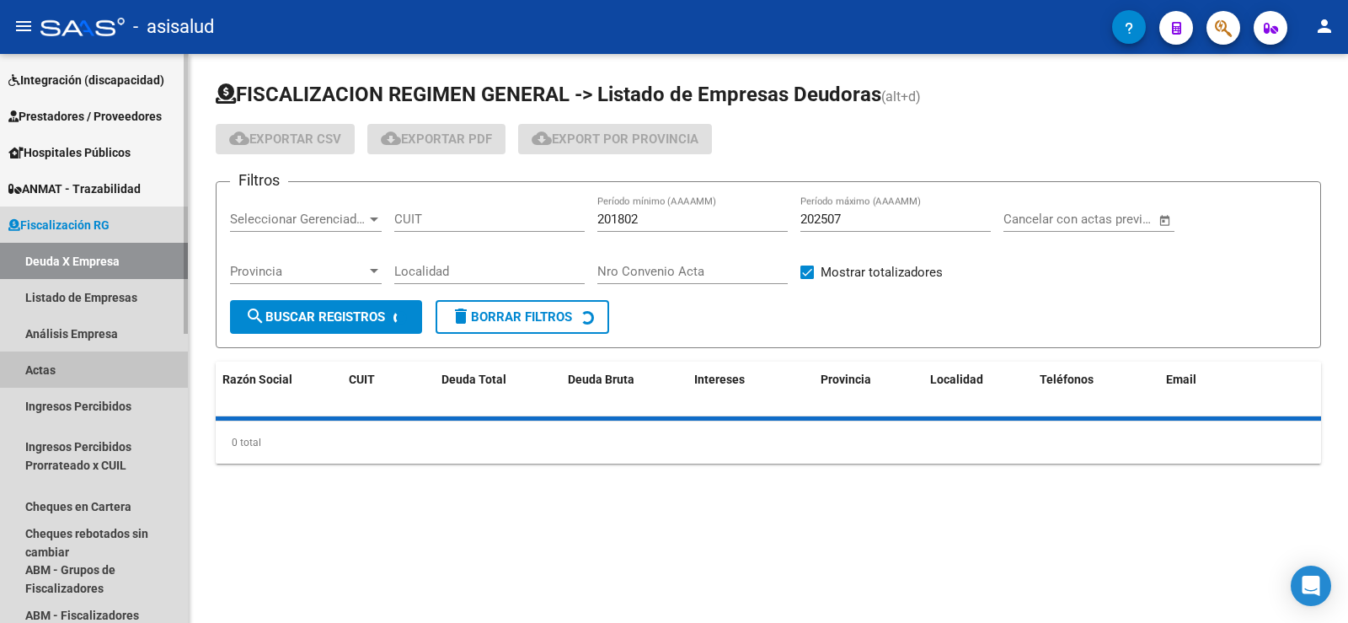
click at [51, 355] on link "Actas" at bounding box center [94, 369] width 188 height 36
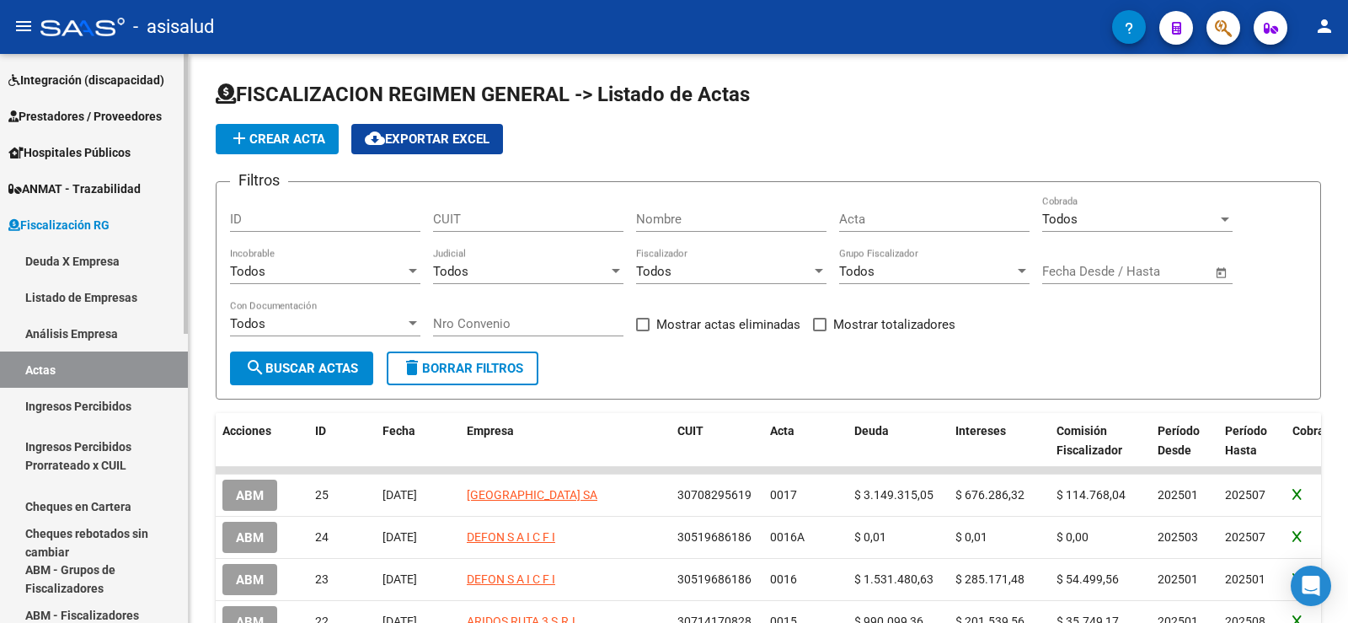
click at [49, 331] on link "Análisis Empresa" at bounding box center [94, 333] width 188 height 36
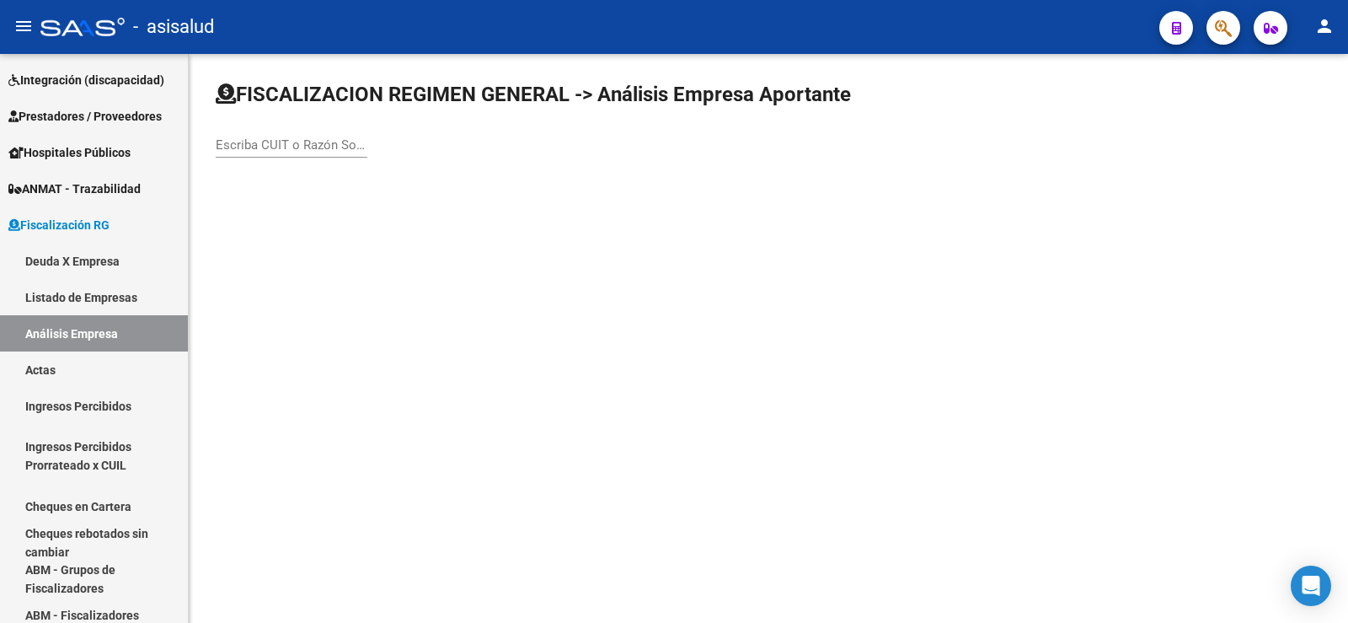
click at [312, 145] on input "Escriba CUIT o Razón Social para buscar" at bounding box center [292, 144] width 152 height 15
paste input "23408664489"
type input "23408664489"
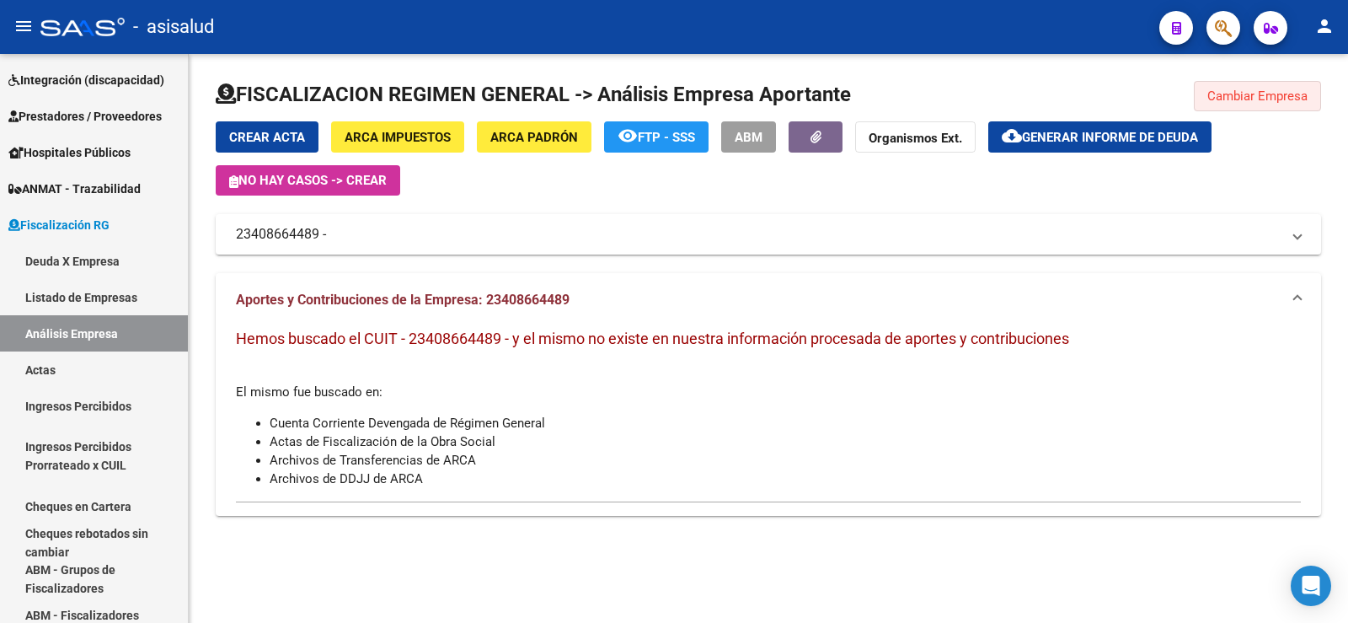
click at [1261, 98] on span "Cambiar Empresa" at bounding box center [1258, 95] width 100 height 15
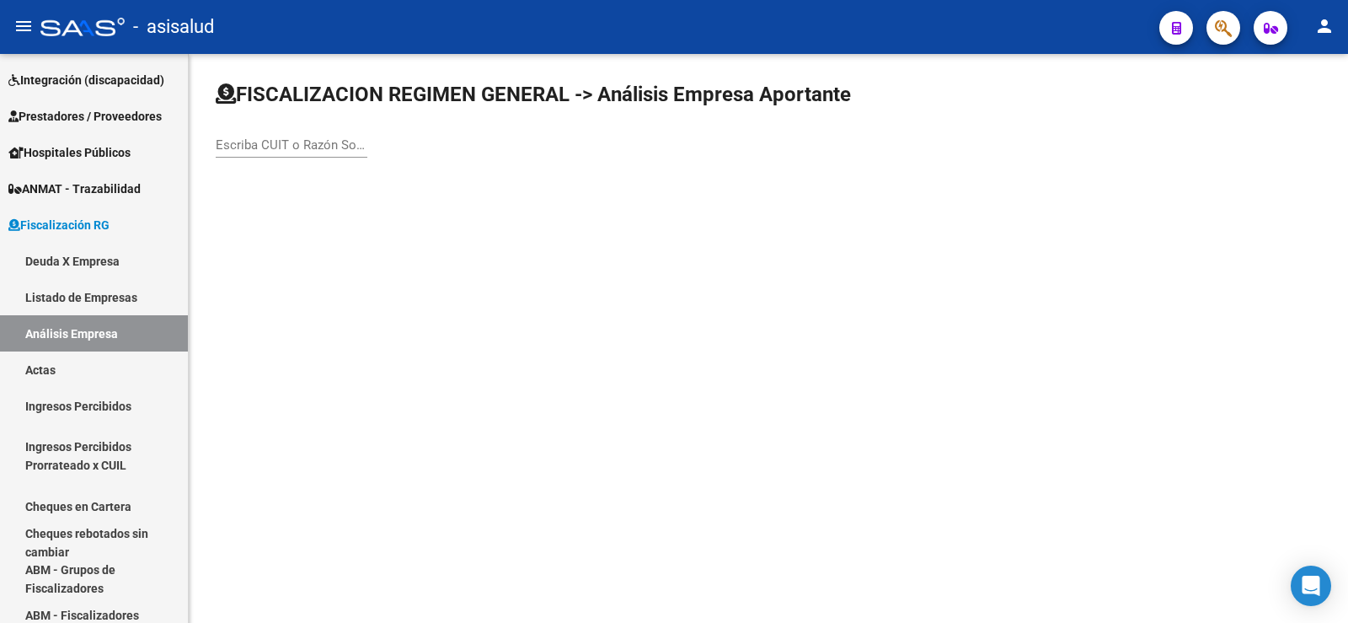
click at [340, 149] on input "Escriba CUIT o Razón Social para buscar" at bounding box center [292, 144] width 152 height 15
paste input "30709585890"
type input "30709585890"
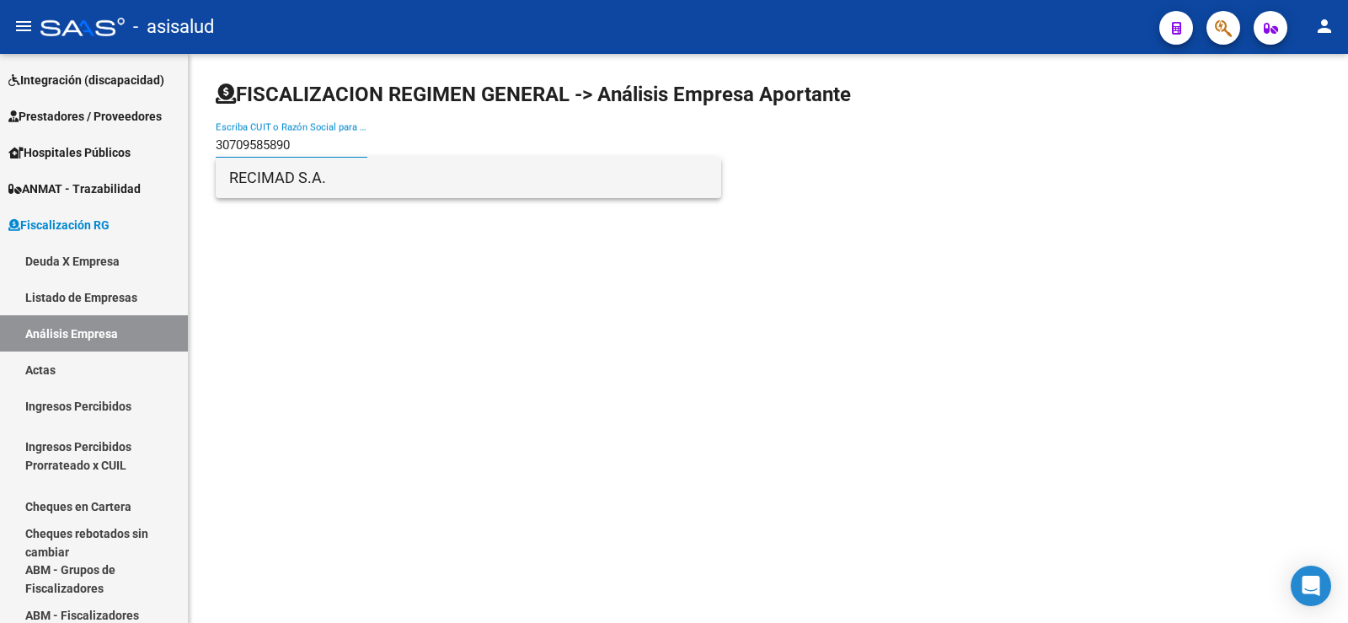
click at [294, 174] on span "RECIMAD S.A." at bounding box center [468, 178] width 479 height 40
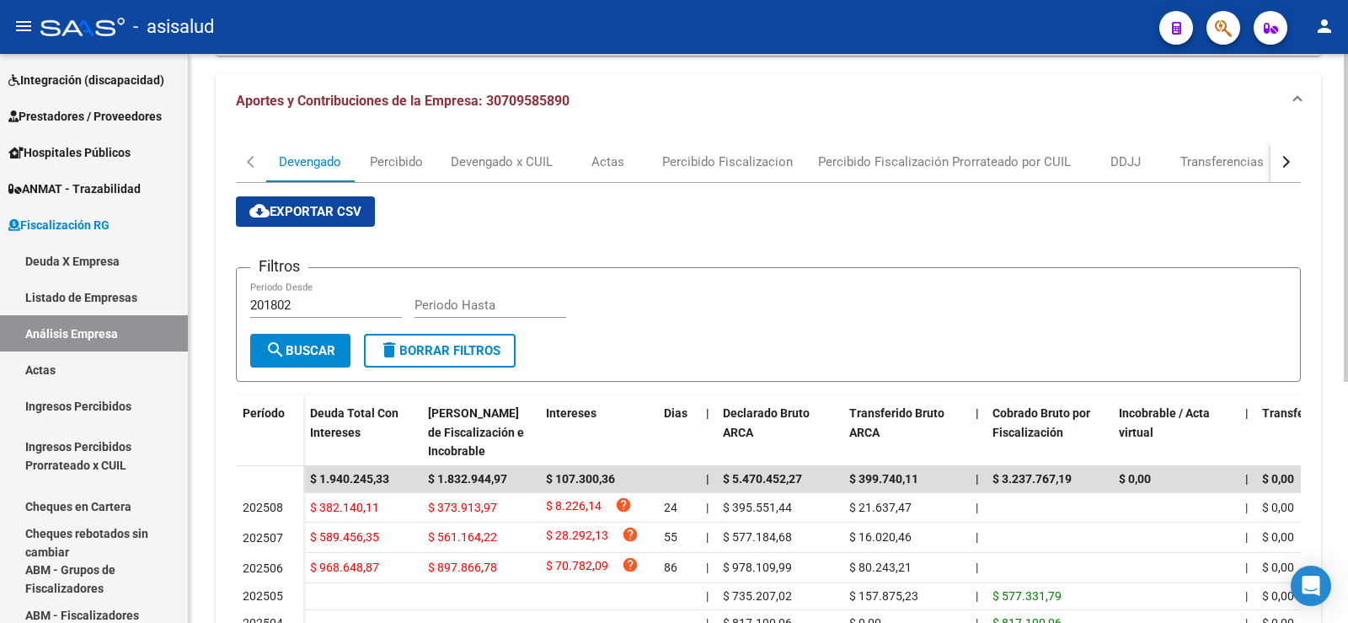
scroll to position [169, 0]
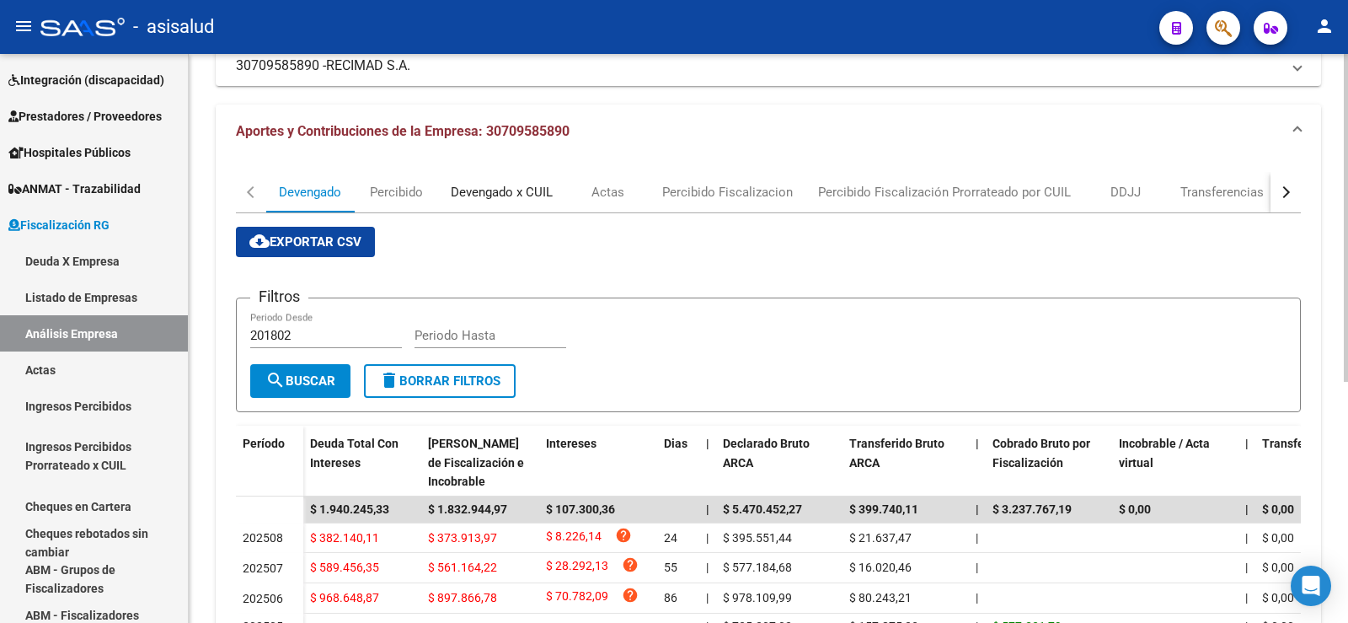
click at [504, 195] on div "Devengado x CUIL" at bounding box center [502, 192] width 102 height 19
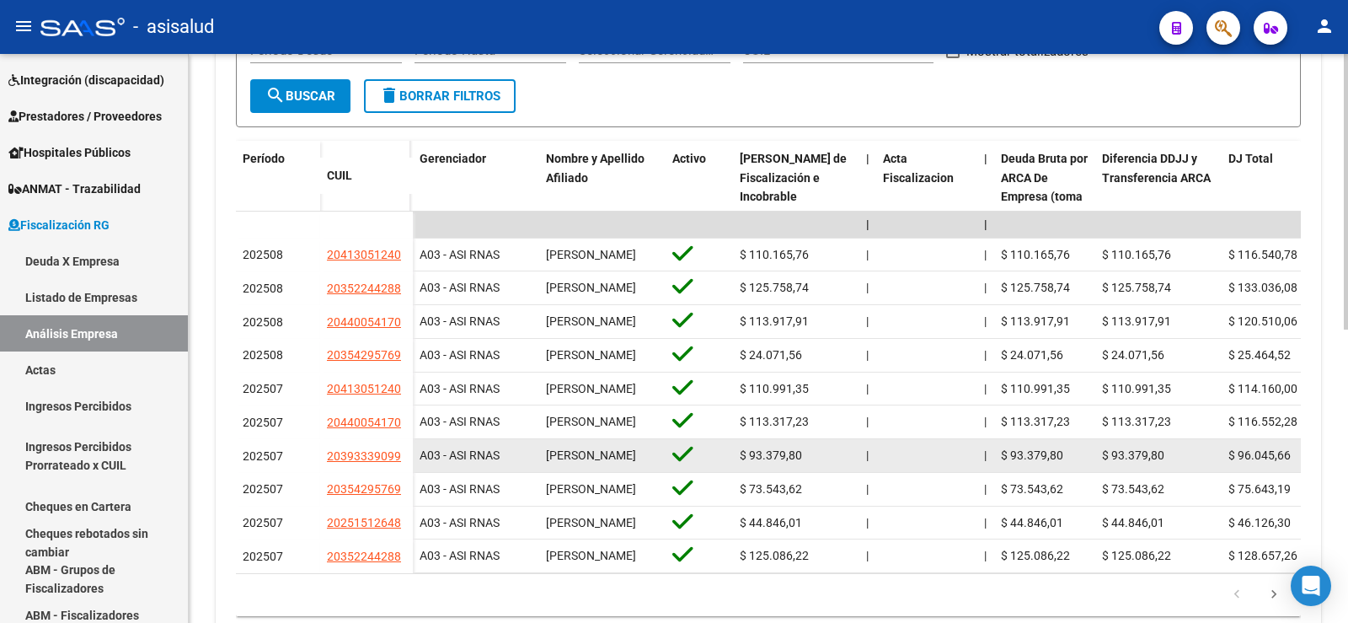
scroll to position [506, 0]
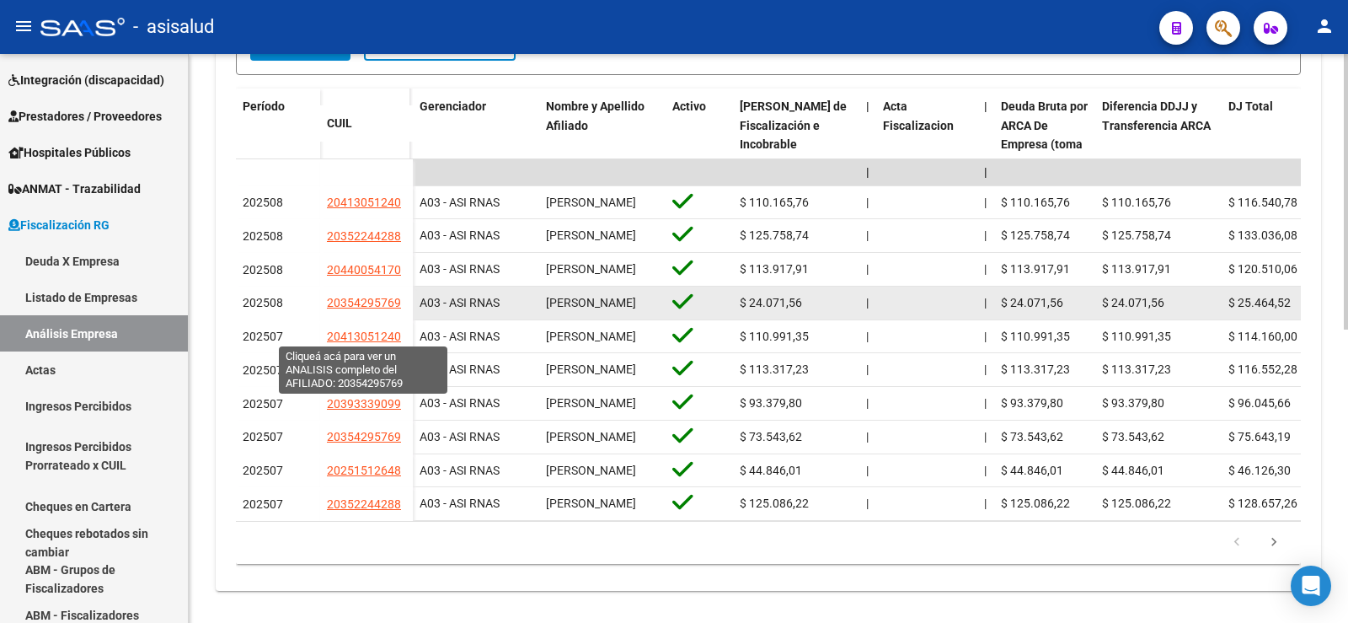
click at [367, 309] on span "20354295769" at bounding box center [364, 302] width 74 height 13
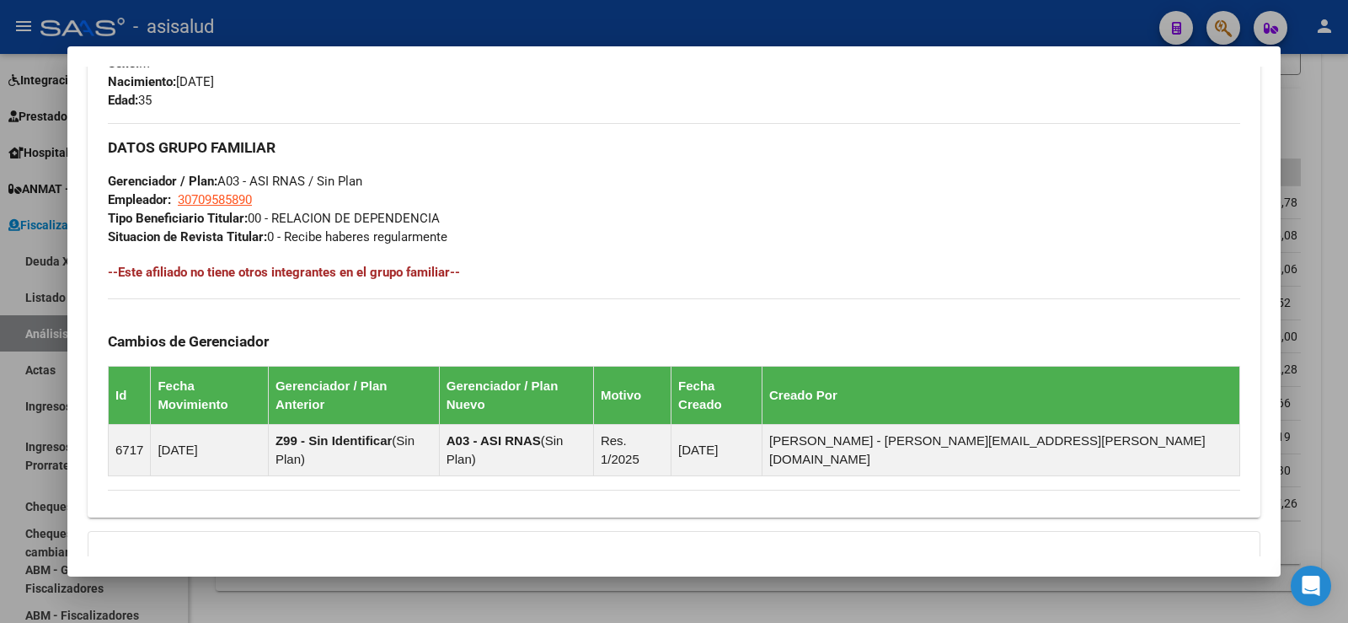
scroll to position [897, 0]
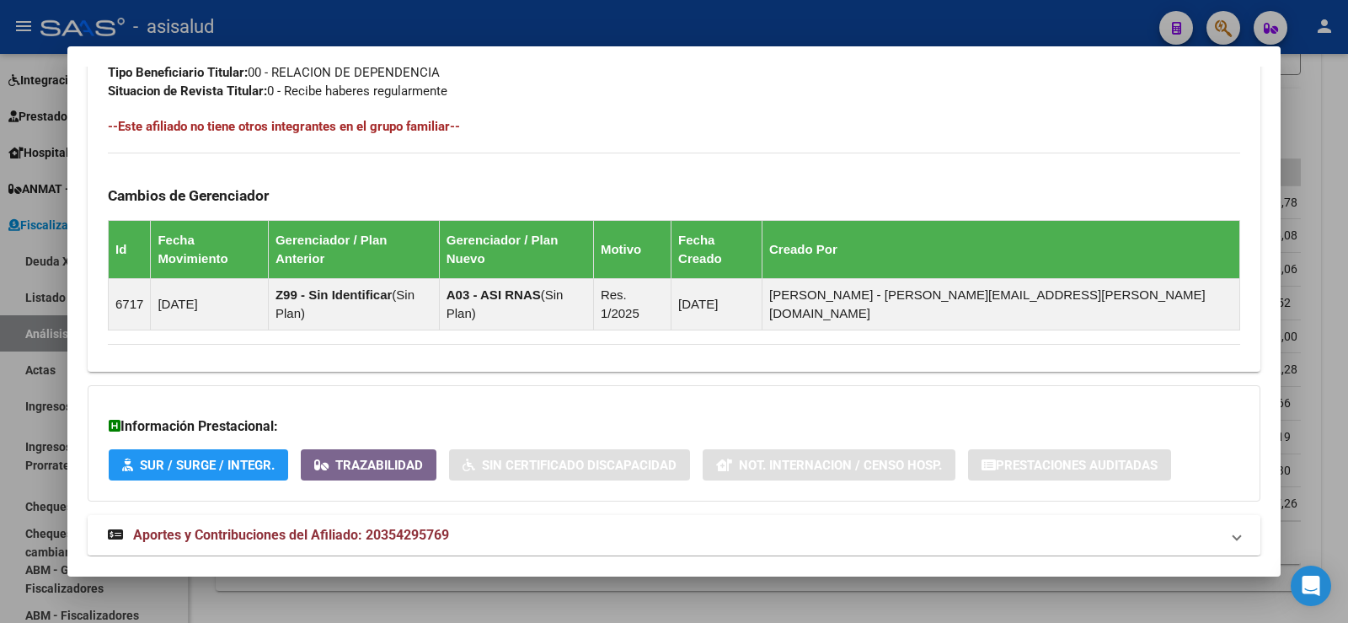
click at [426, 527] on span "Aportes y Contribuciones del Afiliado: 20354295769" at bounding box center [291, 535] width 316 height 16
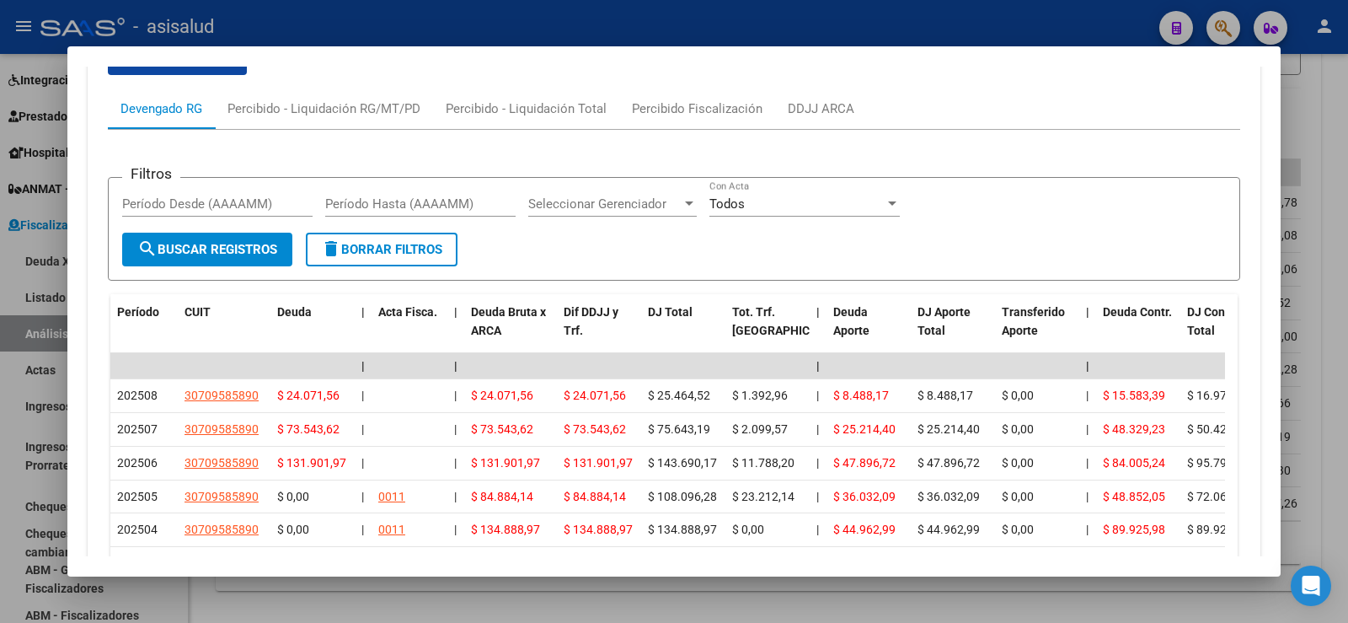
scroll to position [1486, 0]
